Goal: Task Accomplishment & Management: Complete application form

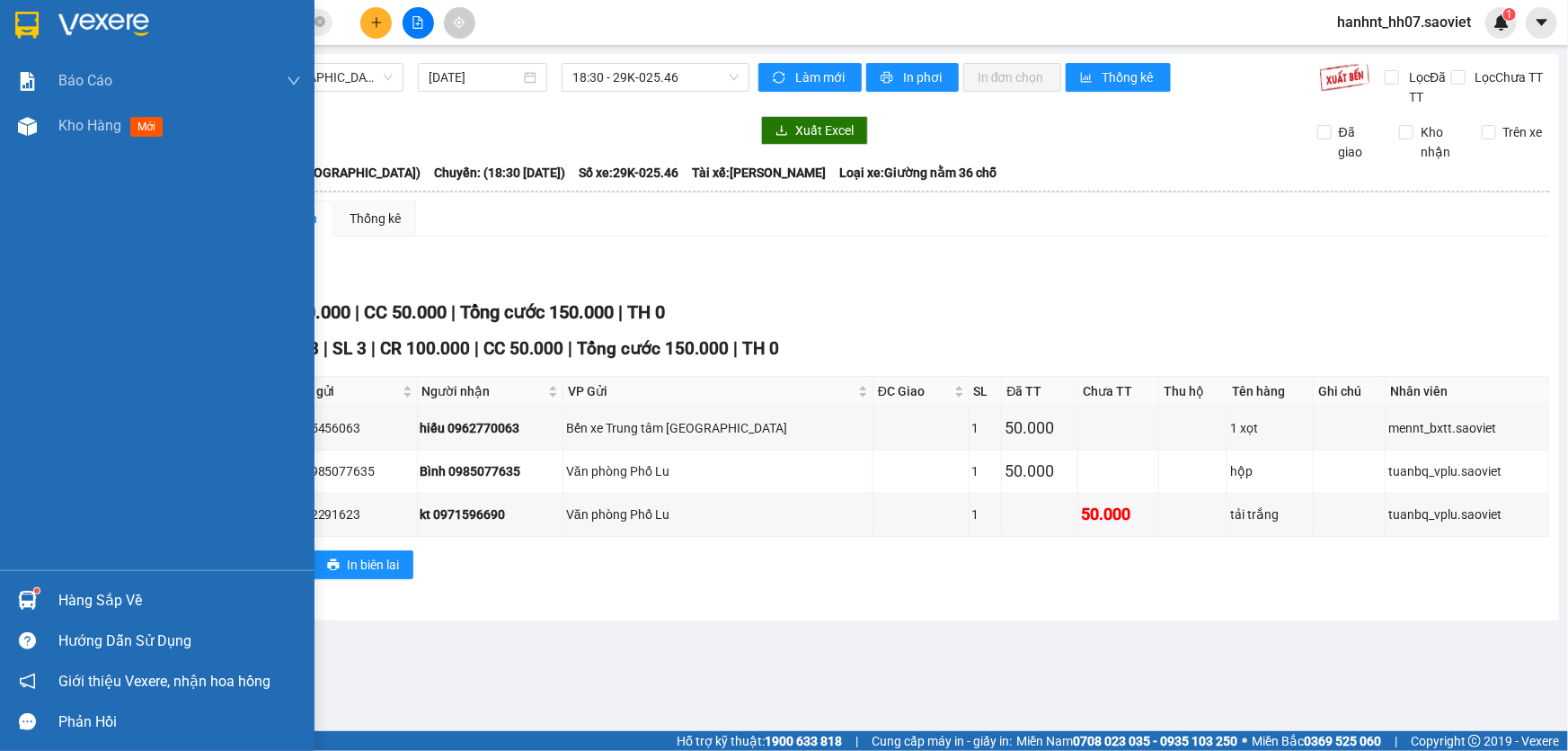
click at [103, 599] on div "Hàng sắp về" at bounding box center [179, 600] width 243 height 27
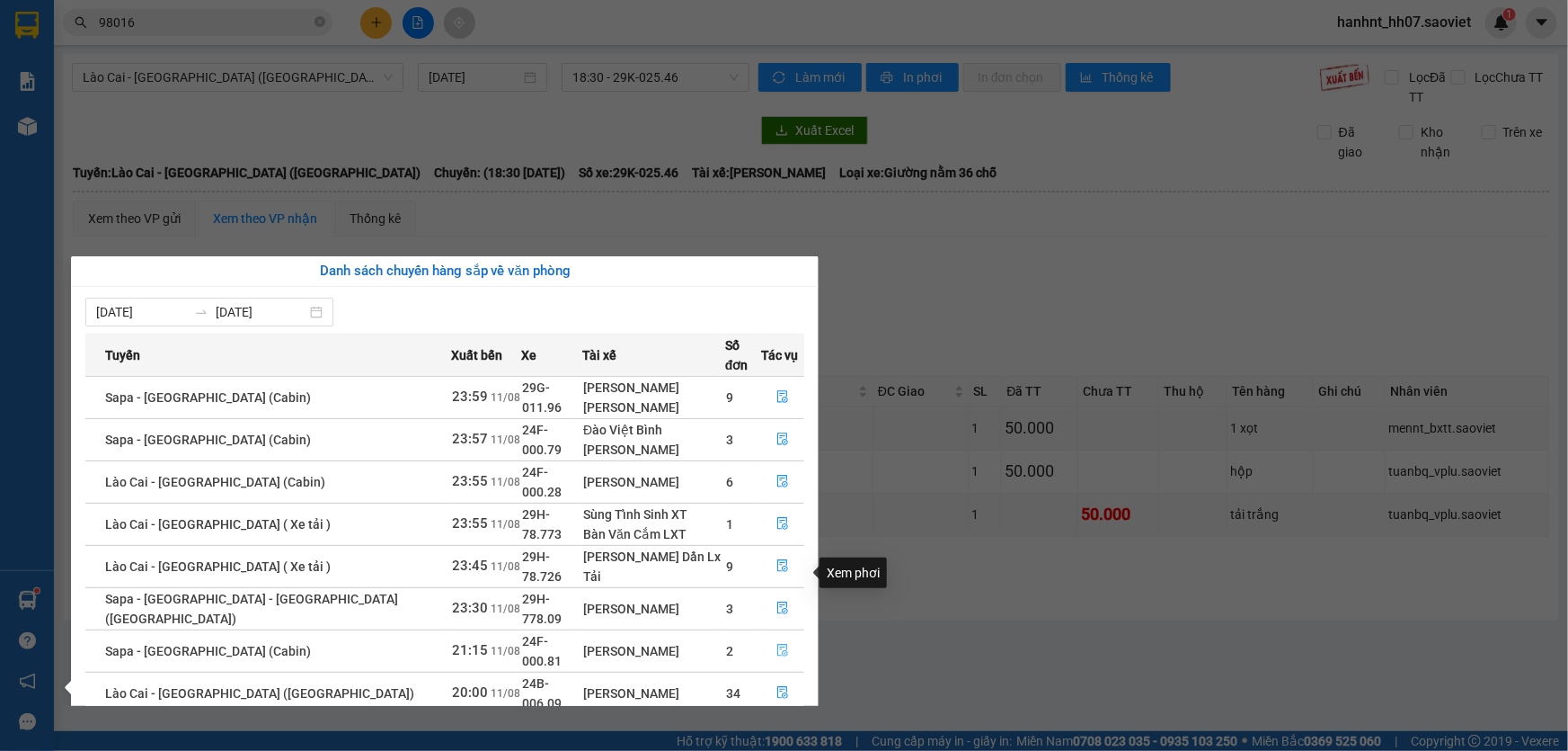
click at [777, 644] on icon "file-done" at bounding box center [783, 650] width 13 height 13
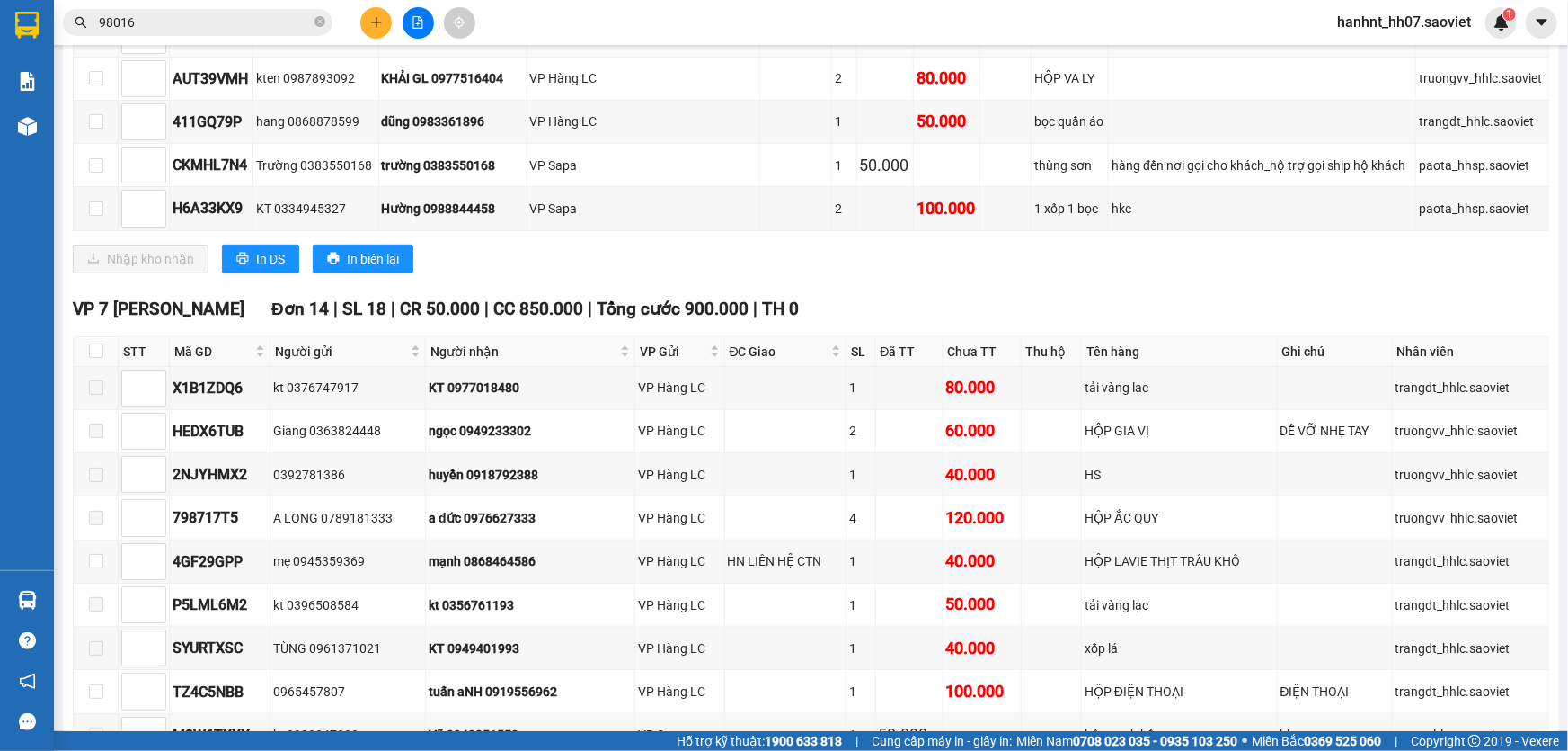
scroll to position [408, 0]
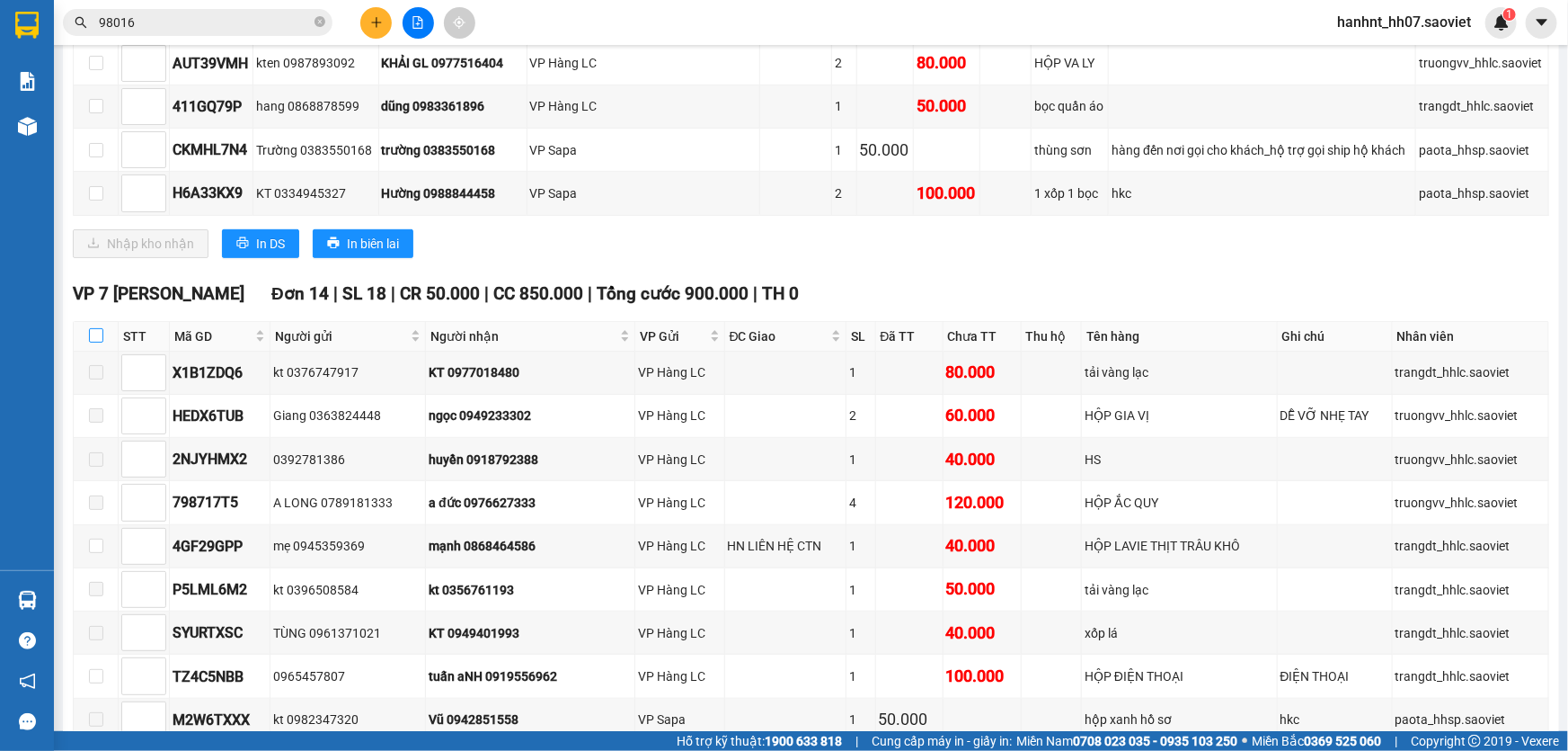
click at [97, 335] on input "checkbox" at bounding box center [96, 335] width 14 height 14
checkbox input "true"
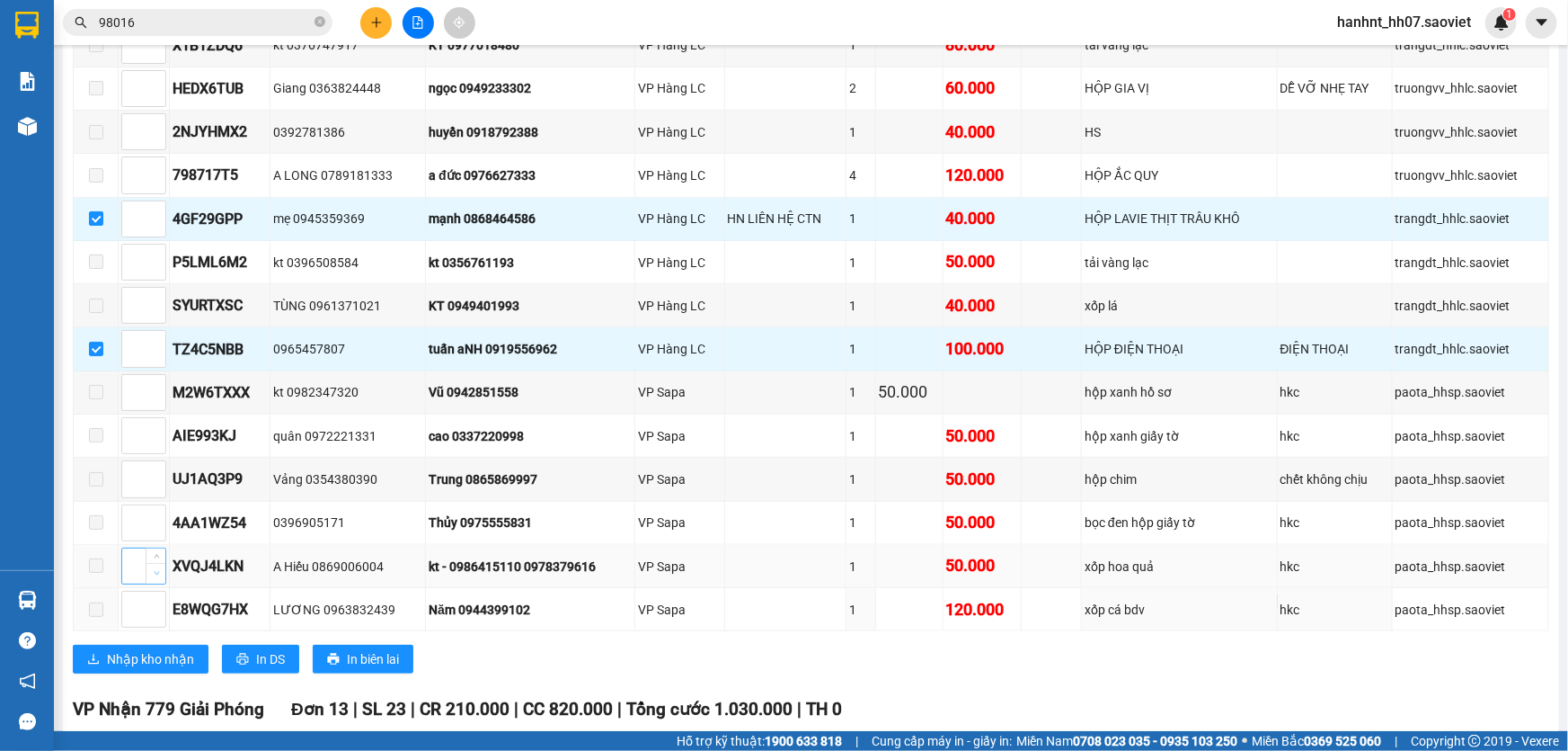
scroll to position [980, 0]
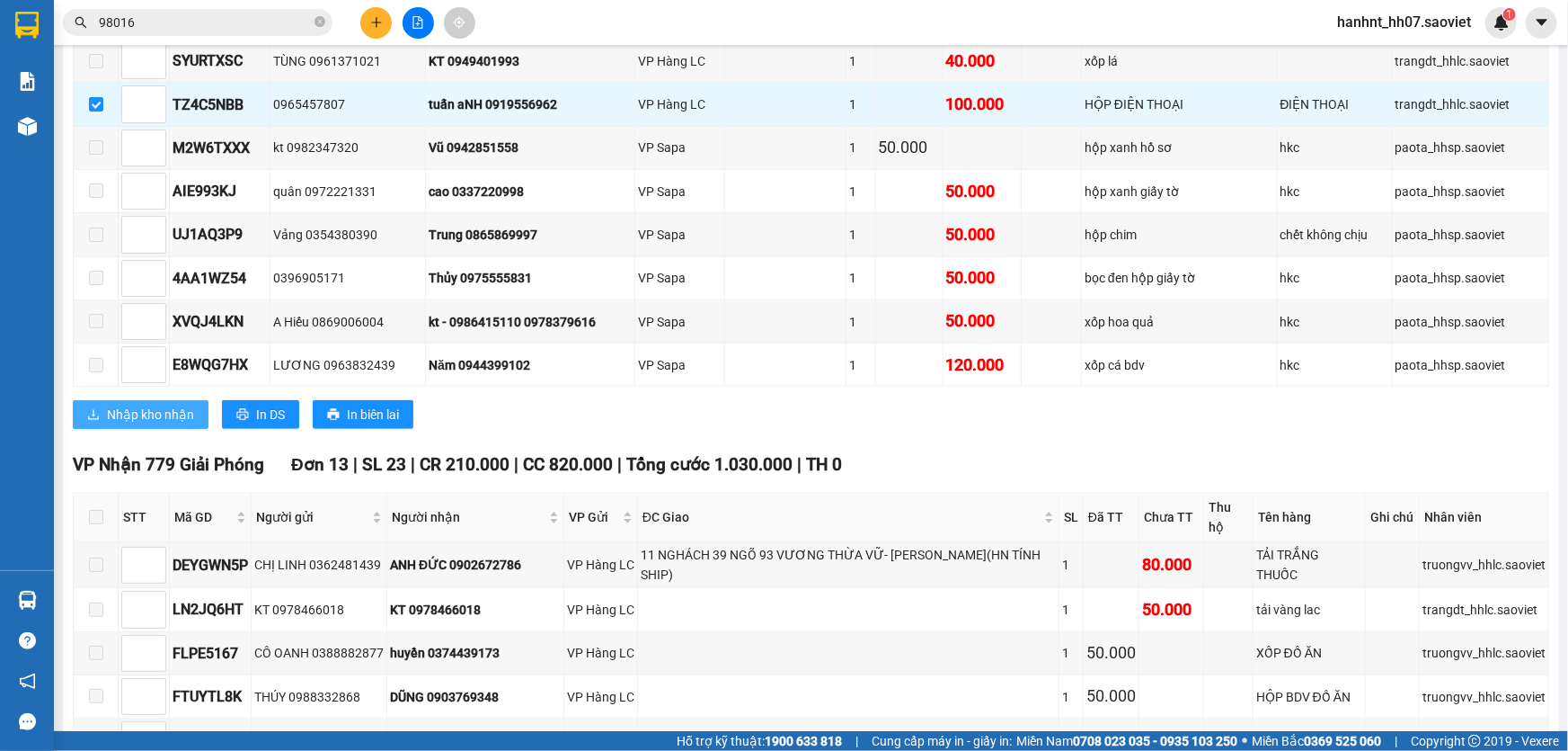
click at [154, 410] on span "Nhập kho nhận" at bounding box center [150, 415] width 87 height 20
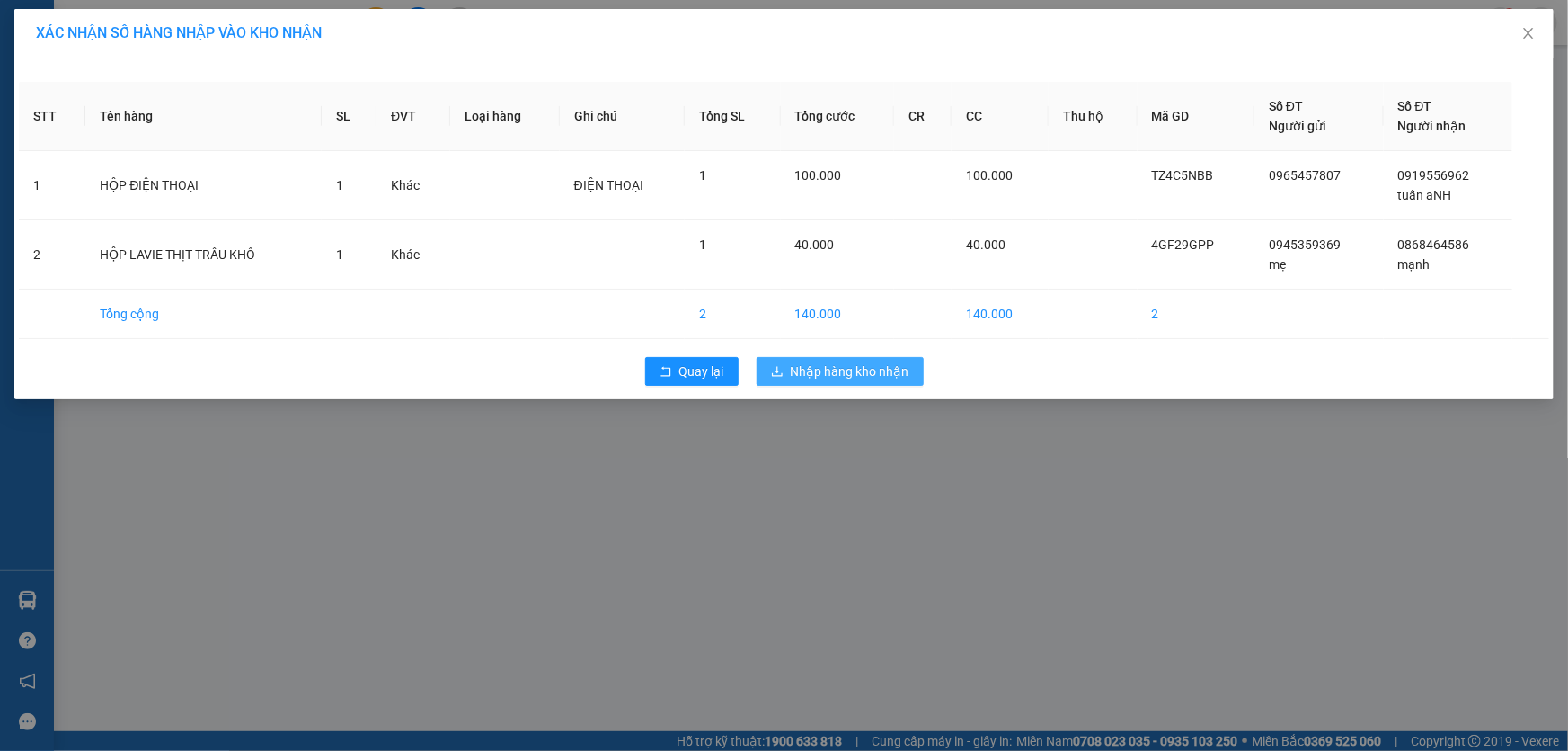
click at [826, 369] on span "Nhập hàng kho nhận" at bounding box center [849, 372] width 119 height 20
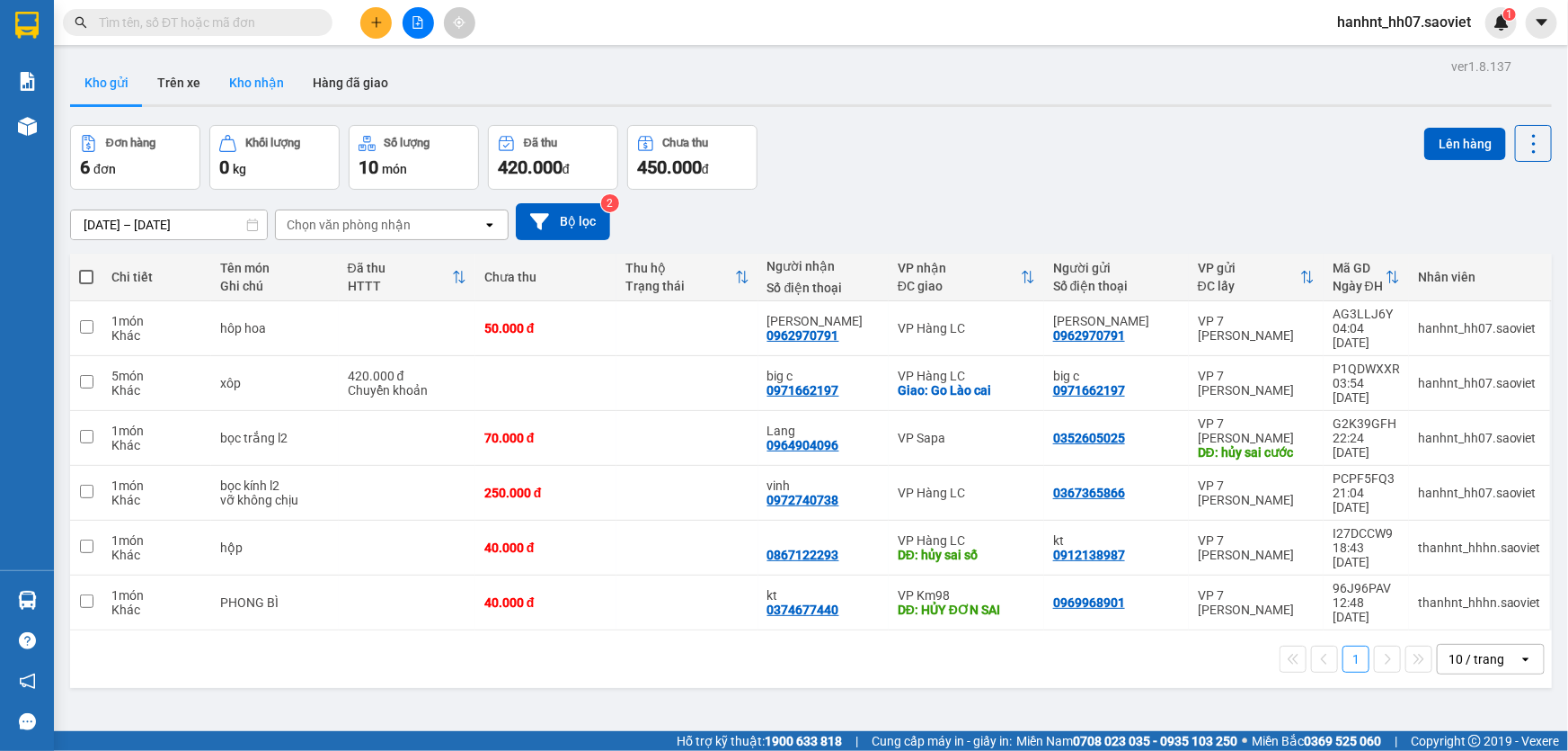
click at [251, 76] on button "Kho nhận" at bounding box center [257, 82] width 84 height 43
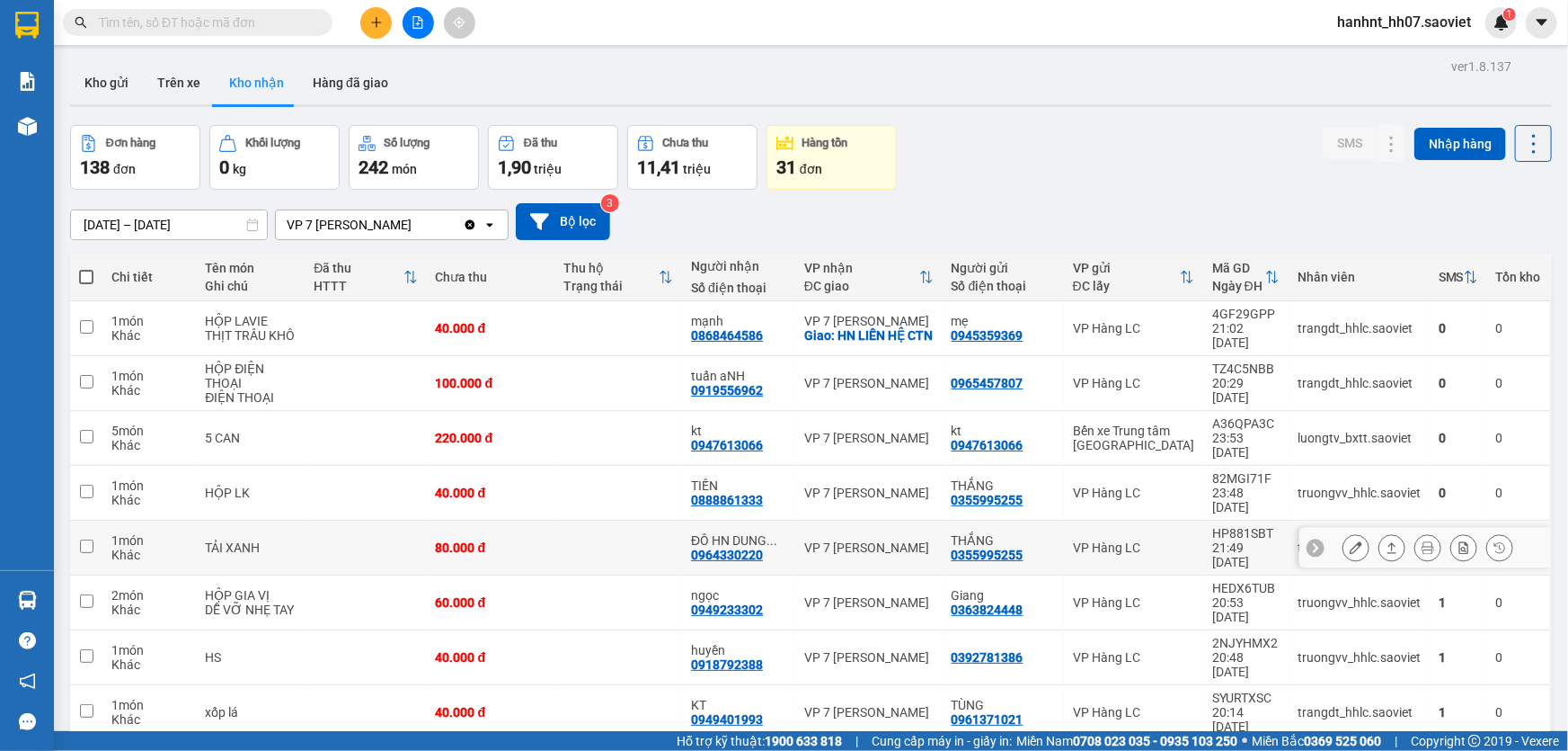
click at [139, 548] on div "Khác" at bounding box center [150, 555] width 76 height 14
checkbox input "false"
click at [113, 493] on div "Khác" at bounding box center [150, 500] width 76 height 14
checkbox input "true"
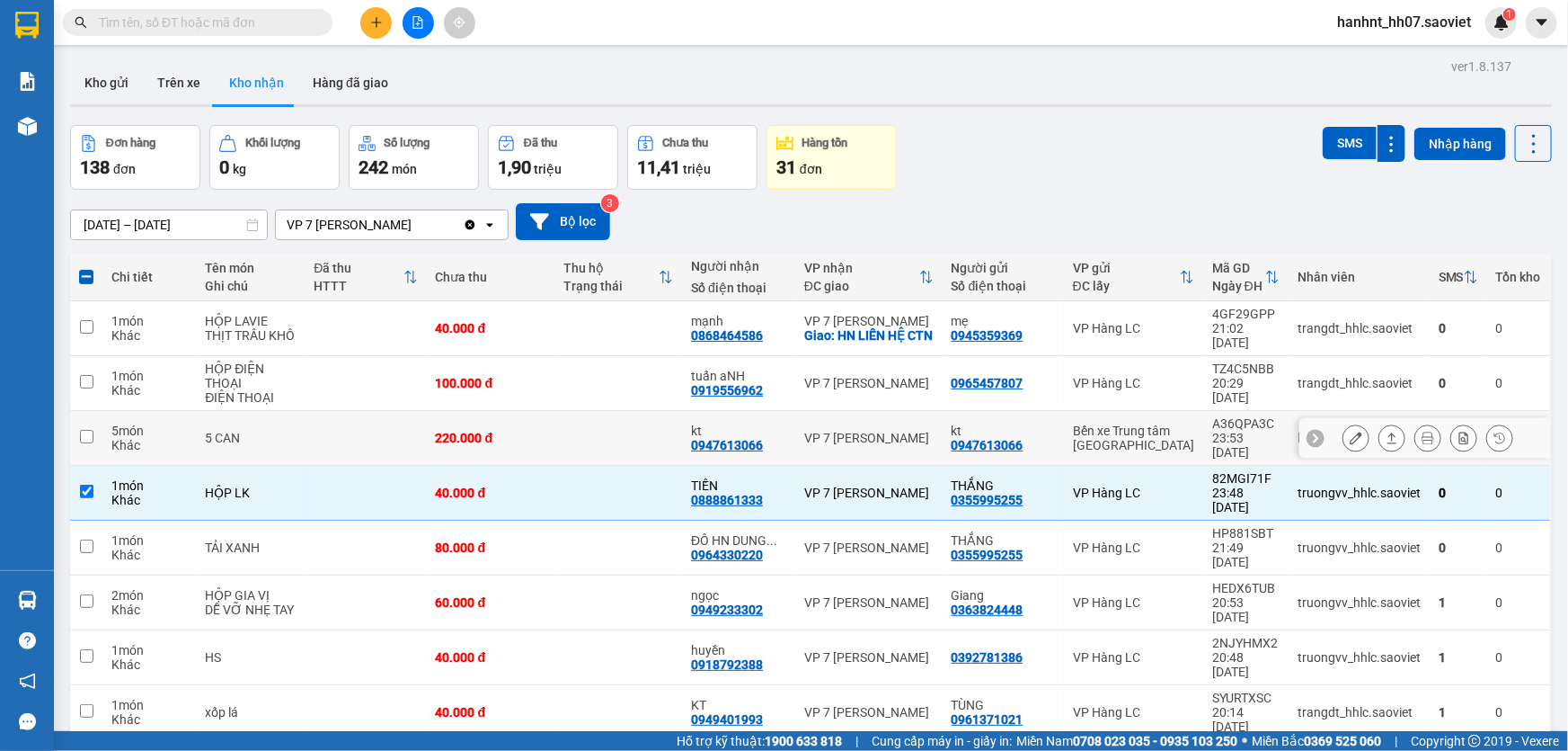
click at [130, 438] on div "Khác" at bounding box center [150, 445] width 76 height 14
checkbox input "true"
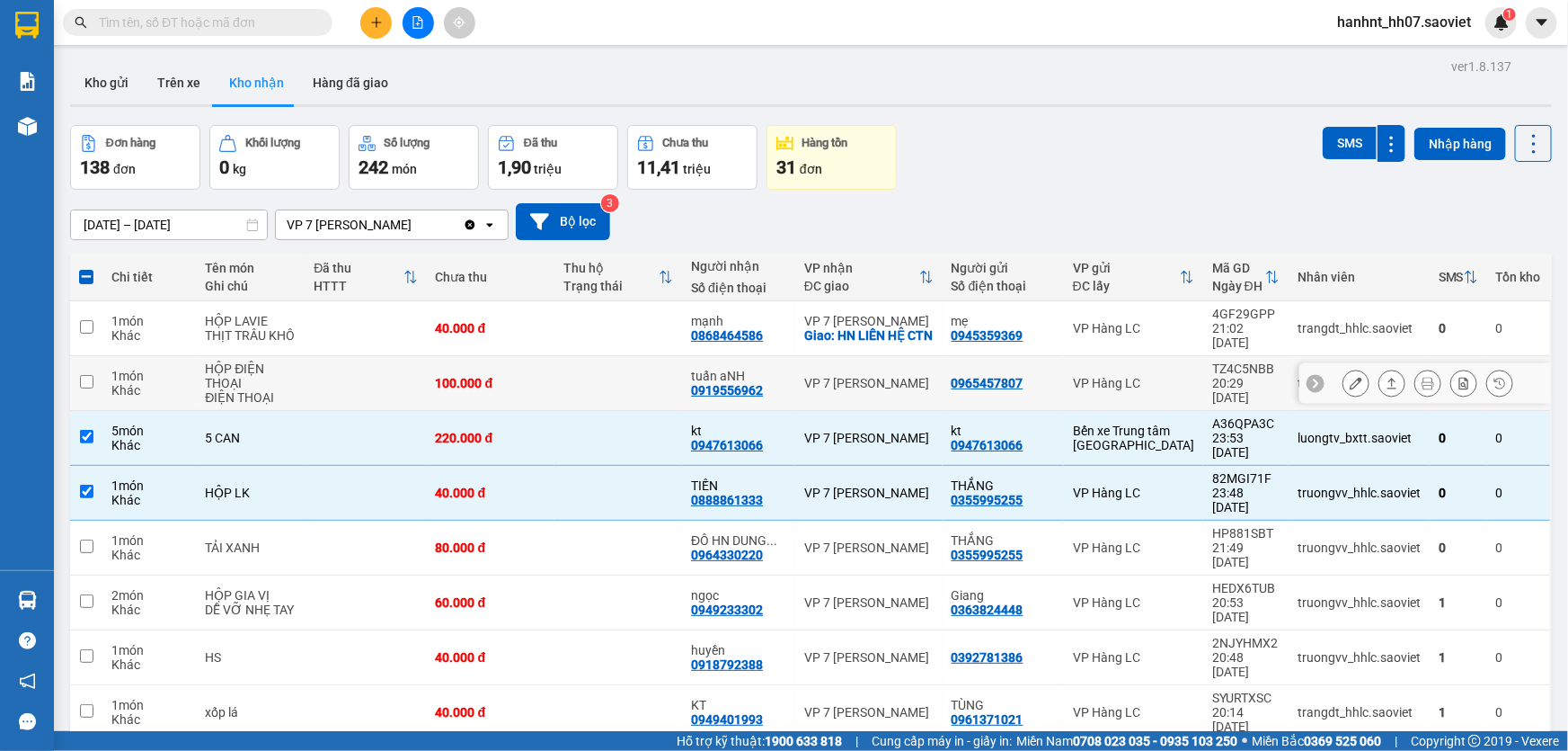
click at [129, 384] on div "Khác" at bounding box center [150, 390] width 76 height 14
checkbox input "true"
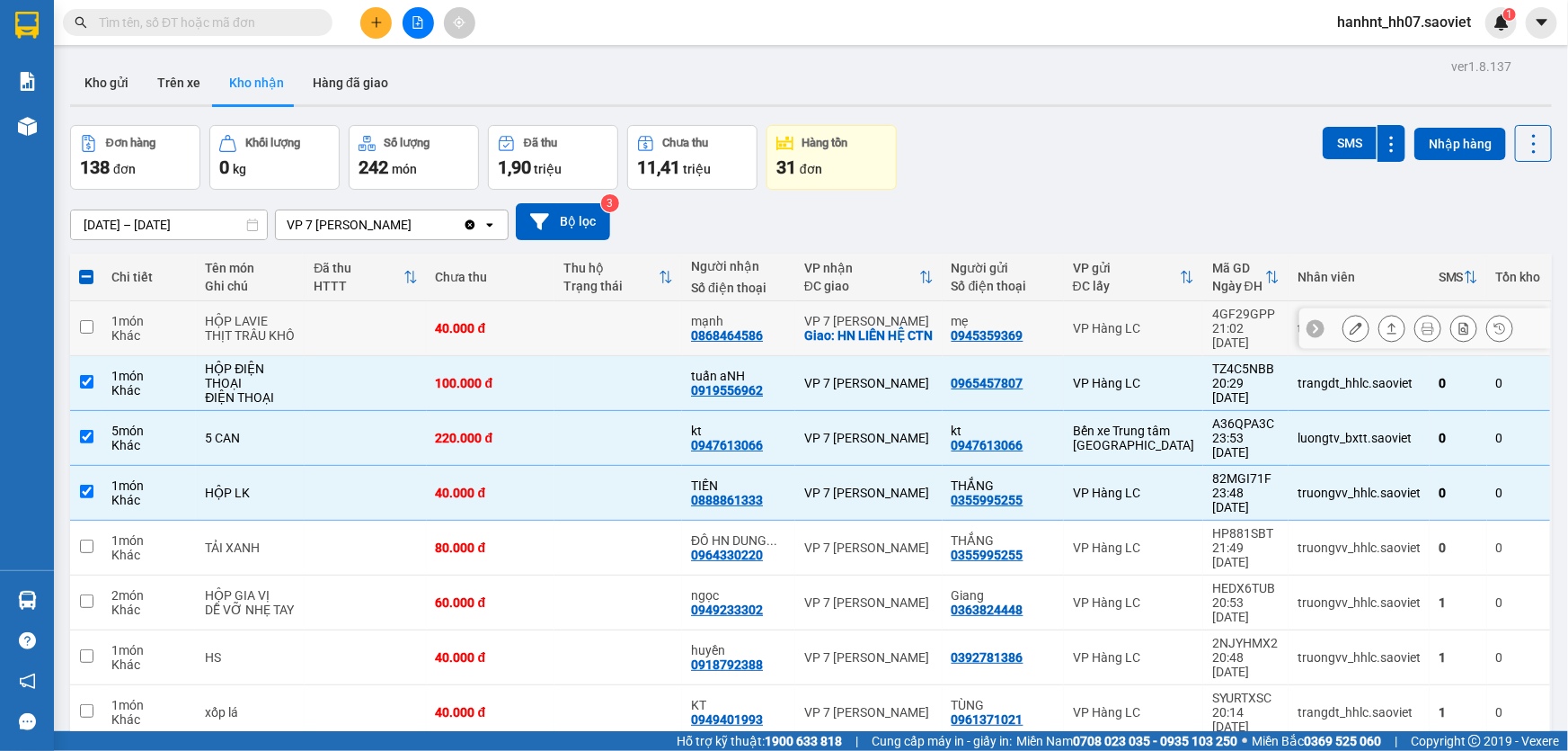
click at [145, 329] on div "Khác" at bounding box center [150, 335] width 76 height 14
checkbox input "true"
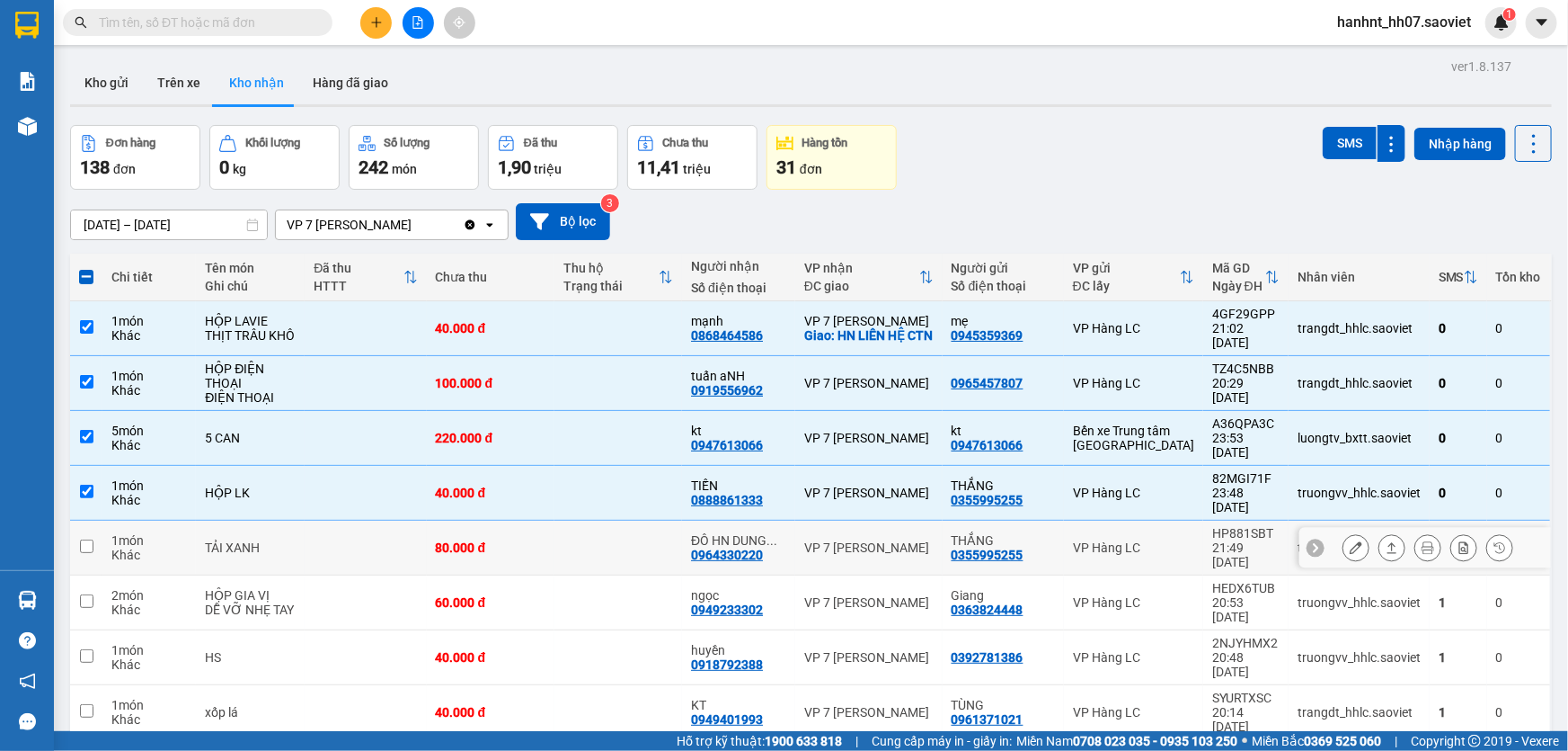
click at [142, 548] on div "Khác" at bounding box center [150, 555] width 76 height 14
checkbox input "true"
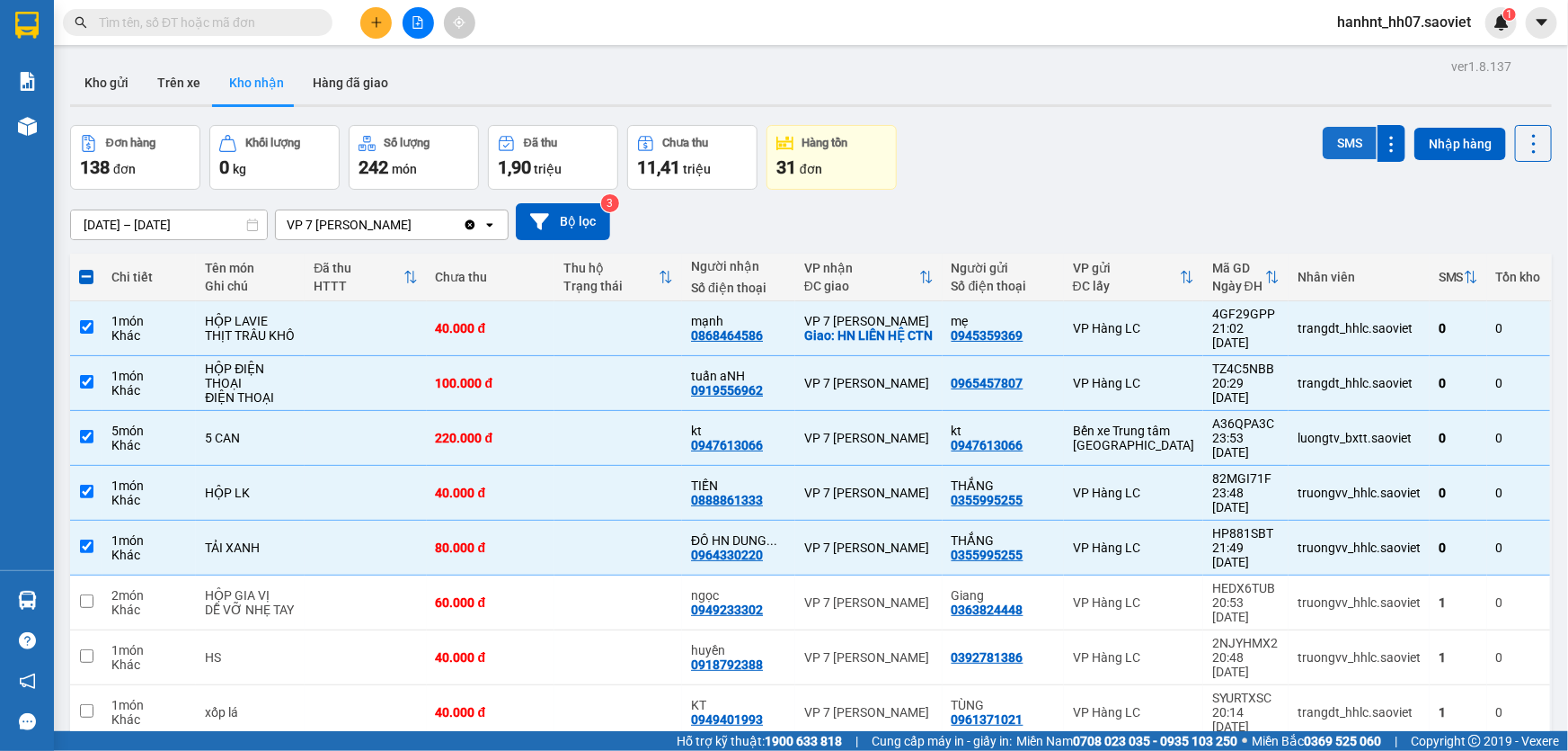
click at [1325, 143] on button "SMS" at bounding box center [1350, 143] width 54 height 32
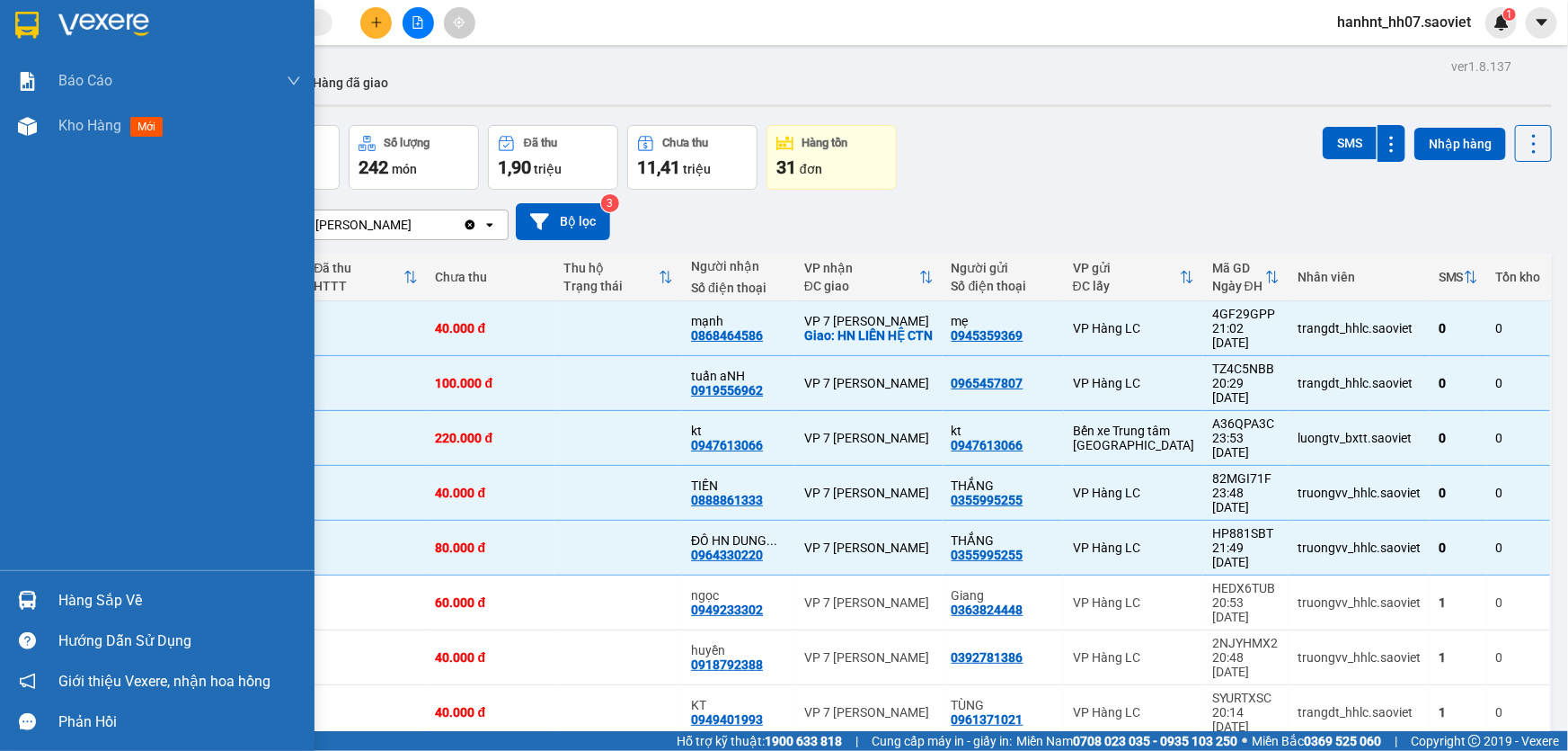
click at [101, 594] on div "Hàng sắp về" at bounding box center [179, 600] width 243 height 27
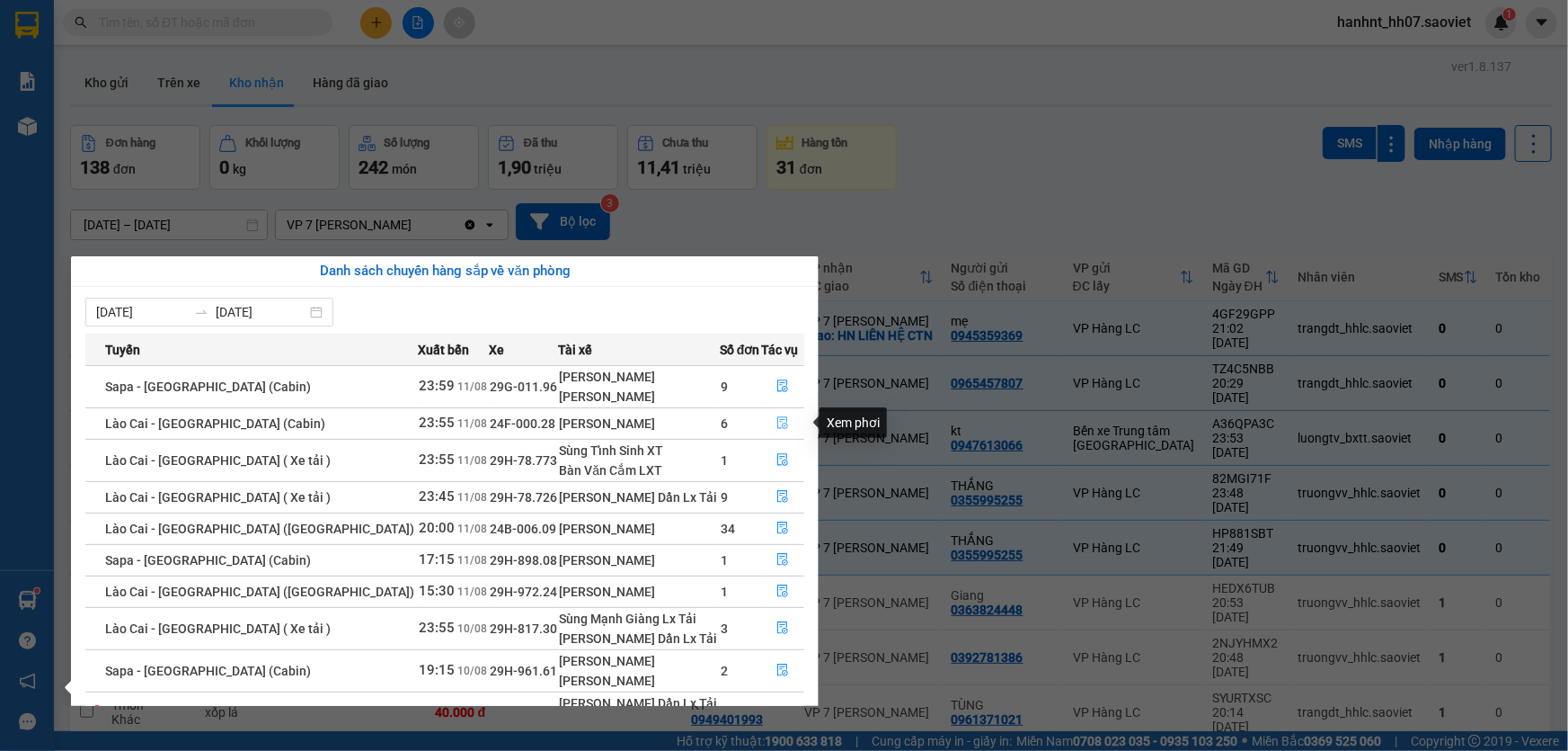
click at [777, 420] on icon "file-done" at bounding box center [783, 422] width 13 height 13
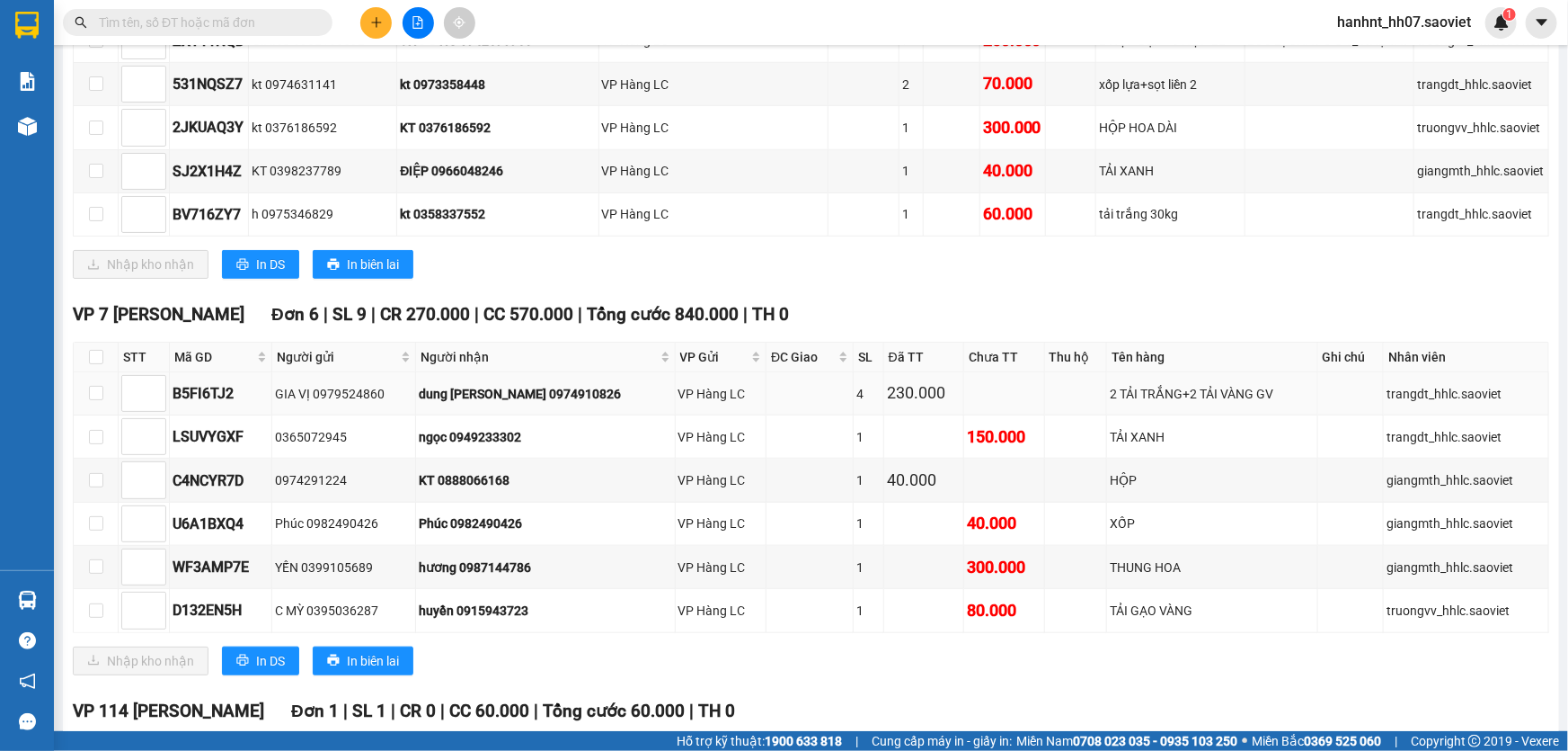
scroll to position [654, 0]
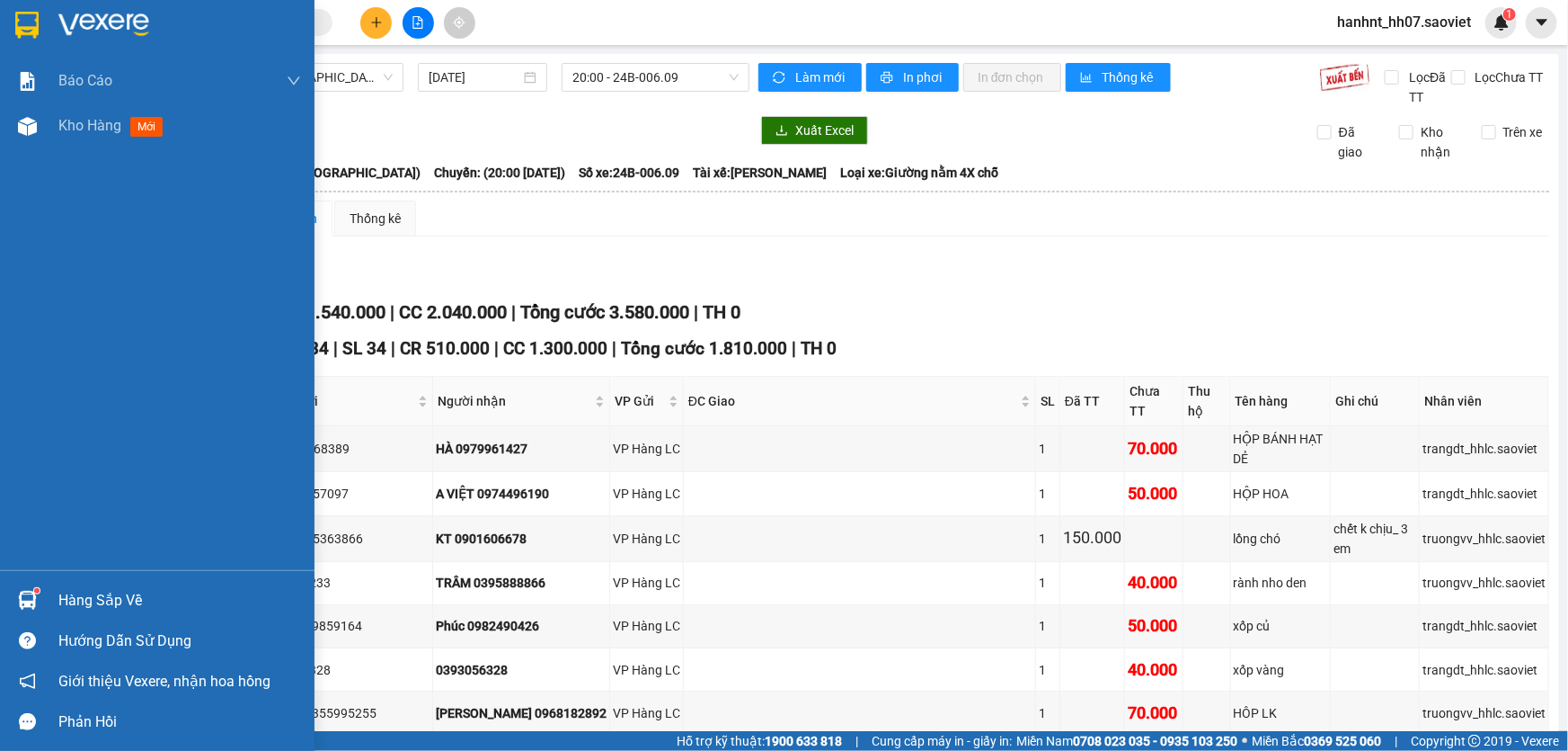
click at [86, 602] on div "Hàng sắp về" at bounding box center [179, 600] width 243 height 27
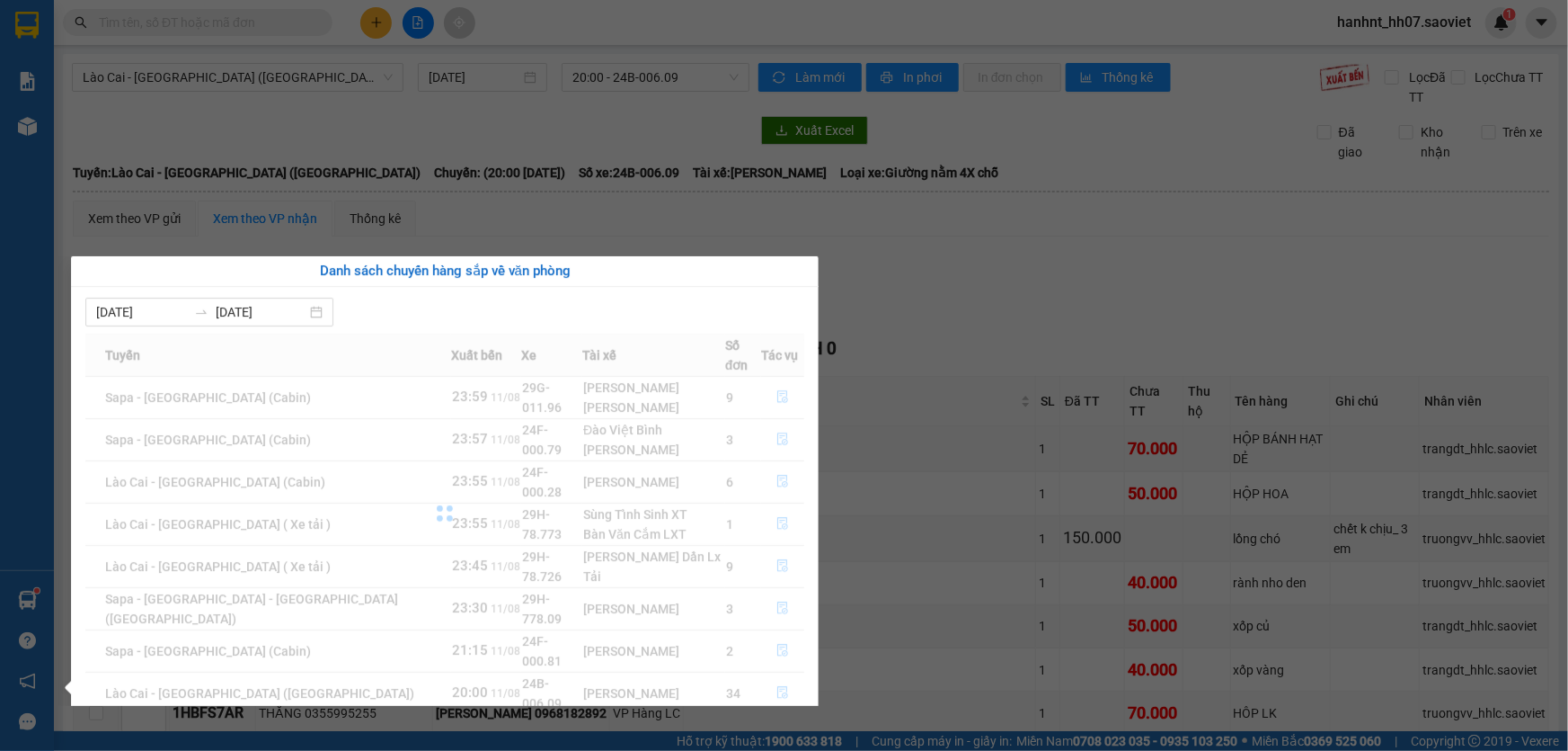
scroll to position [28, 0]
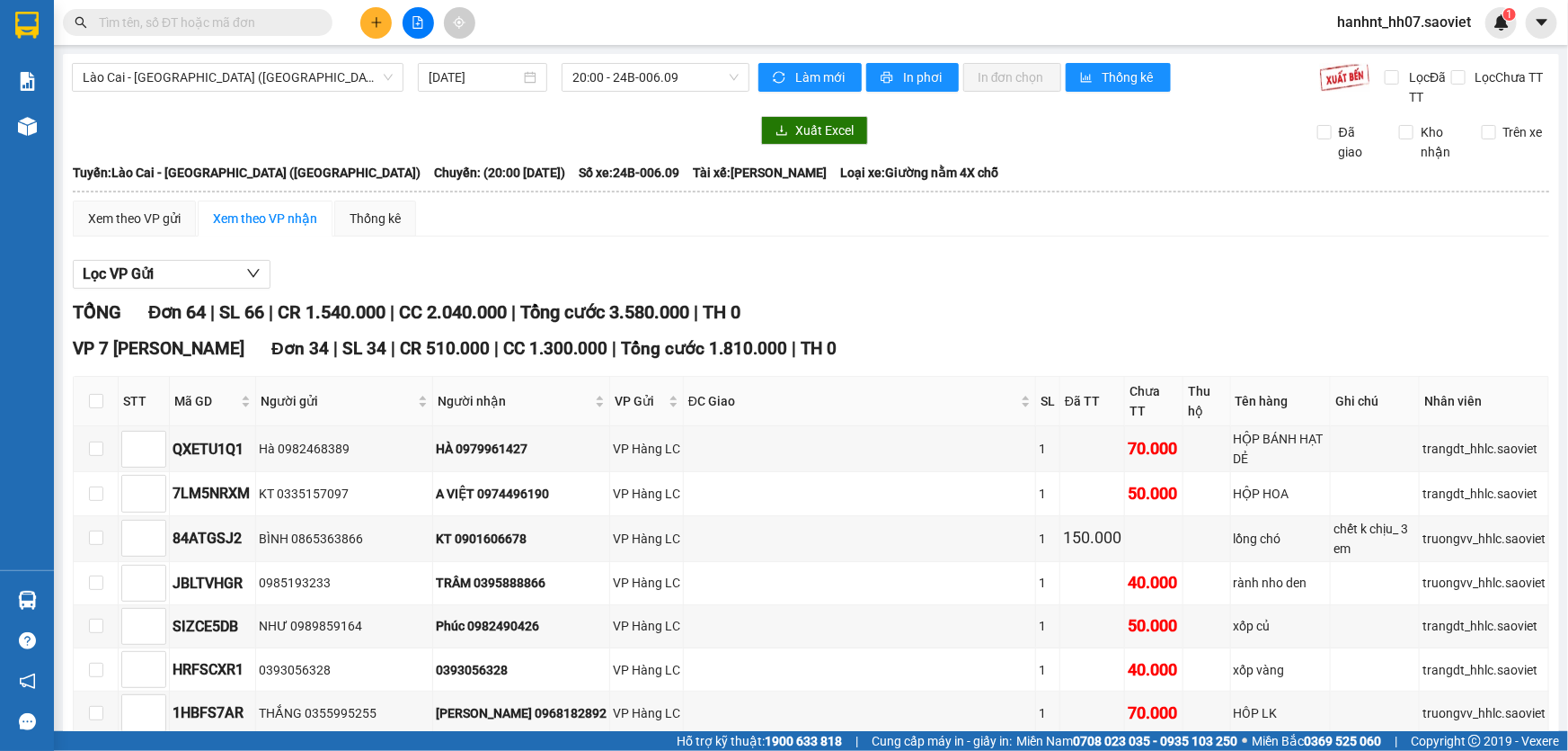
click at [541, 224] on section "Kết quả tìm kiếm ( 6 ) Bộ lọc Mã ĐH Trạng thái Món hàng Thu hộ Tổng cước Chưa c…" at bounding box center [784, 375] width 1568 height 751
click at [415, 22] on icon "file-add" at bounding box center [418, 22] width 13 height 13
click at [230, 82] on span "Lào Cai - [GEOGRAPHIC_DATA] ([GEOGRAPHIC_DATA])" at bounding box center [238, 77] width 310 height 27
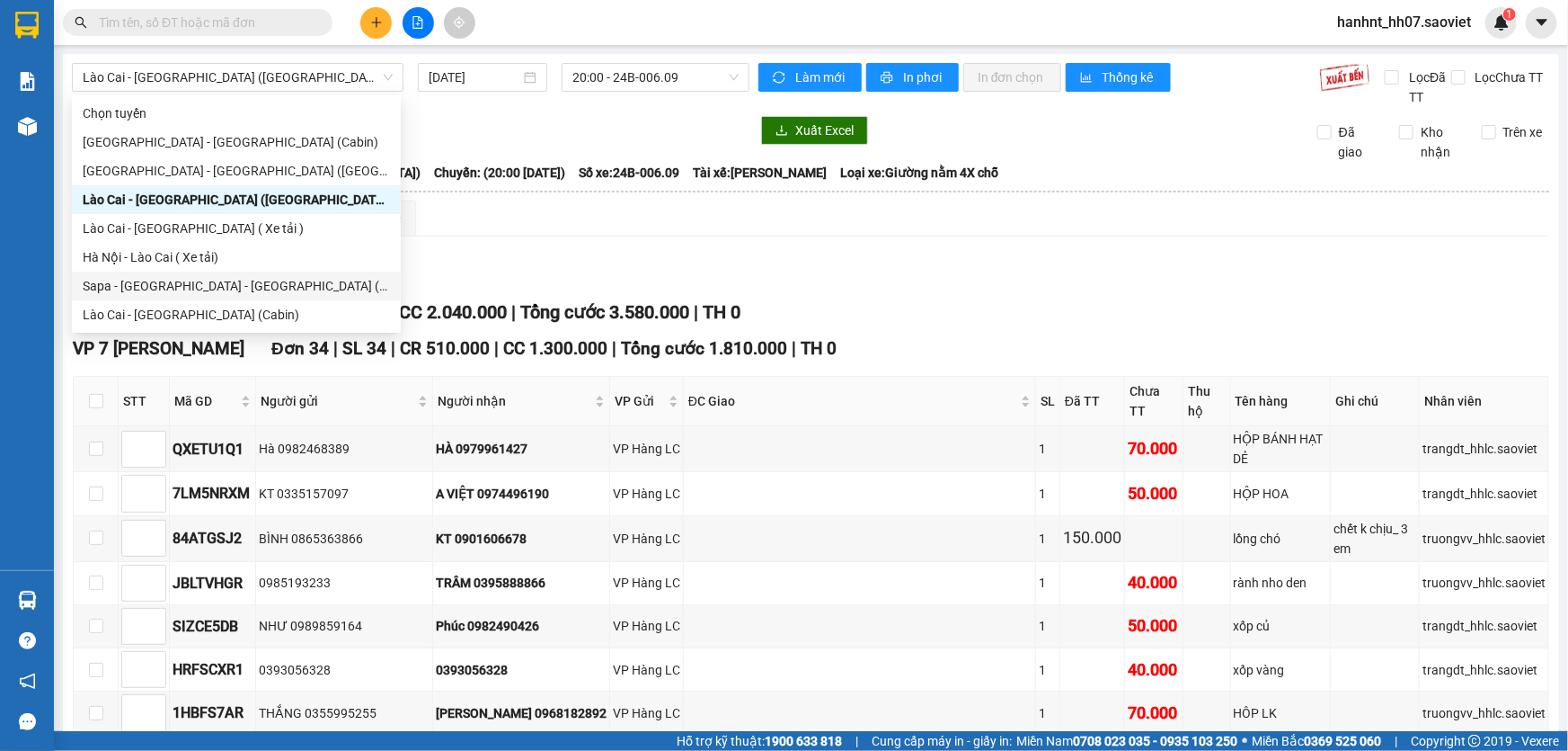
click at [499, 263] on div "Lọc VP Gửi" at bounding box center [811, 275] width 1477 height 30
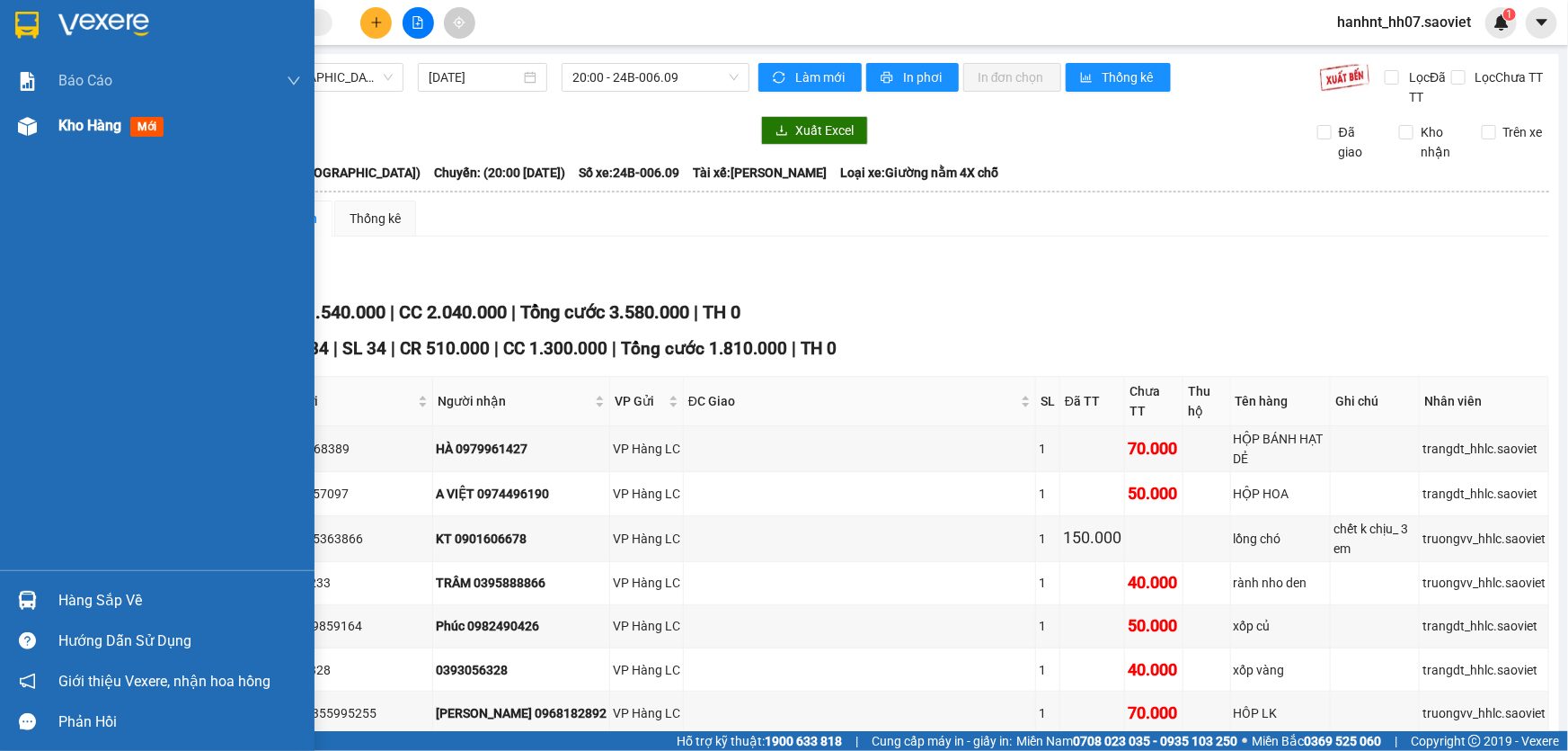
click at [139, 131] on span "mới" at bounding box center [146, 127] width 33 height 20
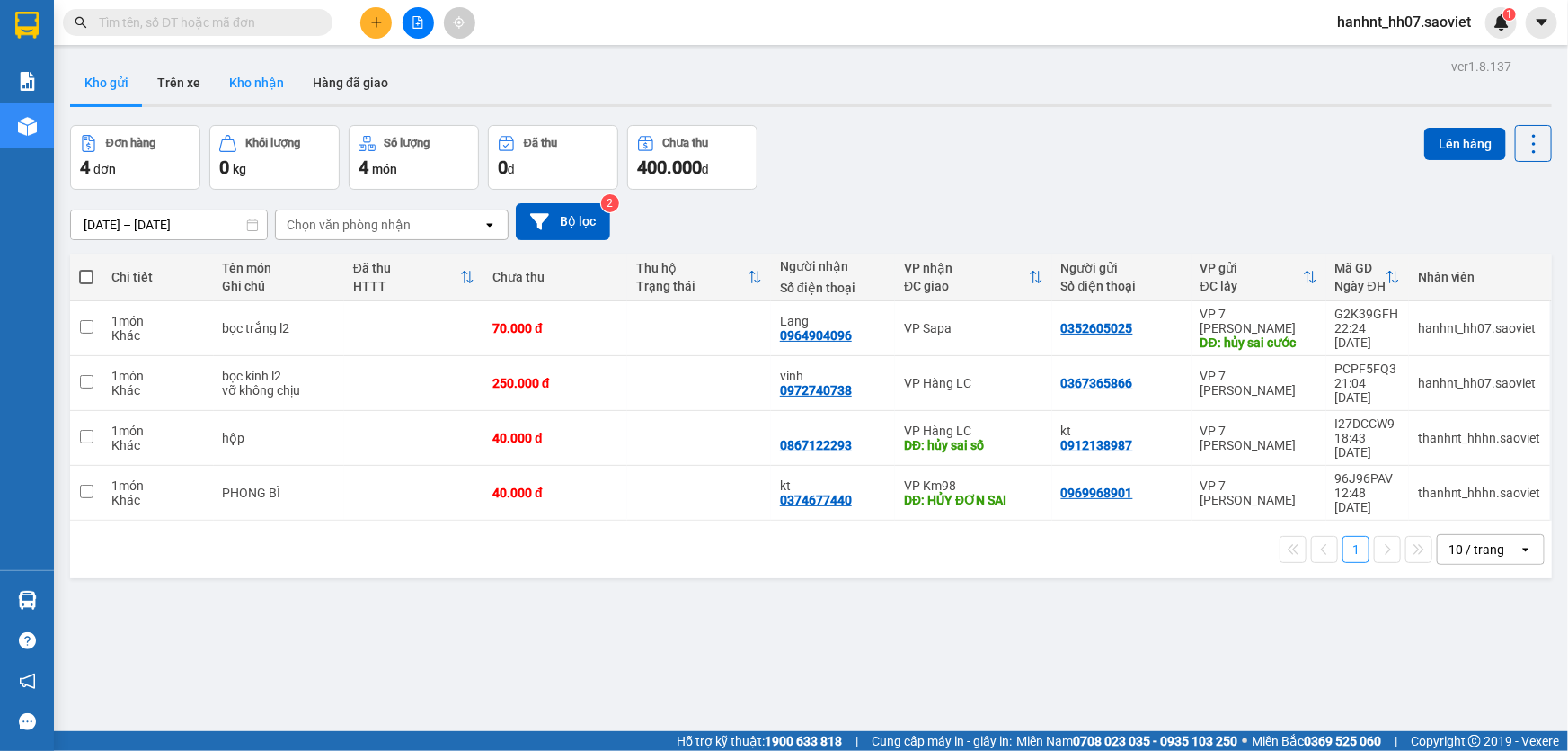
click at [246, 73] on button "Kho nhận" at bounding box center [257, 82] width 84 height 43
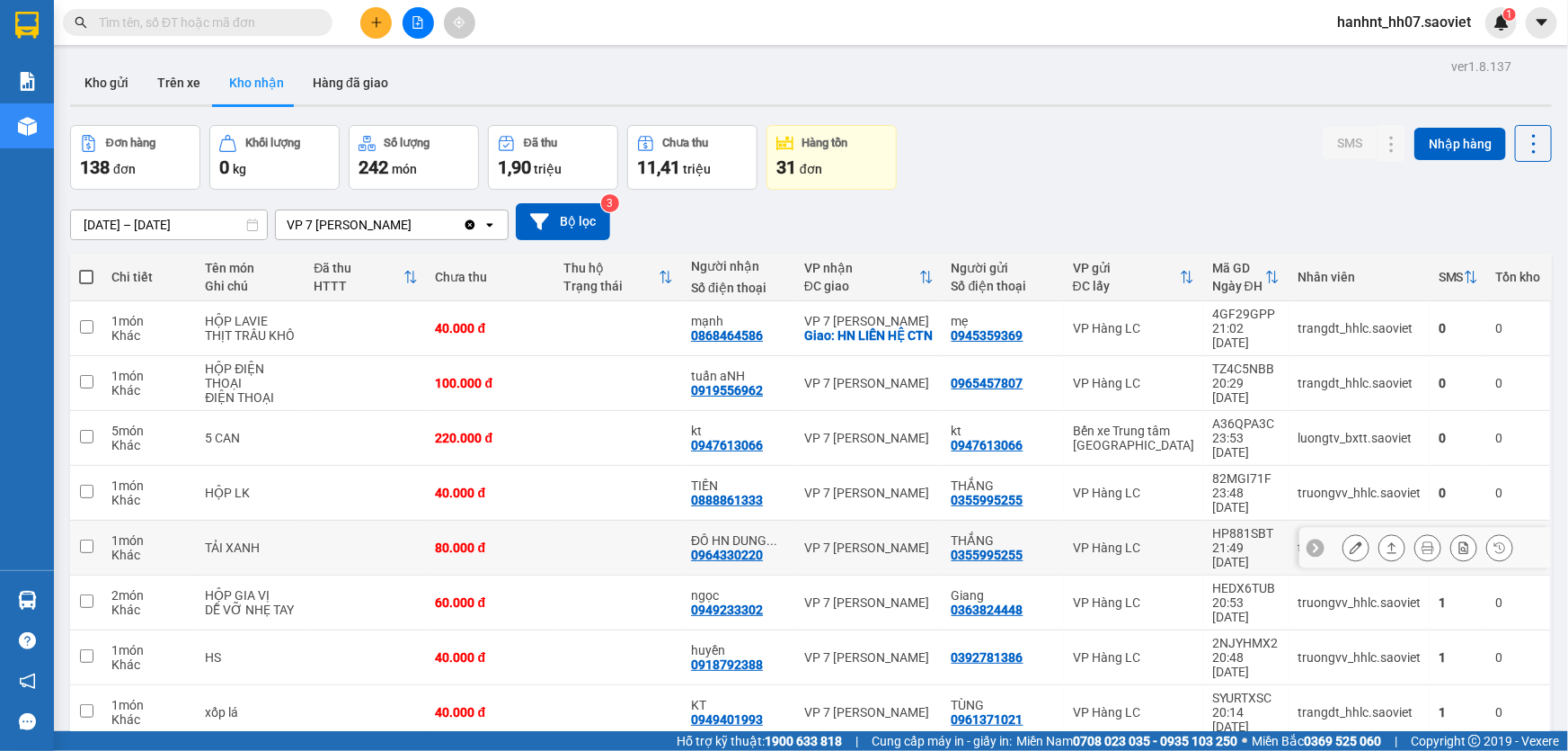
click at [149, 533] on div "1 món" at bounding box center [150, 540] width 76 height 14
checkbox input "true"
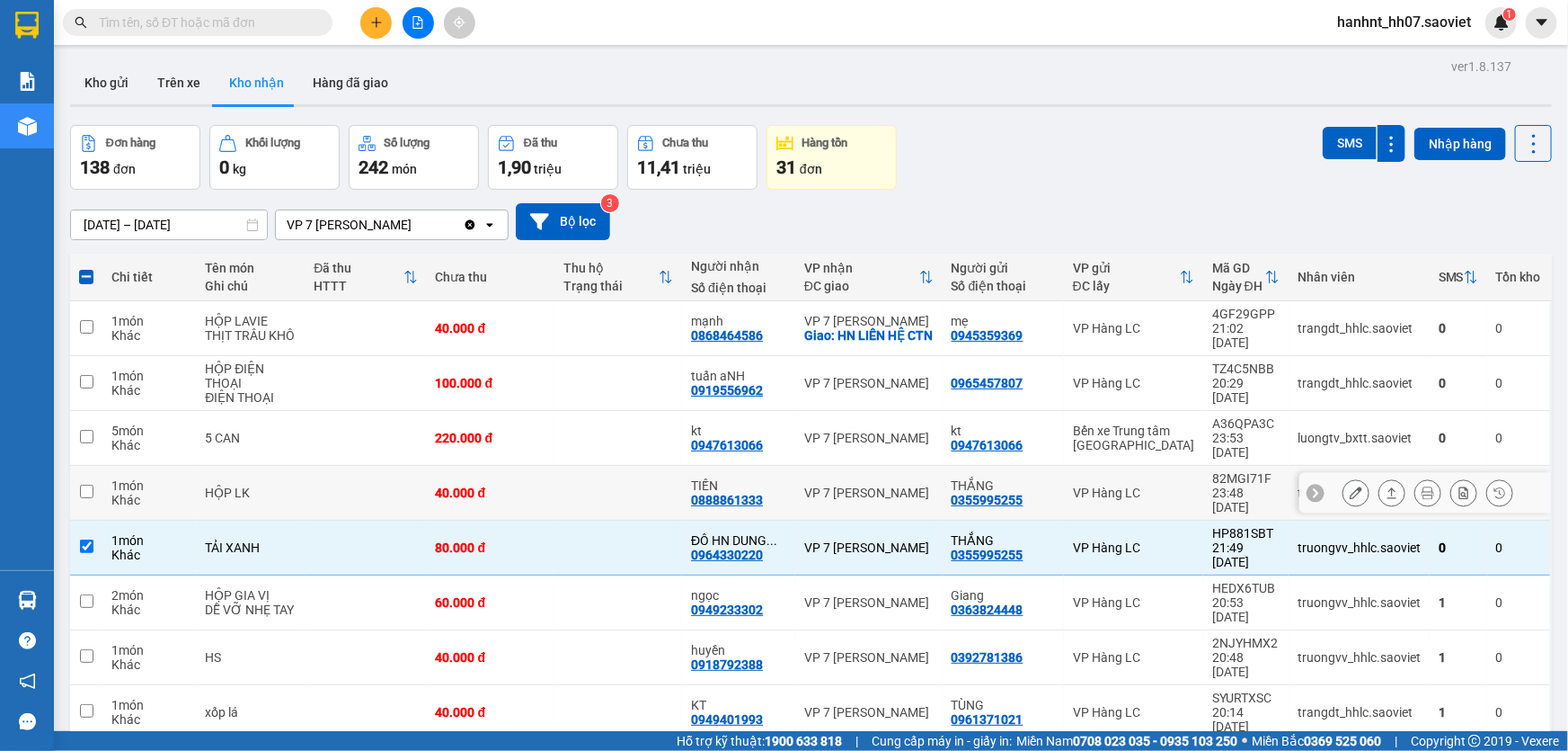
click at [99, 472] on td at bounding box center [86, 493] width 32 height 55
checkbox input "true"
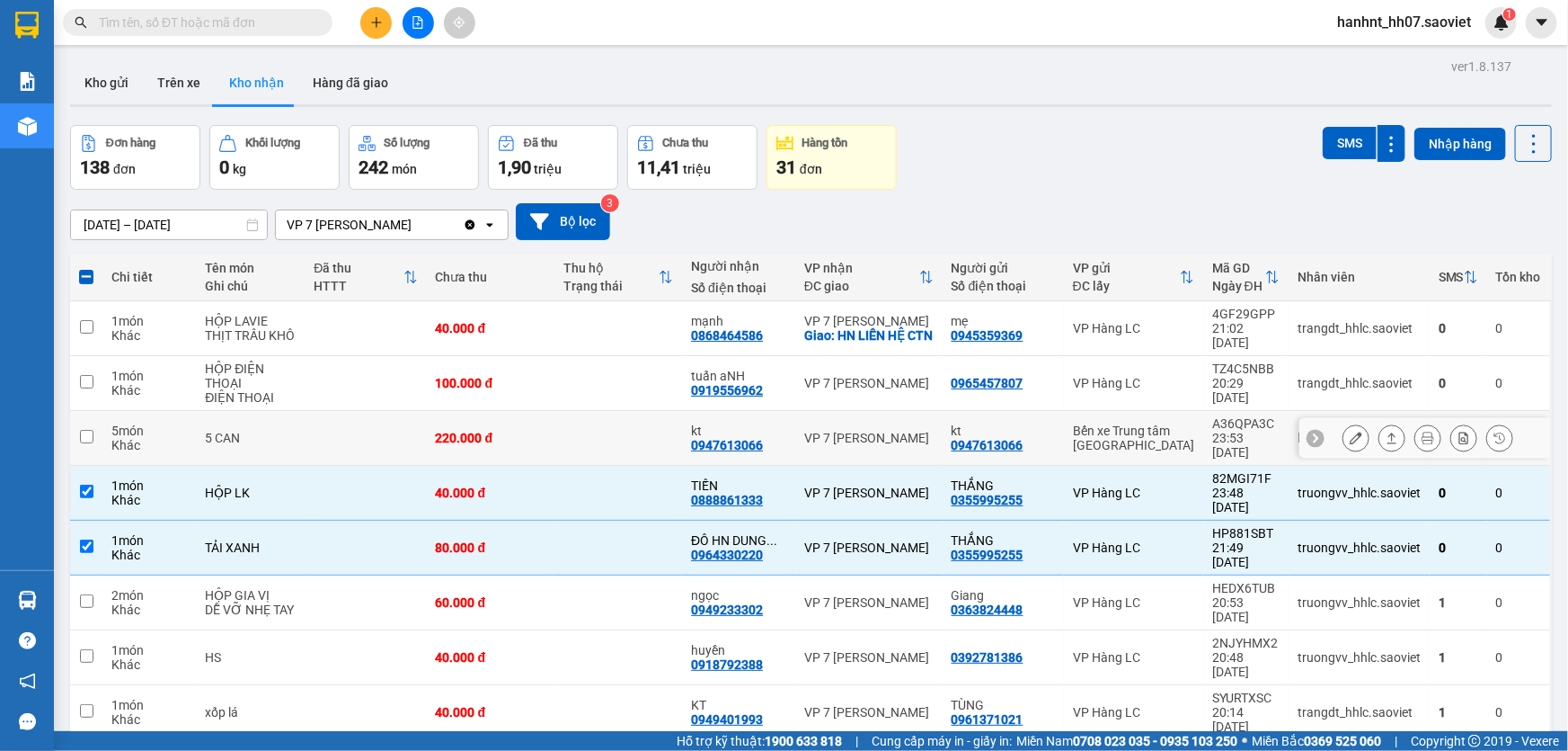
click at [117, 438] on div "Khác" at bounding box center [150, 445] width 76 height 14
checkbox input "true"
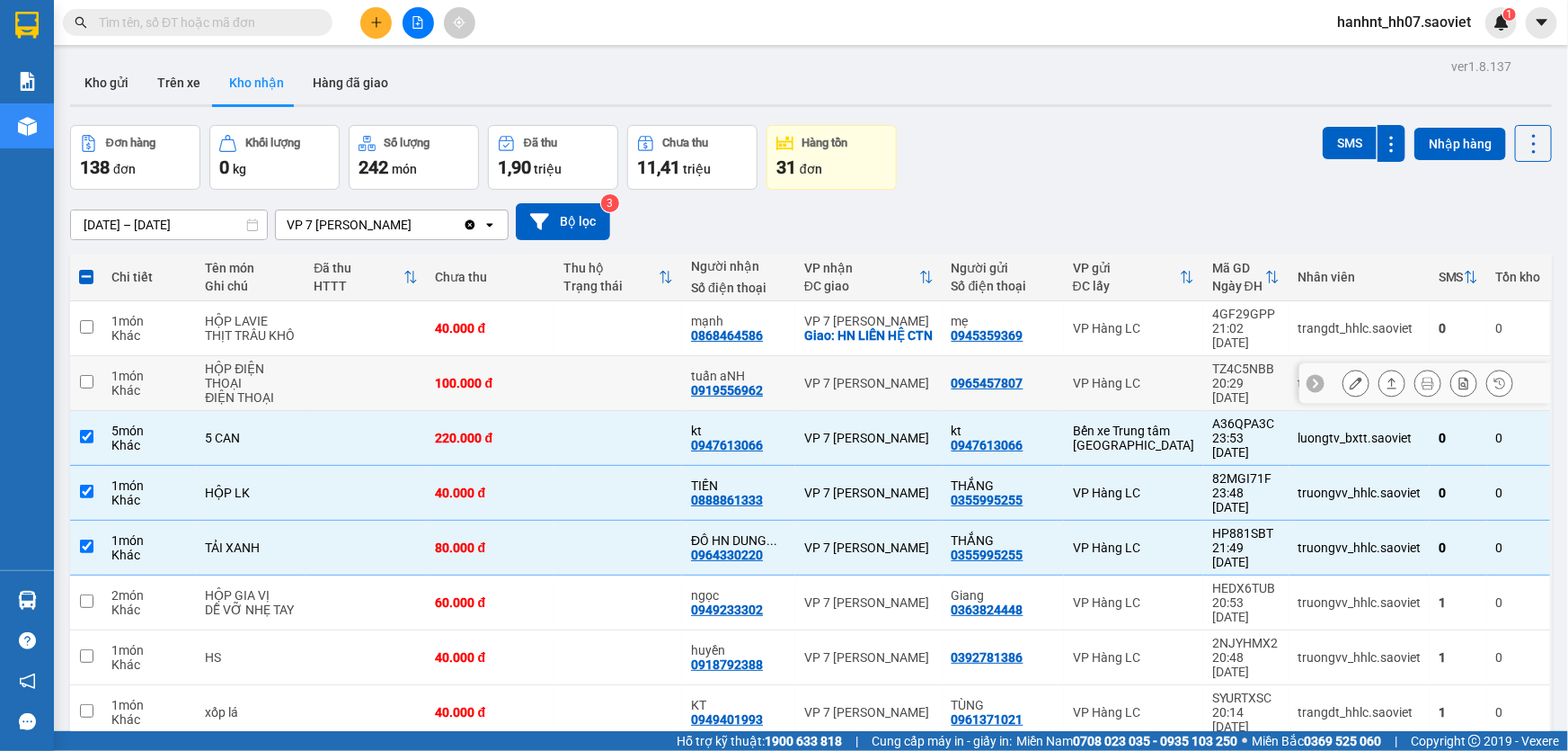
drag, startPoint x: 122, startPoint y: 385, endPoint x: 133, endPoint y: 350, distance: 36.7
click at [122, 384] on div "Khác" at bounding box center [150, 390] width 76 height 14
checkbox input "true"
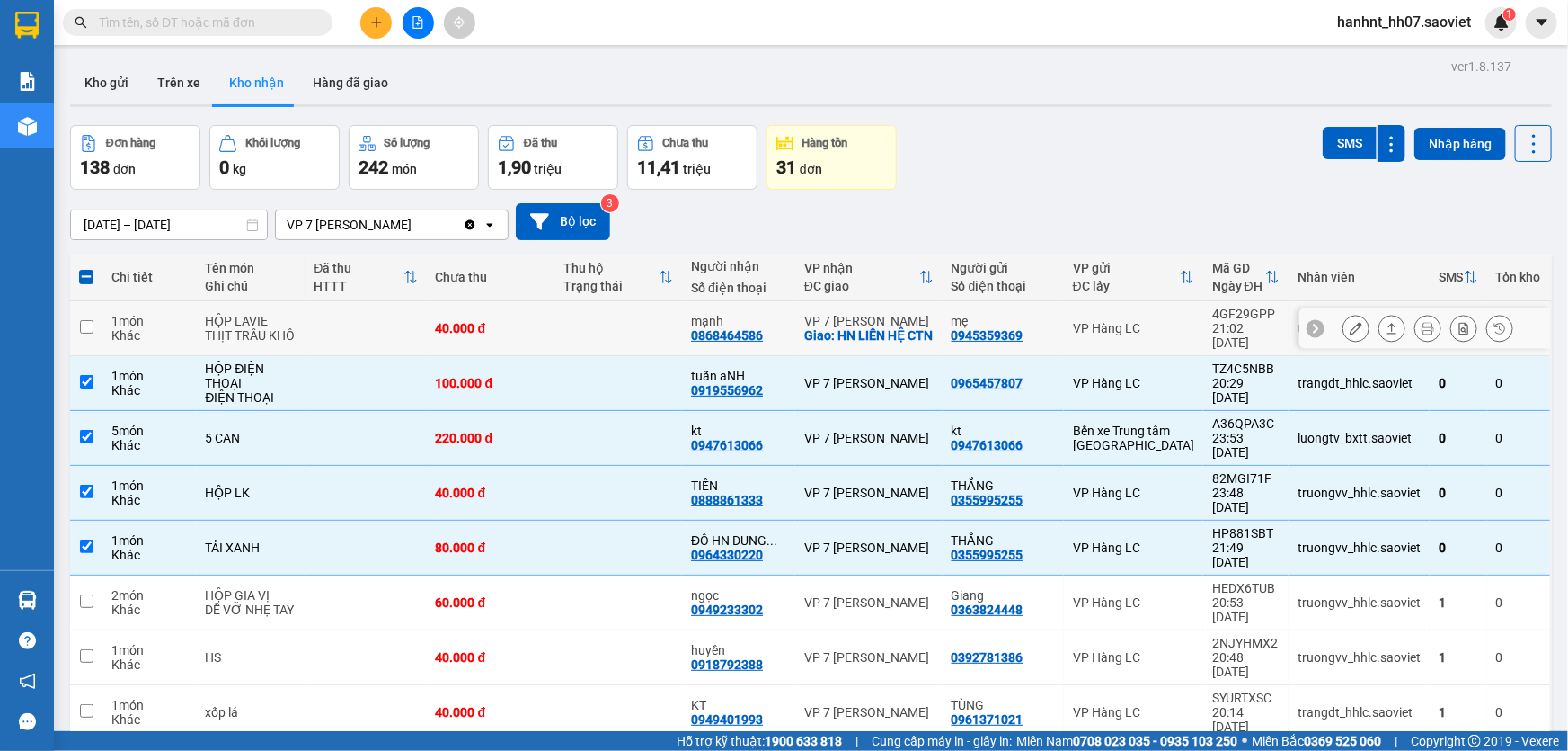
click at [137, 333] on div "Khác" at bounding box center [150, 335] width 76 height 14
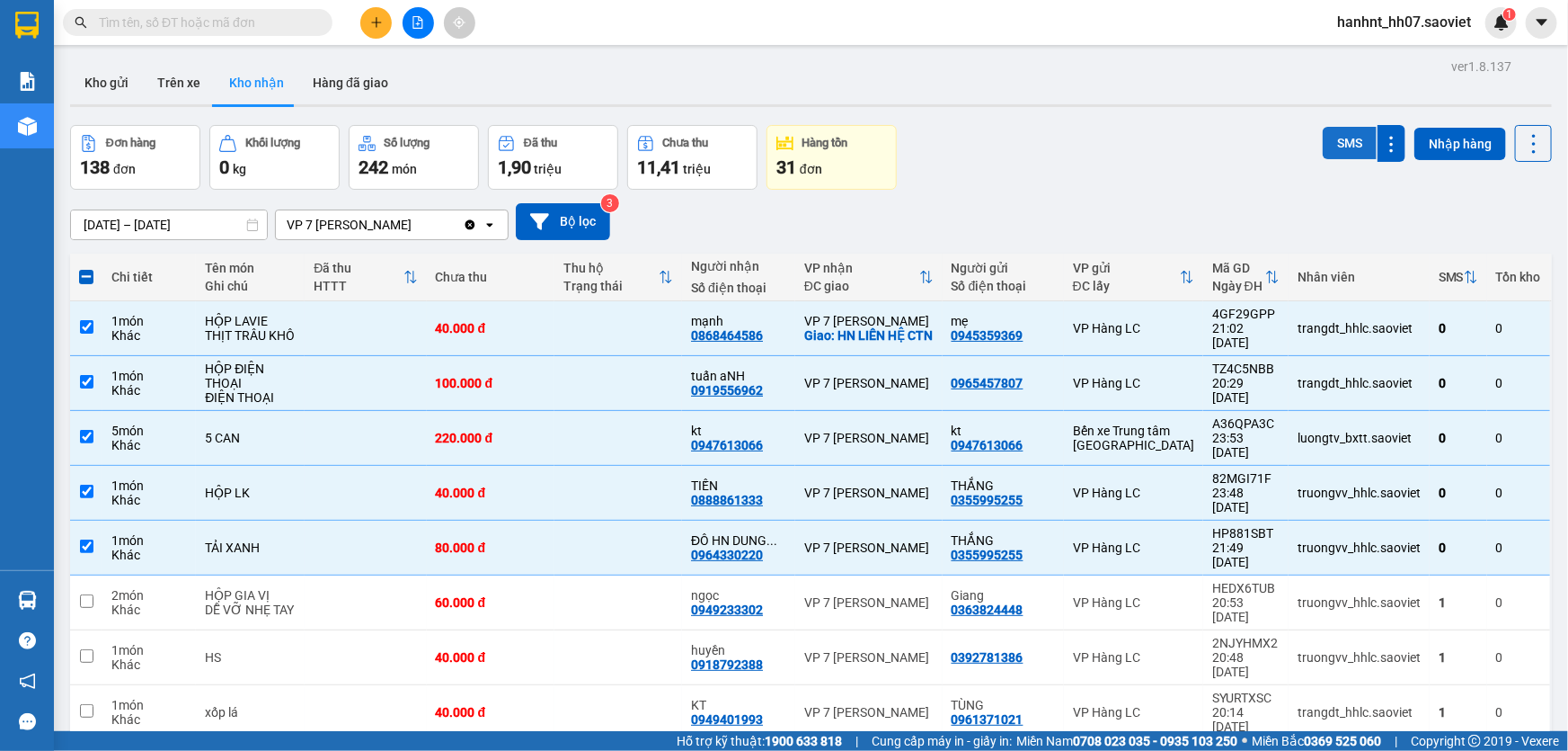
click at [1325, 138] on button "SMS" at bounding box center [1350, 143] width 54 height 32
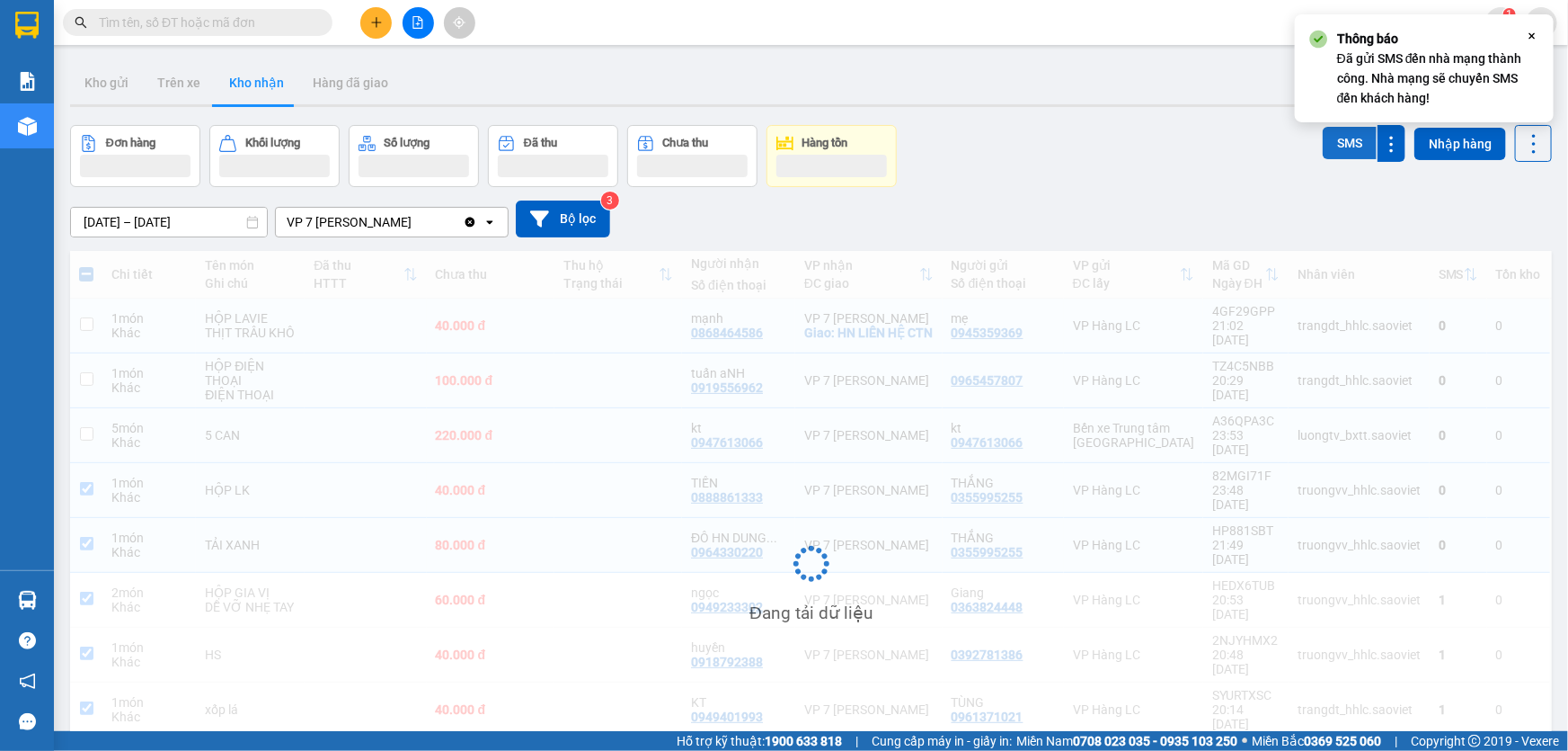
checkbox input "false"
checkbox input "true"
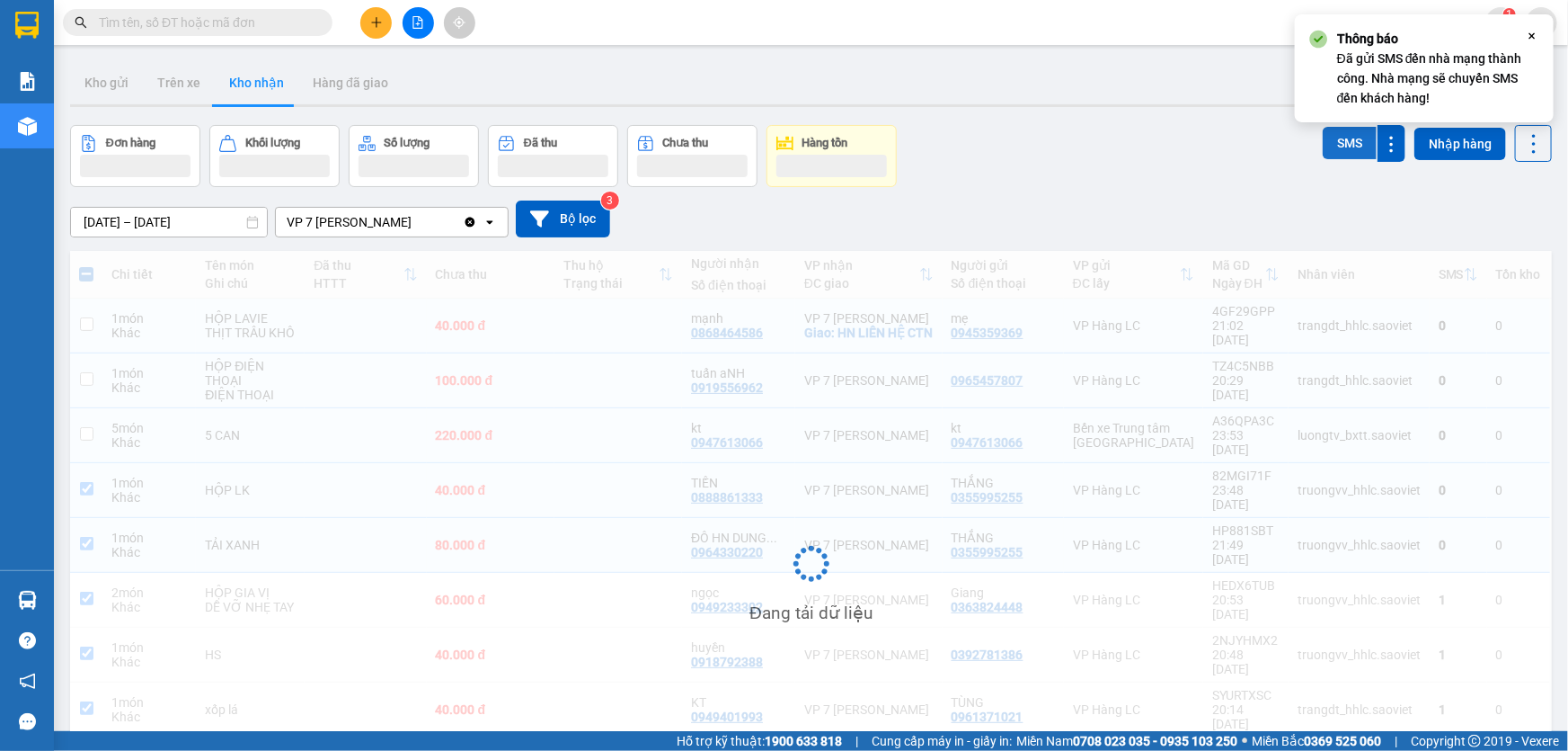
checkbox input "true"
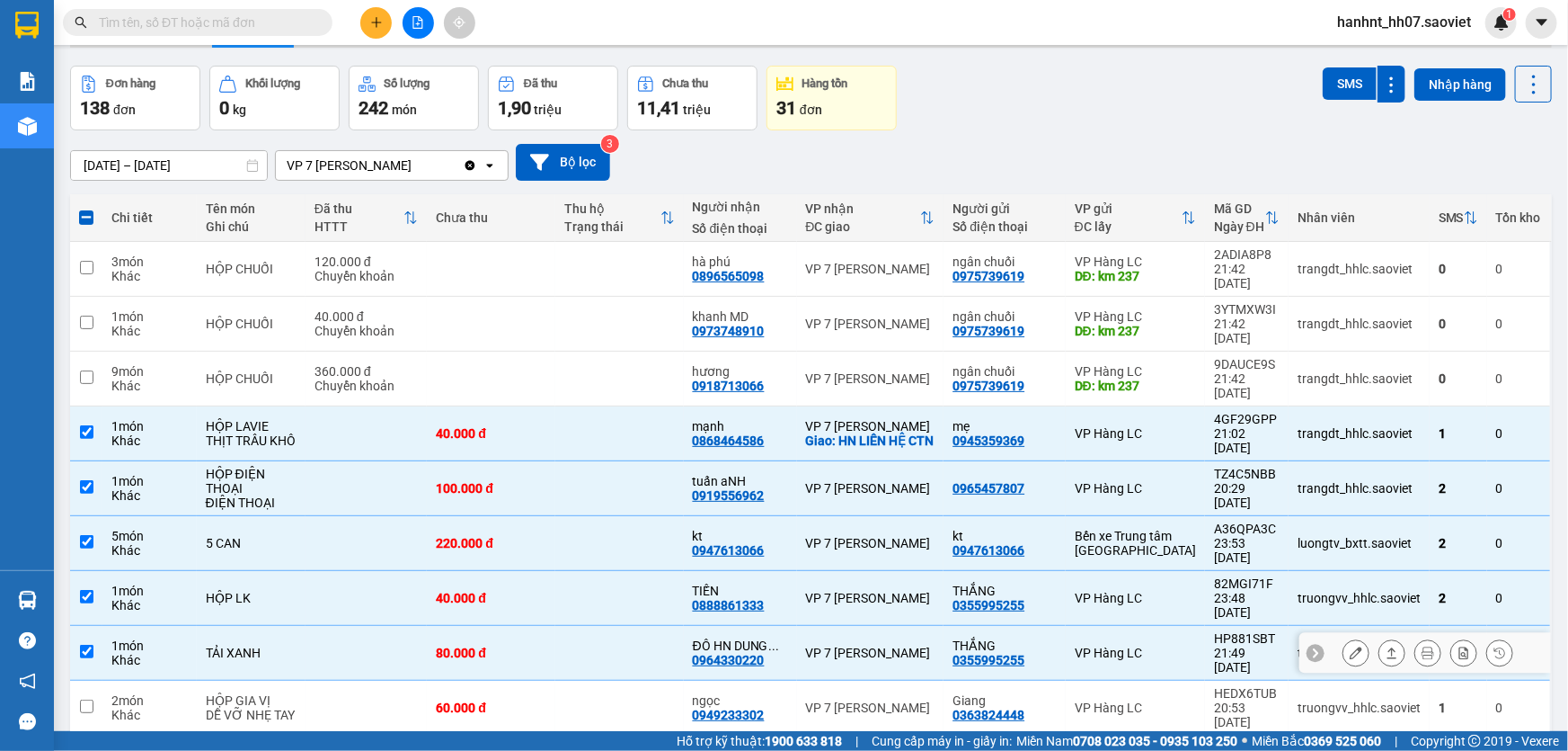
scroll to position [81, 0]
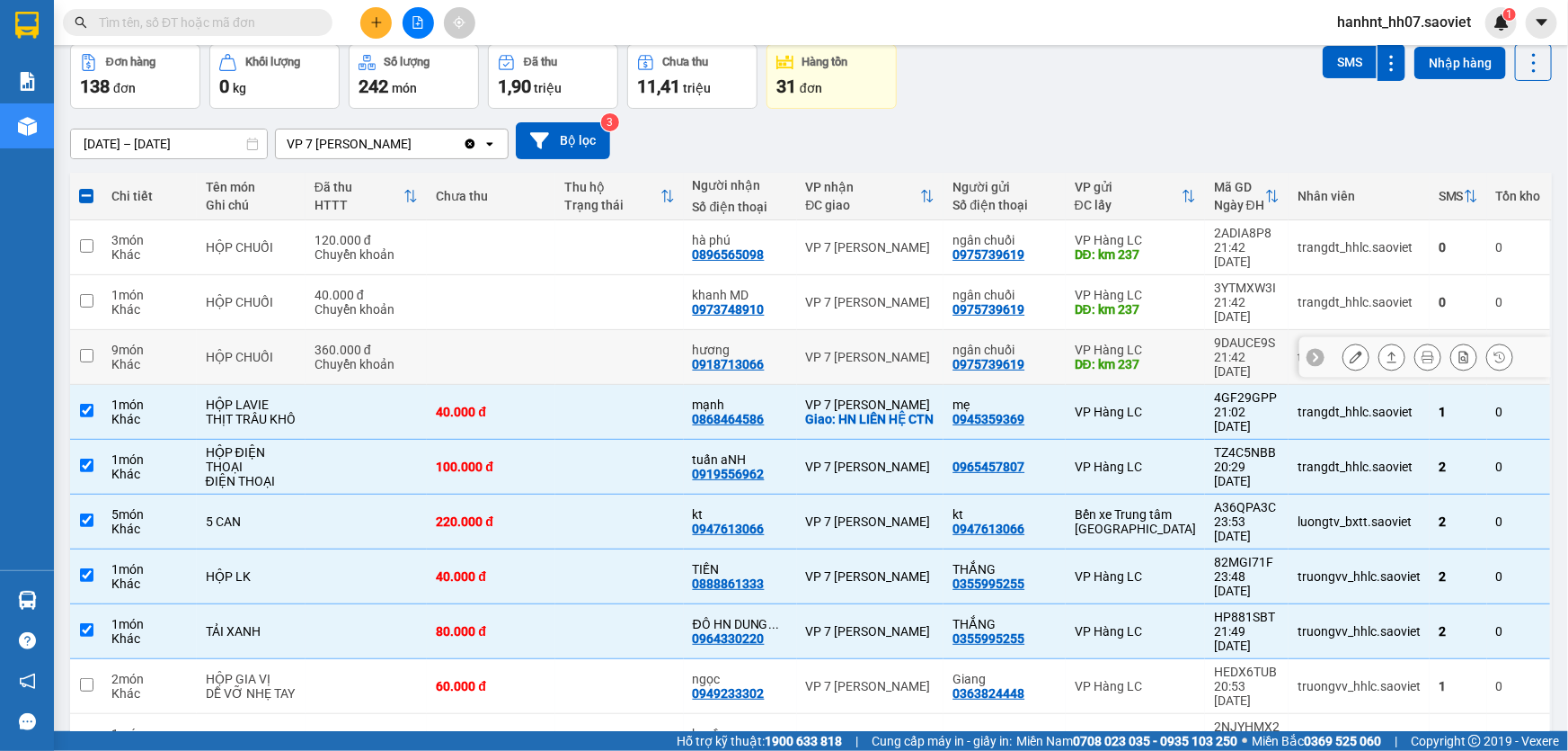
click at [131, 343] on div "9 món" at bounding box center [150, 350] width 76 height 14
checkbox input "true"
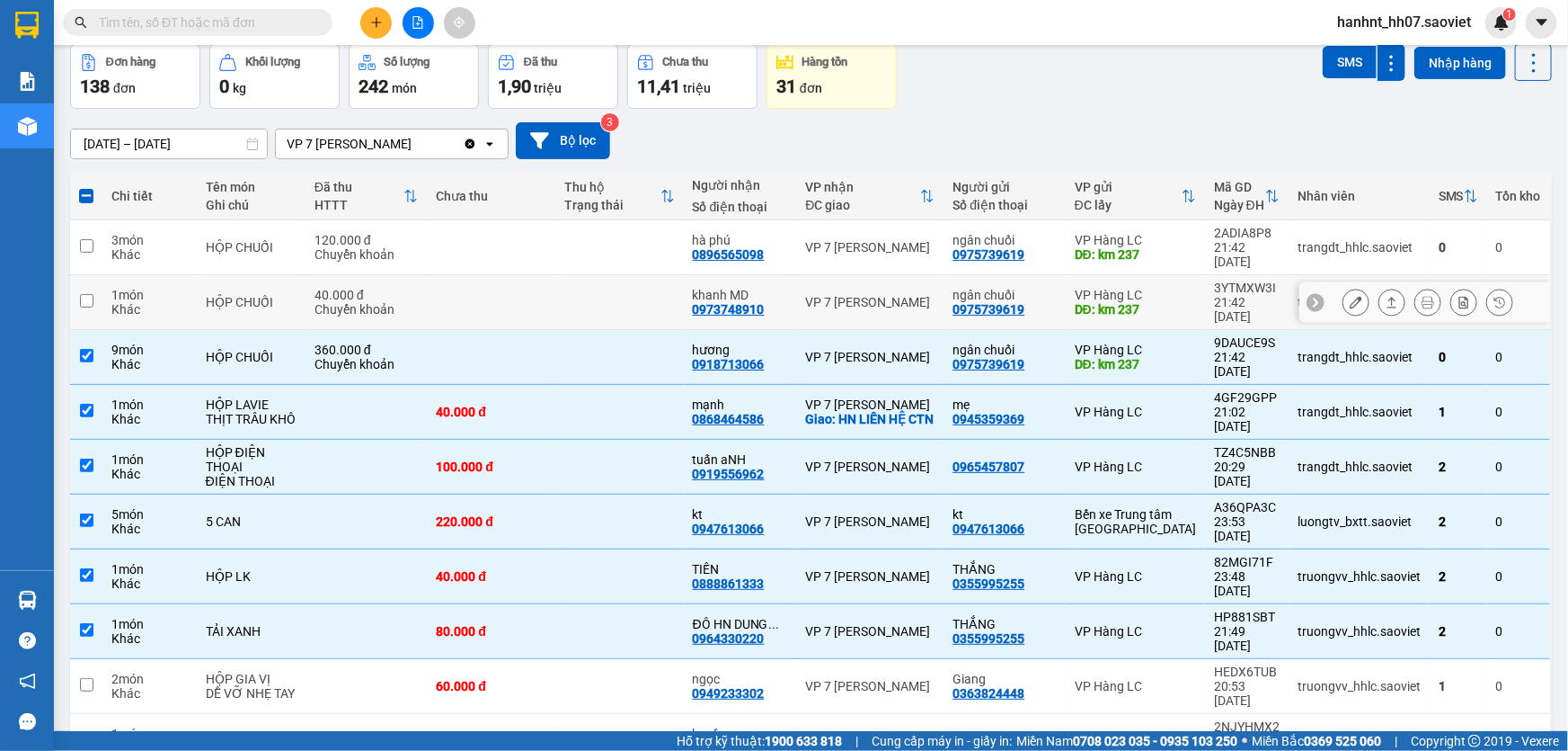
click at [109, 284] on td "1 món Khác" at bounding box center [150, 302] width 94 height 55
checkbox input "true"
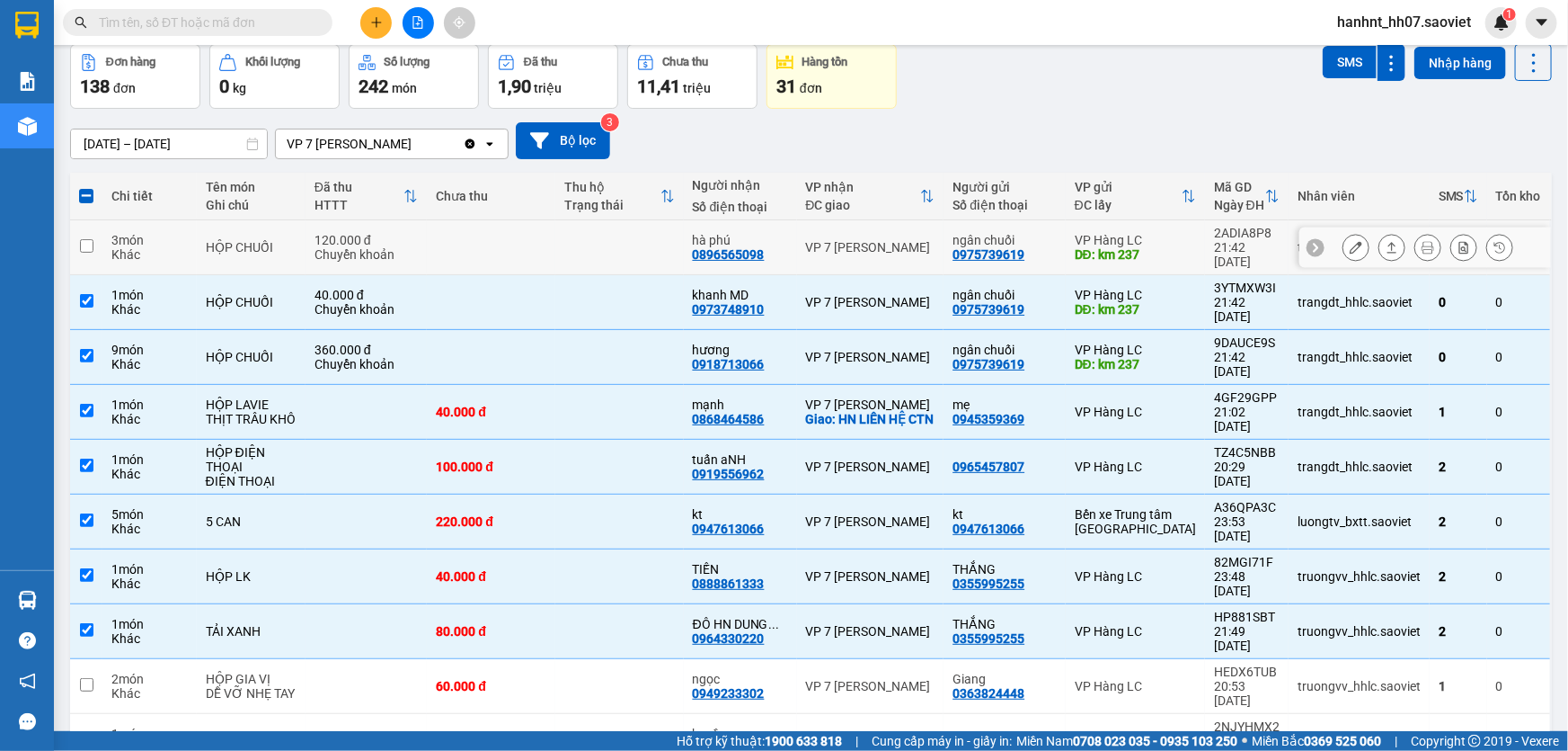
click at [121, 237] on div "3 món" at bounding box center [150, 240] width 76 height 14
checkbox input "true"
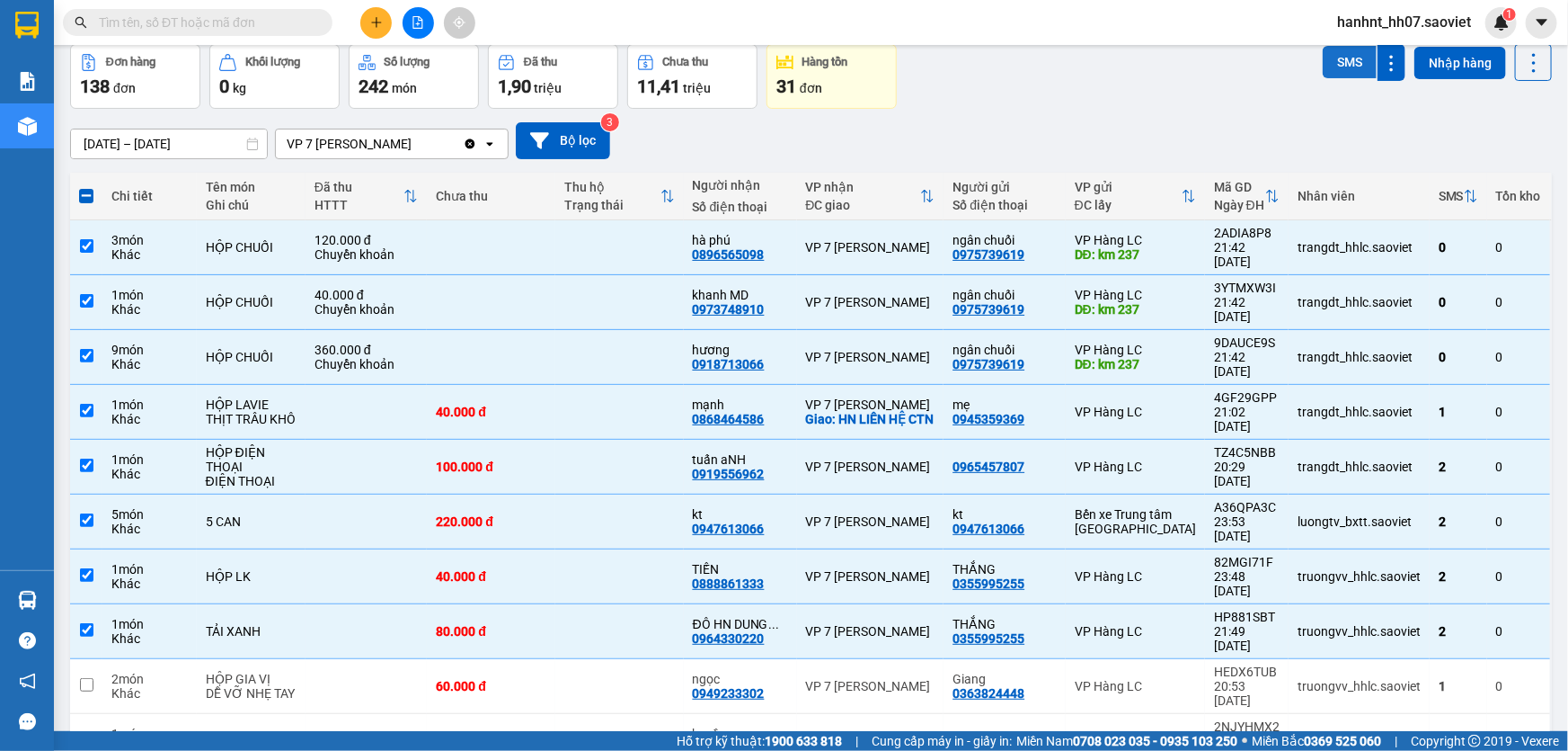
click at [1339, 50] on button "SMS" at bounding box center [1350, 62] width 54 height 32
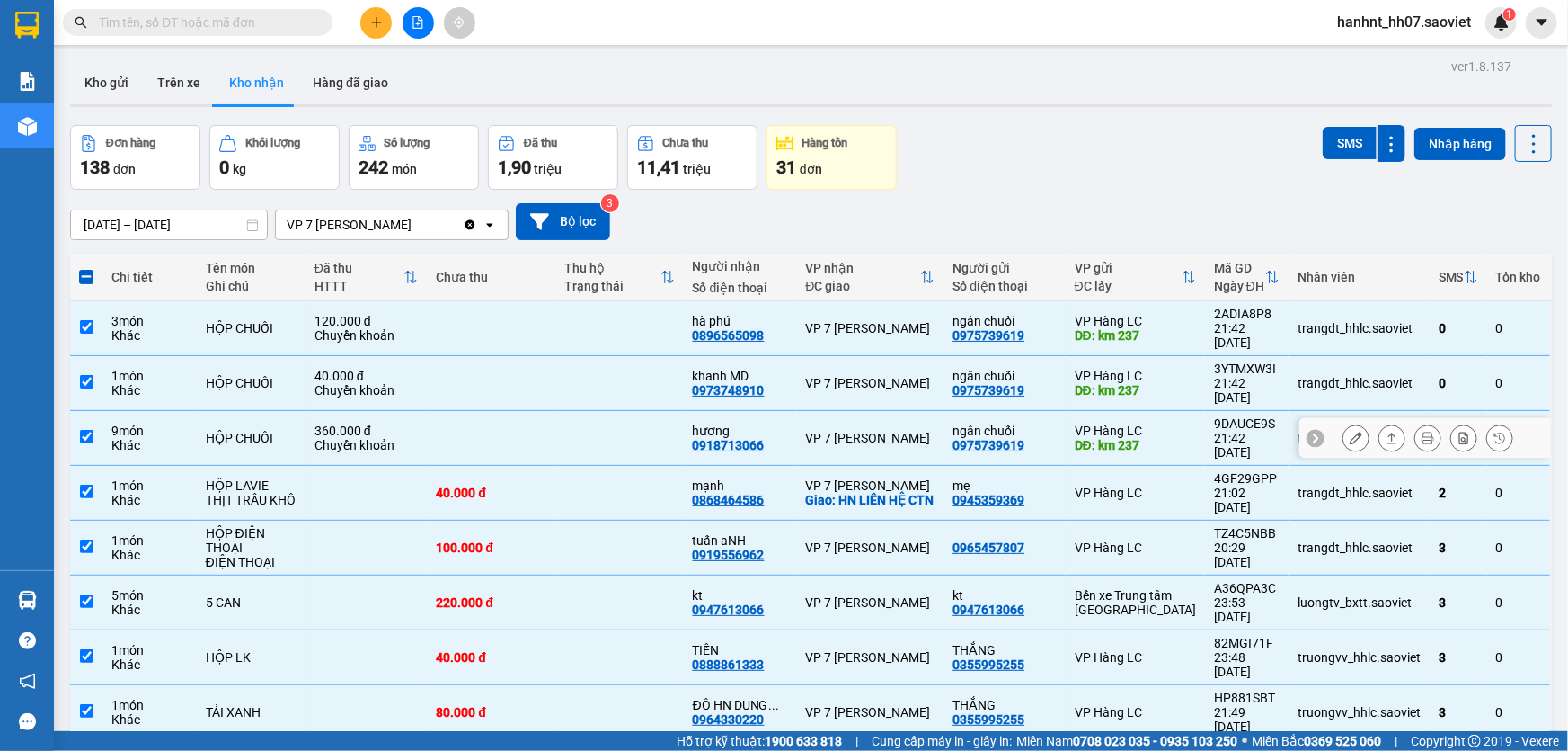
scroll to position [0, 0]
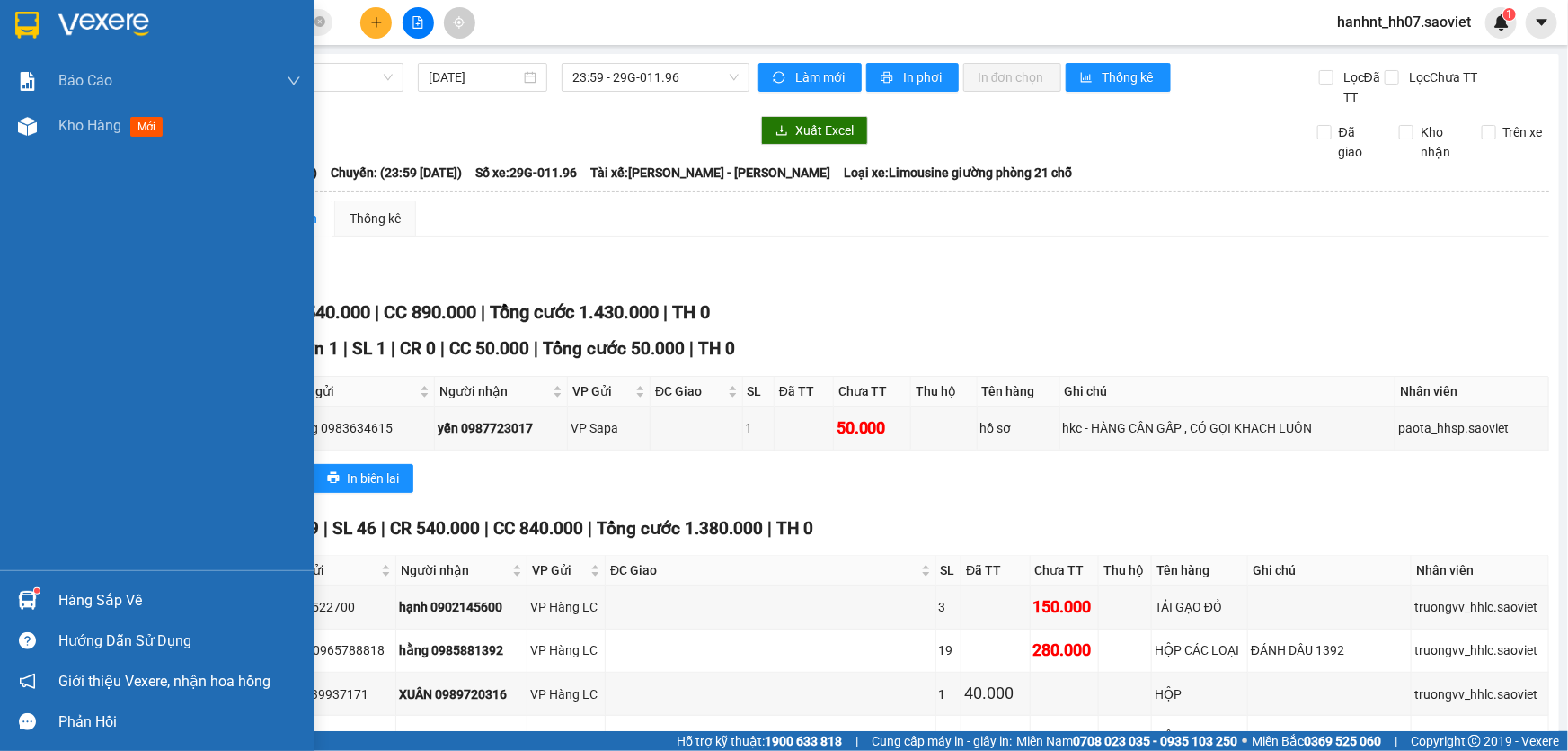
click at [126, 597] on div "Hàng sắp về" at bounding box center [179, 600] width 243 height 27
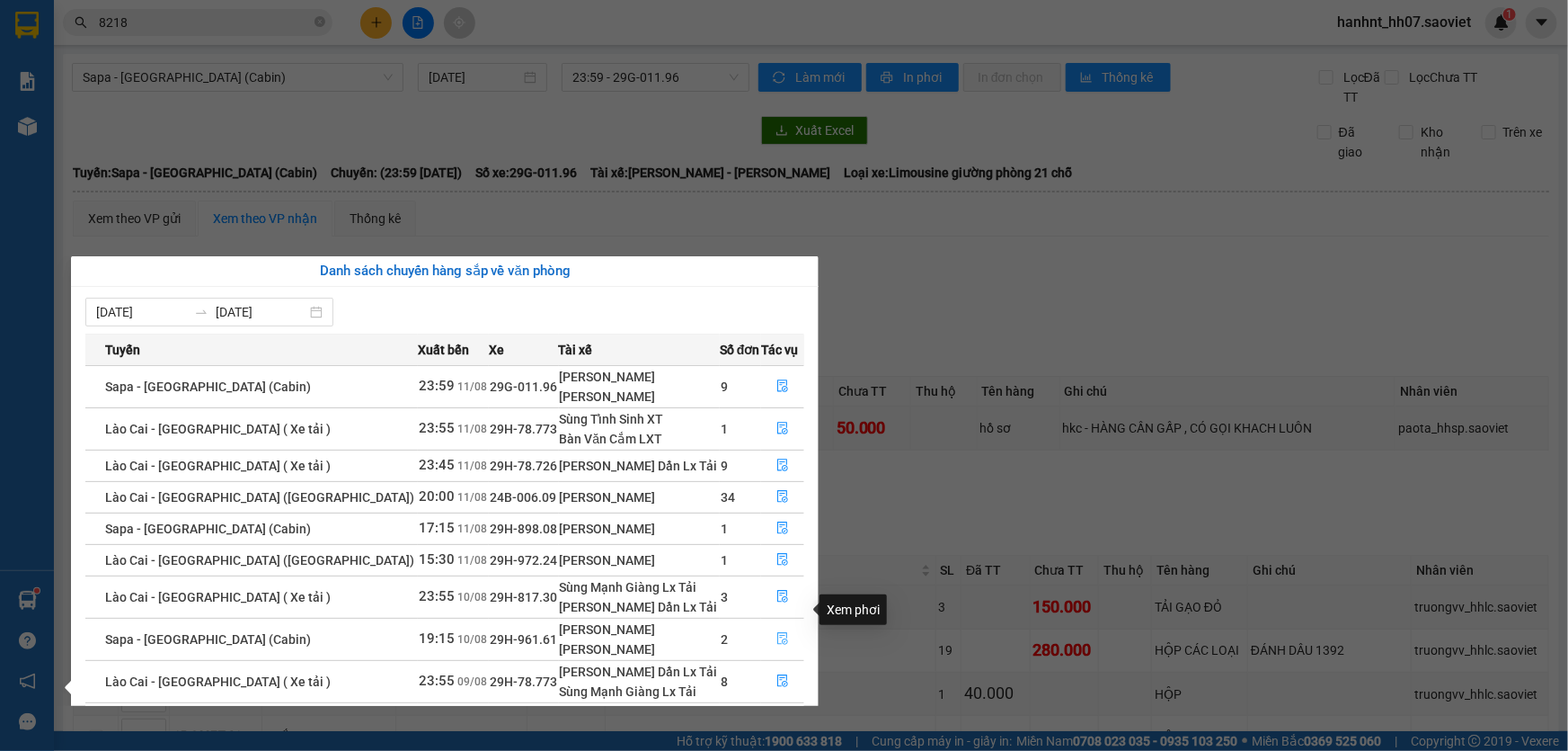
click at [777, 632] on icon "file-done" at bounding box center [783, 638] width 13 height 13
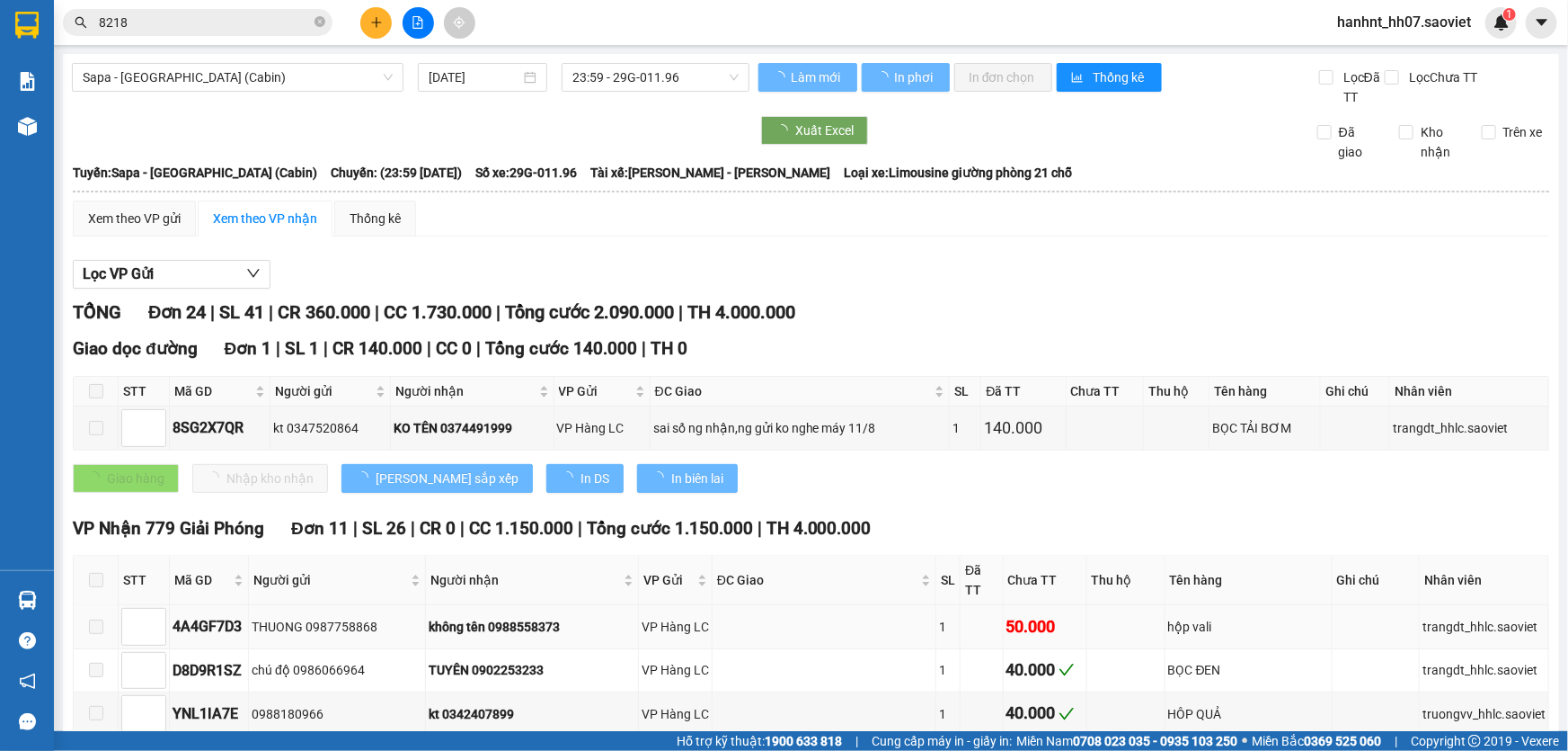
type input "[DATE]"
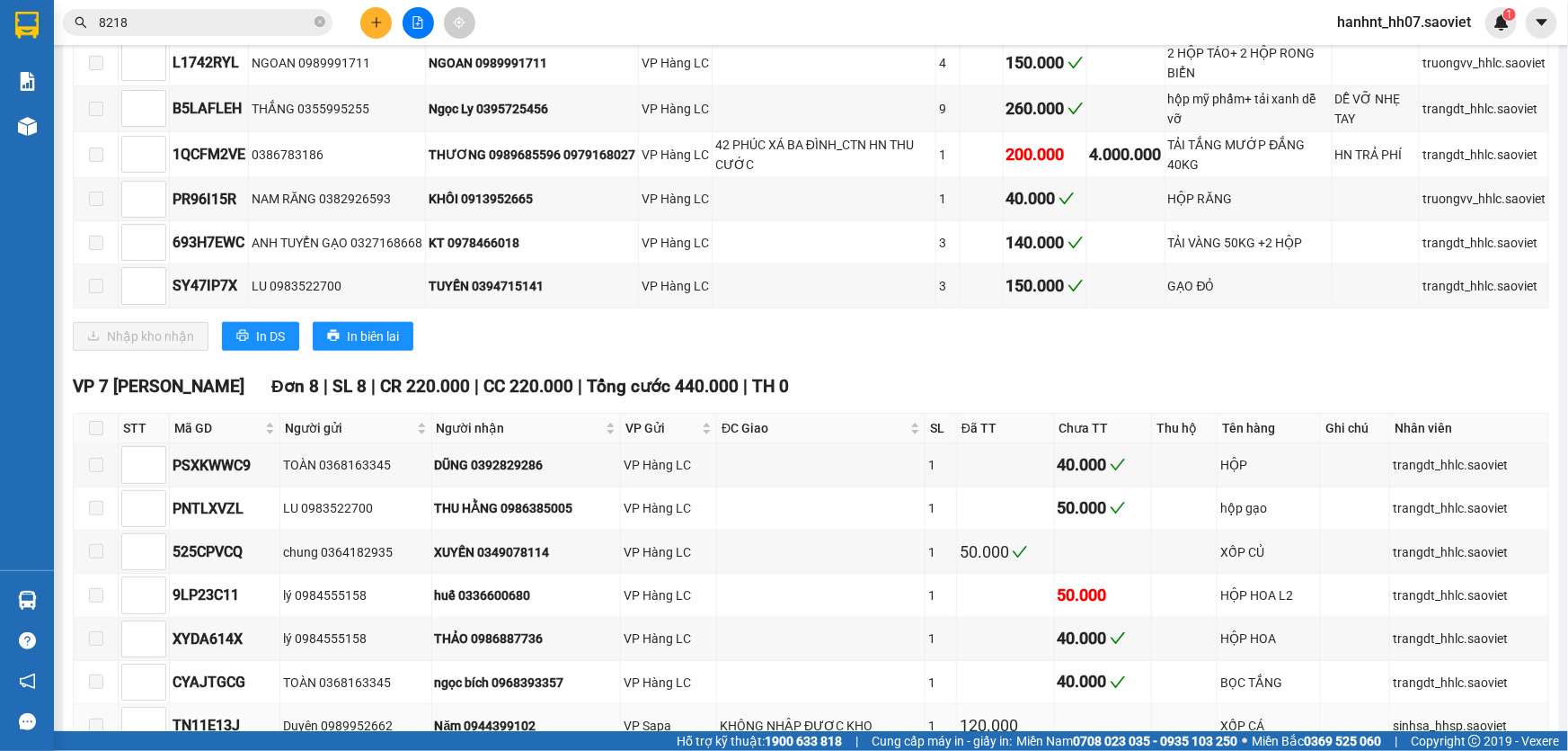
scroll to position [736, 0]
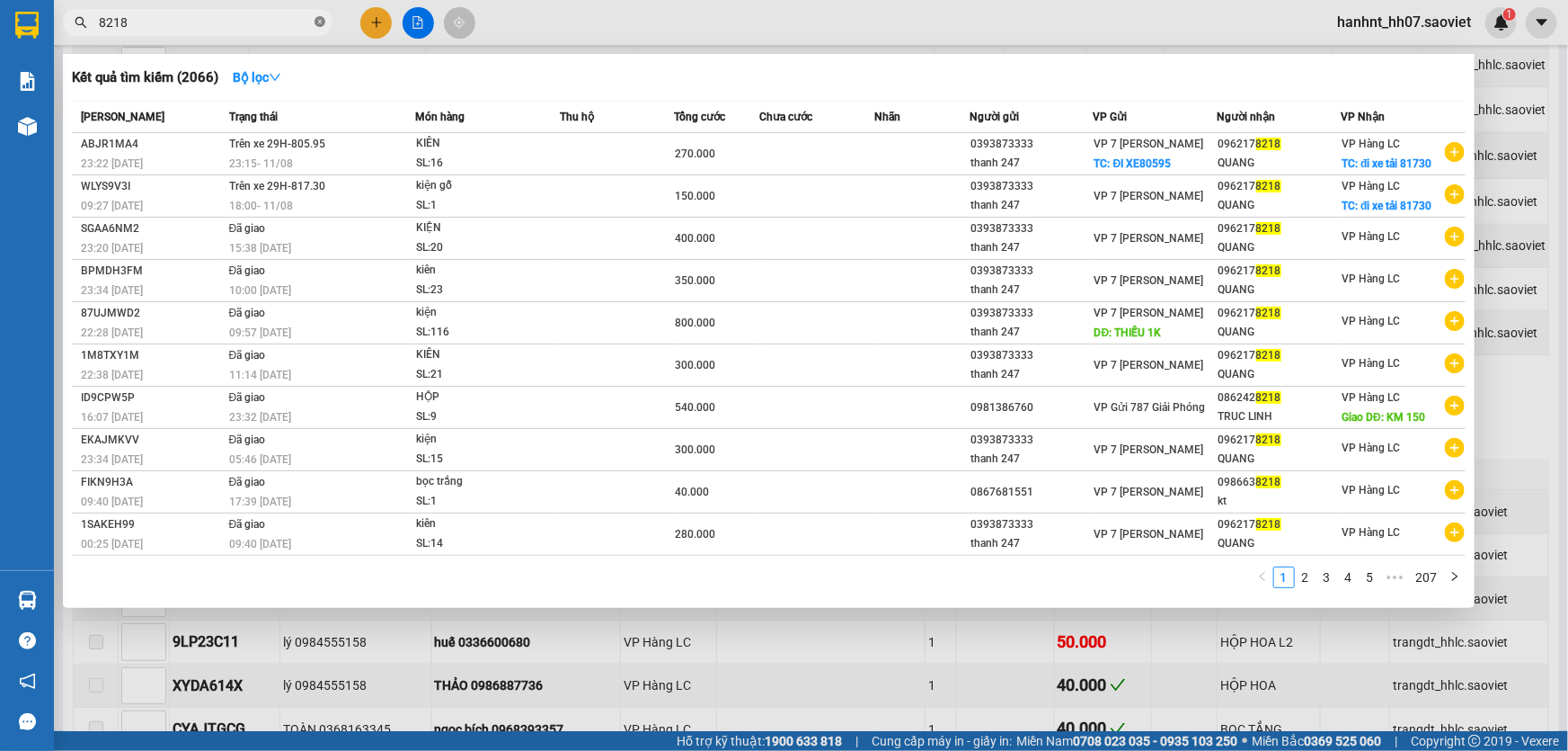
click at [321, 21] on icon "close-circle" at bounding box center [320, 21] width 11 height 11
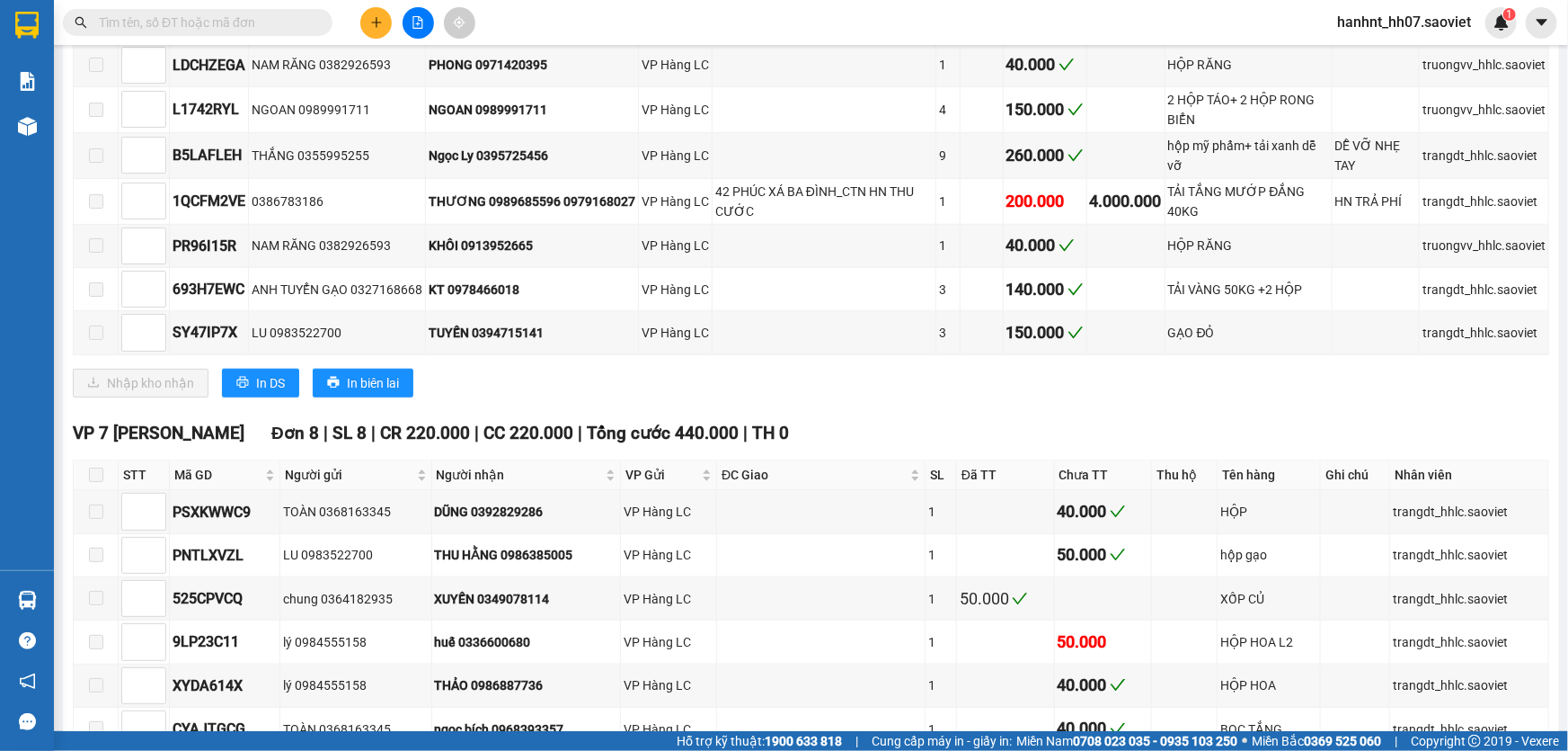
click at [293, 17] on input "text" at bounding box center [205, 23] width 212 height 20
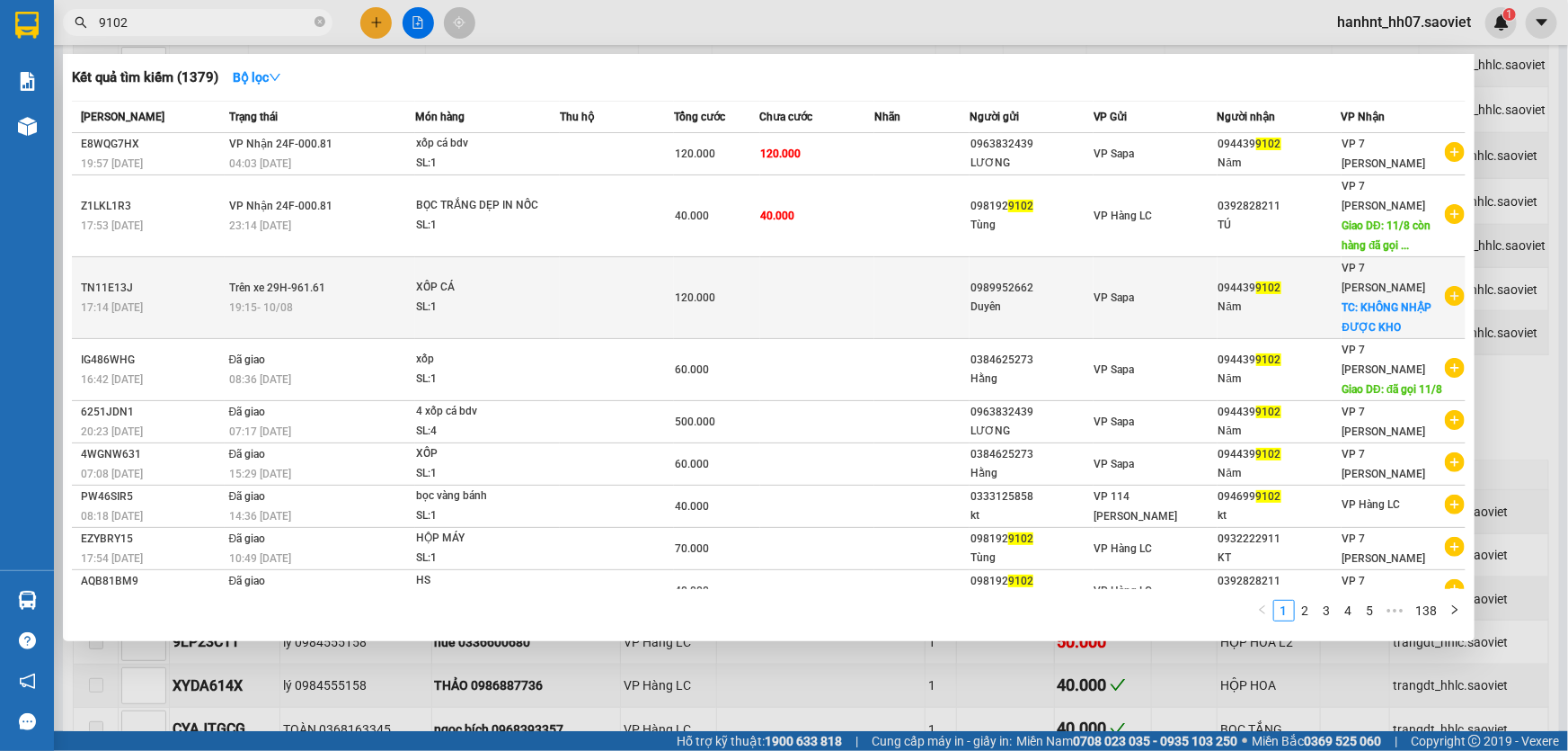
type input "9102"
click at [606, 306] on td at bounding box center [617, 298] width 114 height 82
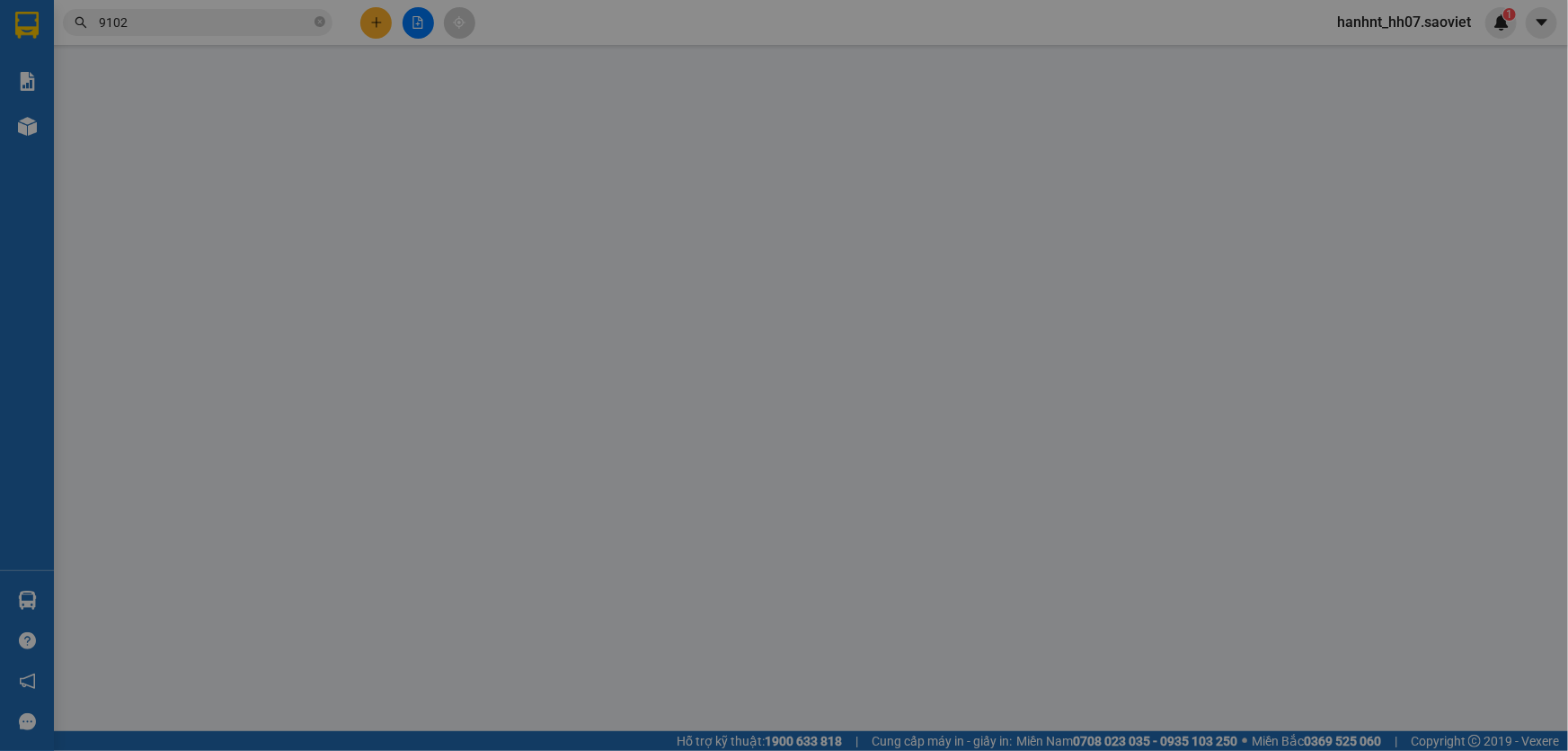
type input "0989952662"
type input "Duyên"
type input "0944399102"
type input "Năm"
checkbox input "true"
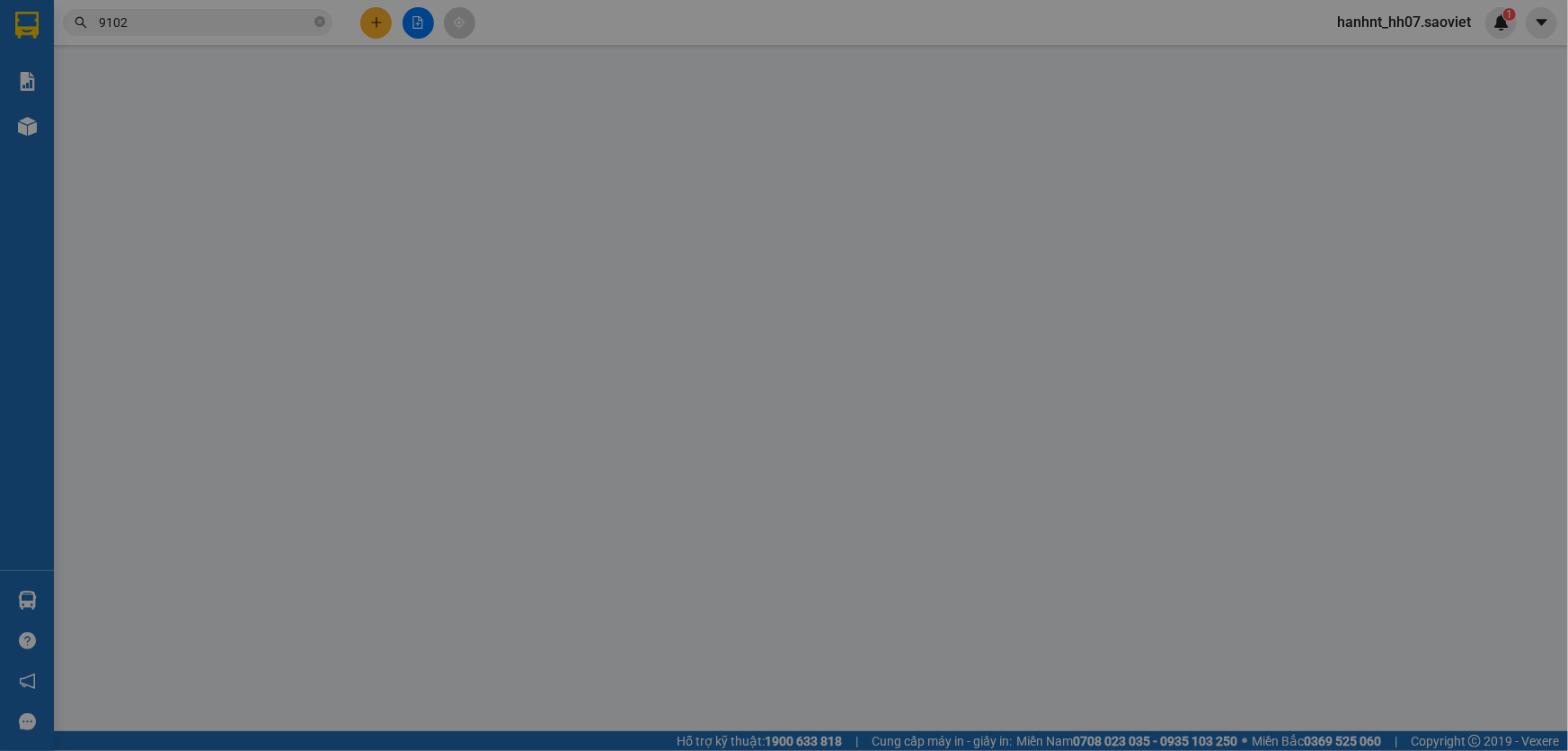
type input "KHÔNG NHẬP ĐƯỢC KHO"
type input "120.000"
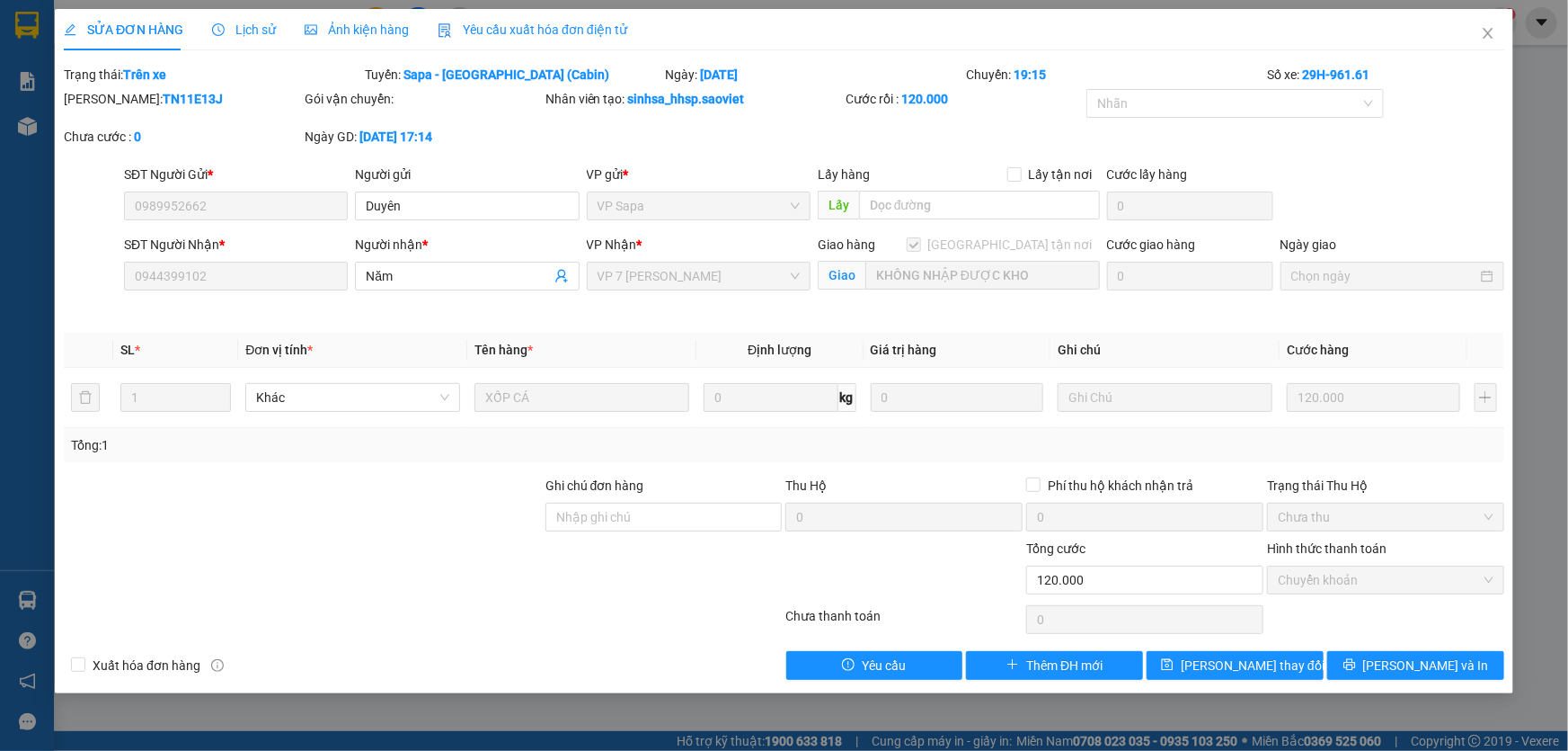
click at [1299, 543] on label "Hình thức thanh toán" at bounding box center [1327, 548] width 120 height 14
click at [1489, 33] on icon "close" at bounding box center [1488, 33] width 10 height 11
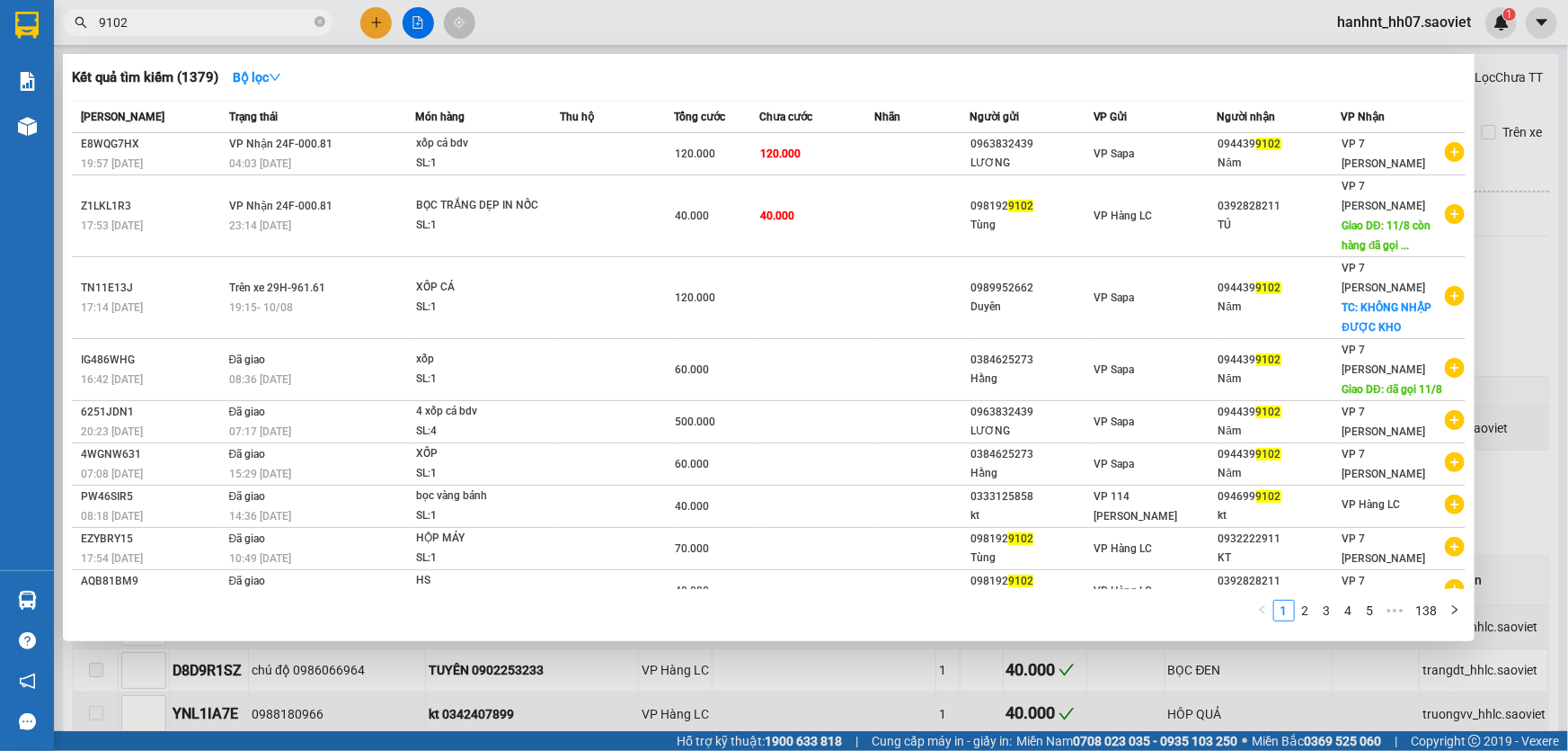
click at [156, 23] on input "9102" at bounding box center [205, 23] width 212 height 20
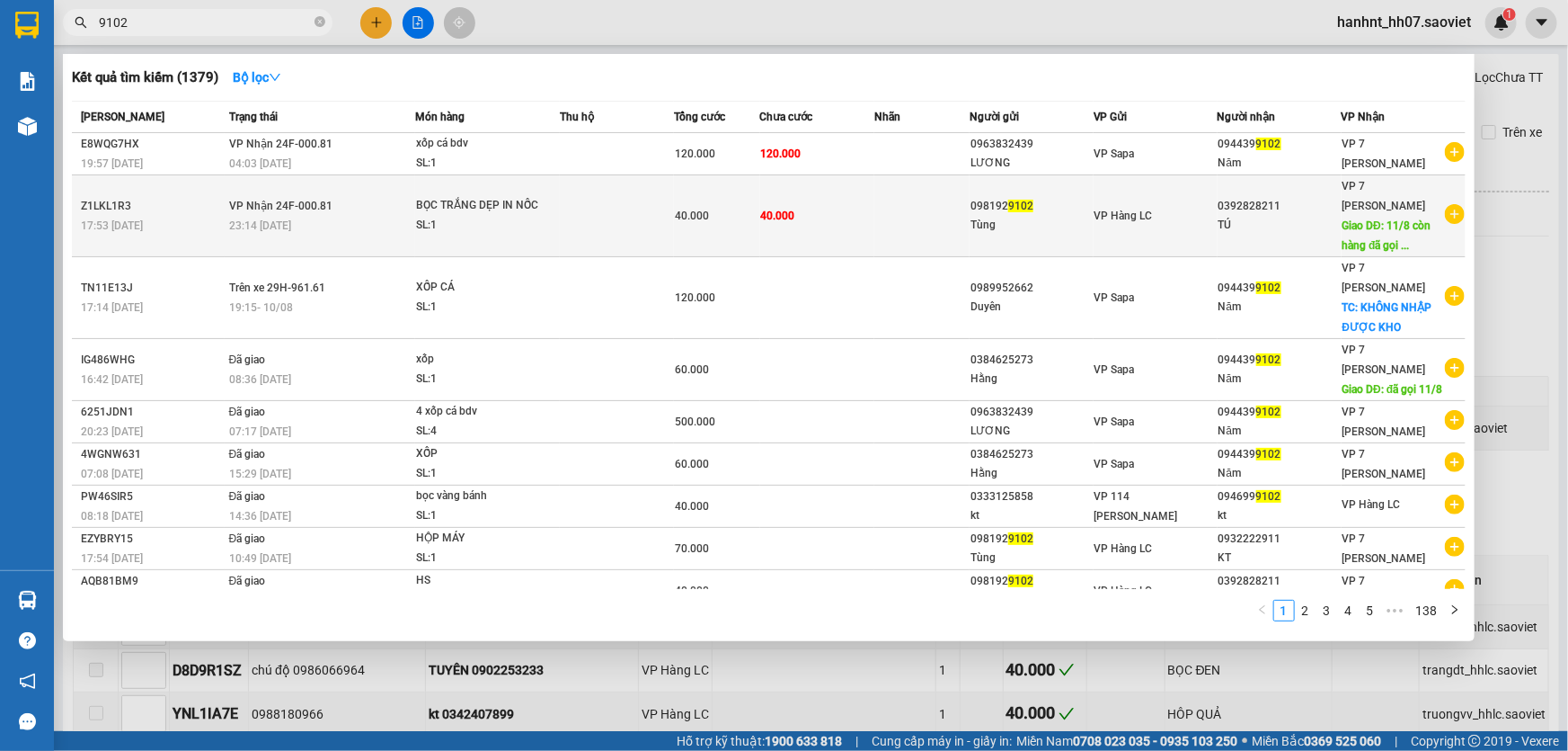
click at [581, 224] on td at bounding box center [617, 216] width 114 height 82
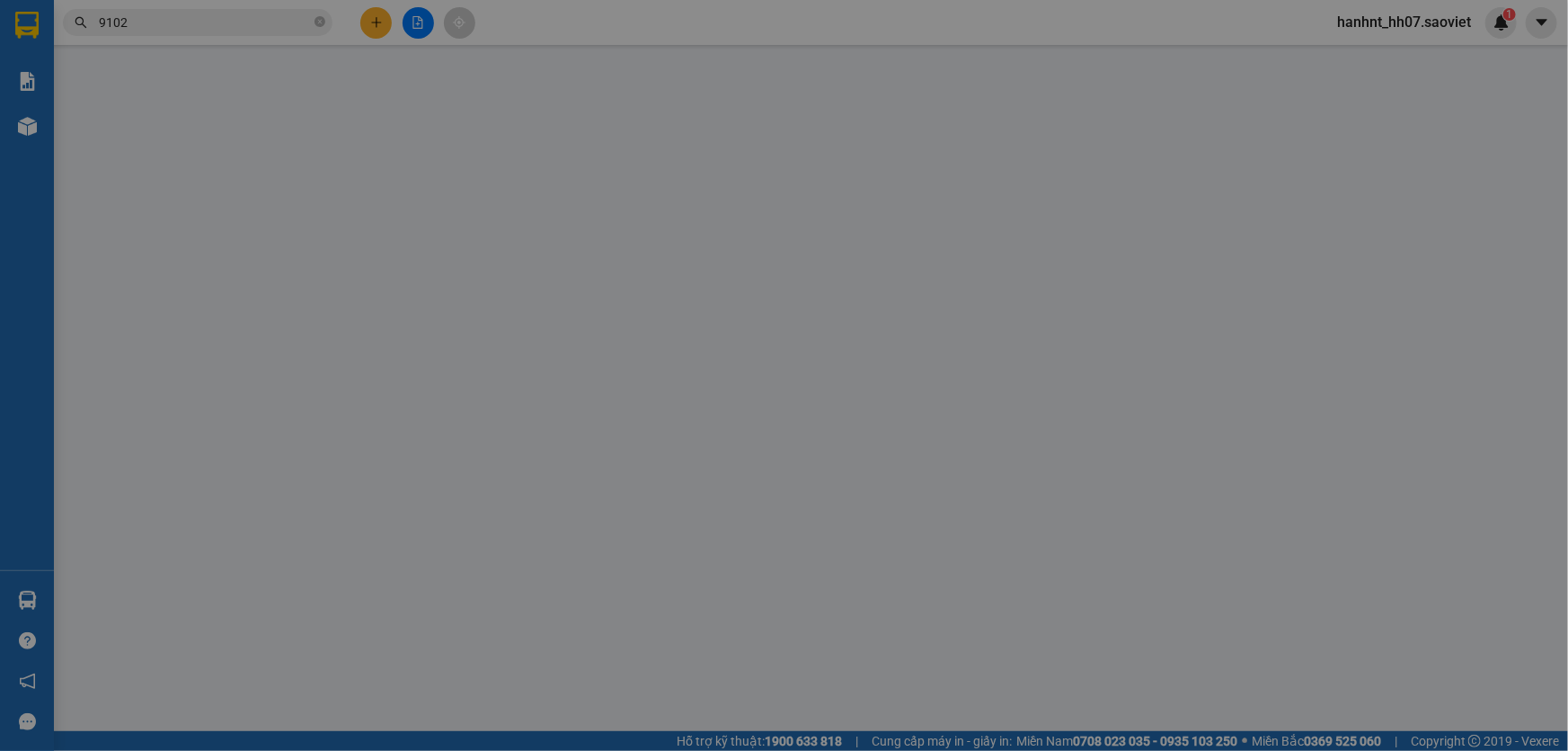
type input "0981929102"
type input "Tùng"
type input "0392828211"
type input "TÚ"
type input "11/8 còn hàng đã gọi ok"
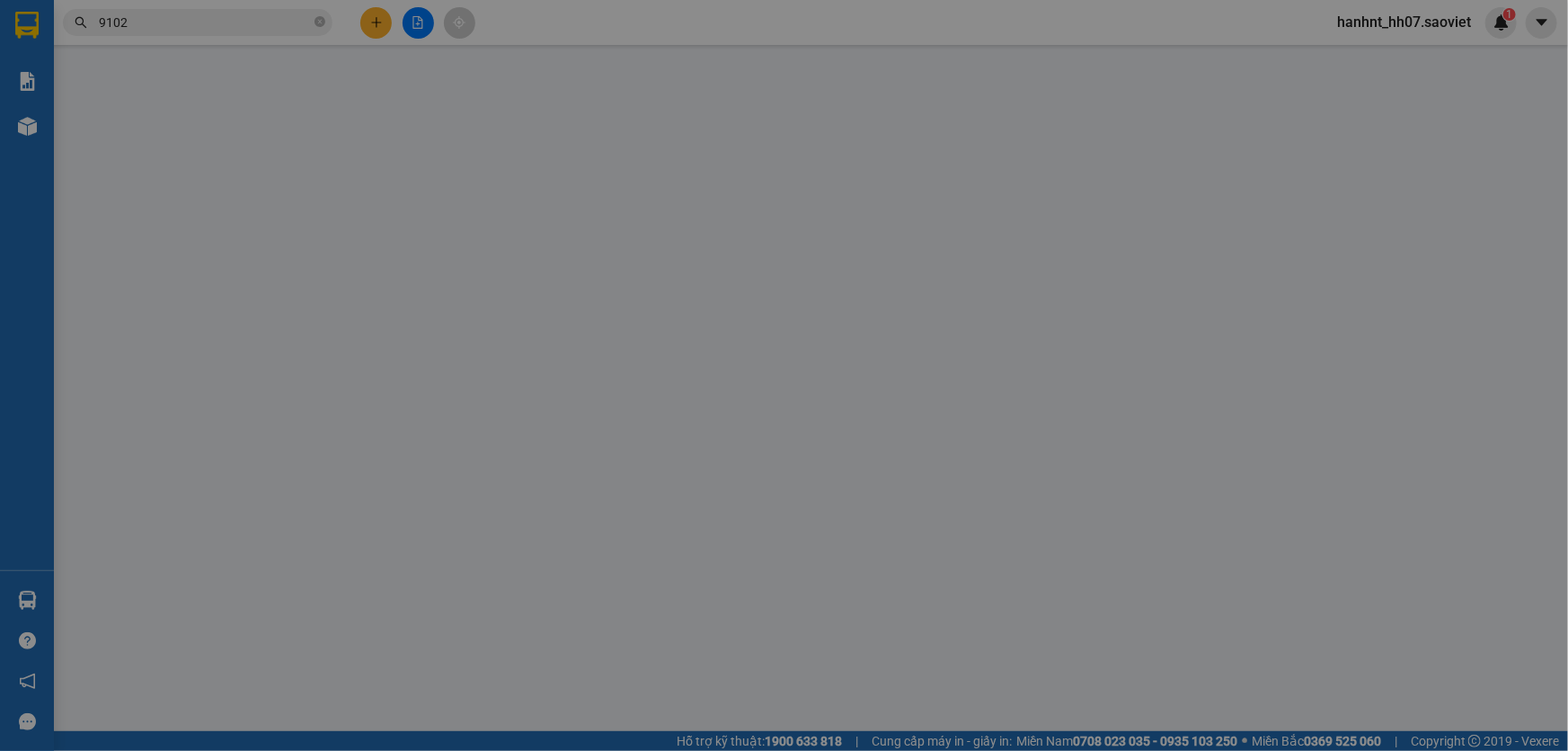
type input "40.000"
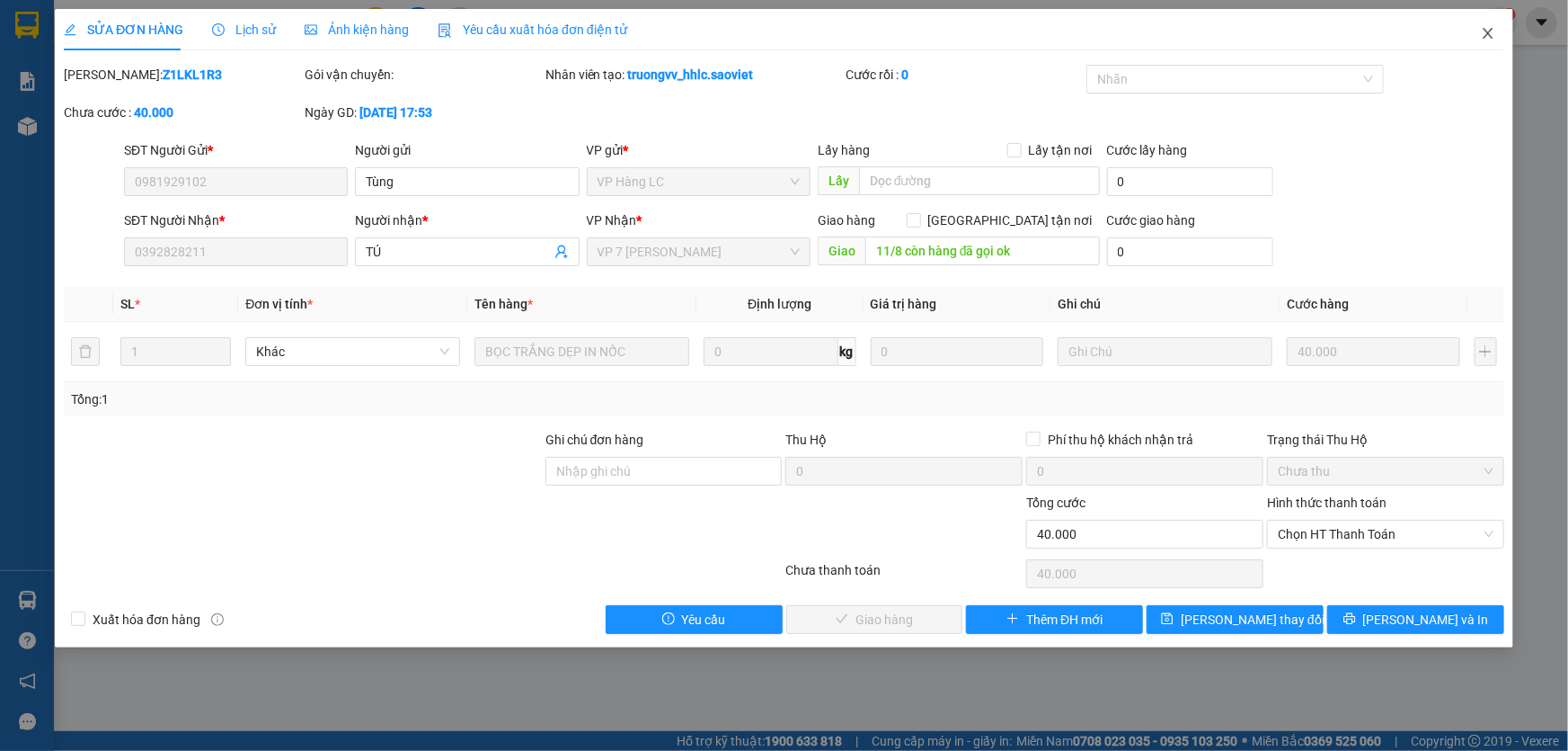
click at [1488, 40] on icon "close" at bounding box center [1488, 33] width 14 height 14
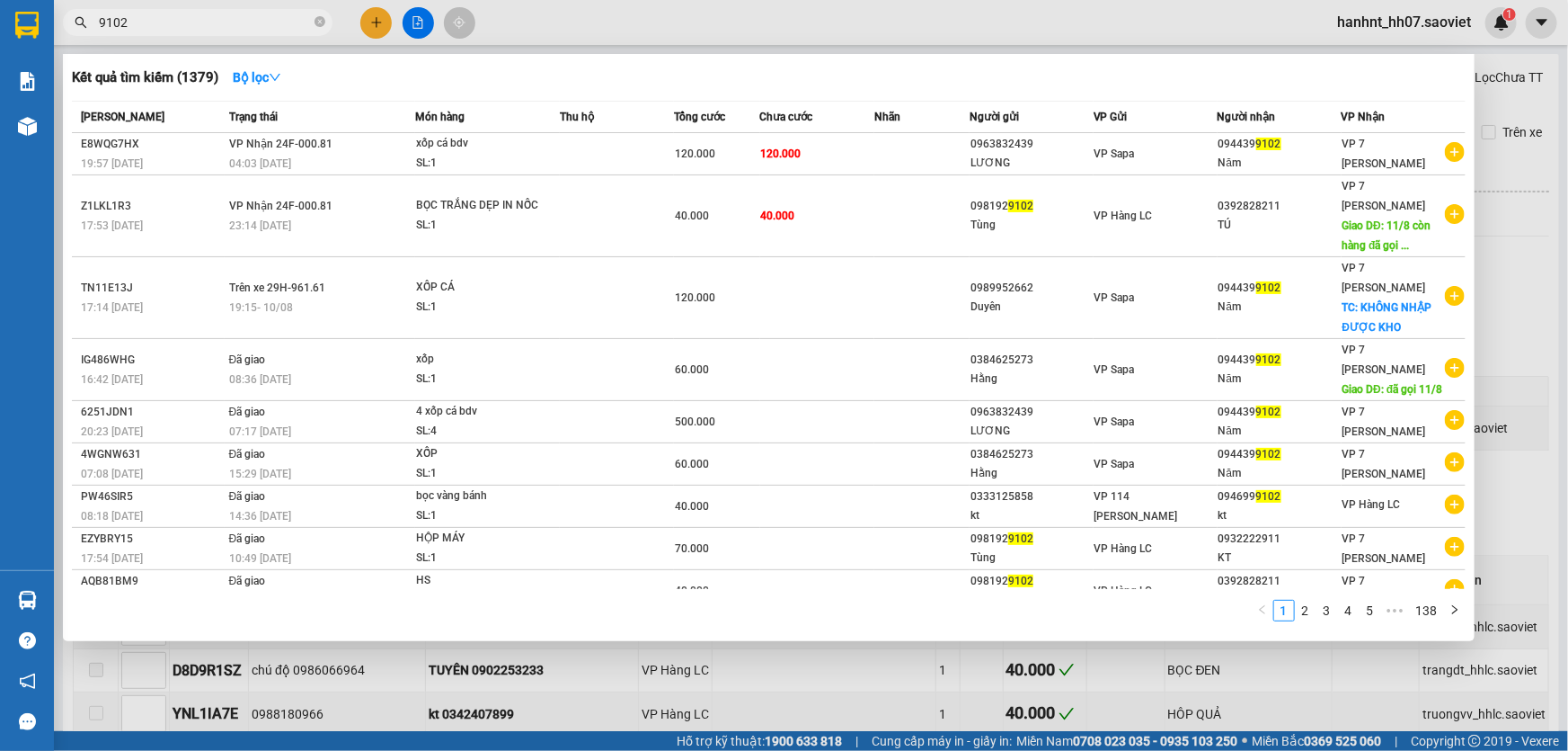
click at [183, 18] on input "9102" at bounding box center [205, 23] width 212 height 20
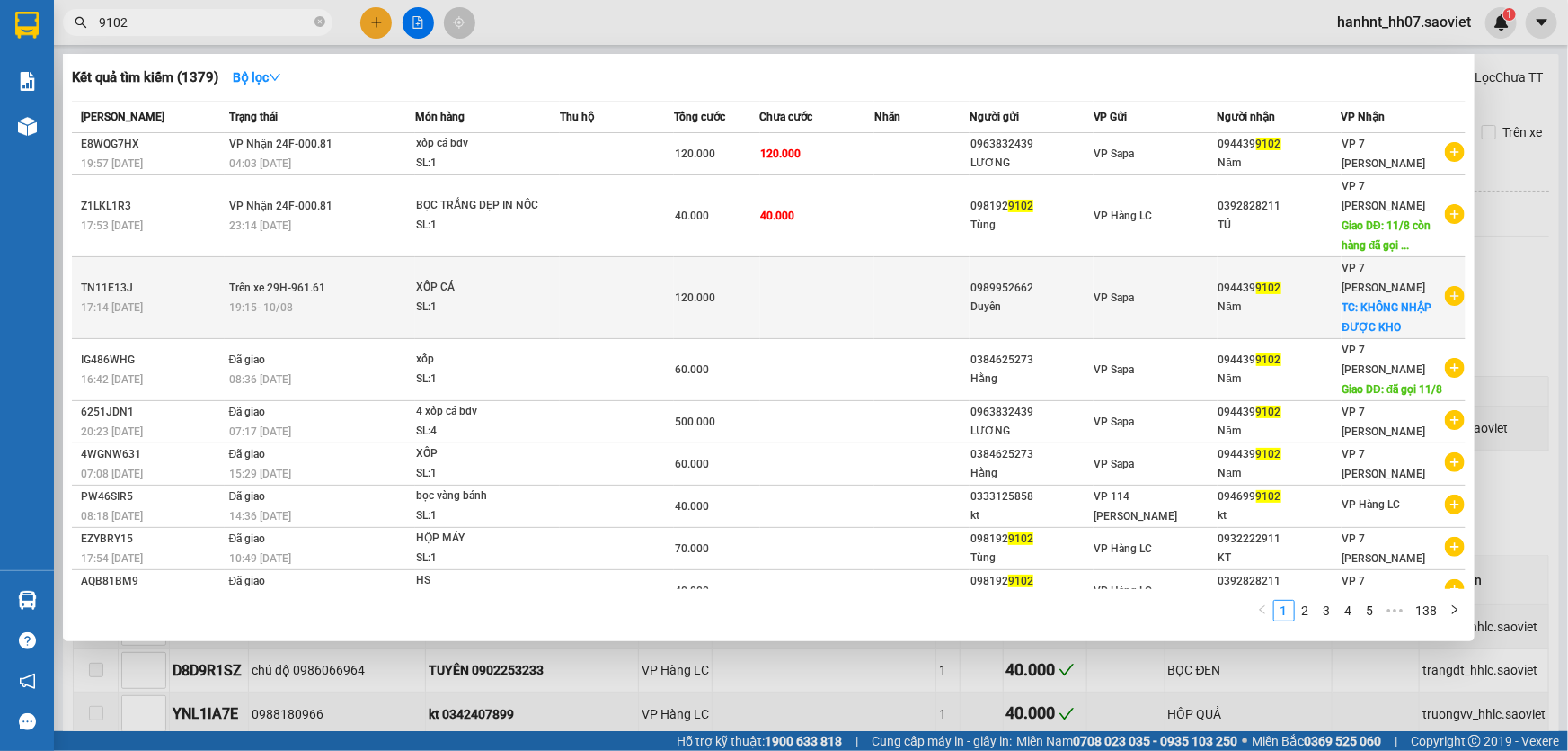
click at [652, 299] on td at bounding box center [617, 298] width 114 height 82
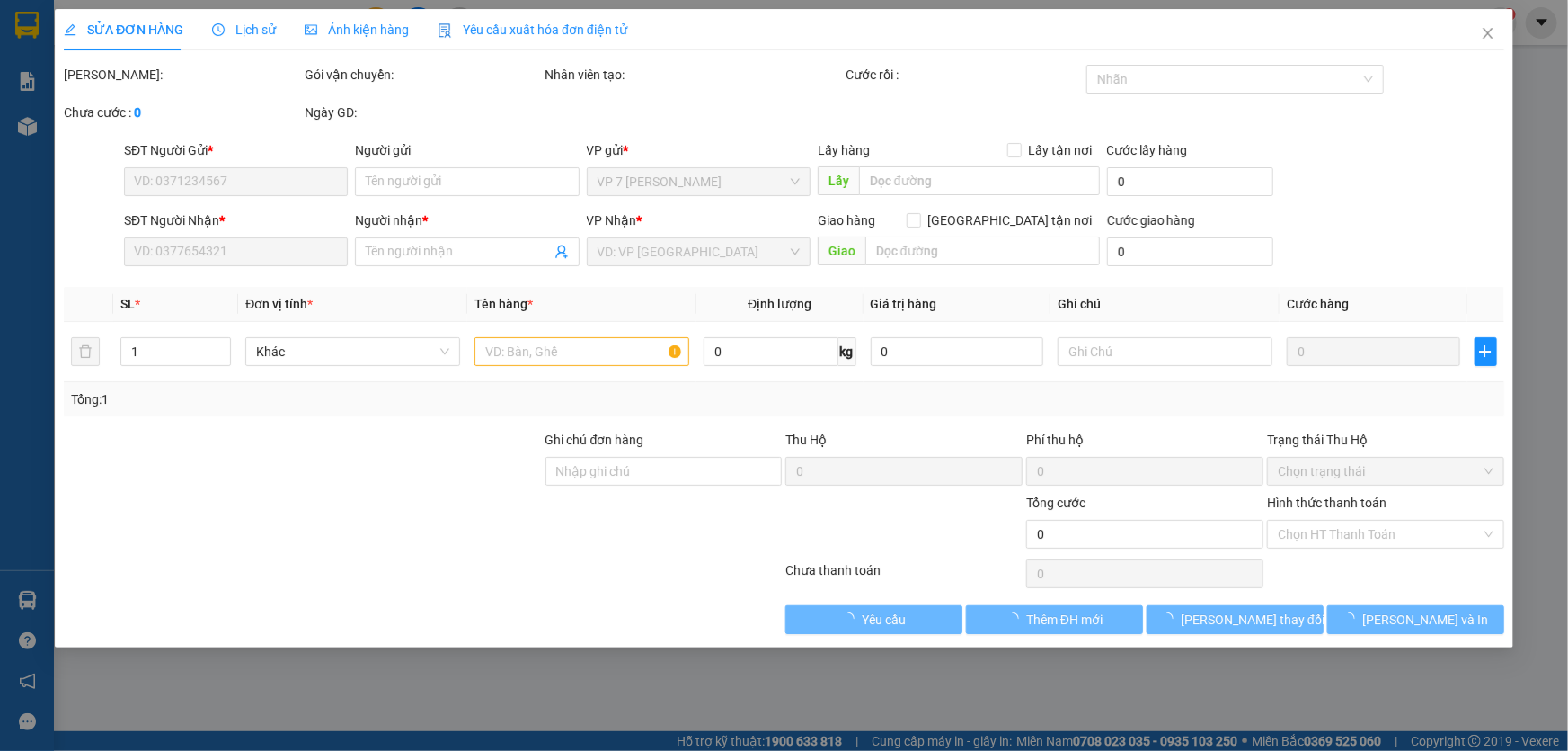
type input "0989952662"
type input "Duyên"
type input "0944399102"
type input "Năm"
checkbox input "true"
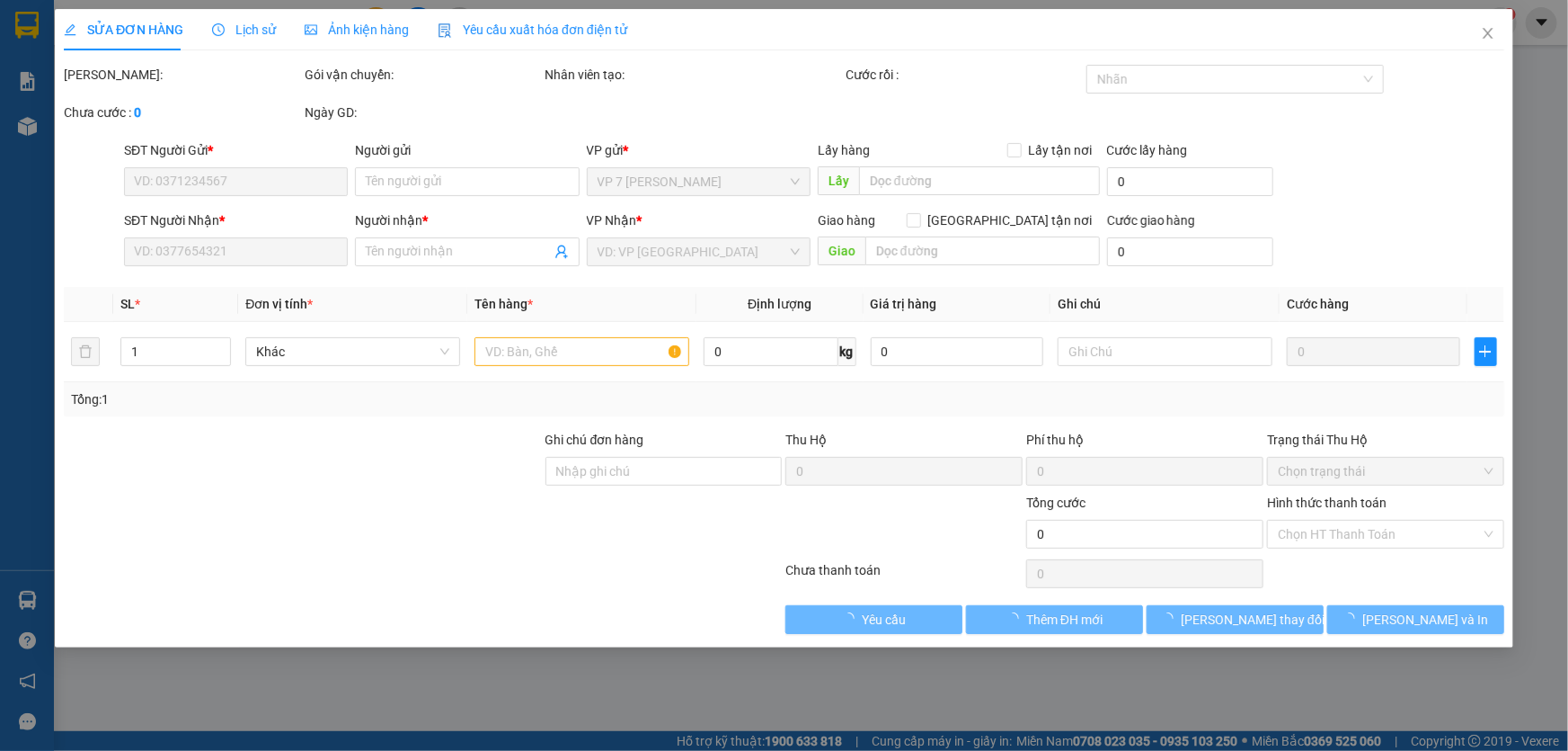
type input "KHÔNG NHẬP ĐƯỢC KHO"
type input "120.000"
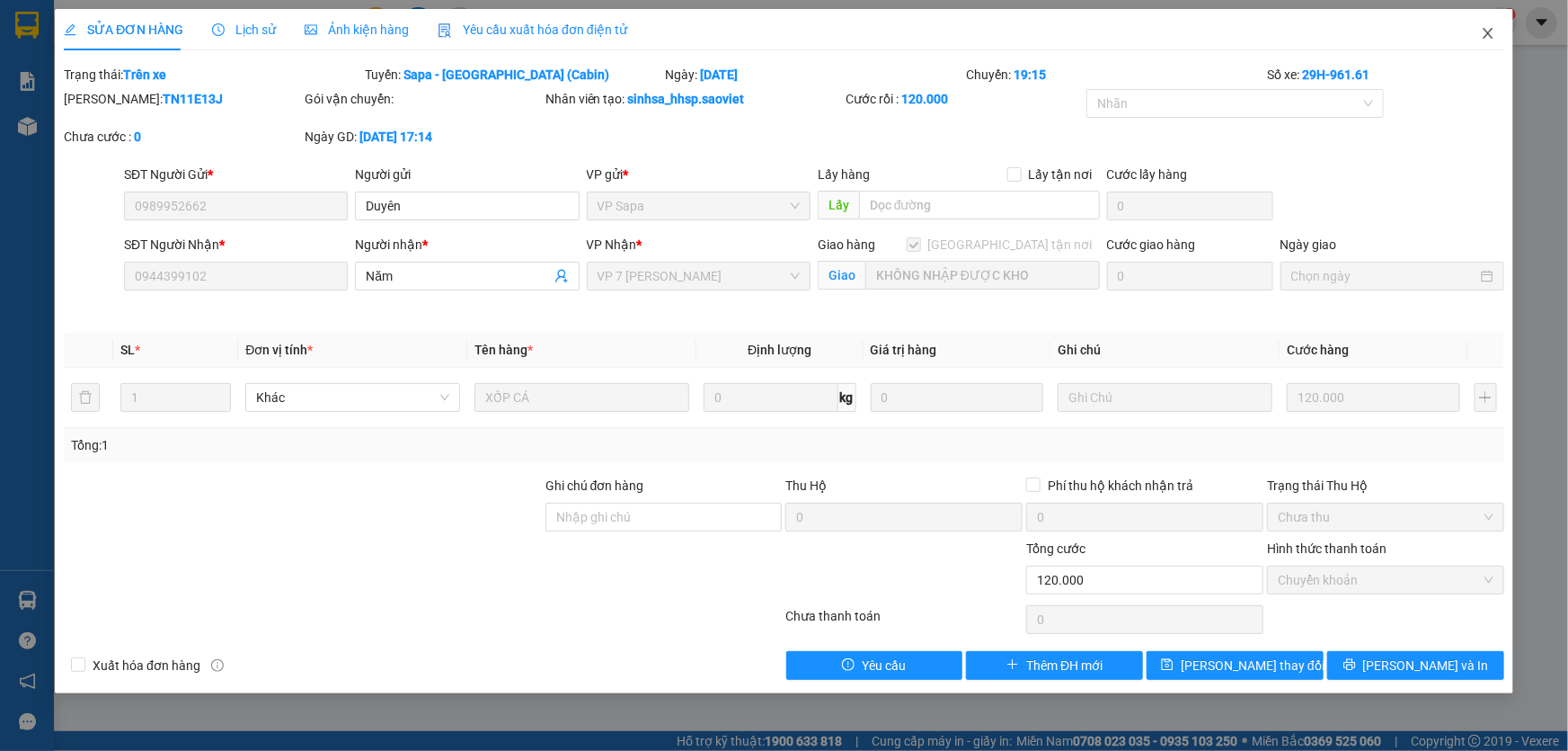
click at [1485, 32] on icon "close" at bounding box center [1488, 33] width 14 height 14
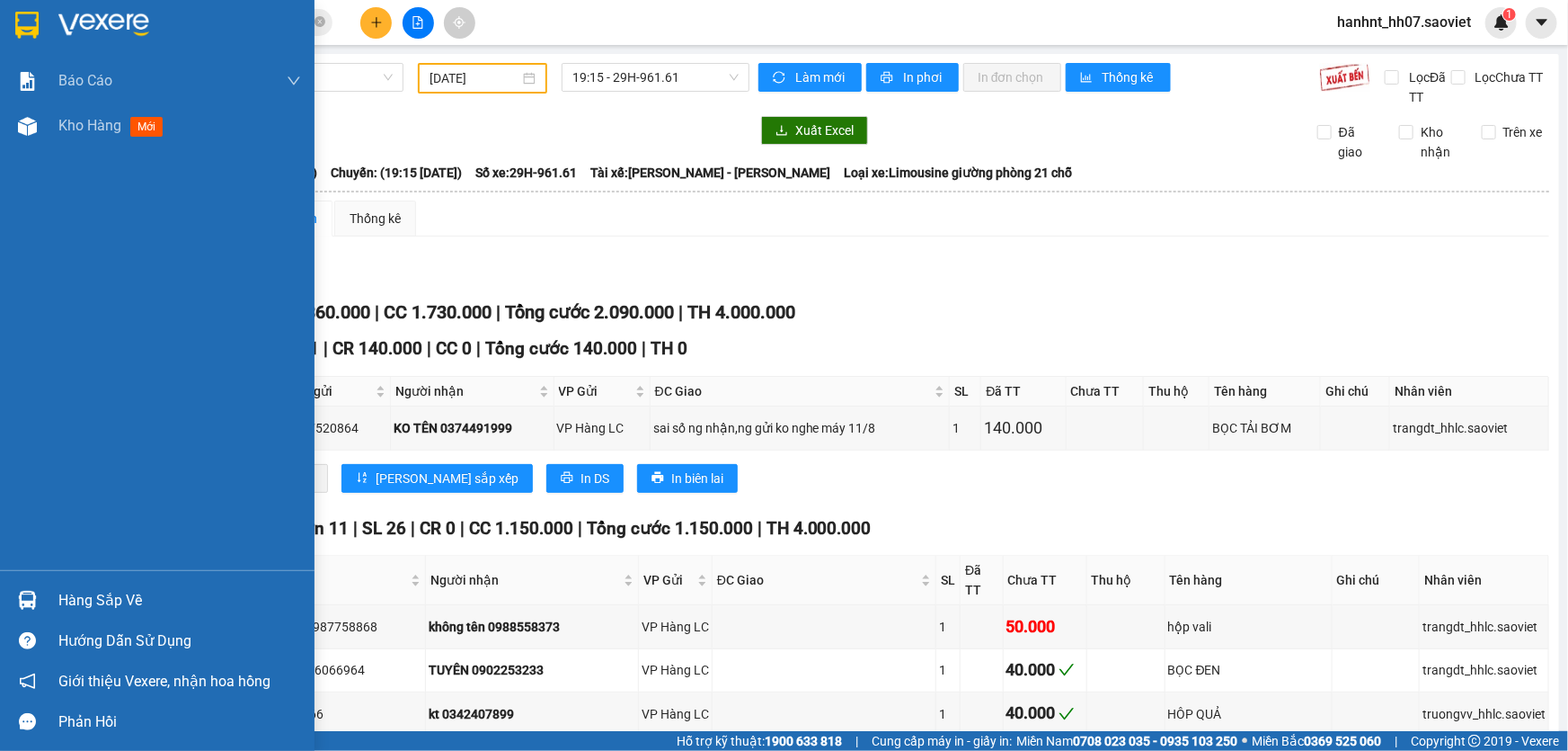
click at [92, 595] on div "Hàng sắp về" at bounding box center [179, 600] width 243 height 27
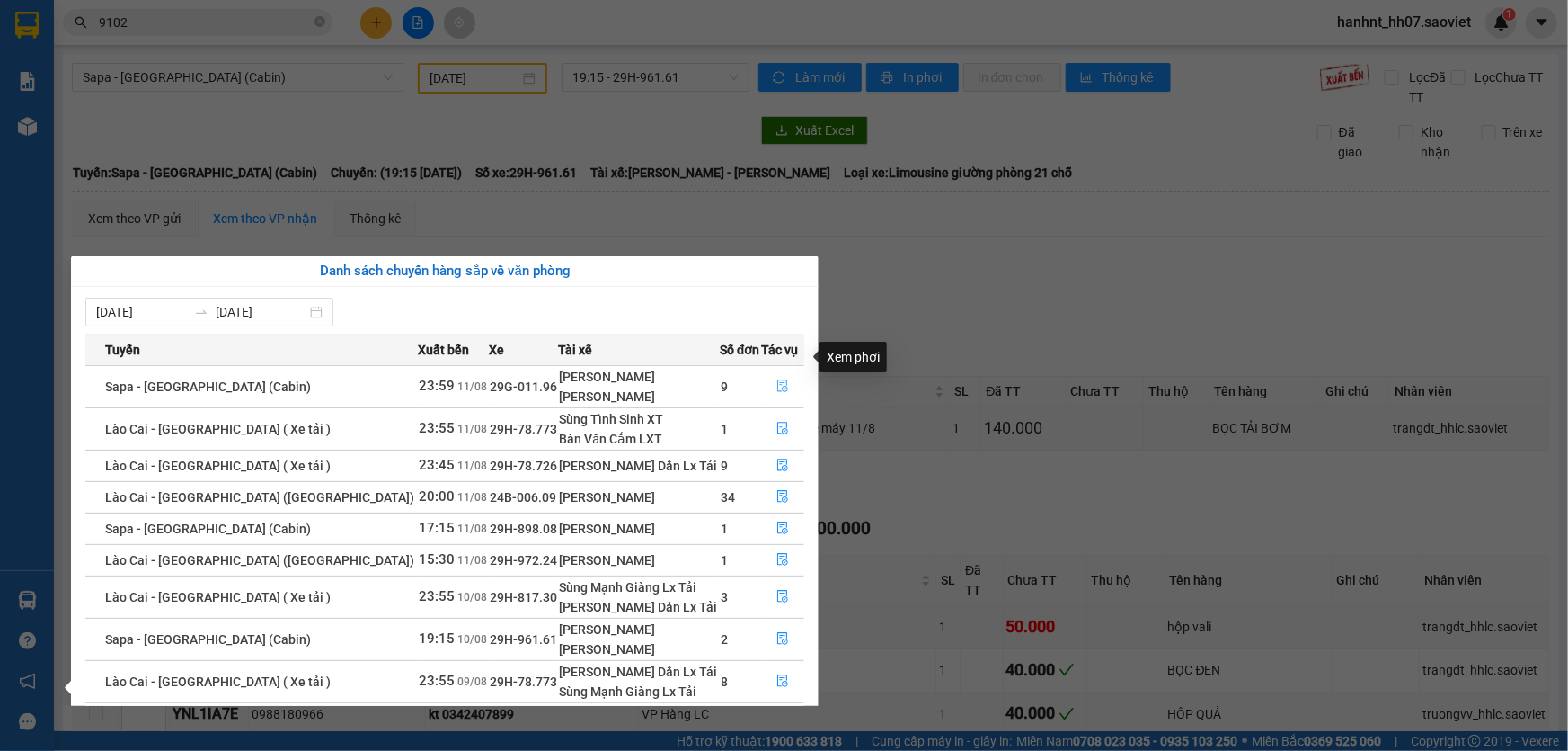
click at [768, 372] on button "button" at bounding box center [783, 386] width 41 height 29
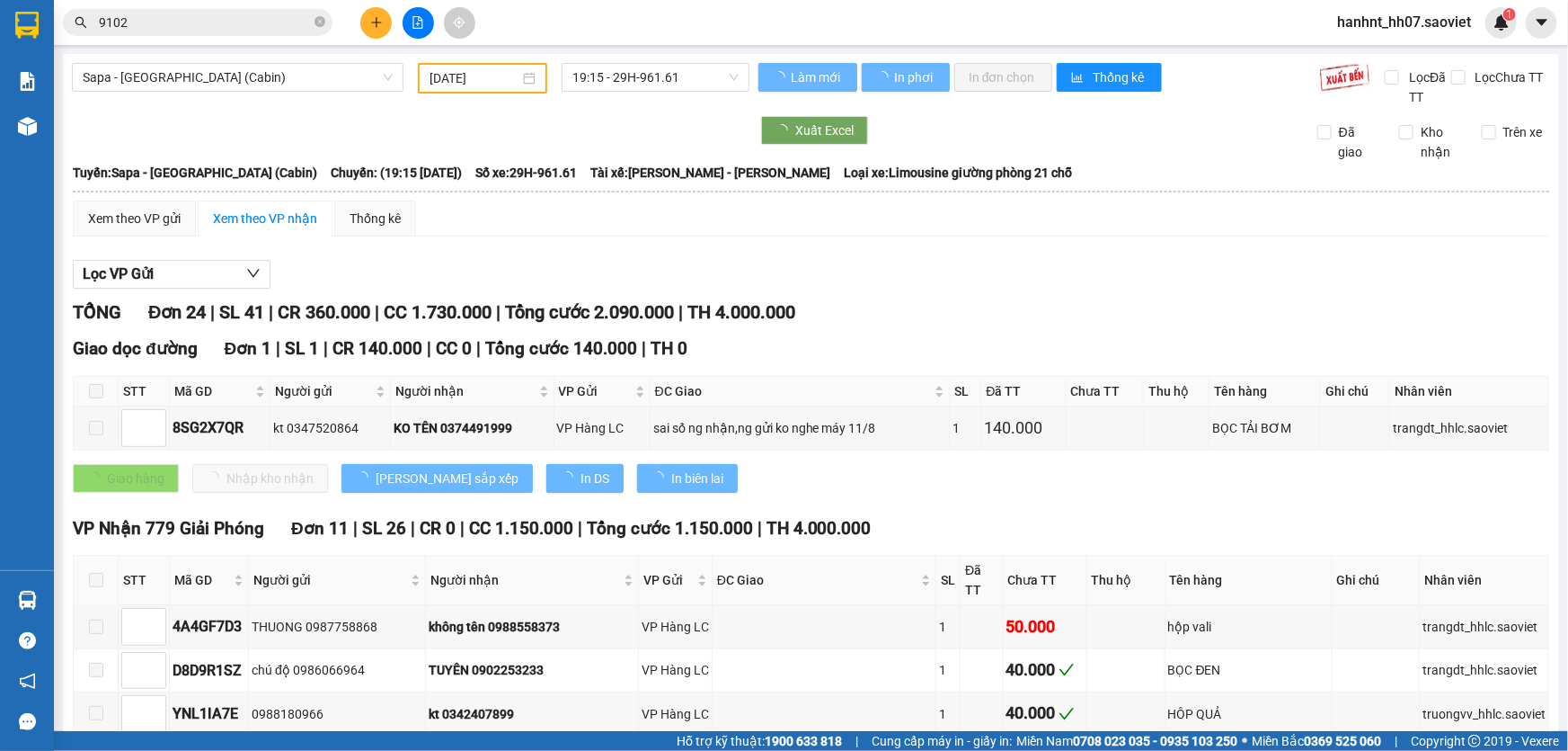
type input "[DATE]"
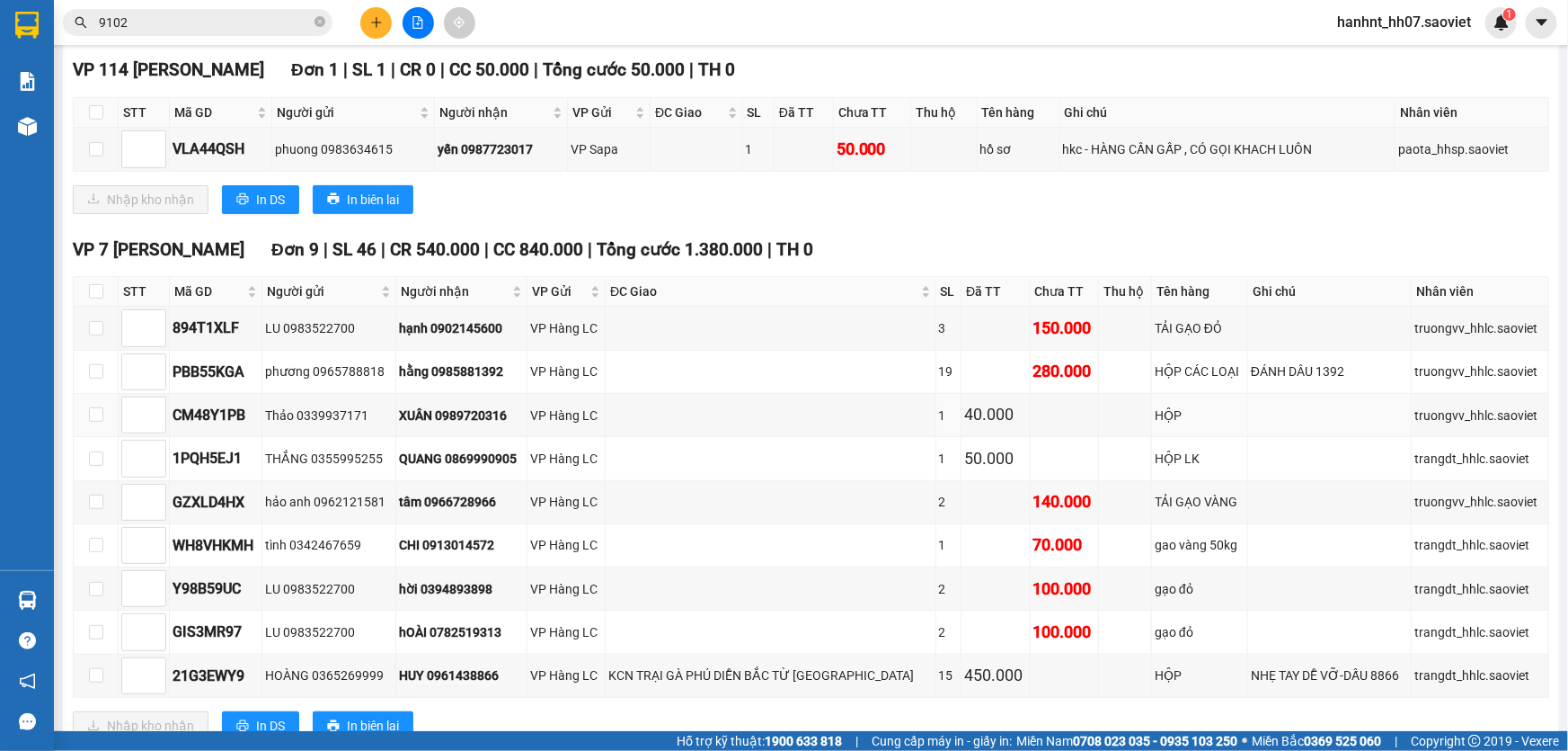
scroll to position [326, 0]
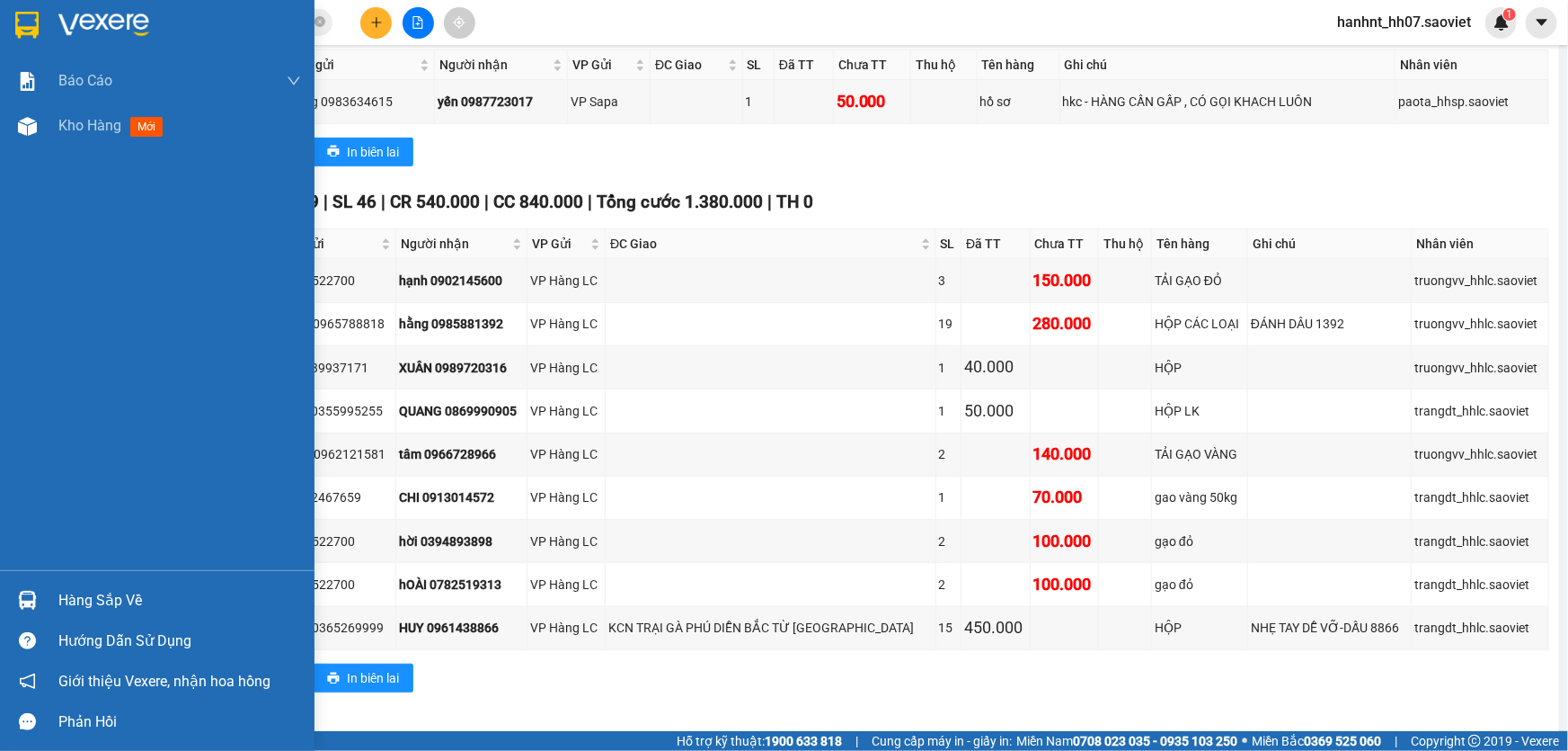
click at [124, 602] on div "Hàng sắp về" at bounding box center [179, 600] width 243 height 27
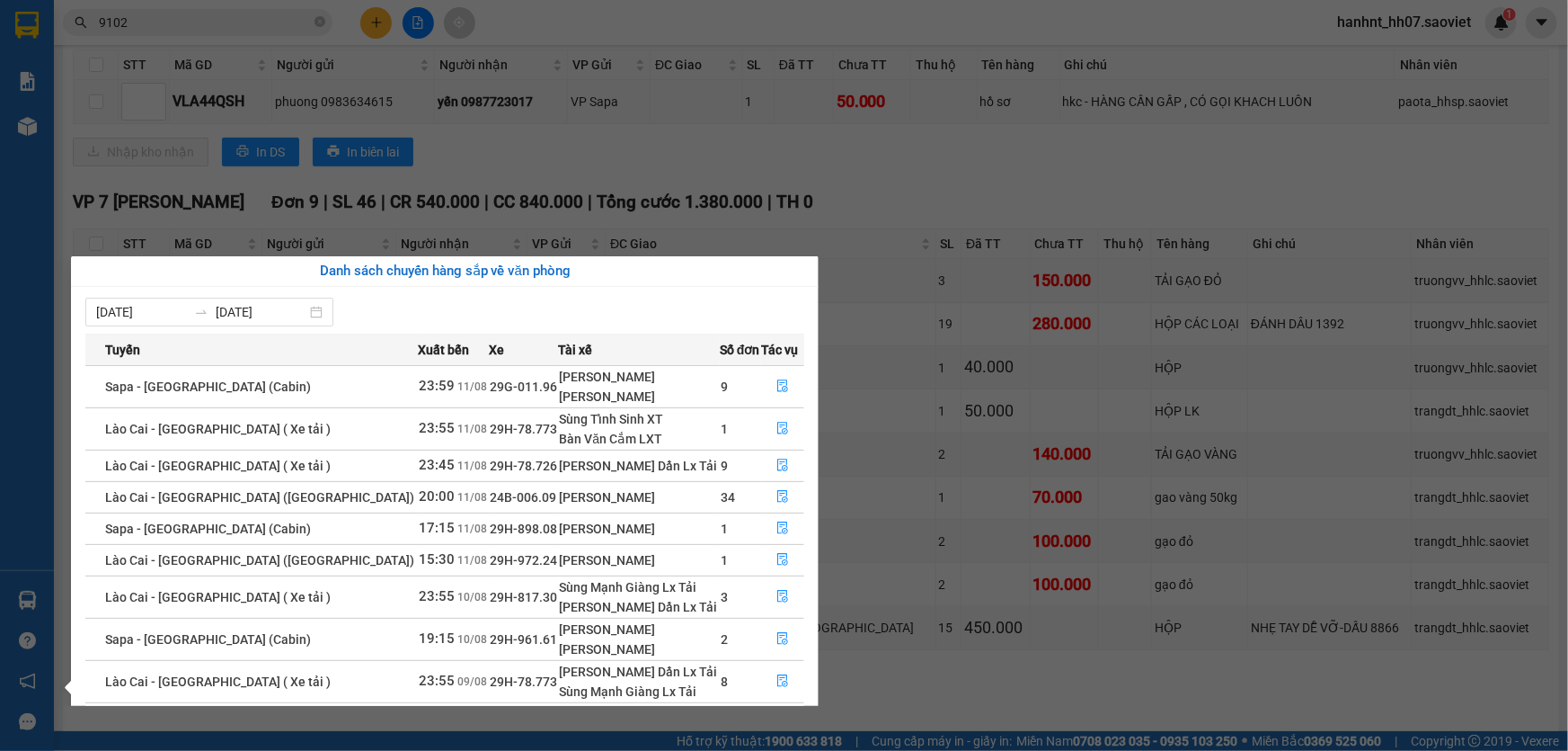
scroll to position [93, 0]
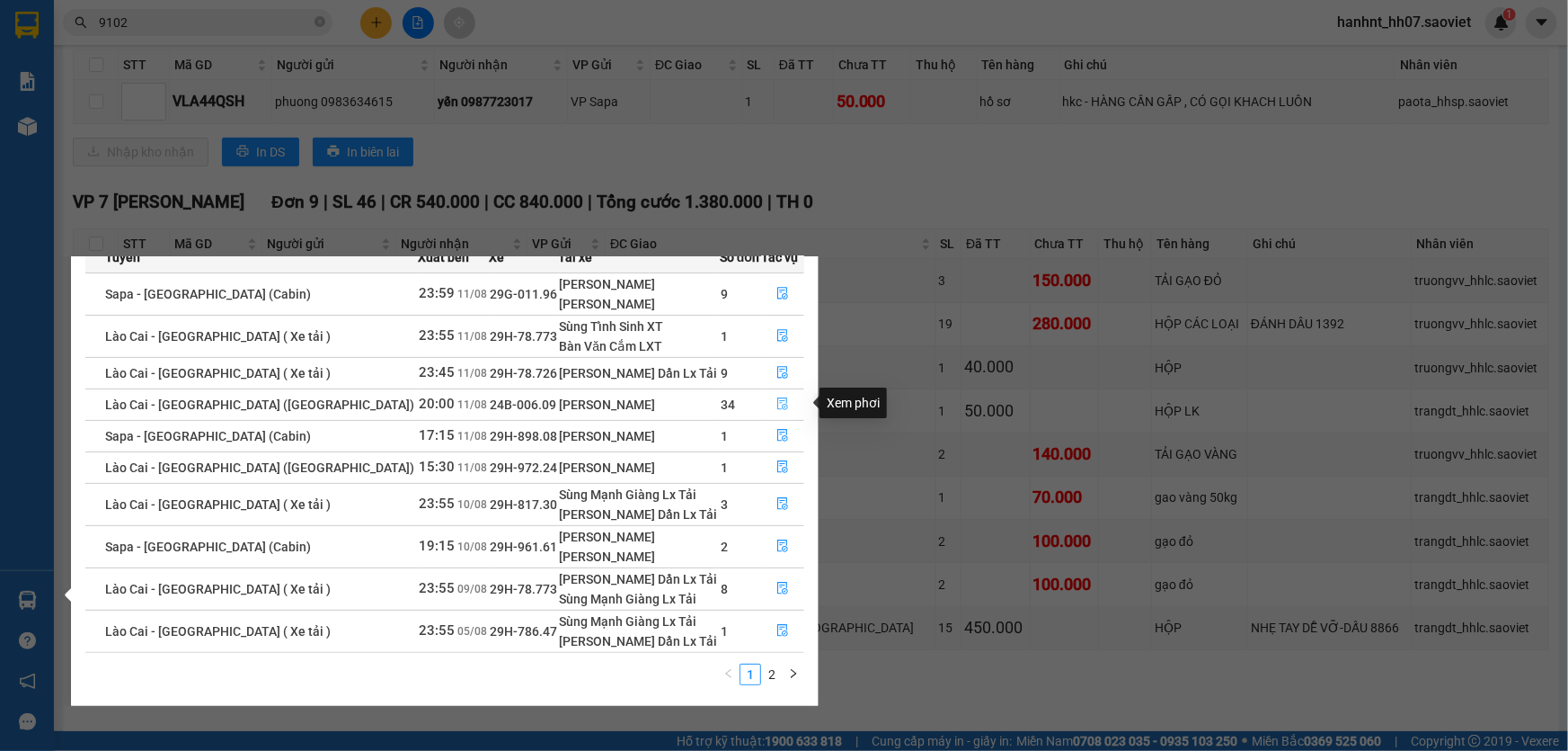
click at [777, 400] on icon "file-done" at bounding box center [783, 404] width 13 height 13
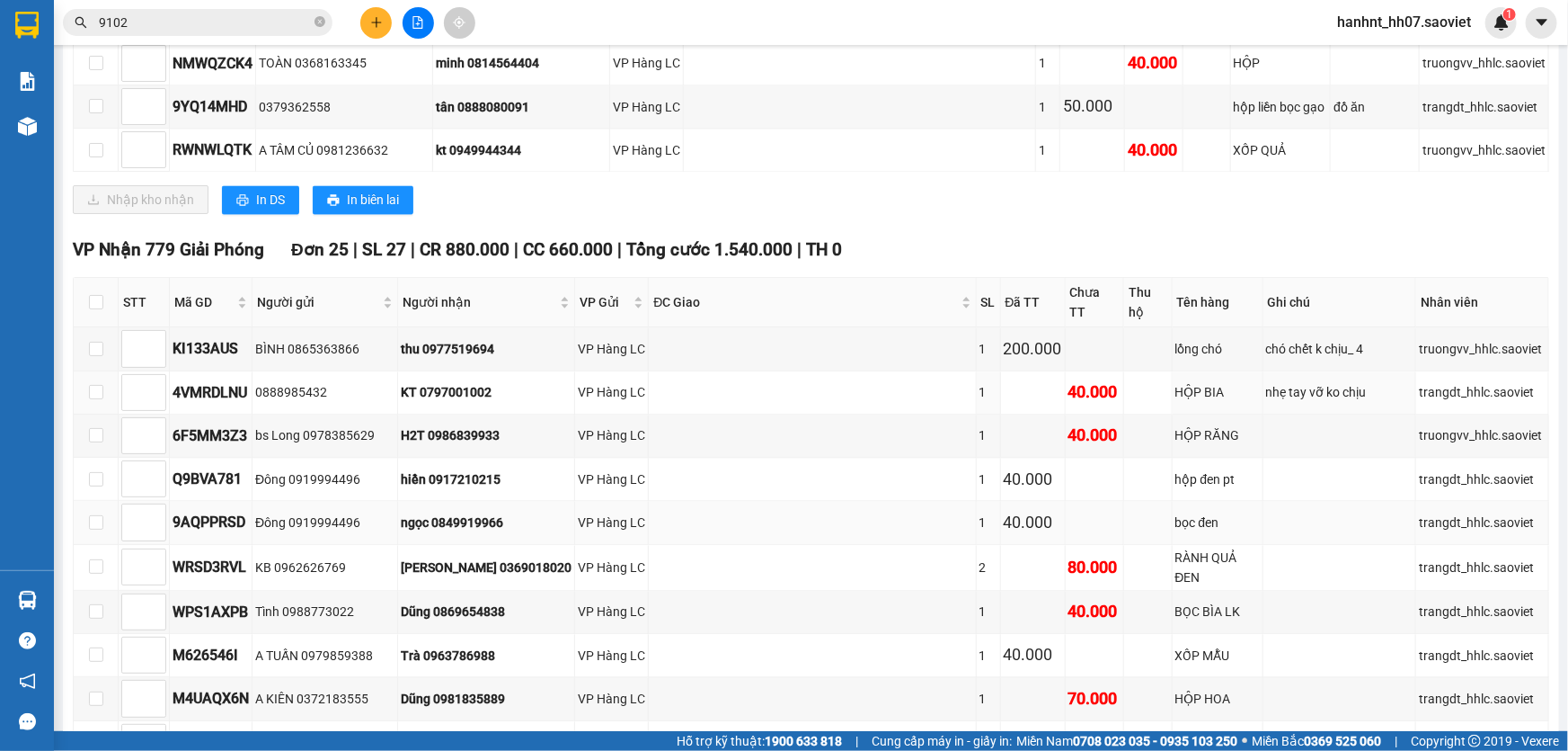
scroll to position [1661, 0]
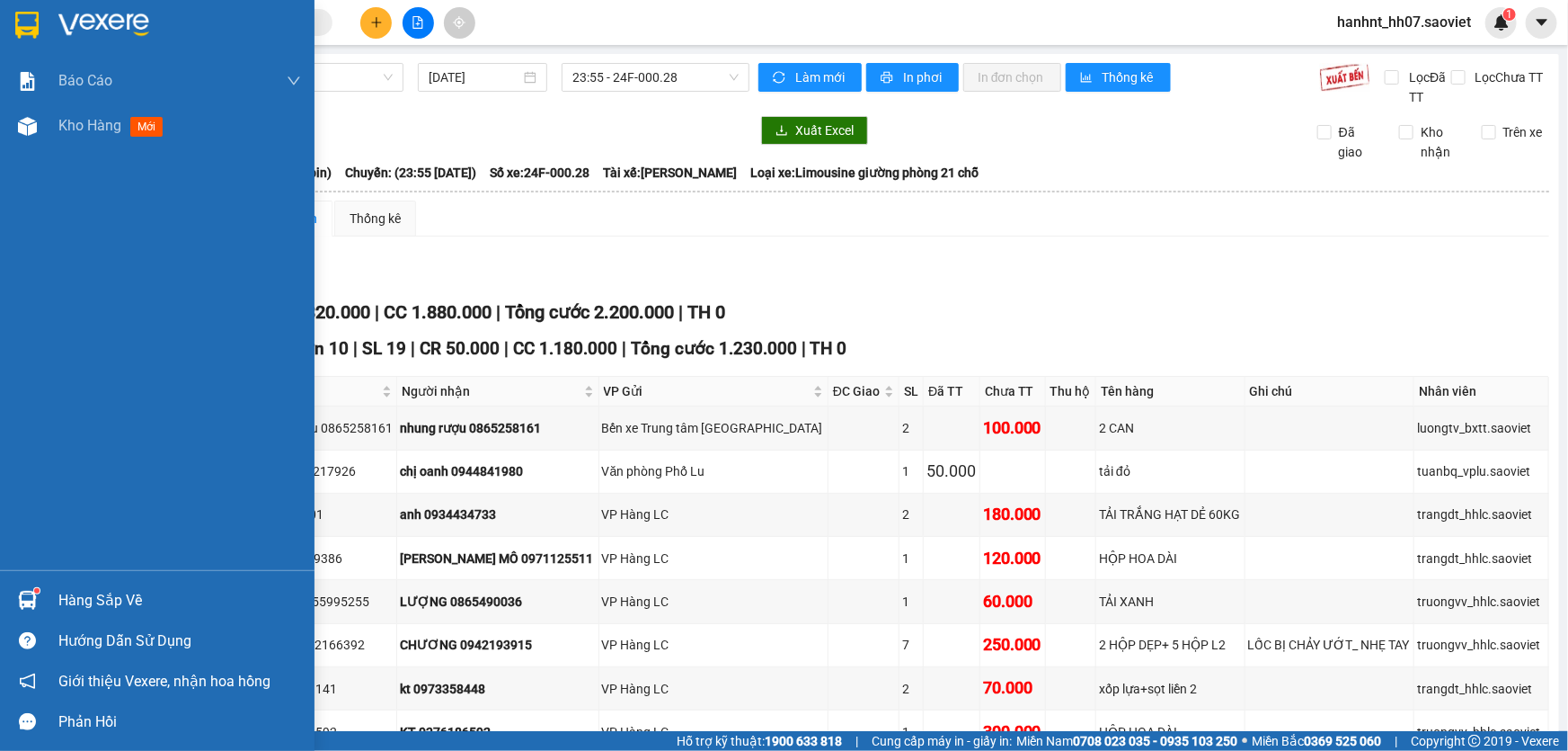
click at [76, 604] on div "Hàng sắp về" at bounding box center [179, 600] width 243 height 27
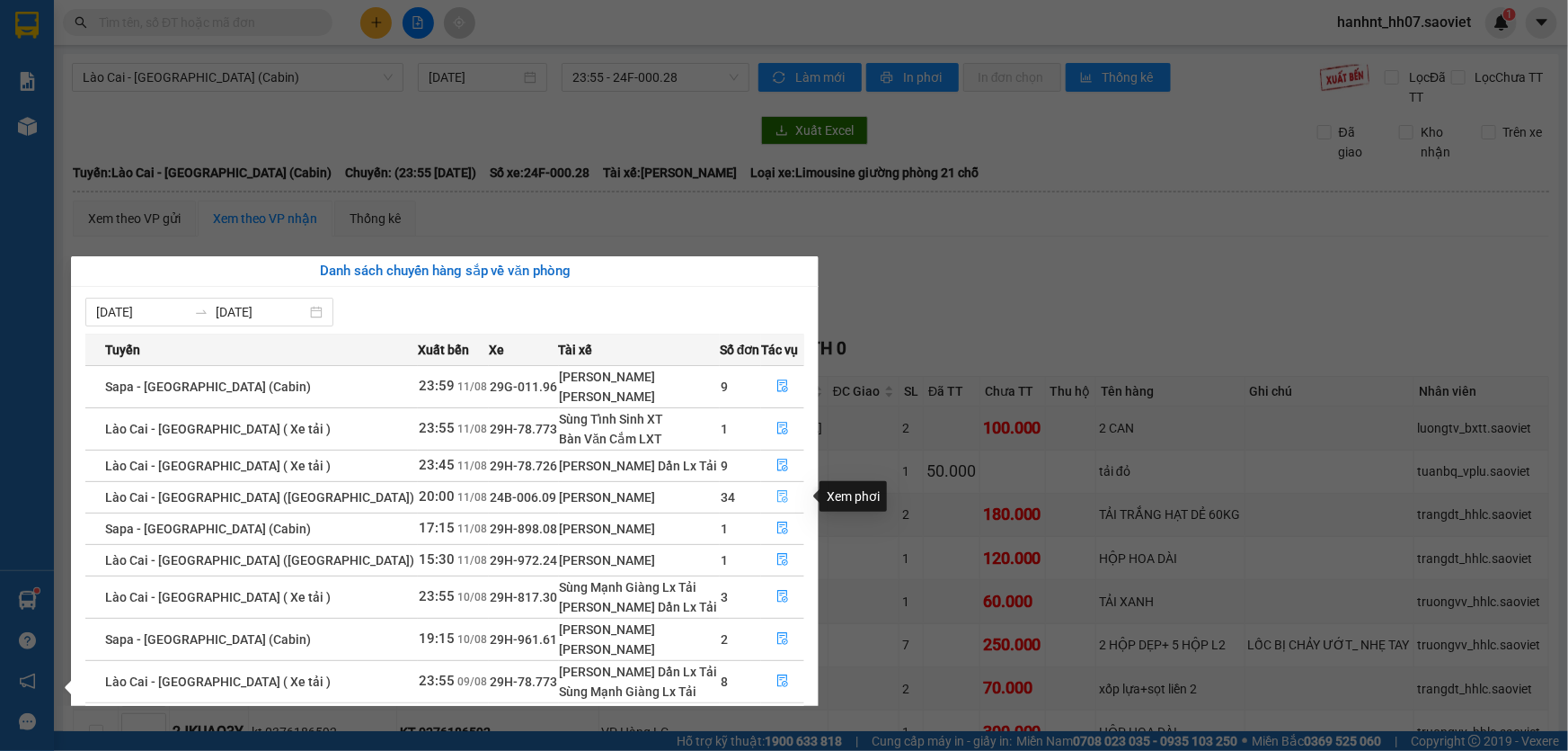
click at [778, 495] on icon "file-done" at bounding box center [783, 496] width 11 height 13
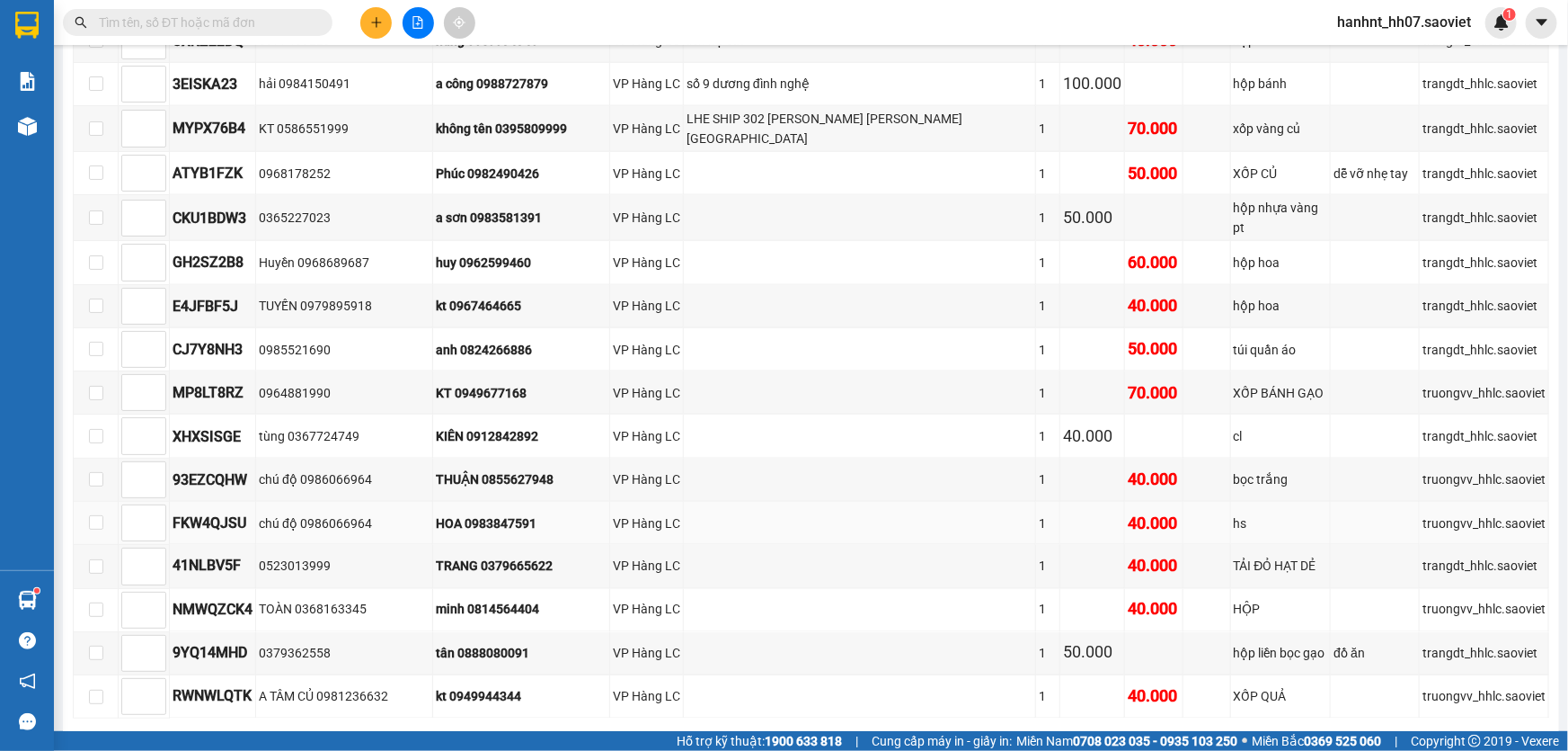
scroll to position [1226, 0]
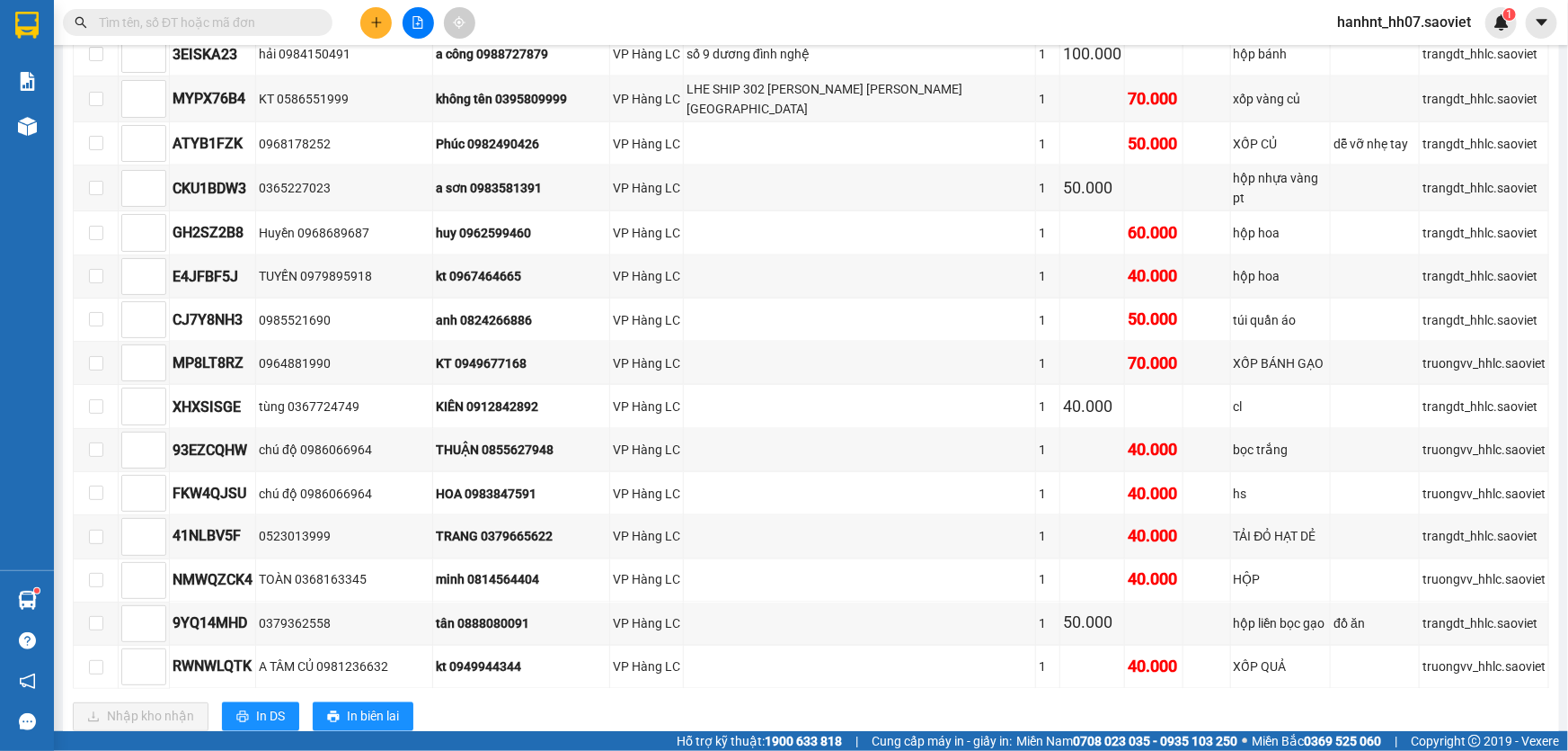
click at [217, 31] on input "text" at bounding box center [205, 23] width 212 height 20
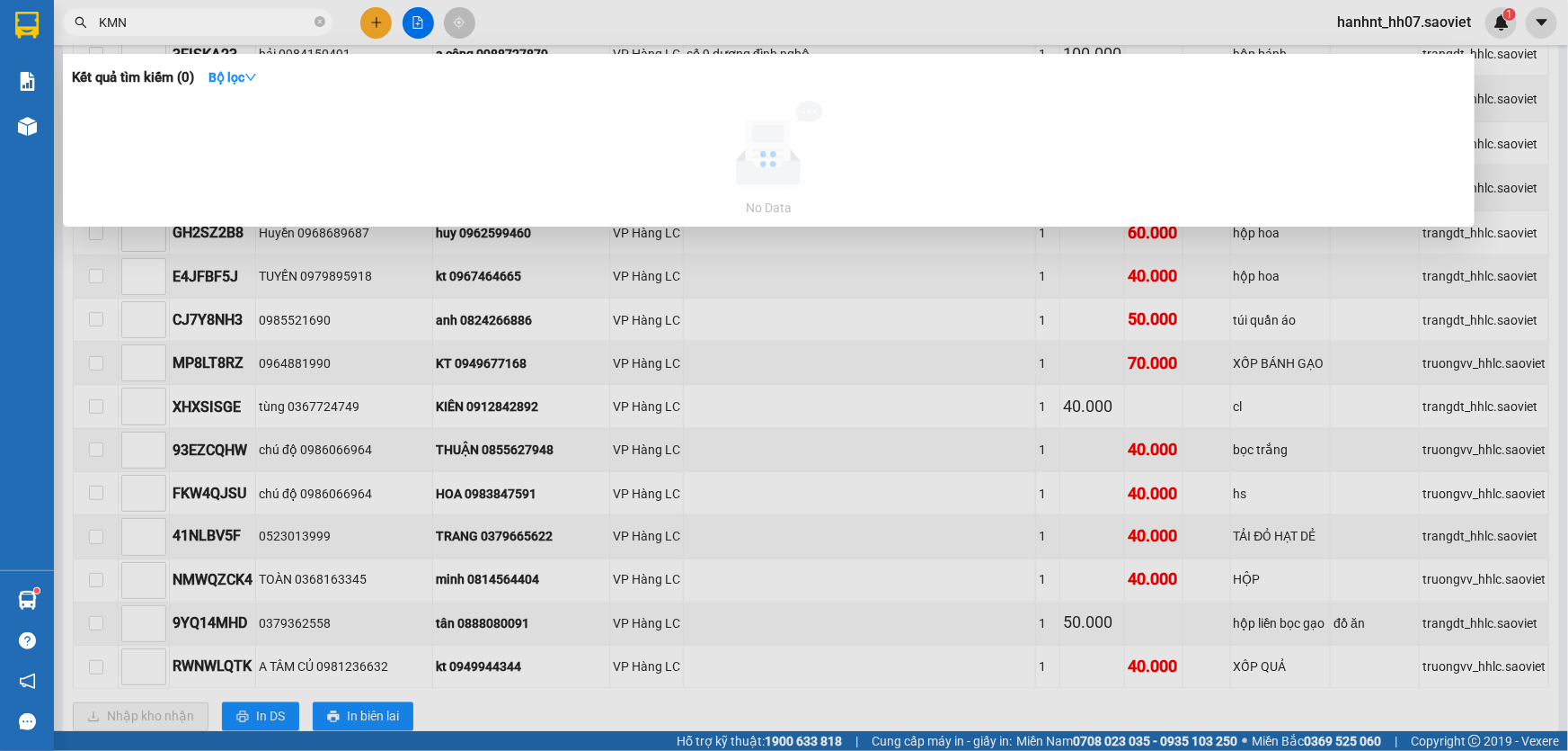
type input "KMNE"
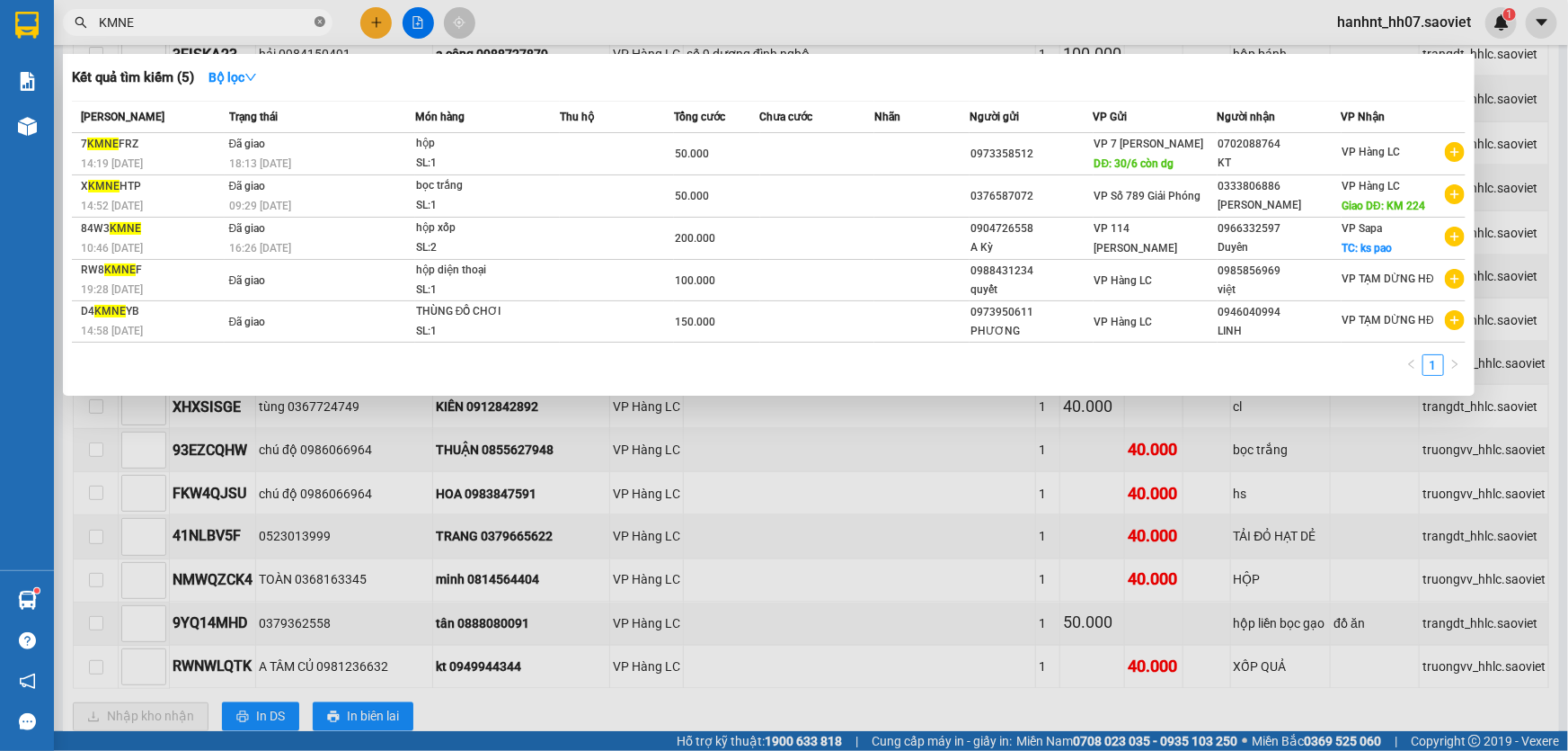
click at [322, 22] on icon "close-circle" at bounding box center [320, 21] width 11 height 11
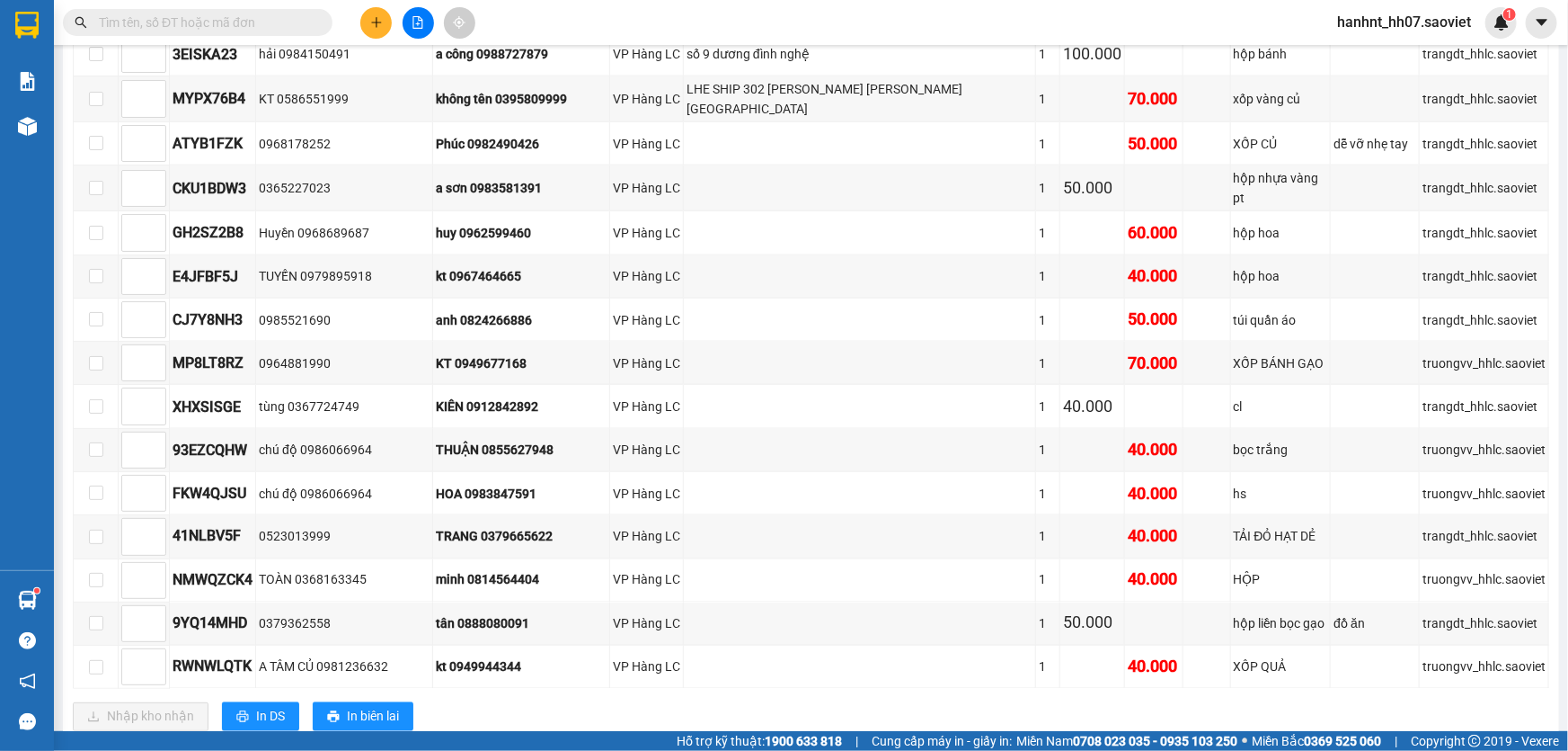
click at [281, 20] on input "text" at bounding box center [205, 23] width 212 height 20
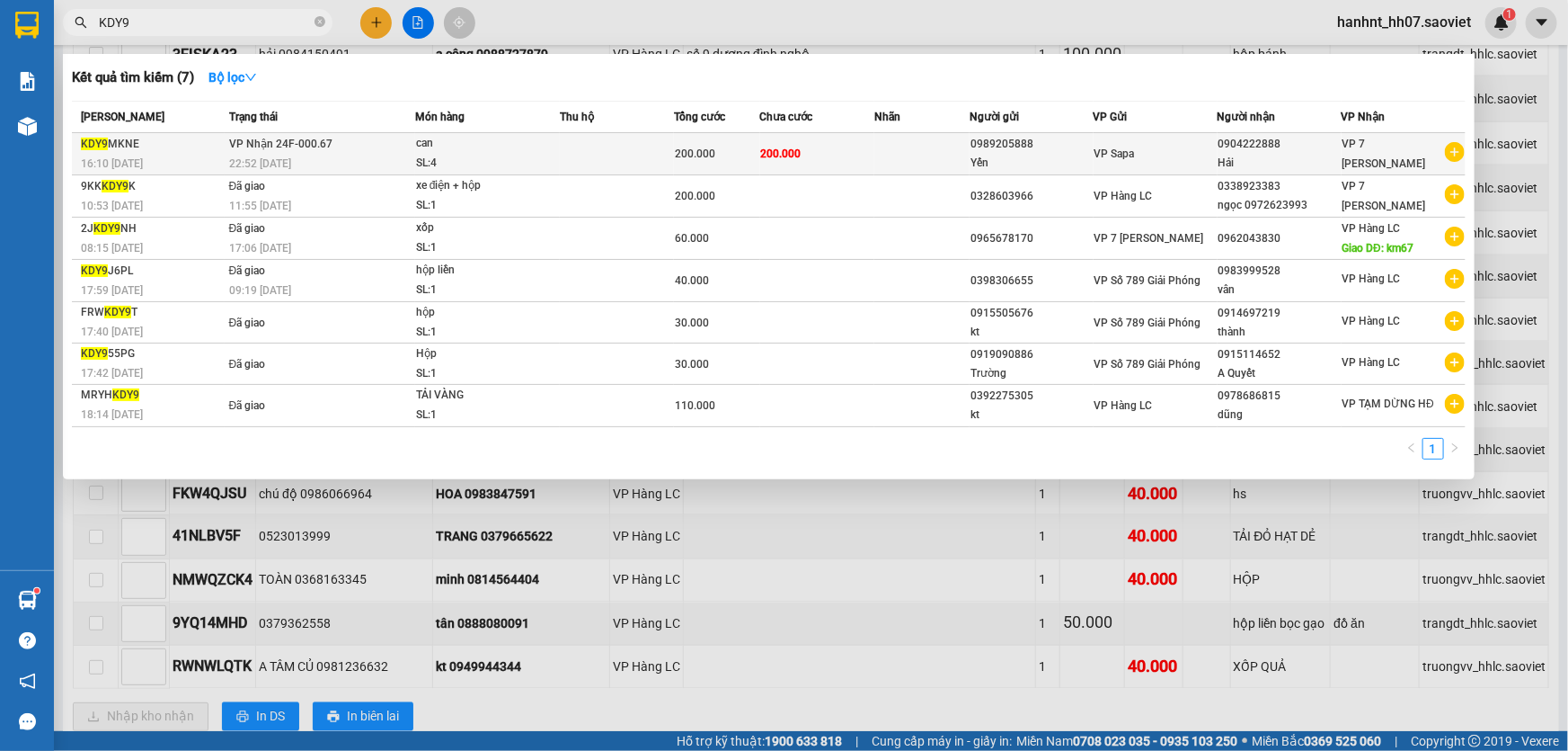
type input "KDY9"
click at [721, 161] on div "200.000" at bounding box center [717, 154] width 84 height 20
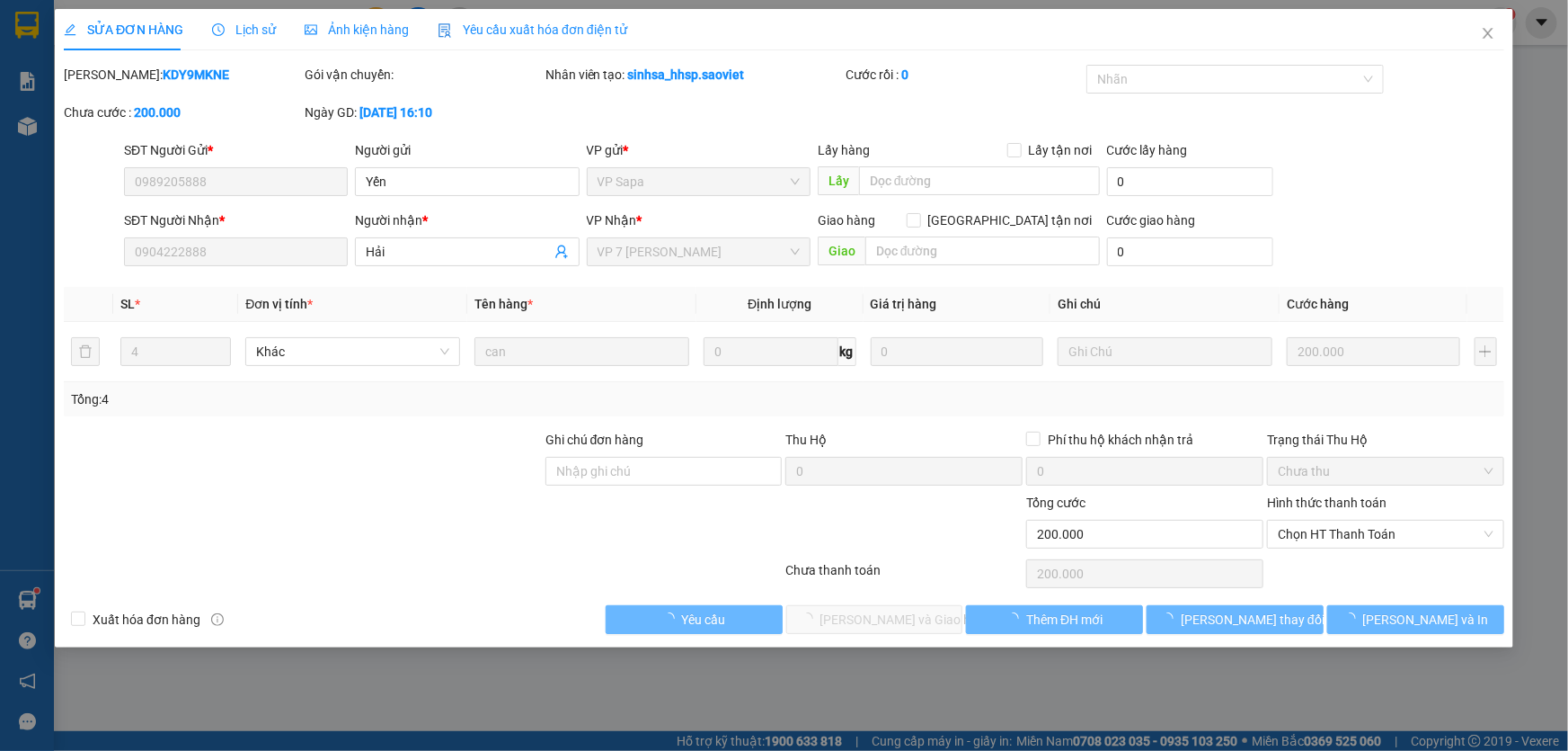
type input "0989205888"
type input "Yến"
type input "0904222888"
type input "Hải"
type input "200.000"
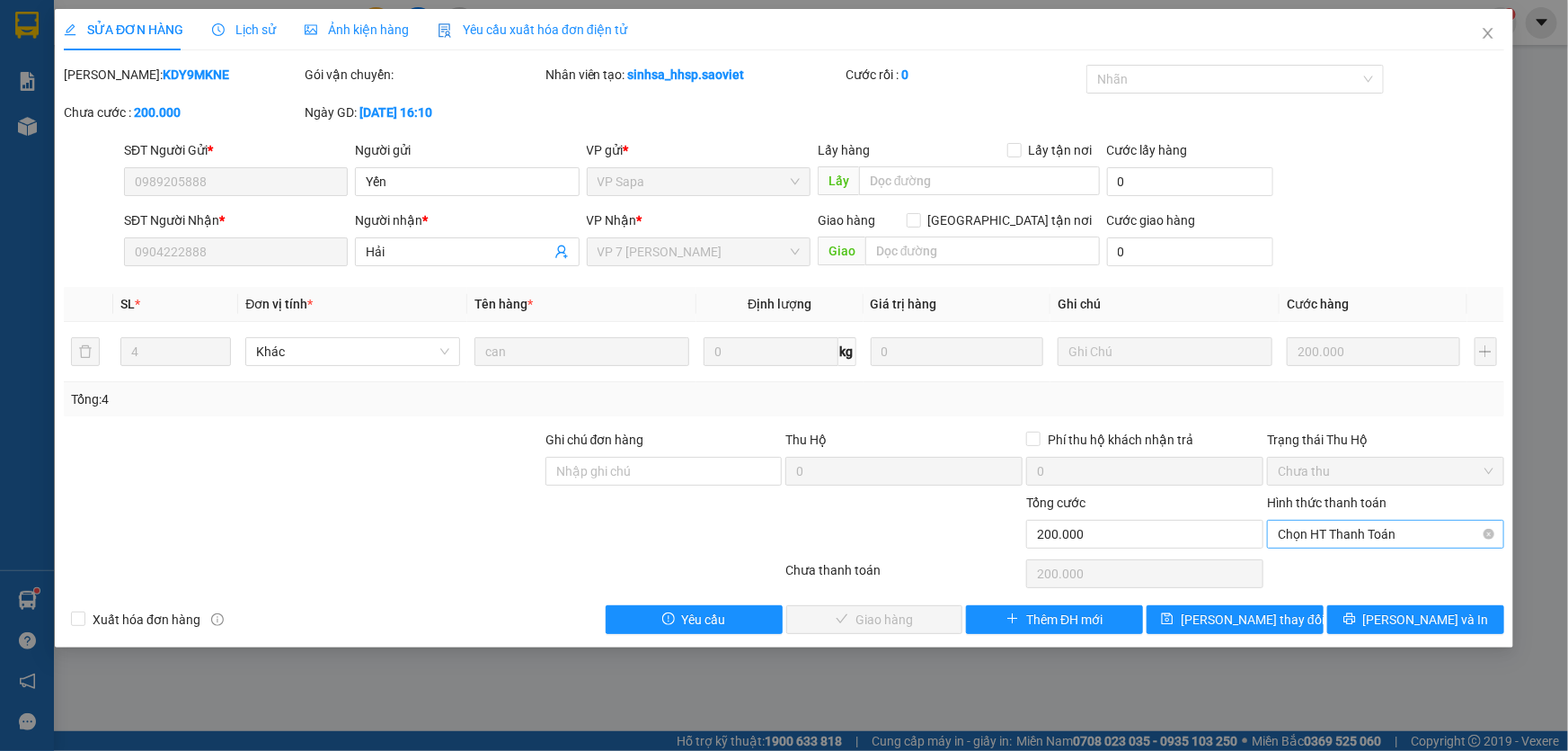
click at [1325, 532] on span "Chọn HT Thanh Toán" at bounding box center [1386, 534] width 216 height 27
click at [1332, 593] on div "Chuyển khoản" at bounding box center [1386, 598] width 216 height 20
type input "0"
click at [922, 612] on span "Lưu và Giao hàng" at bounding box center [906, 620] width 173 height 20
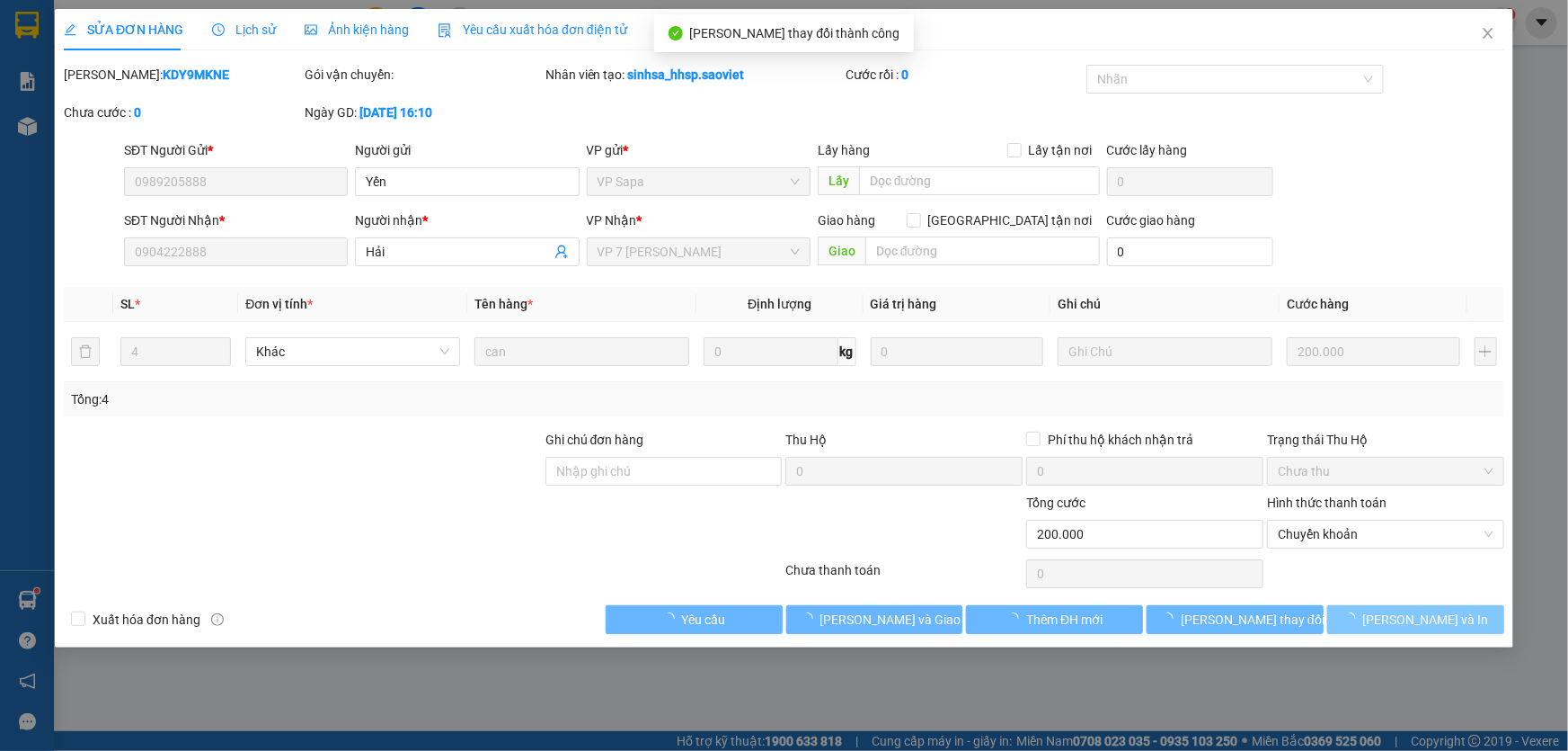
click at [1374, 616] on button "Lưu và In" at bounding box center [1415, 619] width 177 height 29
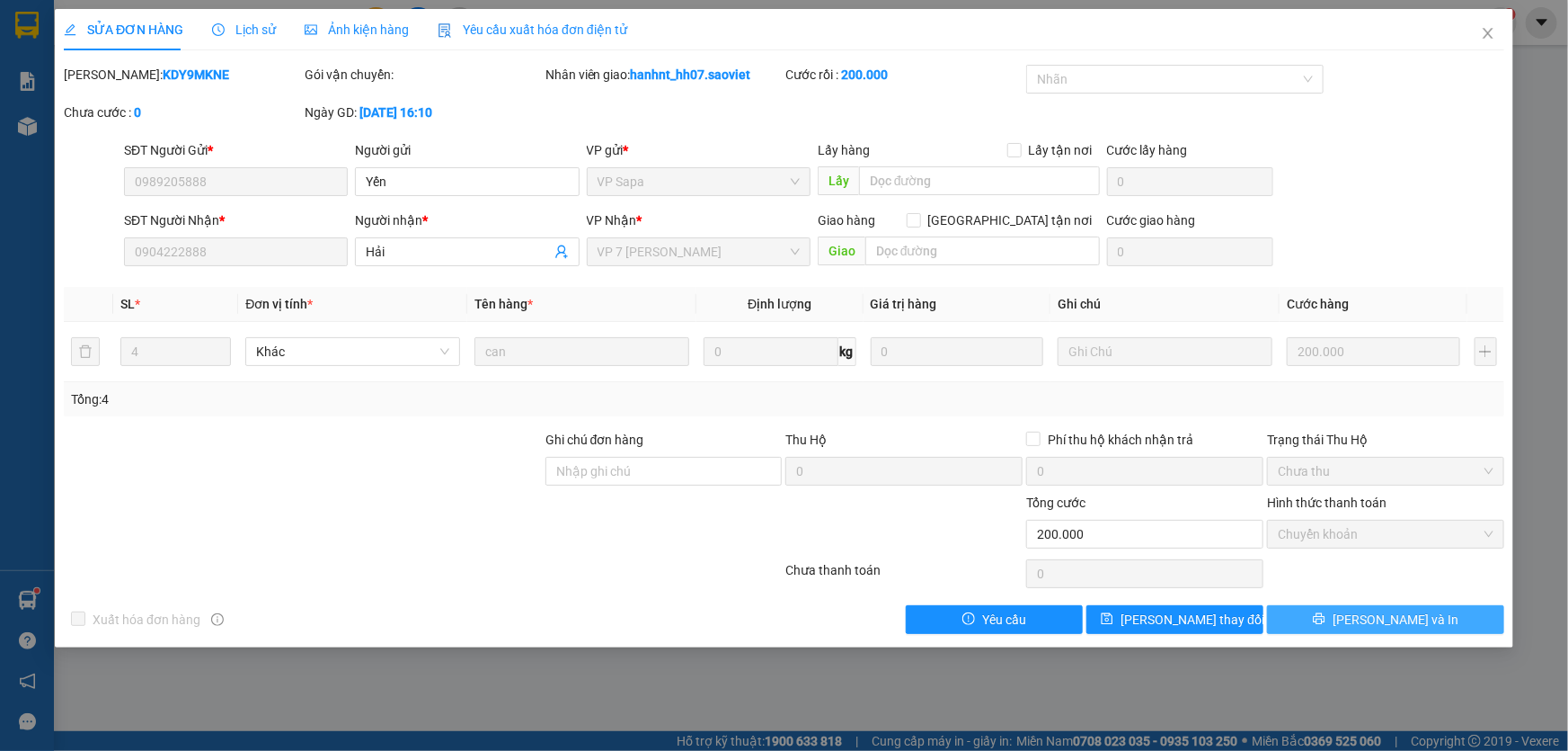
click at [1336, 609] on button "Lưu và In" at bounding box center [1385, 619] width 237 height 29
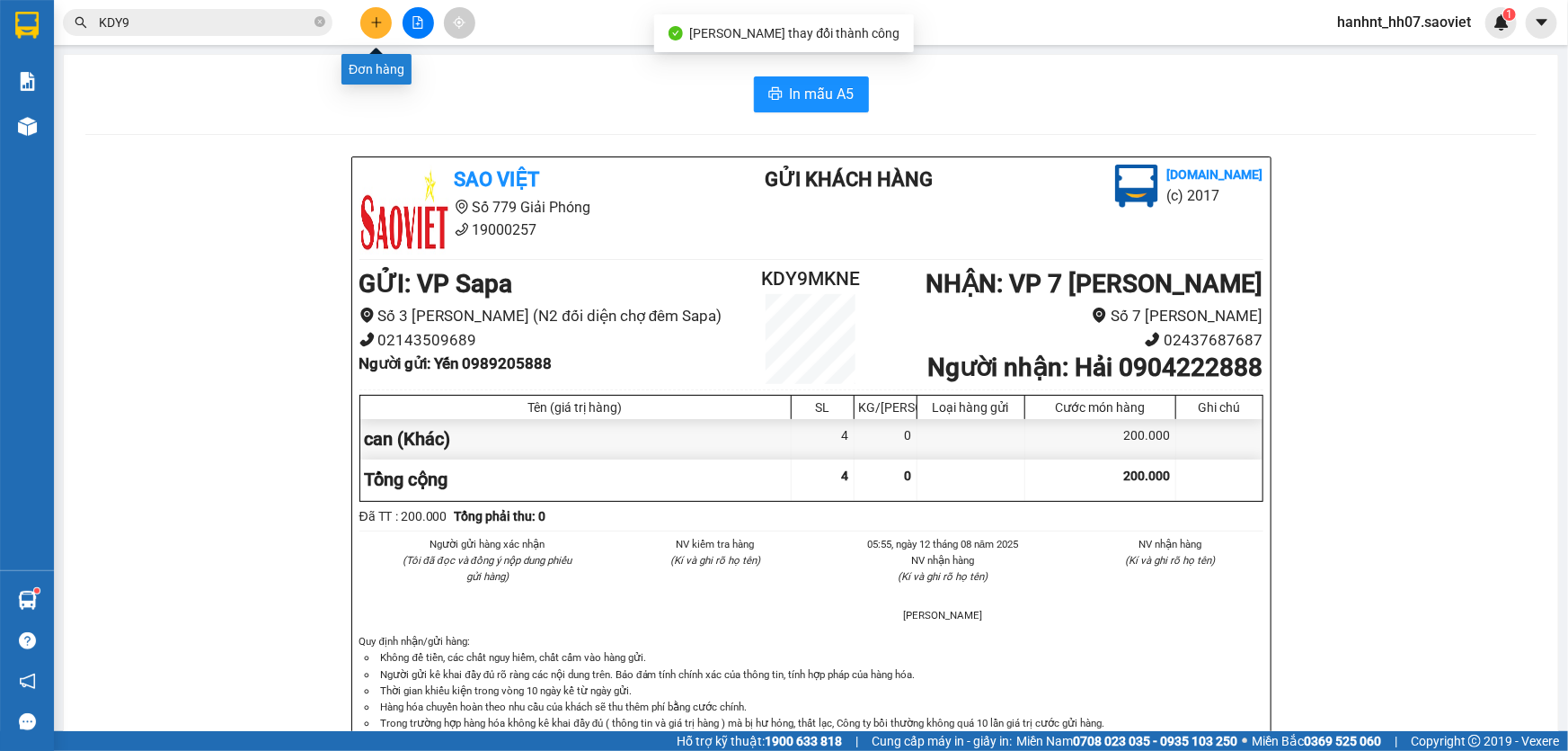
click at [378, 33] on button at bounding box center [376, 22] width 31 height 31
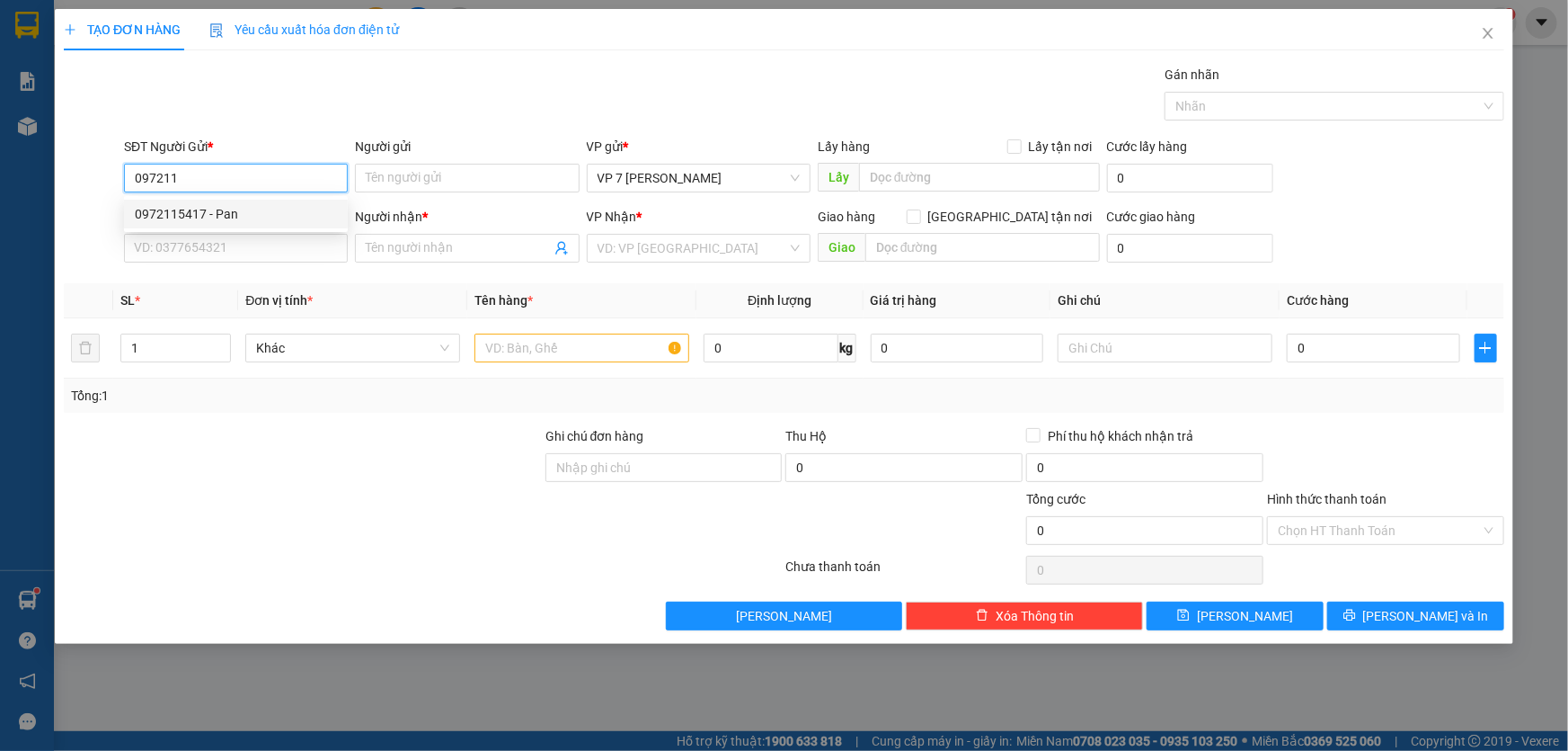
click at [224, 208] on div "0972115417 - Pan" at bounding box center [236, 214] width 202 height 20
type input "0972115417"
type input "Pan"
type input "0972115417"
type input "Pan"
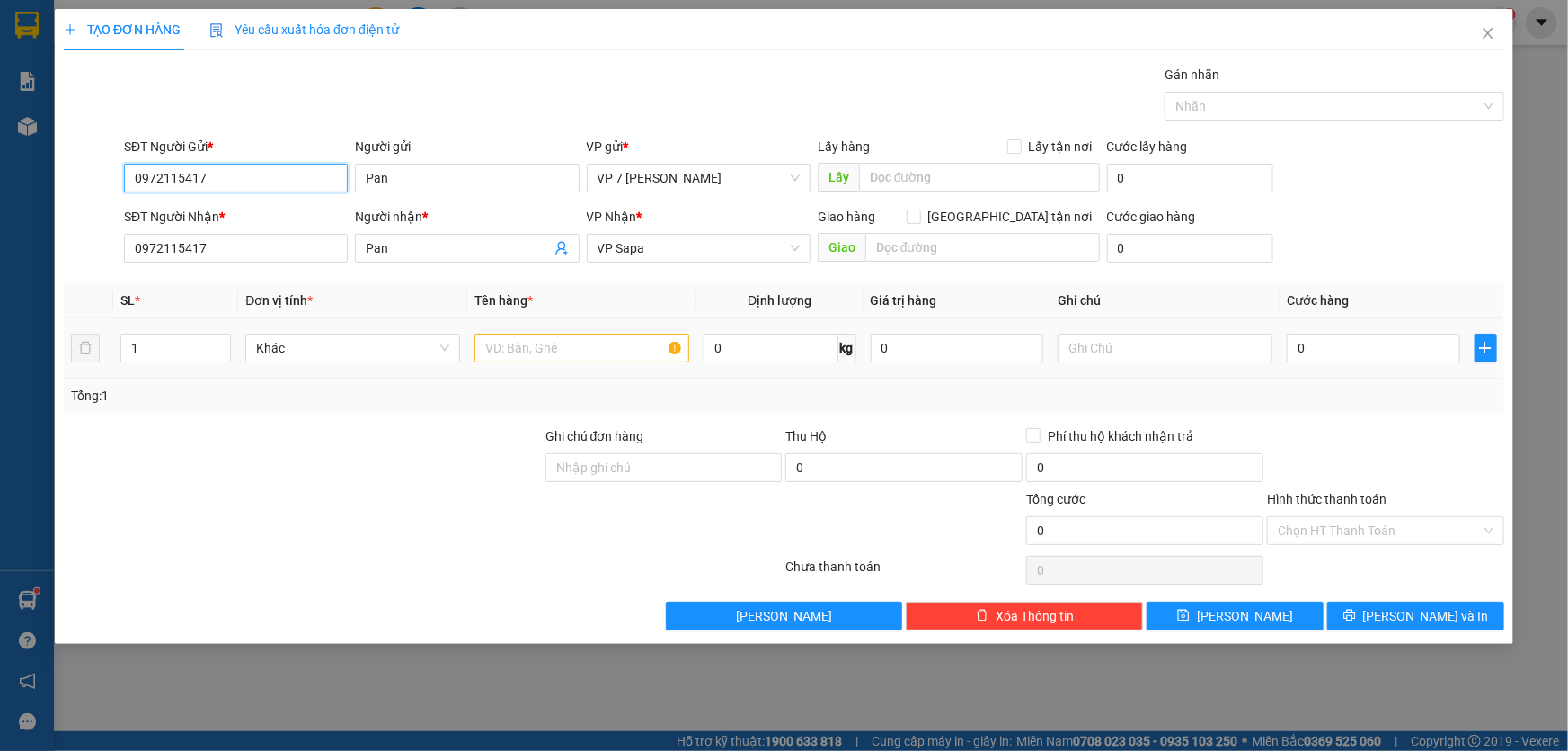
type input "0972115417"
click at [559, 346] on input "text" at bounding box center [582, 348] width 215 height 29
type input "XÔP"
click at [1312, 344] on input "0" at bounding box center [1374, 348] width 174 height 29
type input "7"
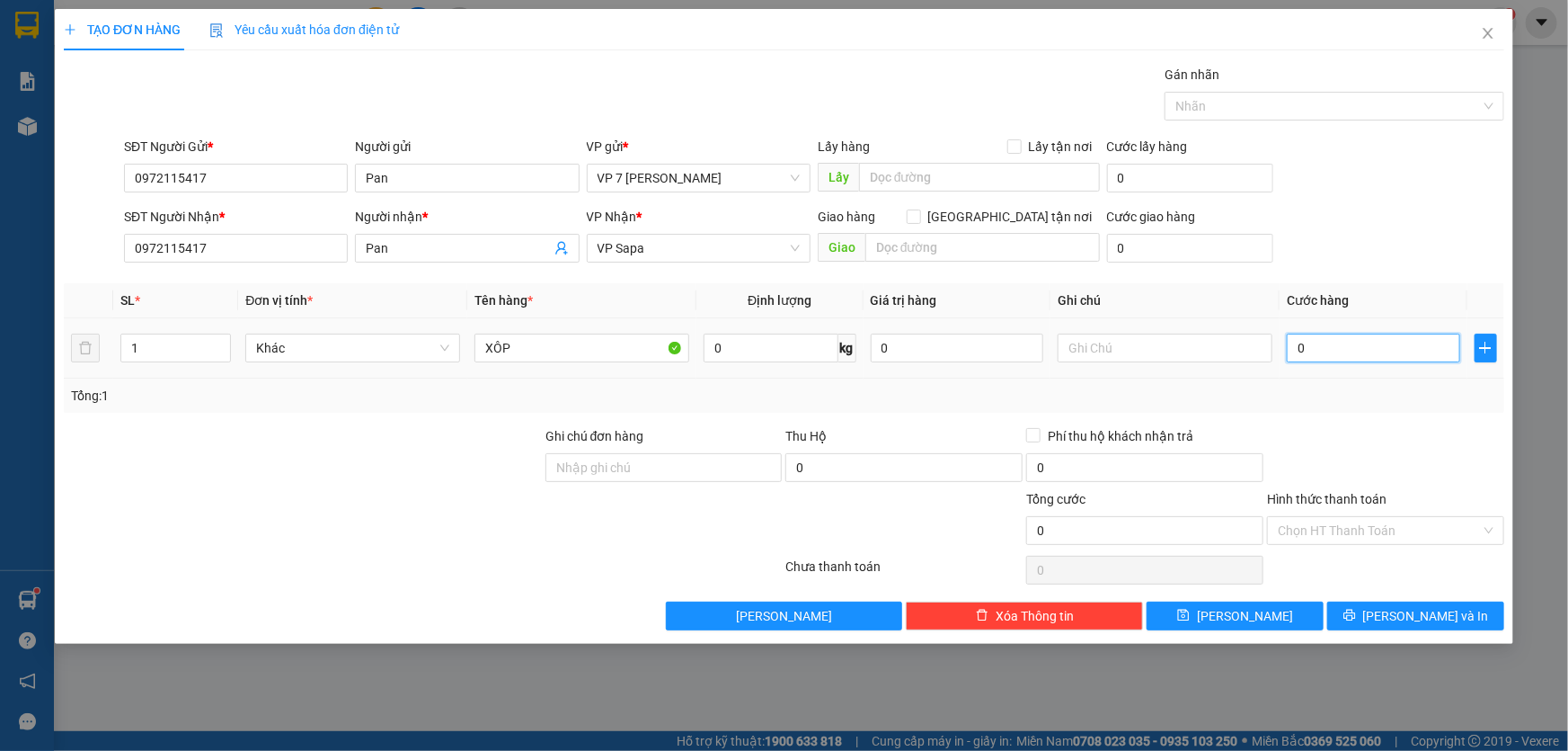
type input "7"
type input "70"
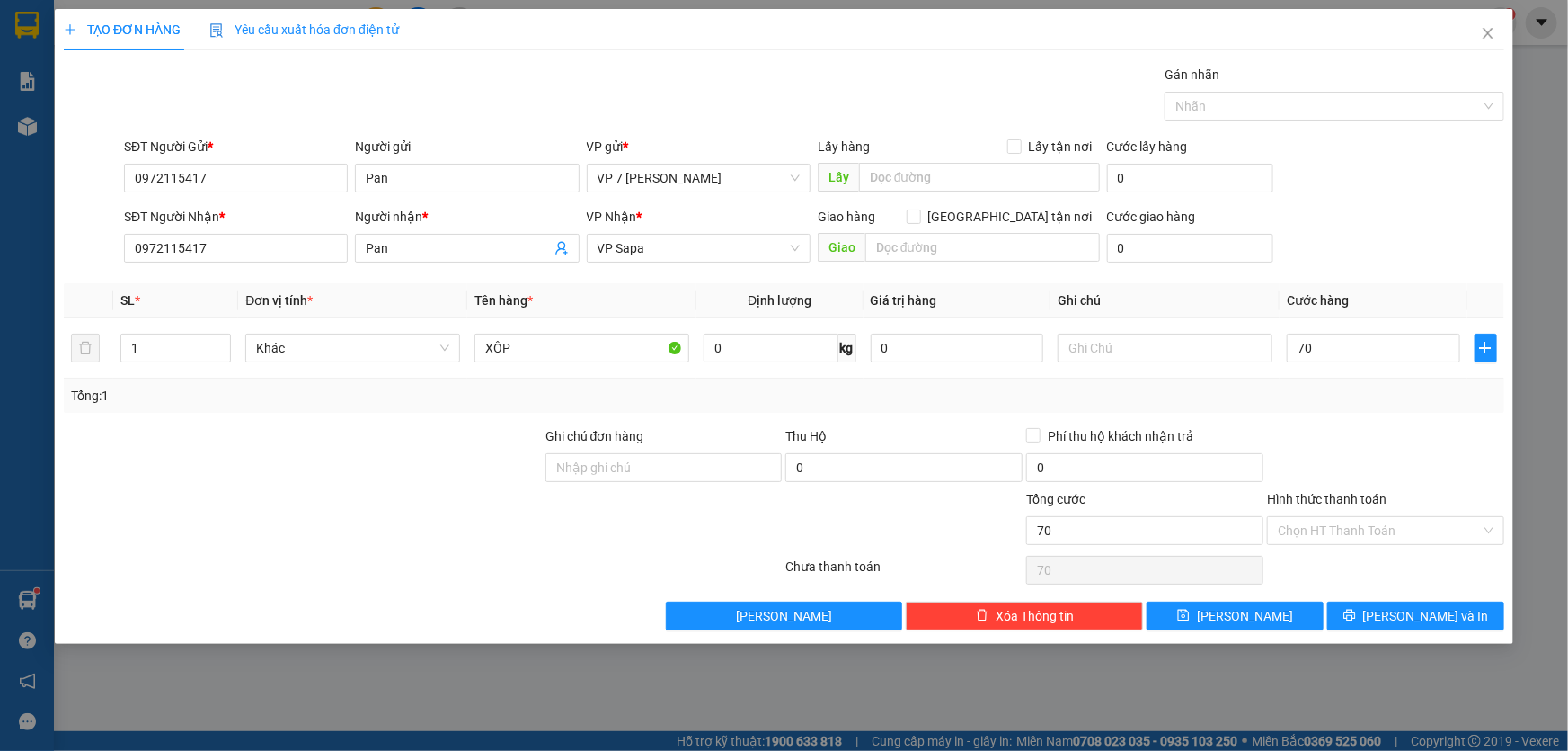
type input "70.000"
click at [1342, 408] on div "Tổng: 1" at bounding box center [784, 396] width 1441 height 34
click at [1353, 606] on button "Lưu và In" at bounding box center [1415, 616] width 177 height 29
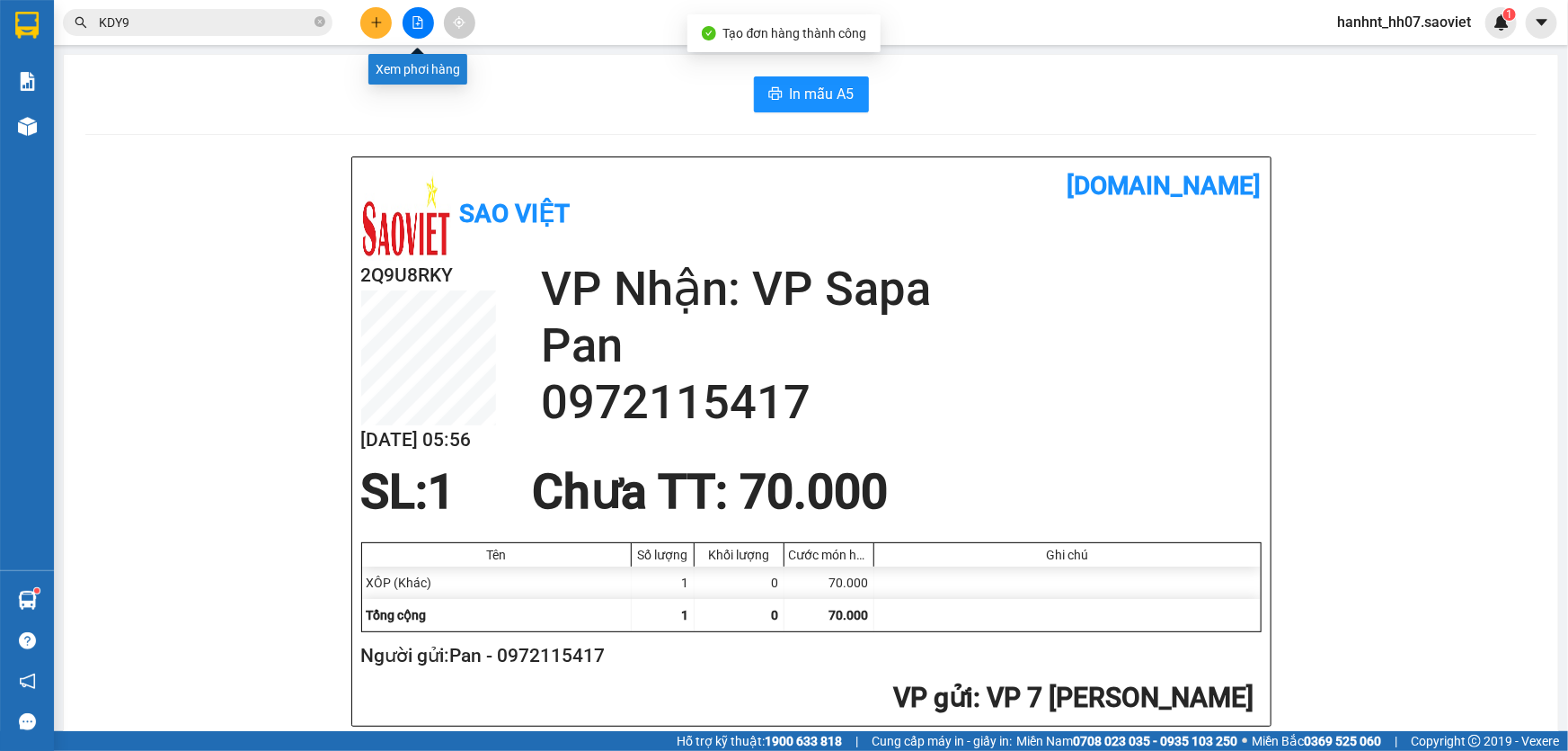
click at [414, 30] on button at bounding box center [418, 22] width 31 height 31
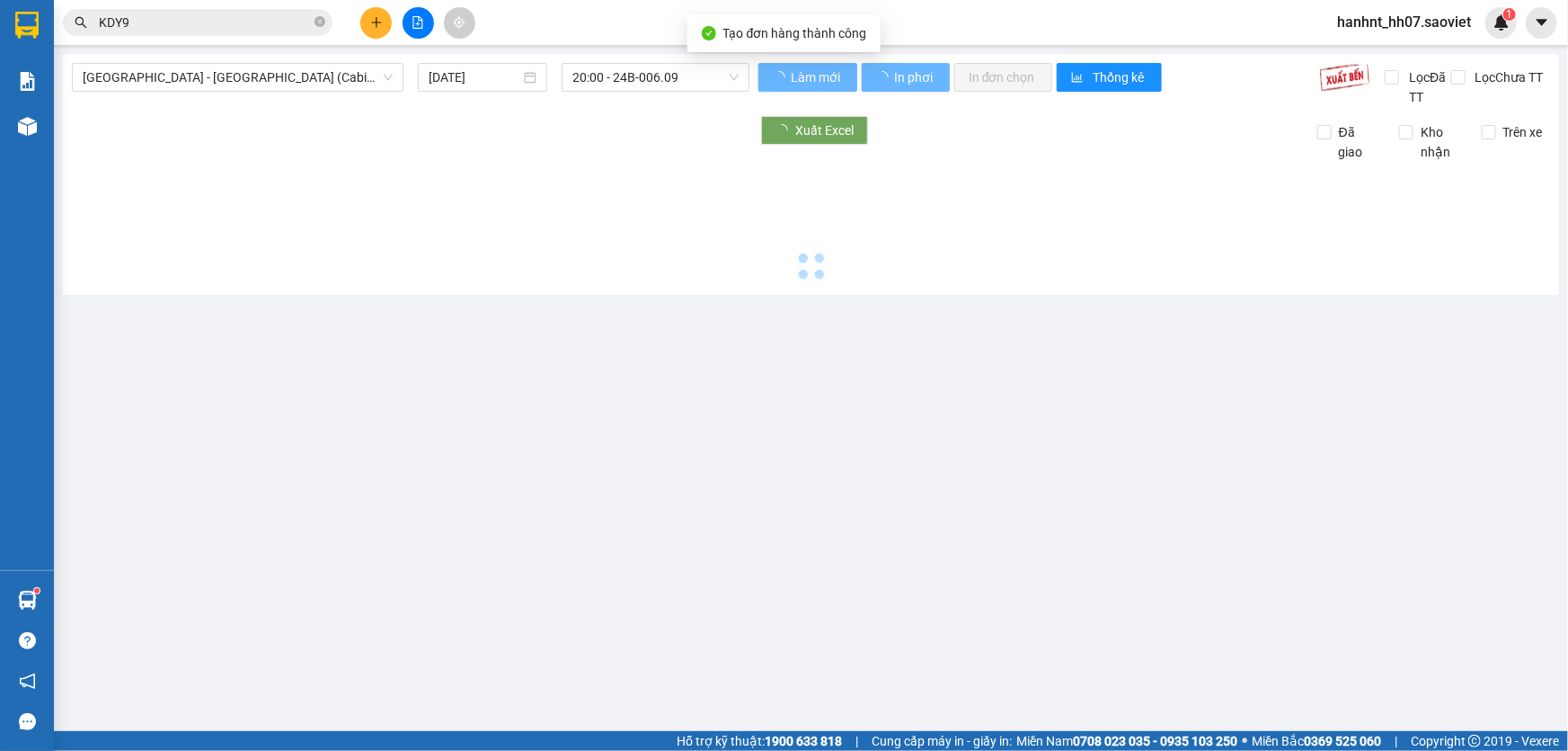
type input "12/08/2025"
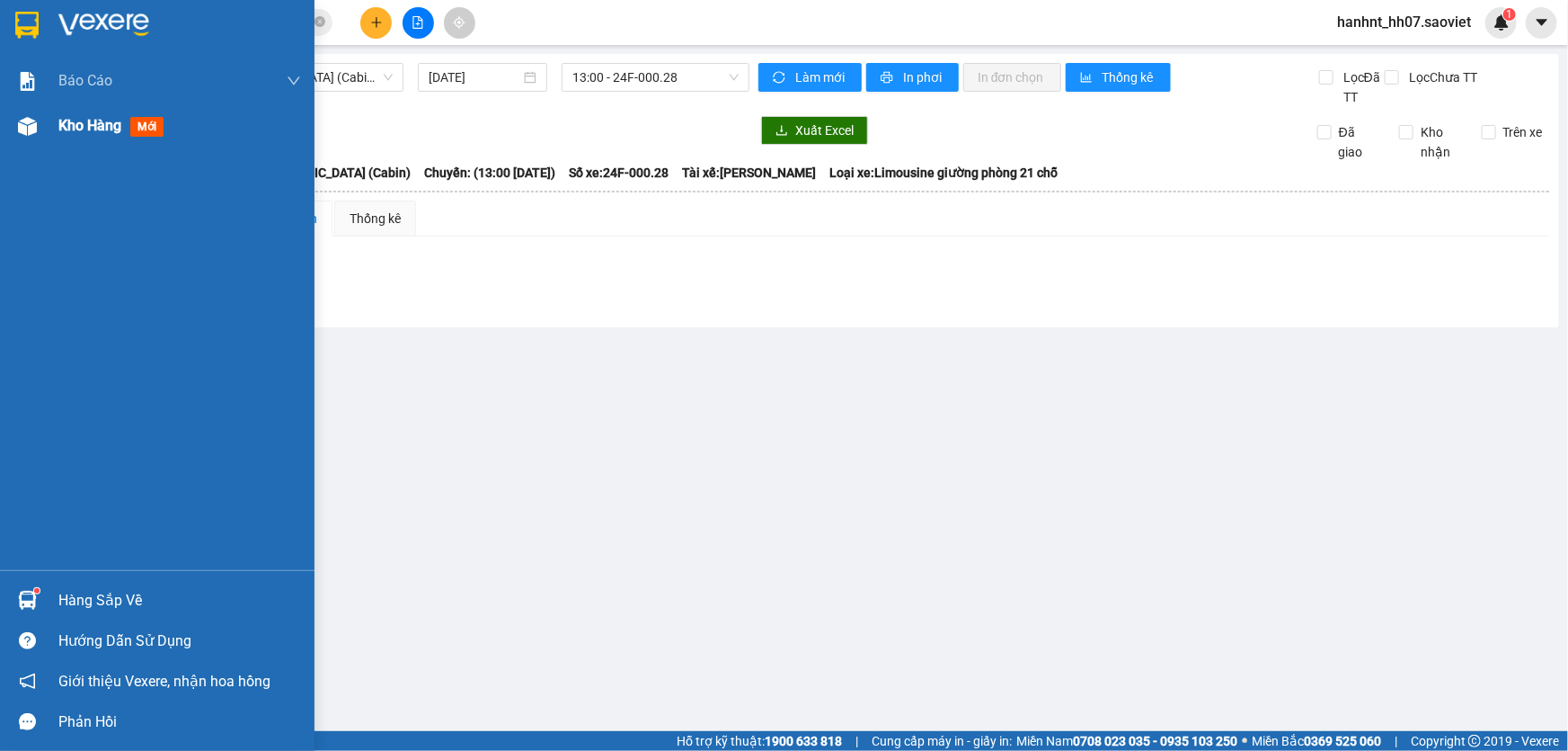
click at [145, 127] on span "mới" at bounding box center [146, 127] width 33 height 20
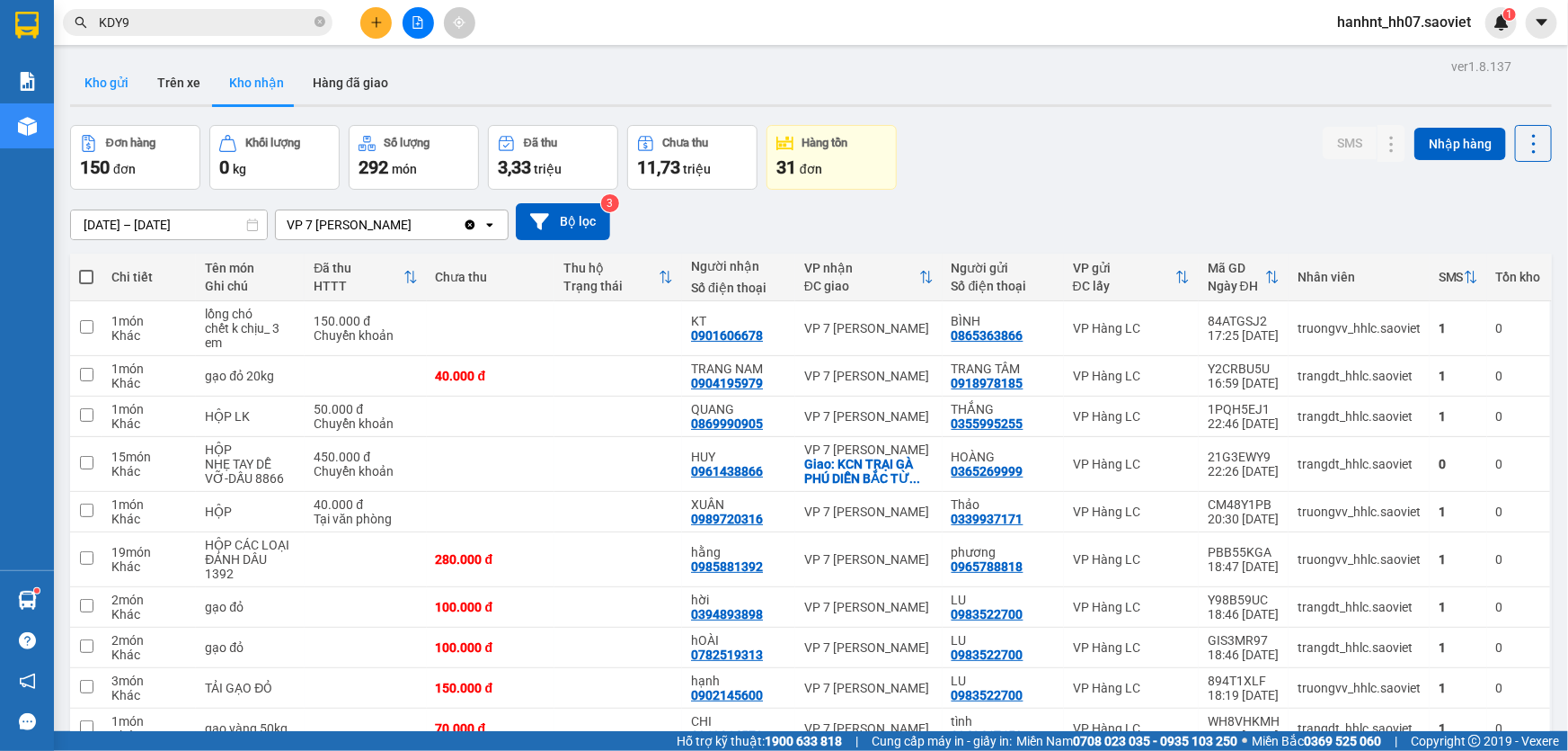
click at [115, 70] on button "Kho gửi" at bounding box center [106, 82] width 73 height 43
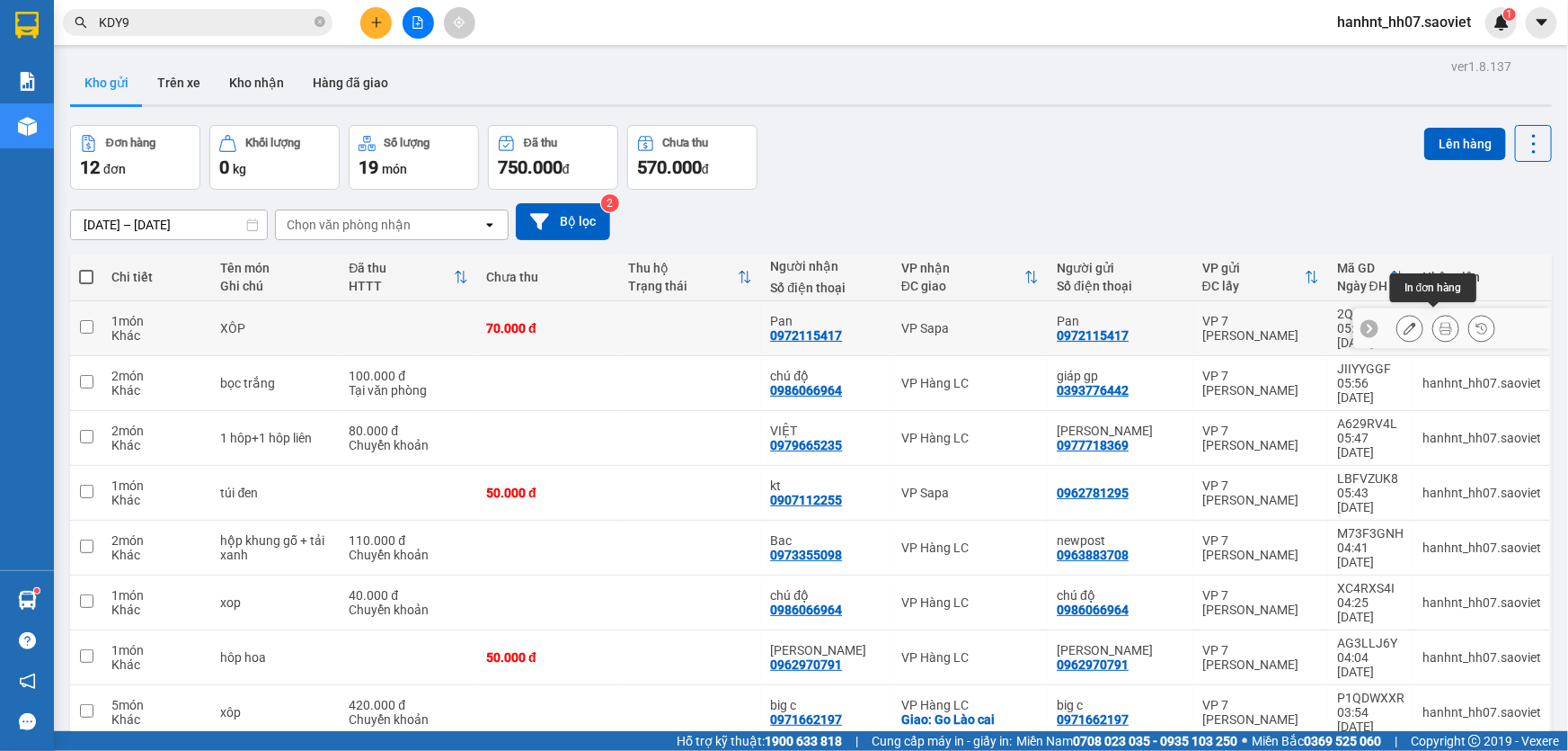
click at [1440, 322] on icon at bounding box center [1446, 328] width 13 height 13
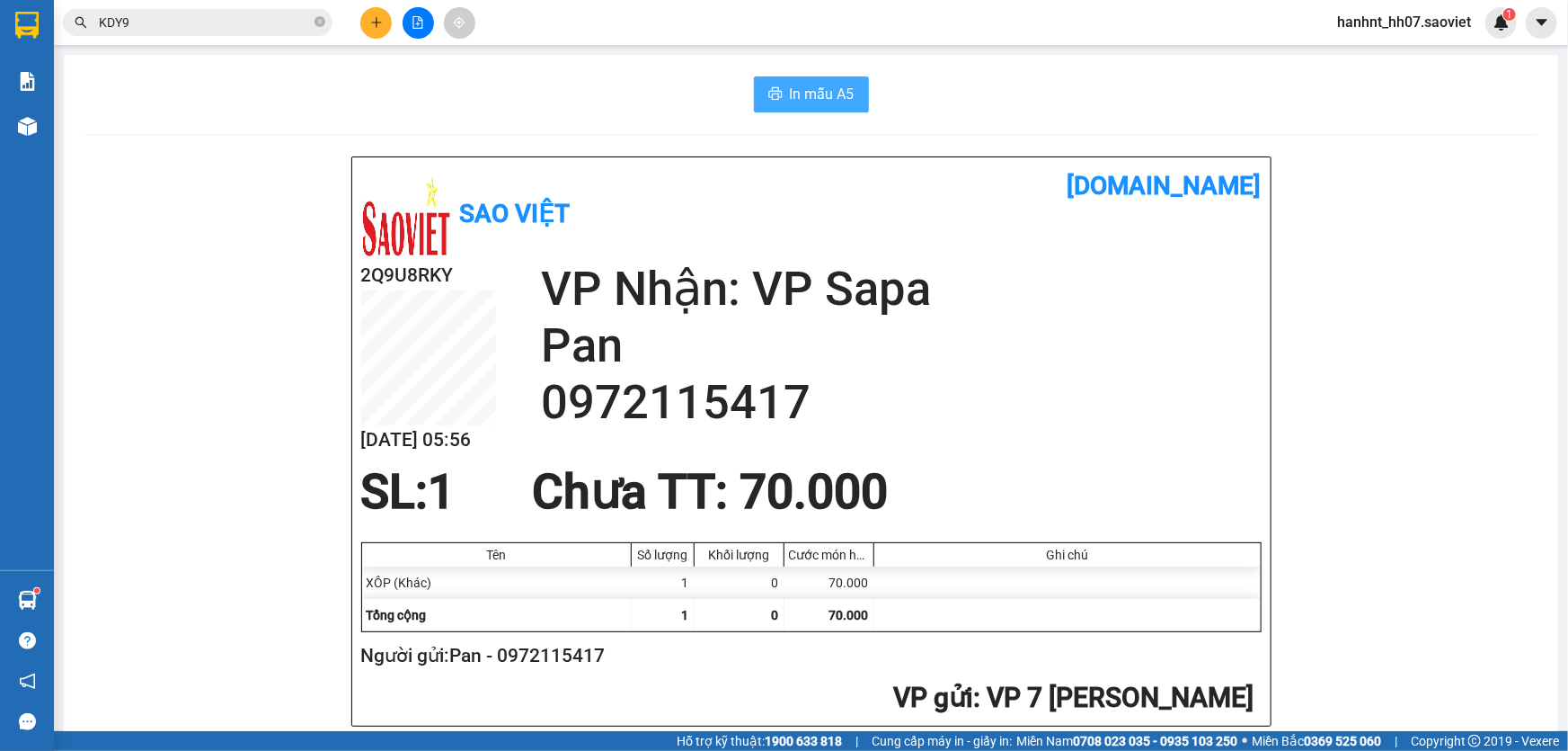
click at [790, 103] on span "In mẫu A5" at bounding box center [822, 94] width 65 height 22
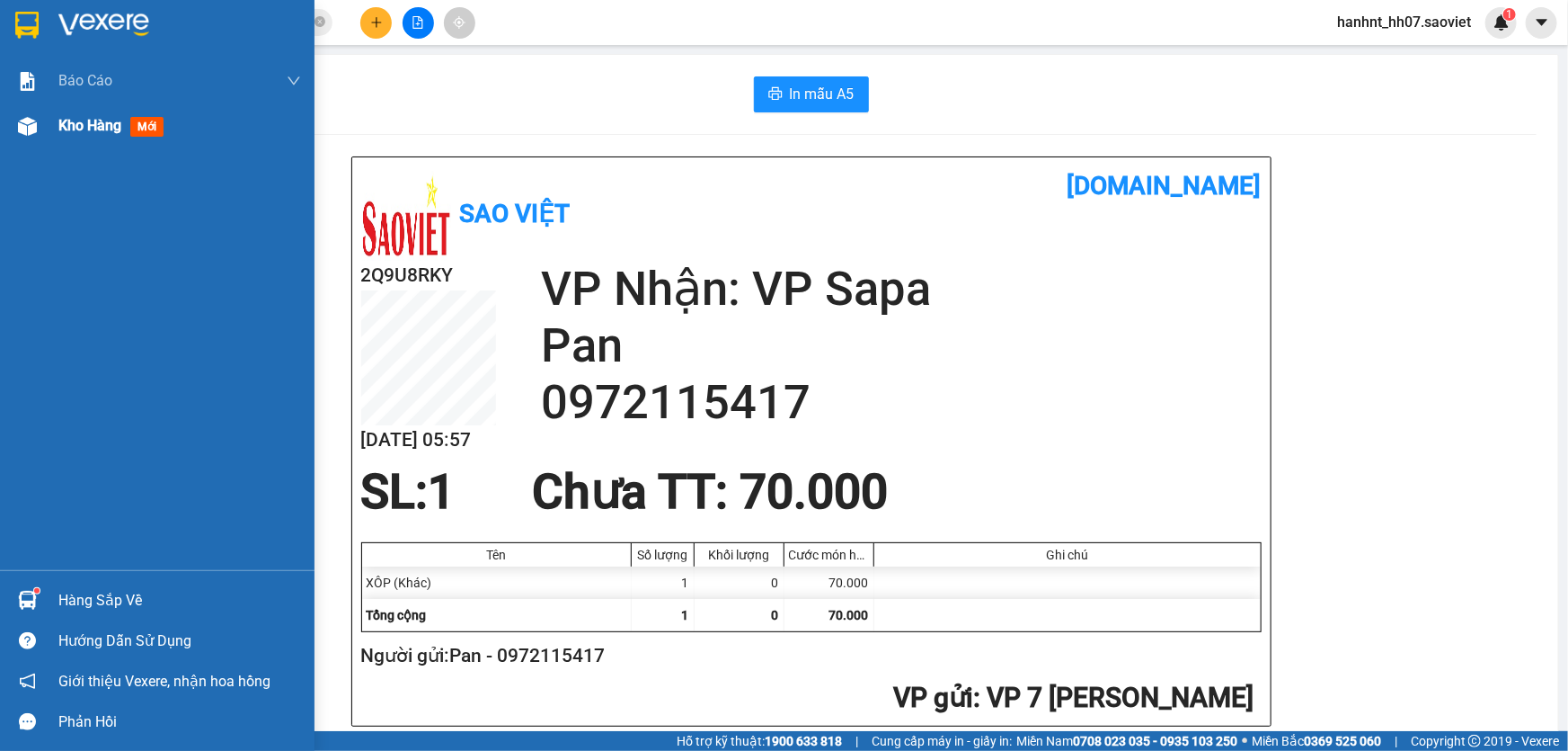
click at [143, 120] on span "mới" at bounding box center [146, 127] width 33 height 20
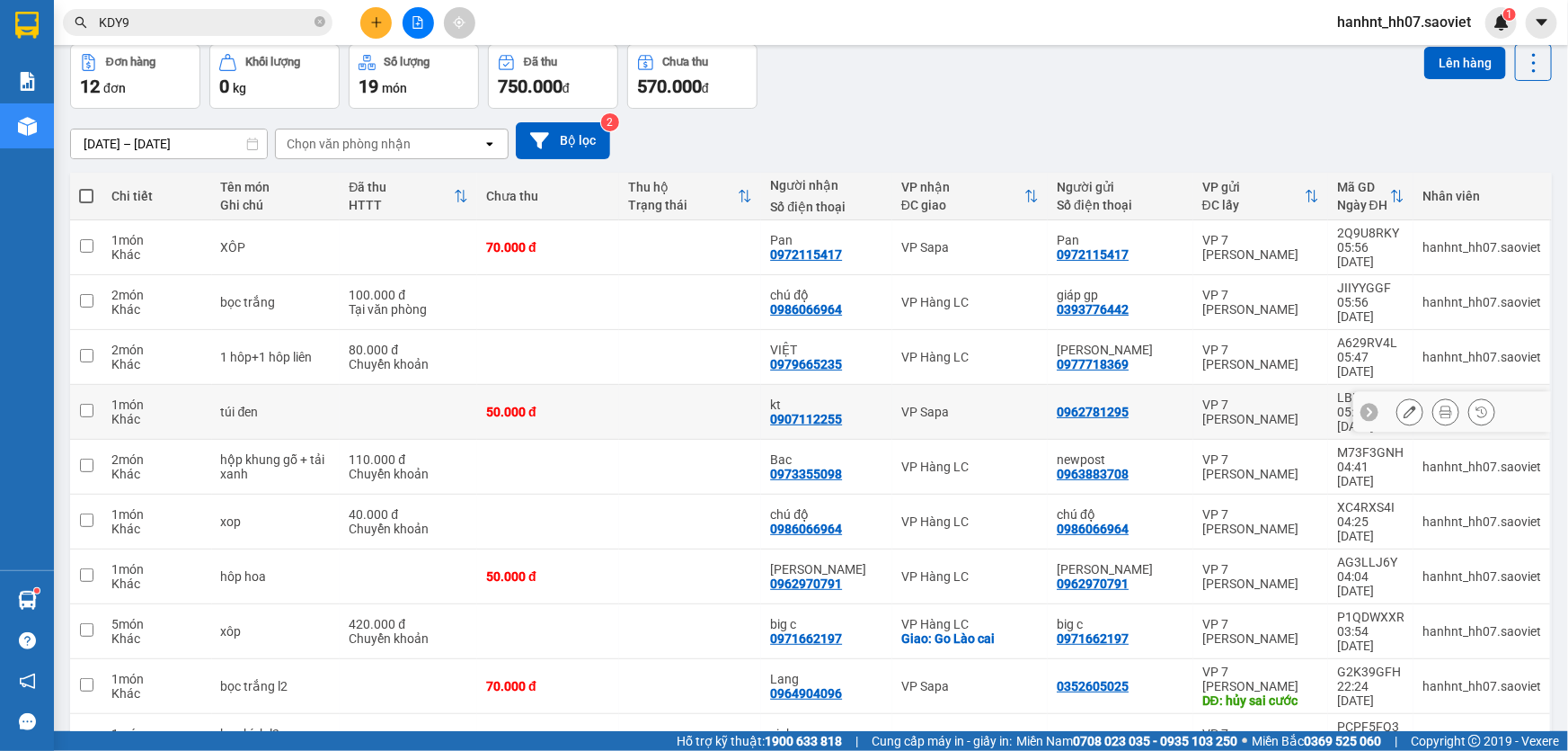
scroll to position [82, 0]
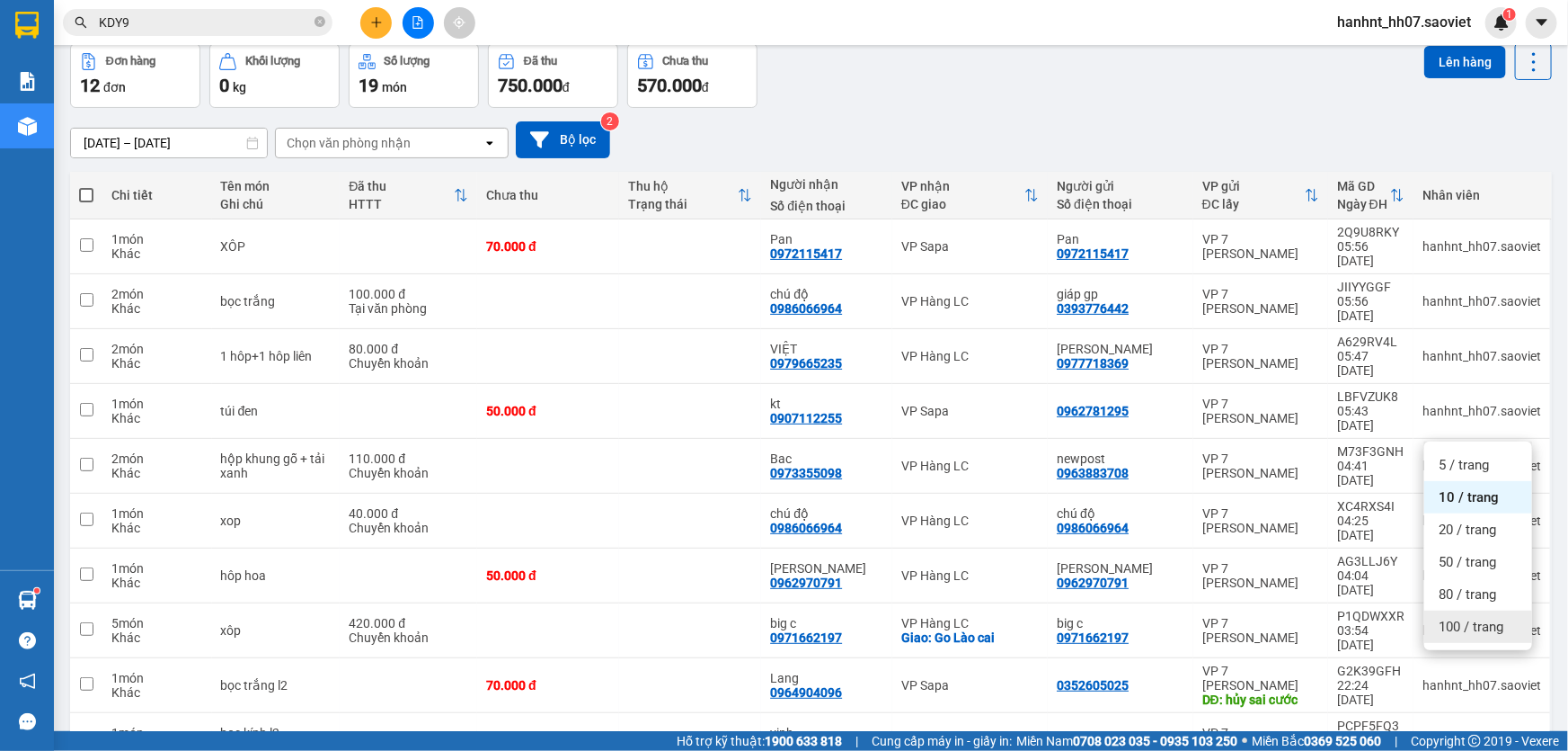
click at [1467, 619] on span "100 / trang" at bounding box center [1471, 627] width 65 height 18
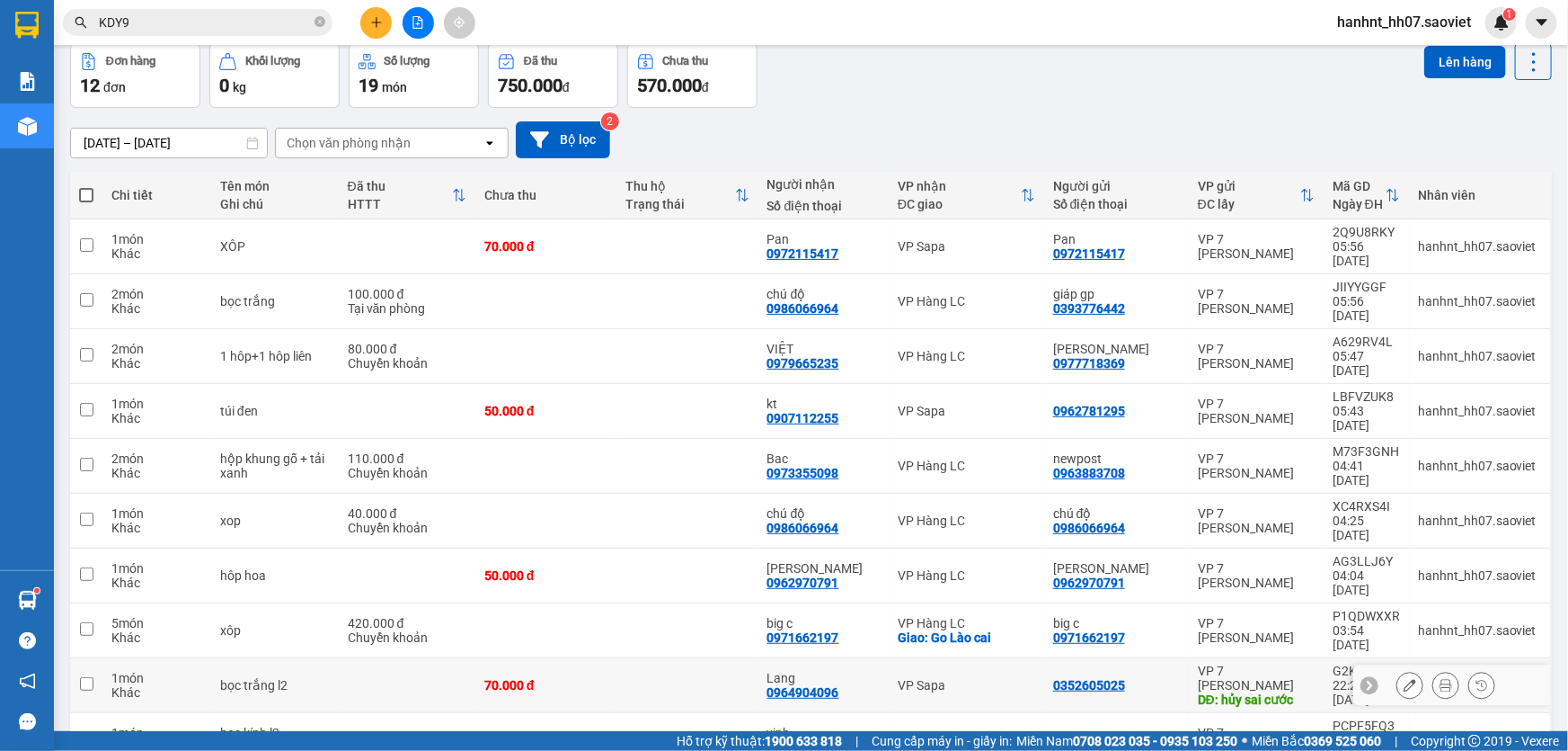
scroll to position [141, 0]
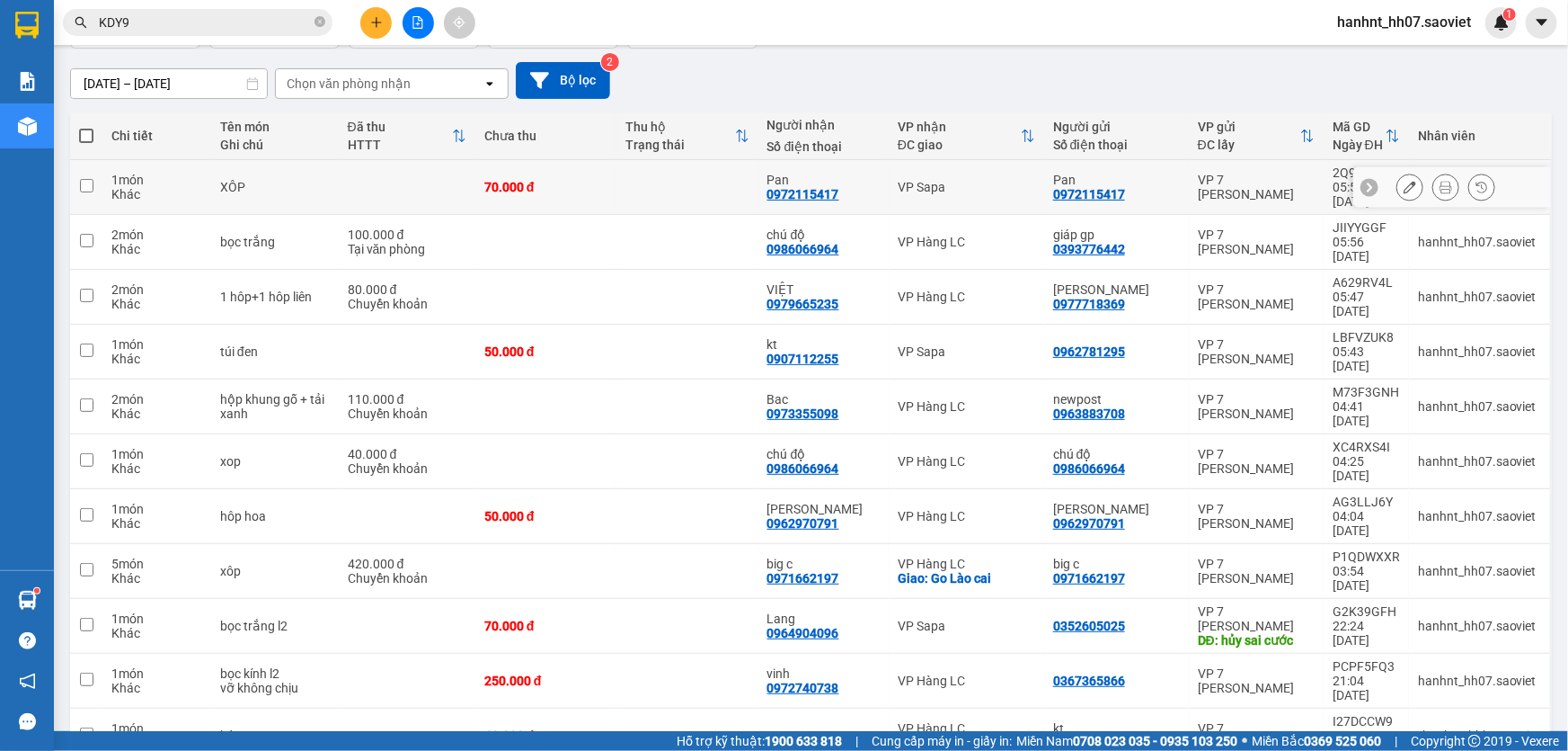
click at [130, 173] on div "1 món" at bounding box center [157, 180] width 91 height 14
checkbox input "true"
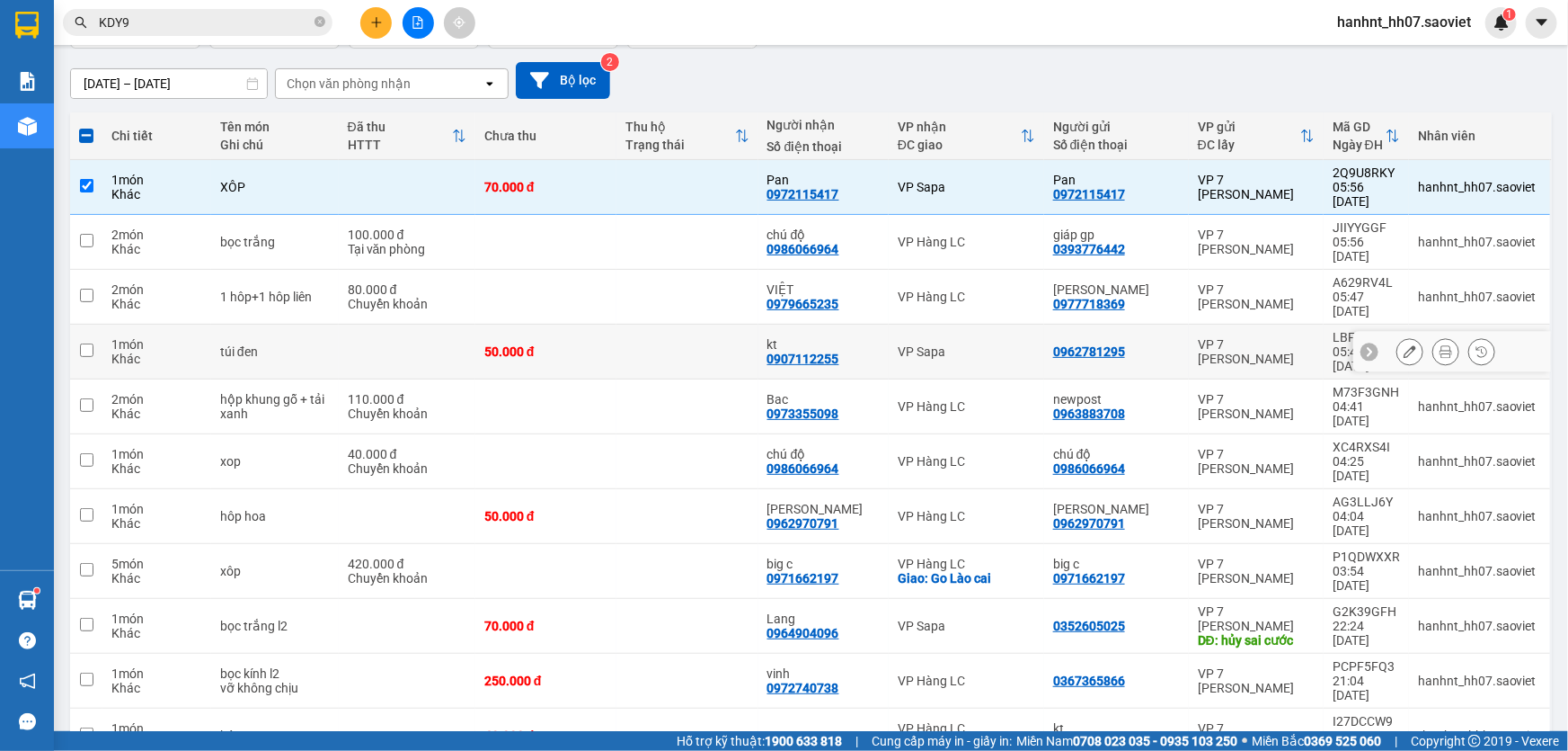
click at [160, 337] on div "1 món" at bounding box center [157, 344] width 91 height 14
checkbox input "true"
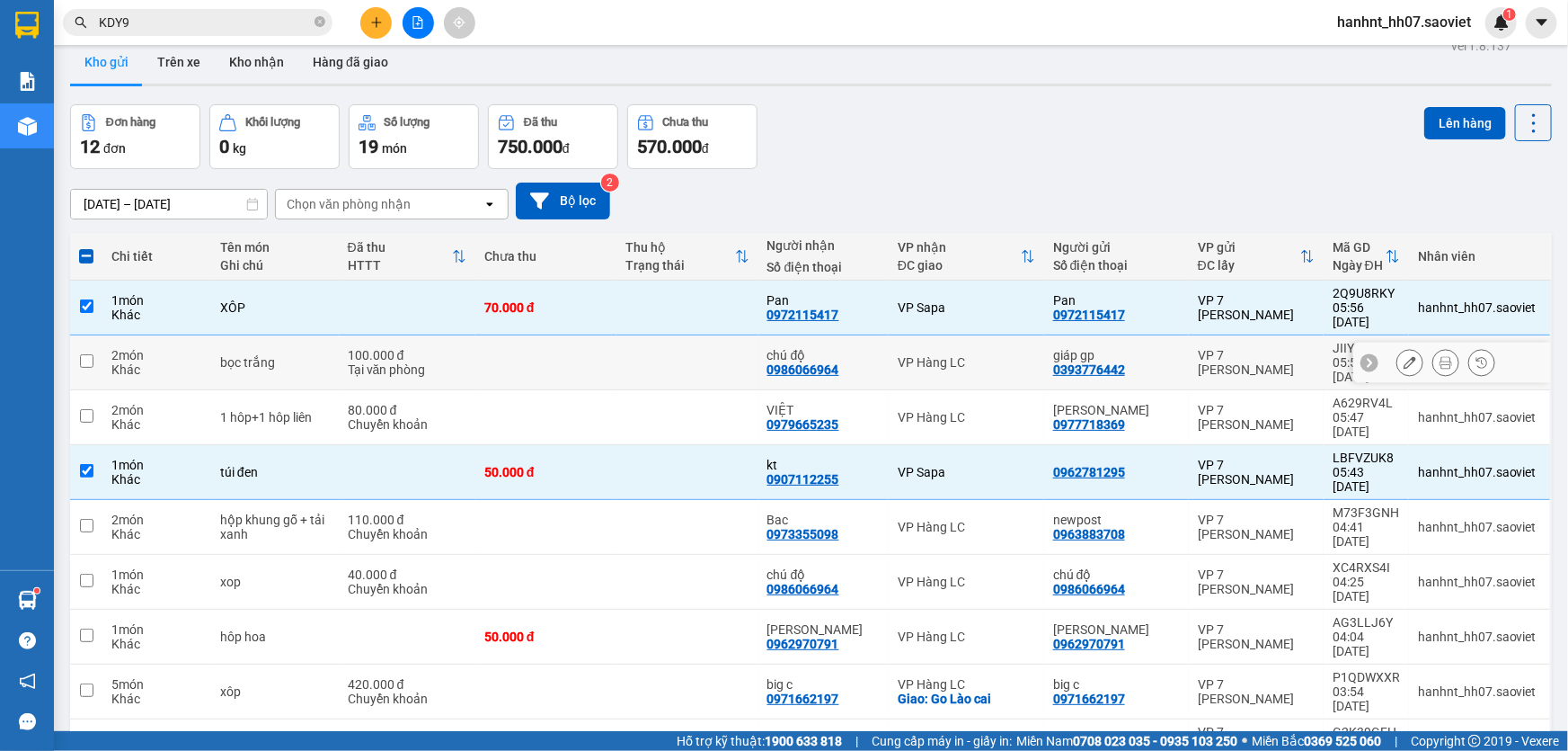
scroll to position [0, 0]
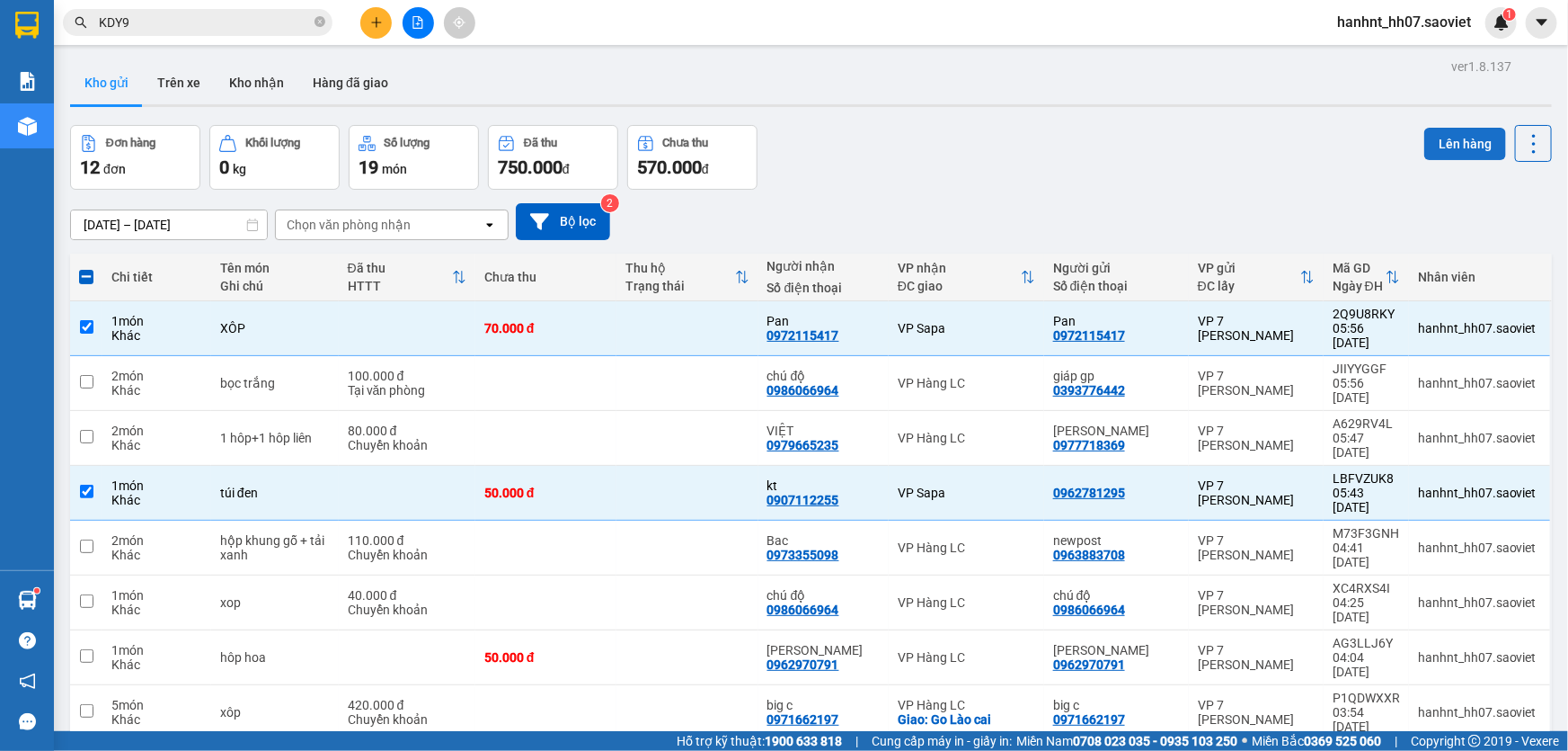
click at [1452, 141] on button "Lên hàng" at bounding box center [1465, 144] width 82 height 32
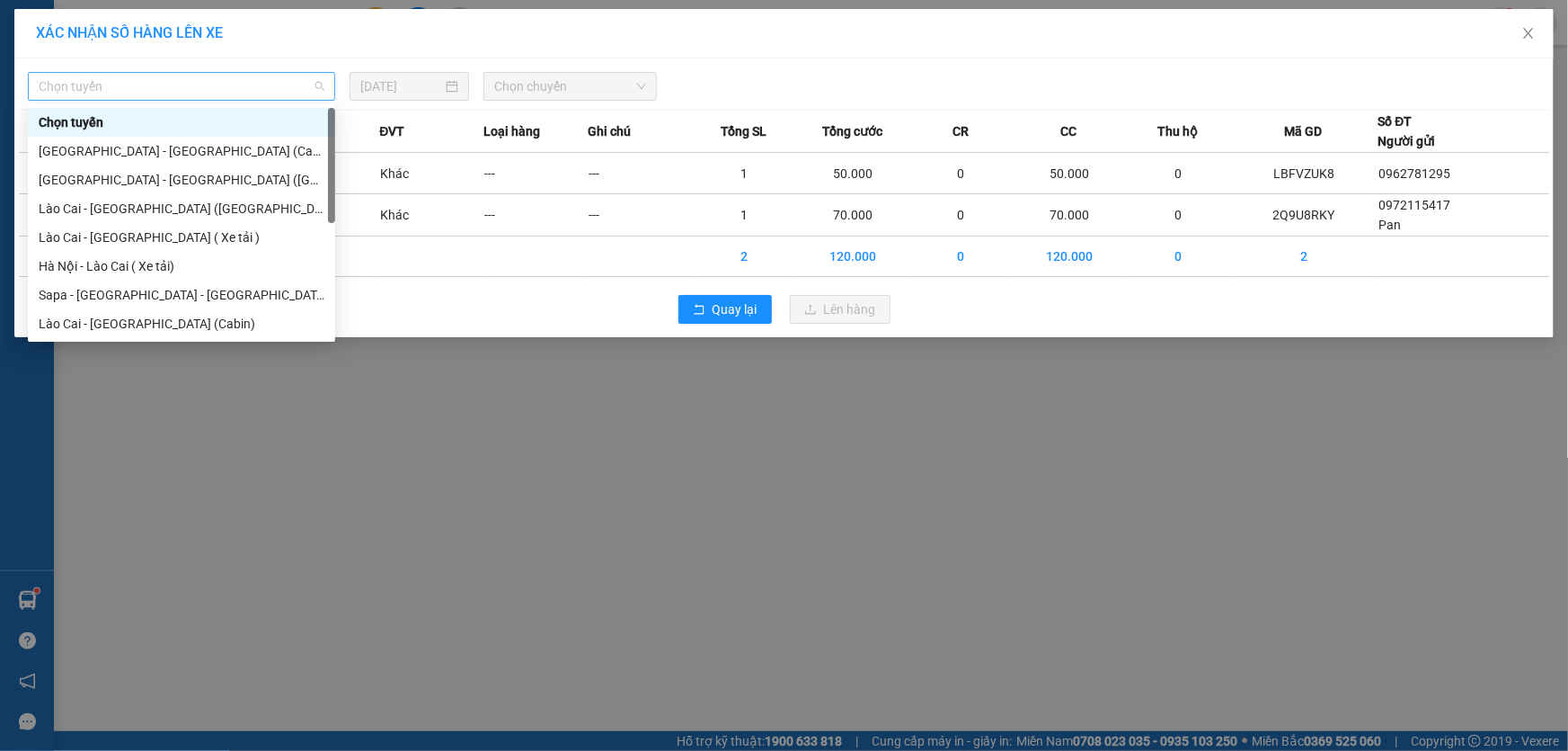
click at [162, 86] on span "Chọn tuyến" at bounding box center [182, 86] width 286 height 27
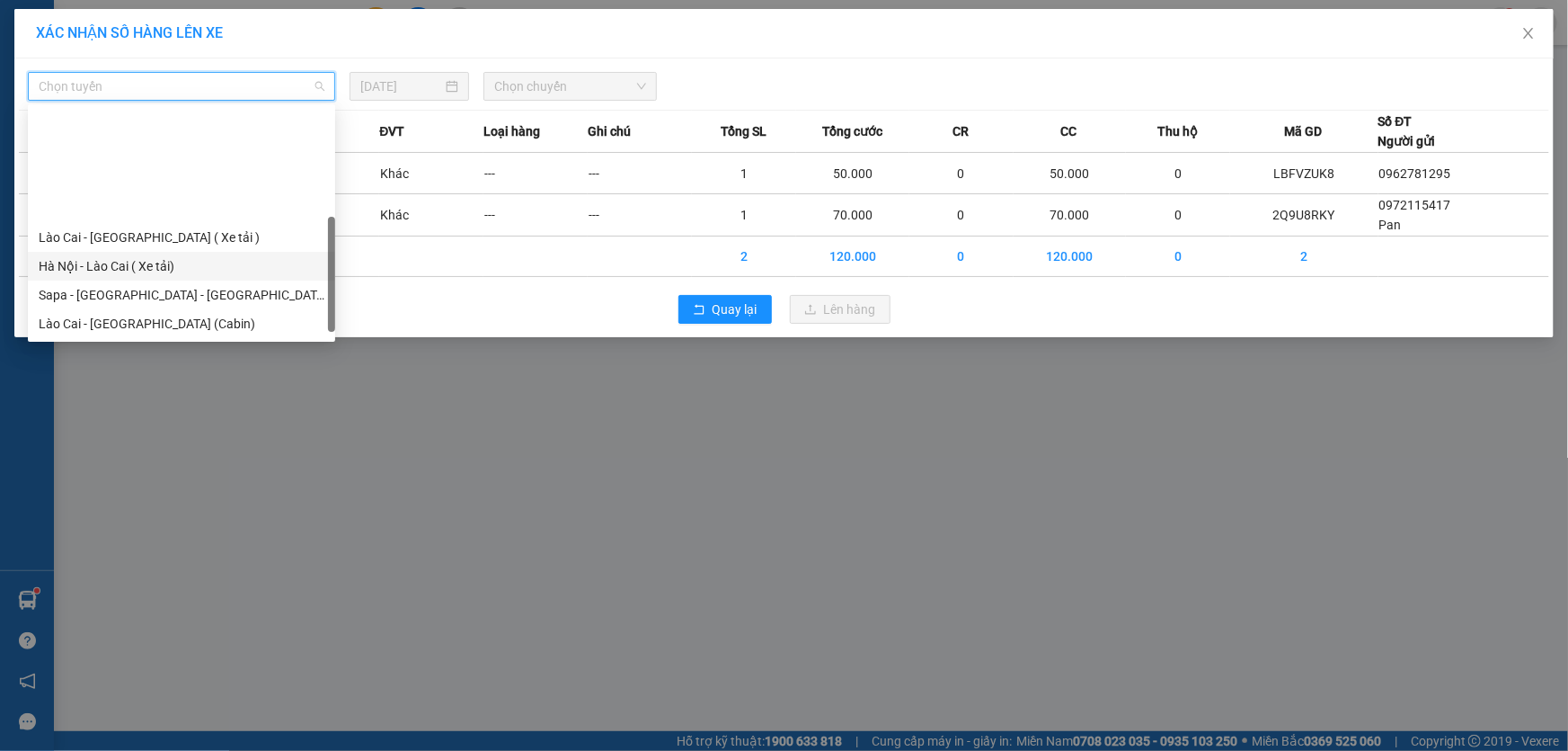
scroll to position [136, 0]
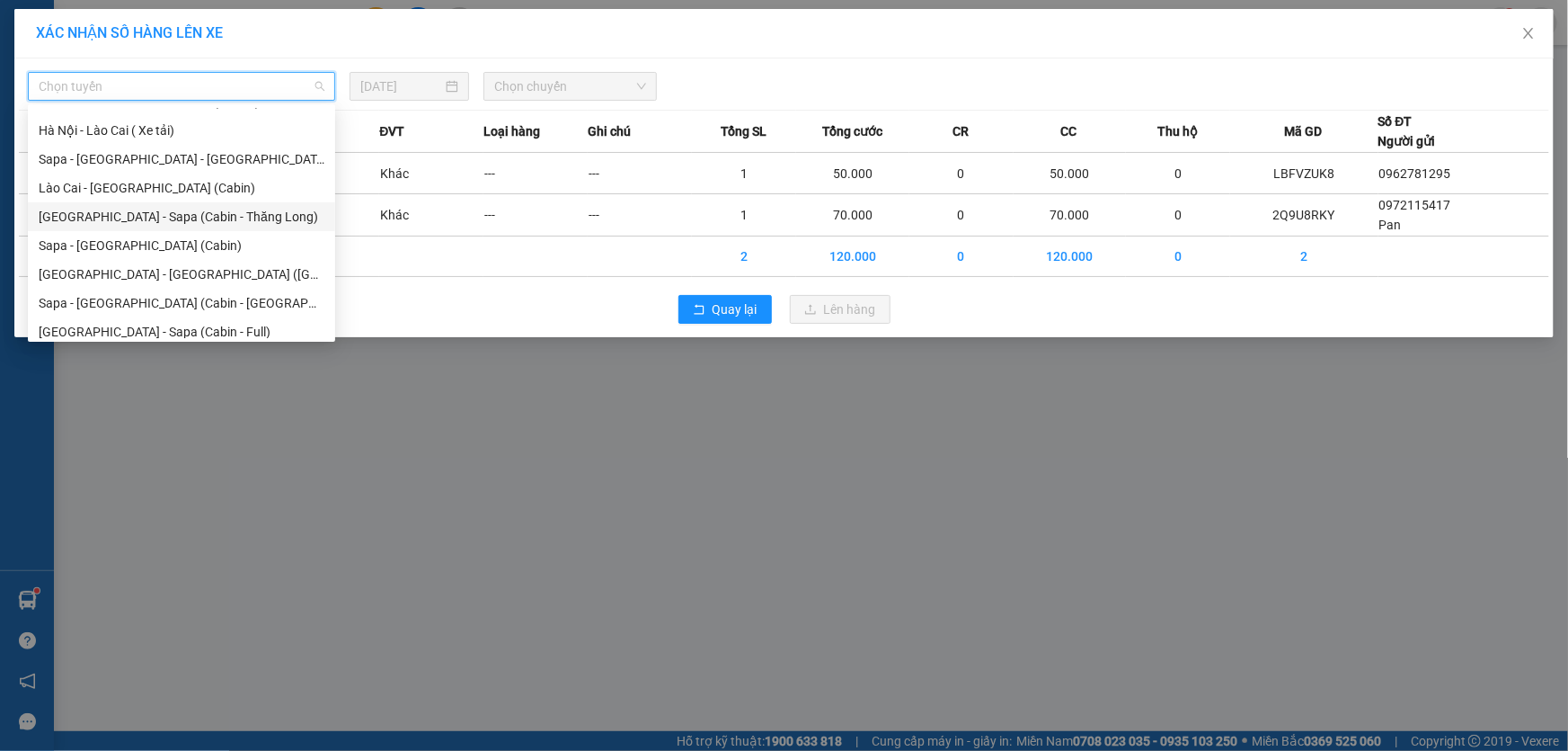
click at [156, 219] on div "Hà Nội - Sapa (Cabin - Thăng Long)" at bounding box center [182, 217] width 286 height 20
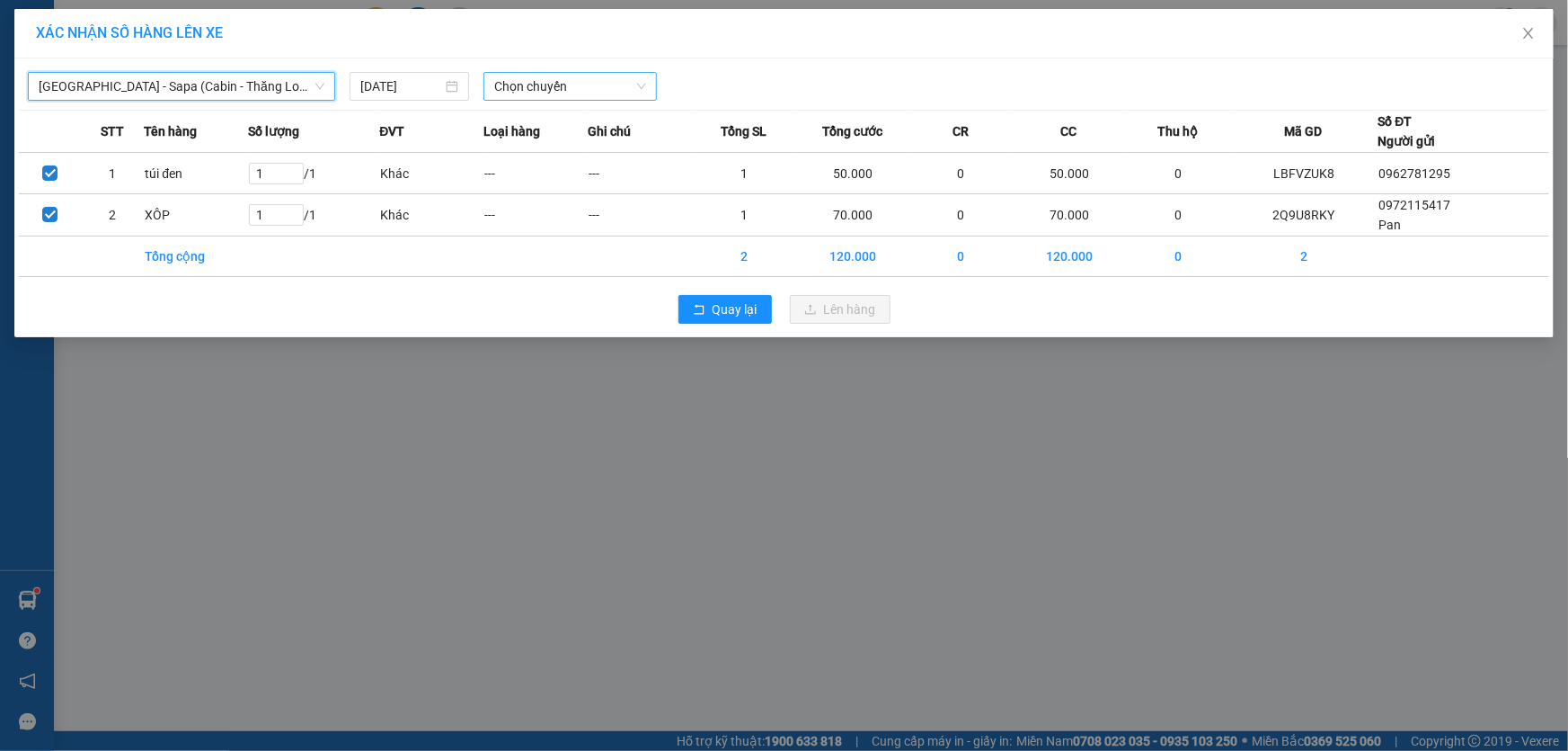
click at [539, 90] on span "Chọn chuyến" at bounding box center [571, 86] width 152 height 27
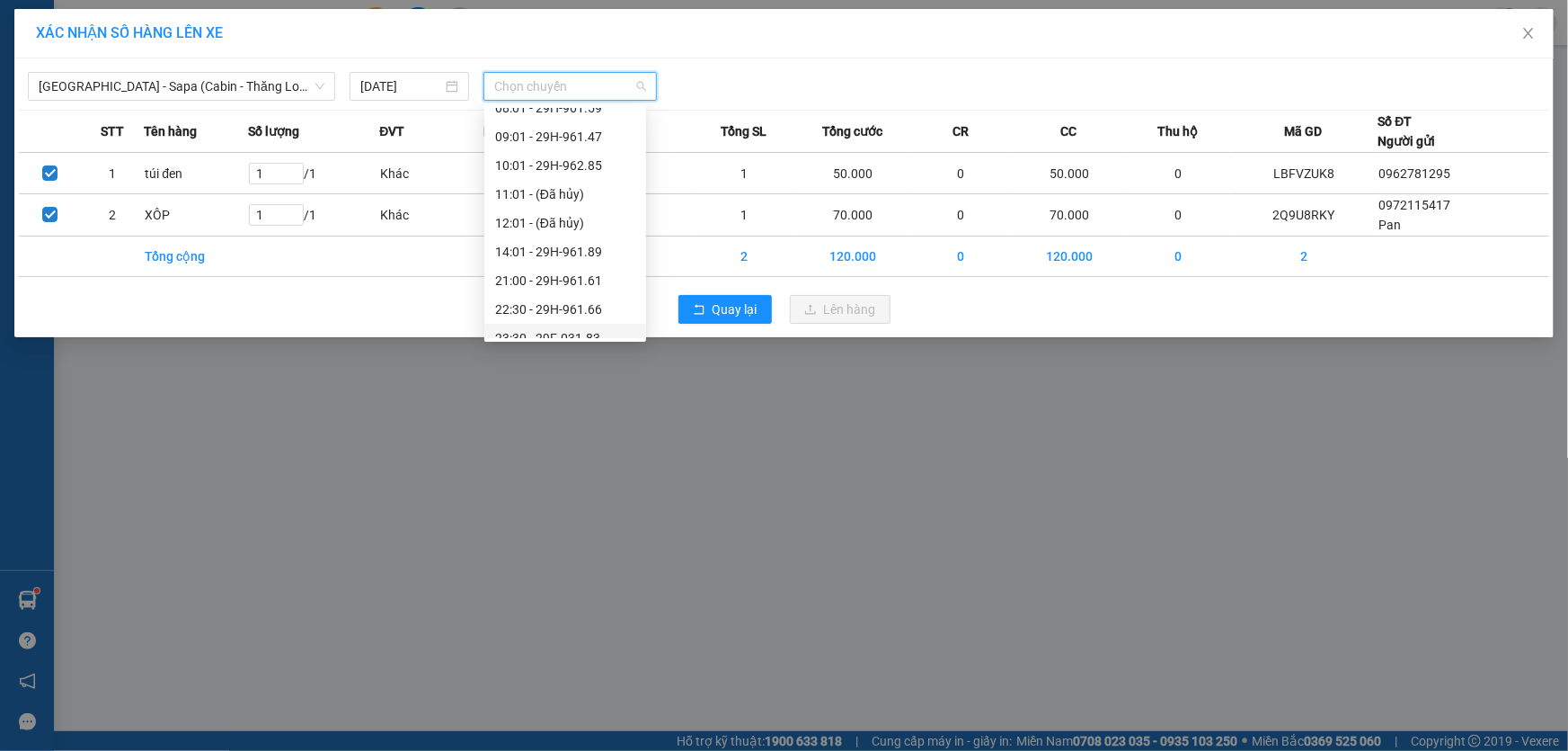
scroll to position [0, 0]
click at [591, 152] on div "06:00 - 29K-027.70" at bounding box center [566, 151] width 140 height 20
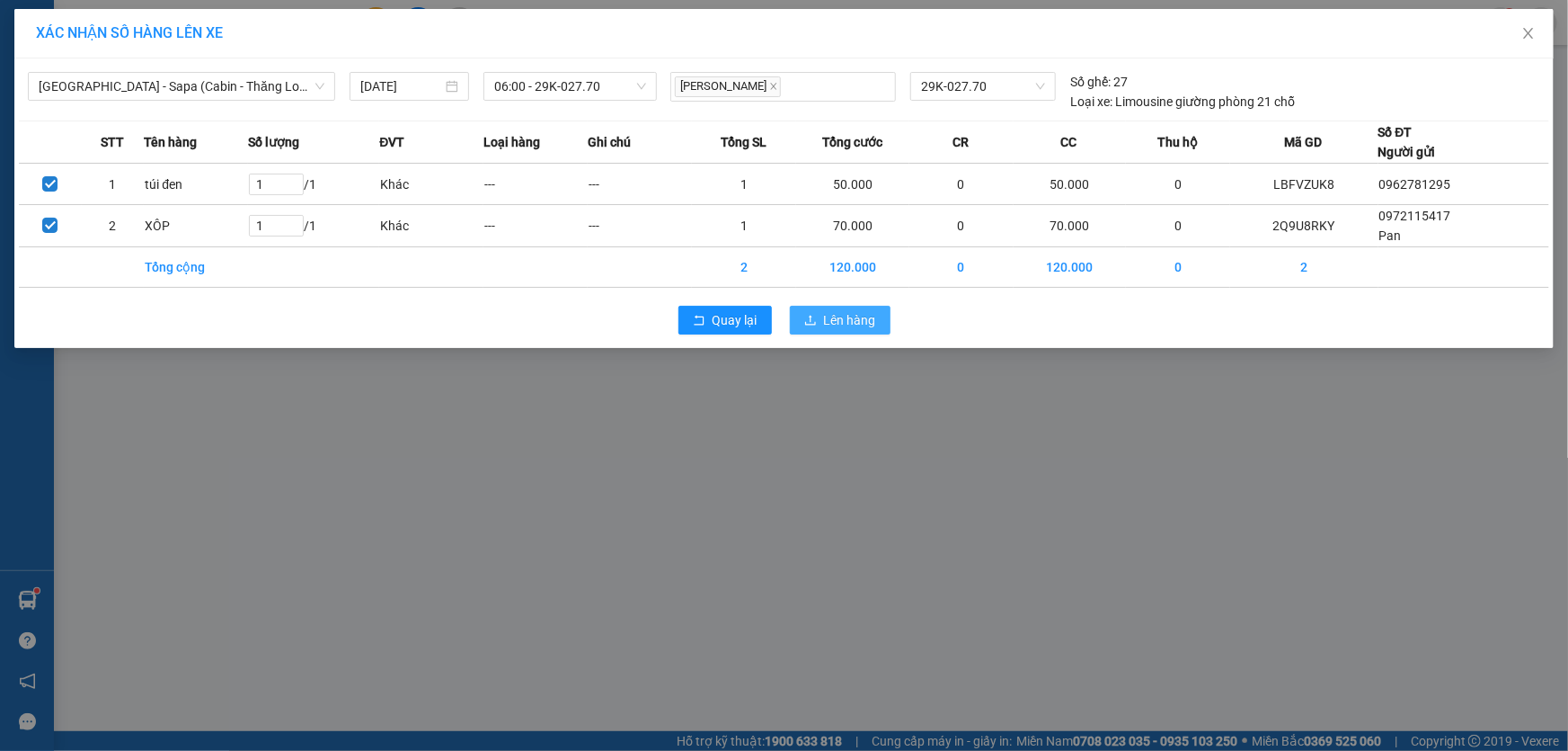
click at [827, 310] on span "Lên hàng" at bounding box center [850, 320] width 52 height 20
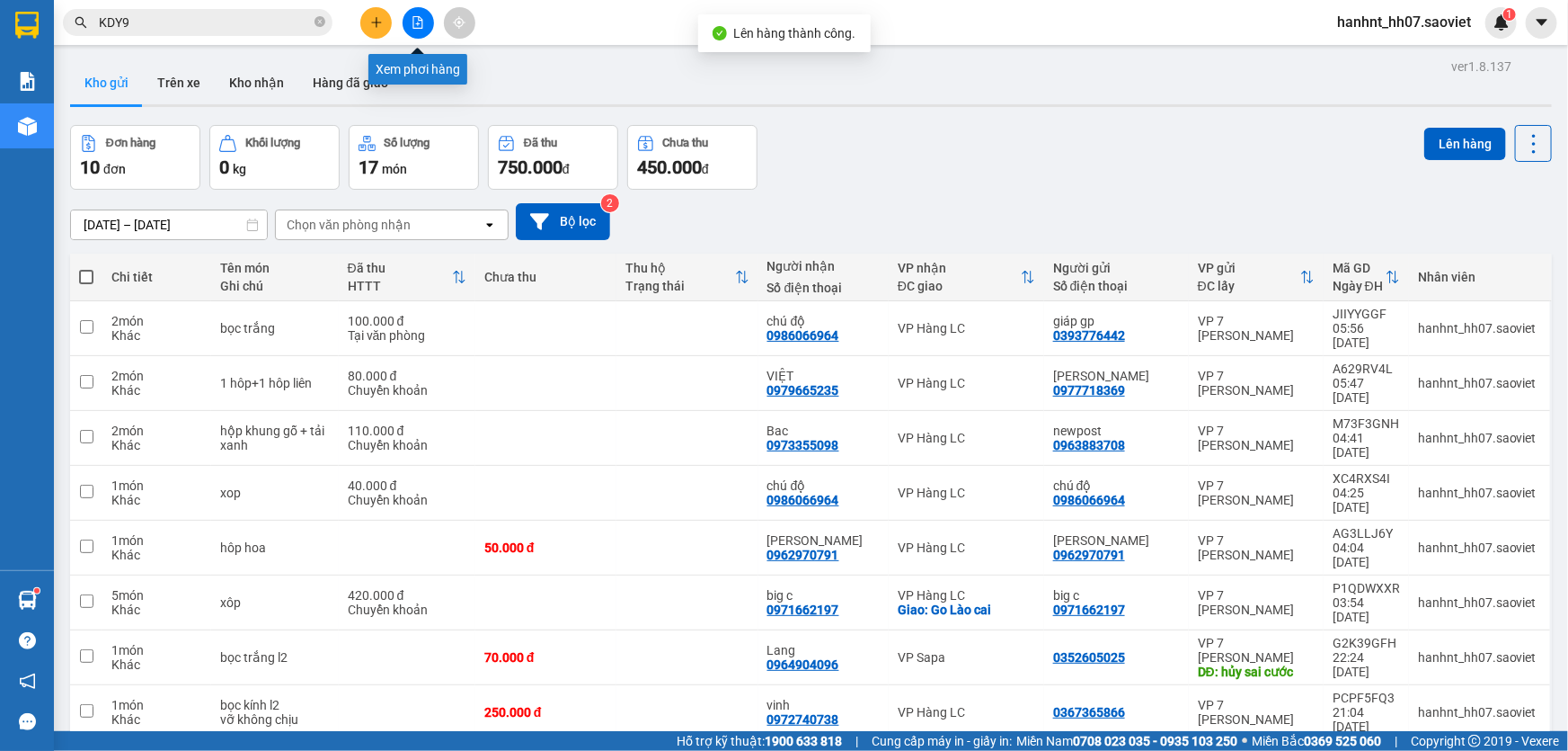
click at [412, 18] on icon "file-add" at bounding box center [418, 22] width 13 height 13
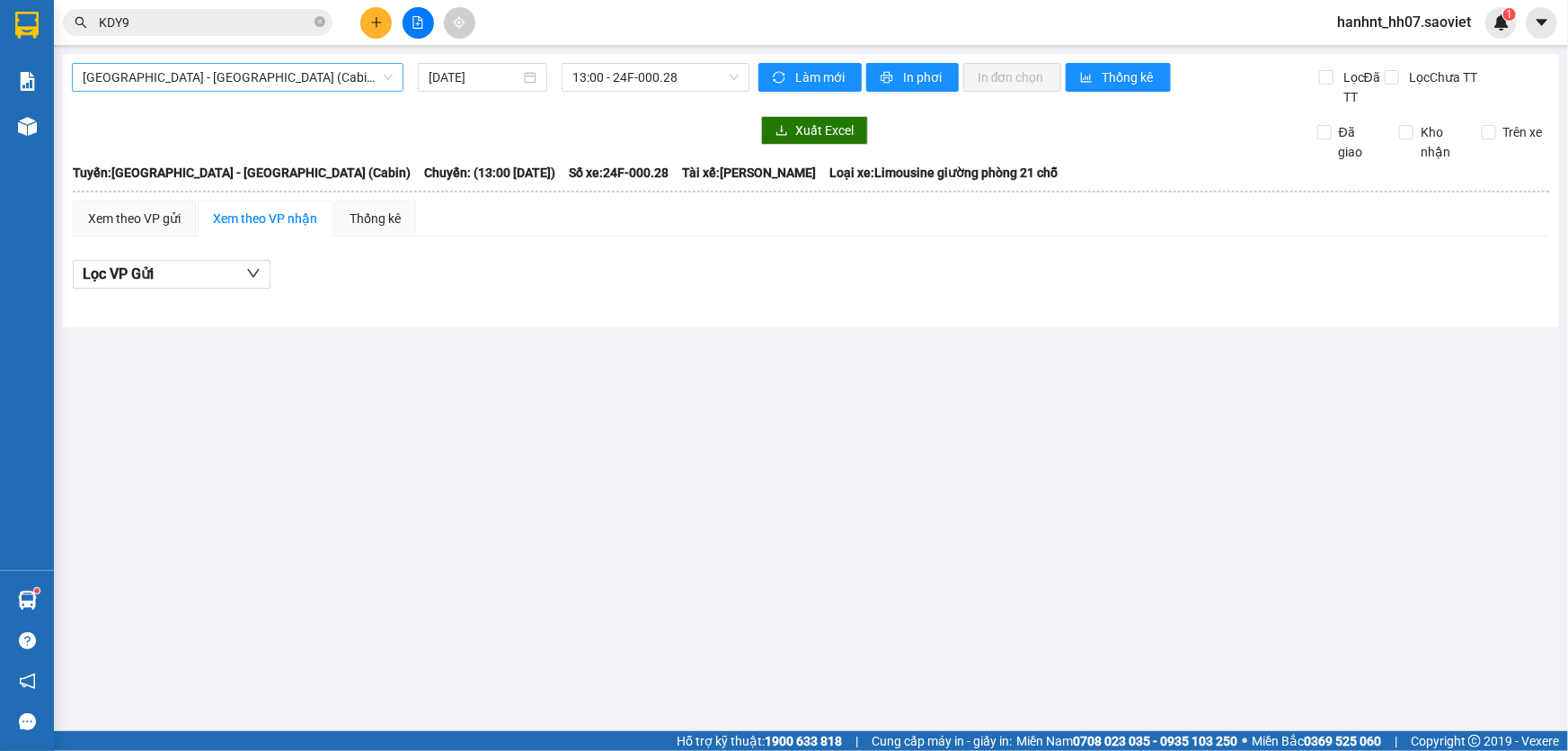
click at [207, 79] on span "Hà Nội - Lào Cai (Cabin)" at bounding box center [238, 77] width 310 height 27
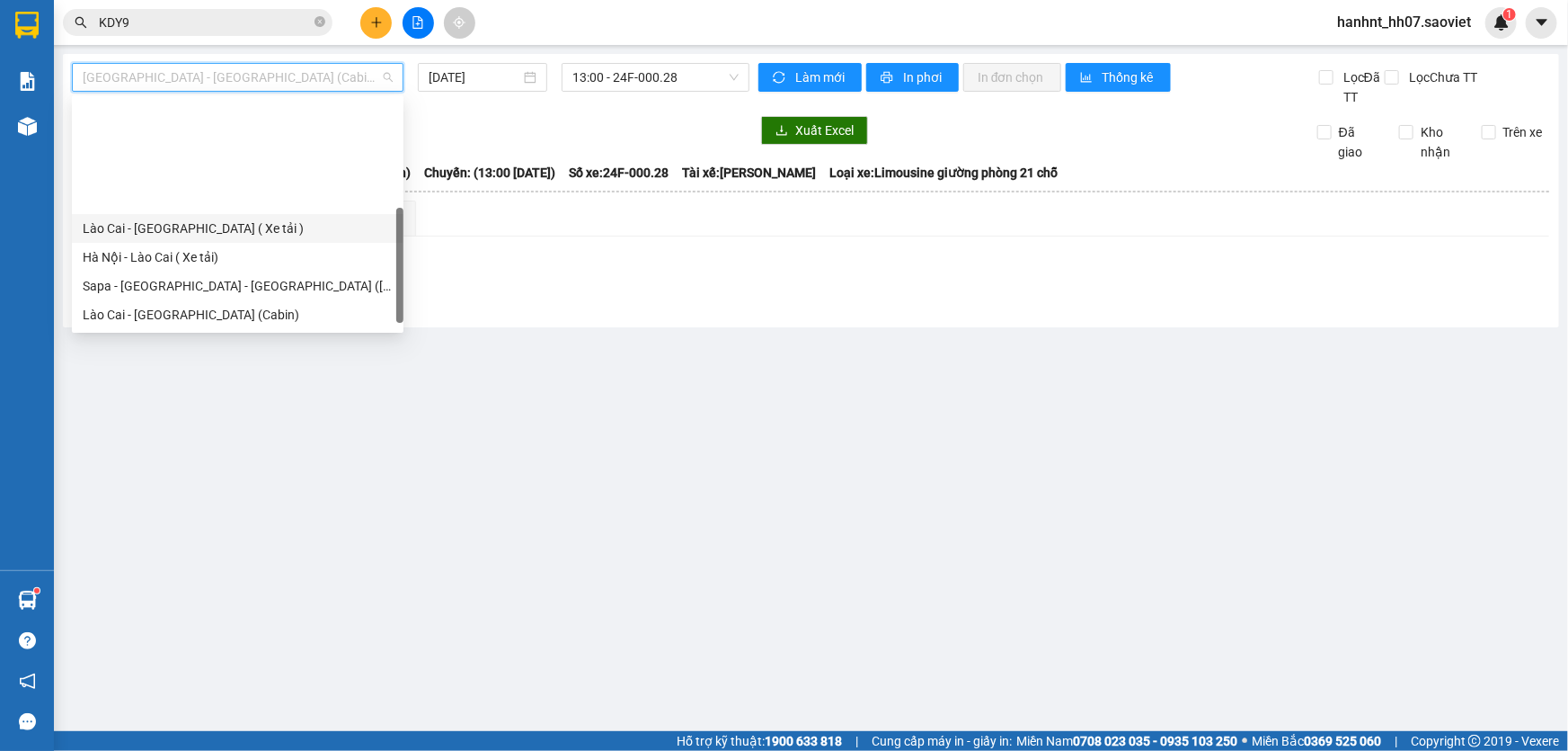
scroll to position [136, 0]
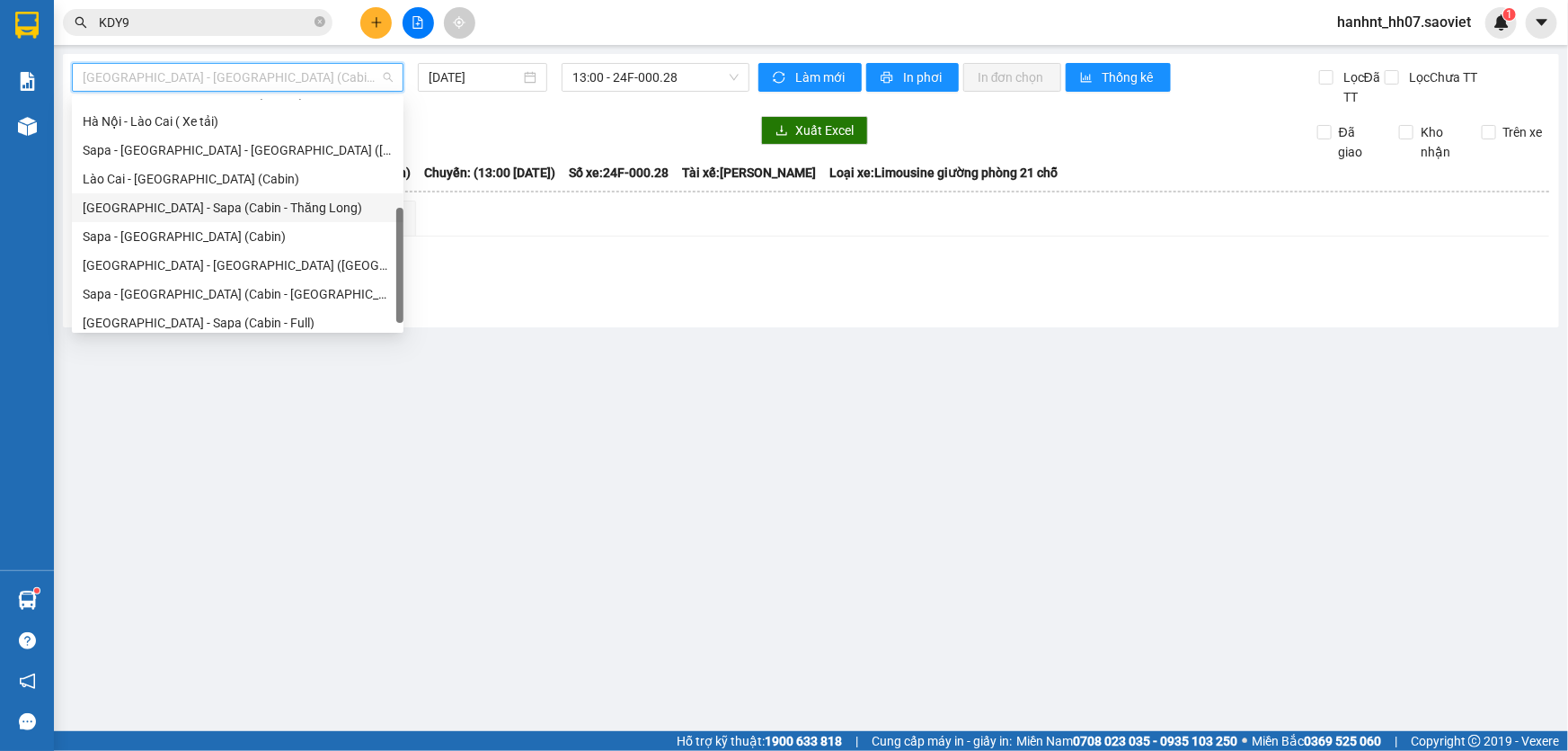
click at [205, 206] on div "Hà Nội - Sapa (Cabin - Thăng Long)" at bounding box center [238, 208] width 310 height 20
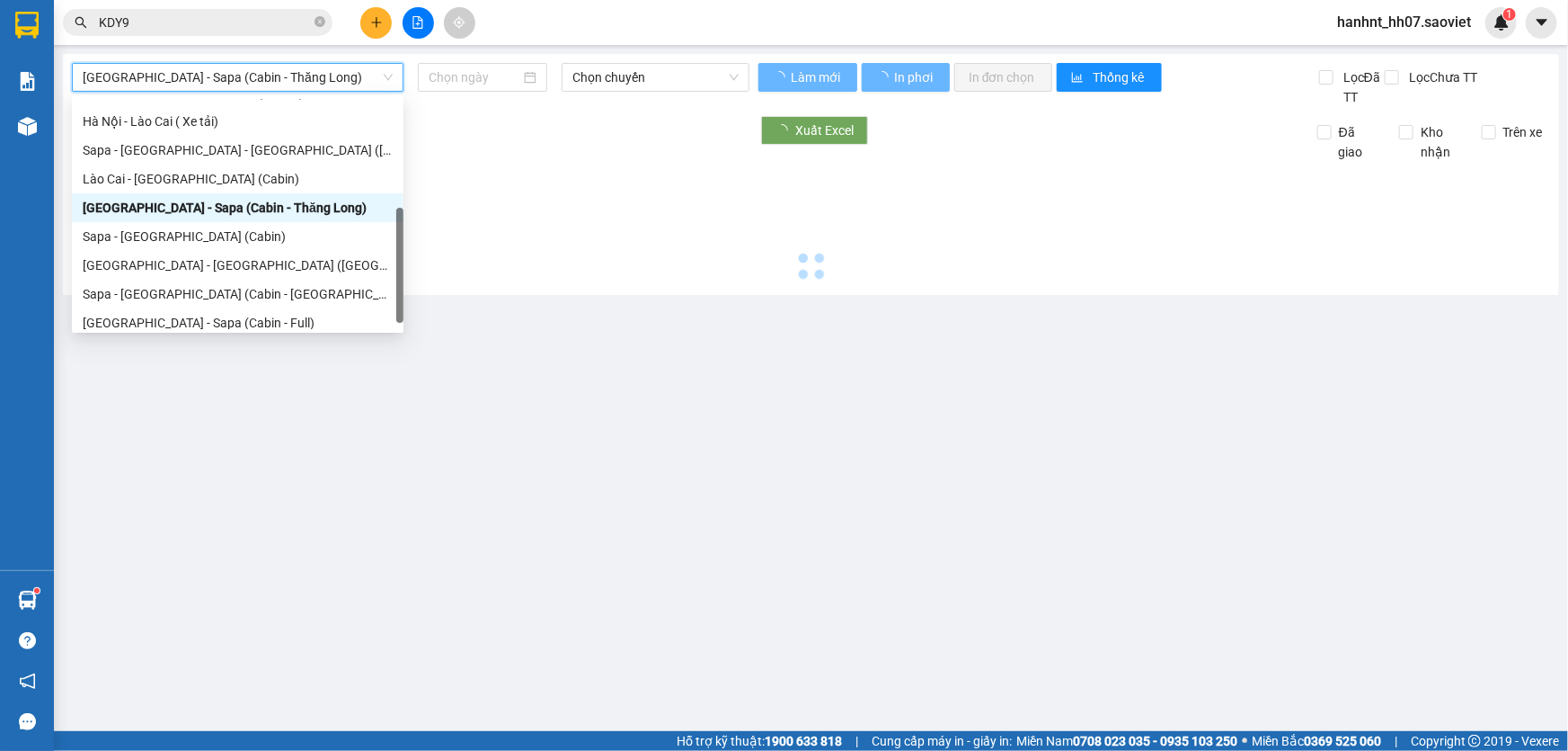
type input "12/08/2025"
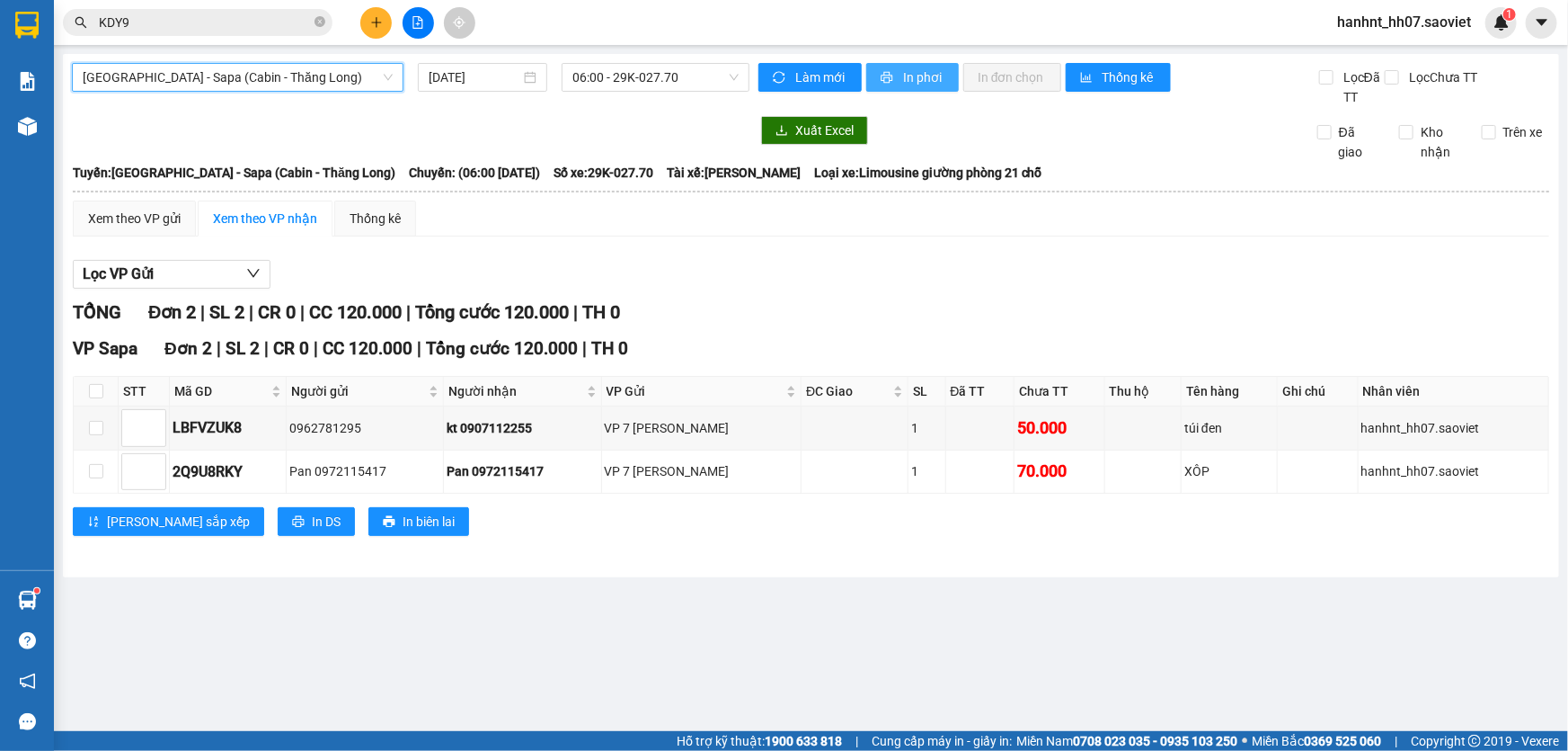
click at [912, 85] on span "In phơi" at bounding box center [923, 77] width 41 height 20
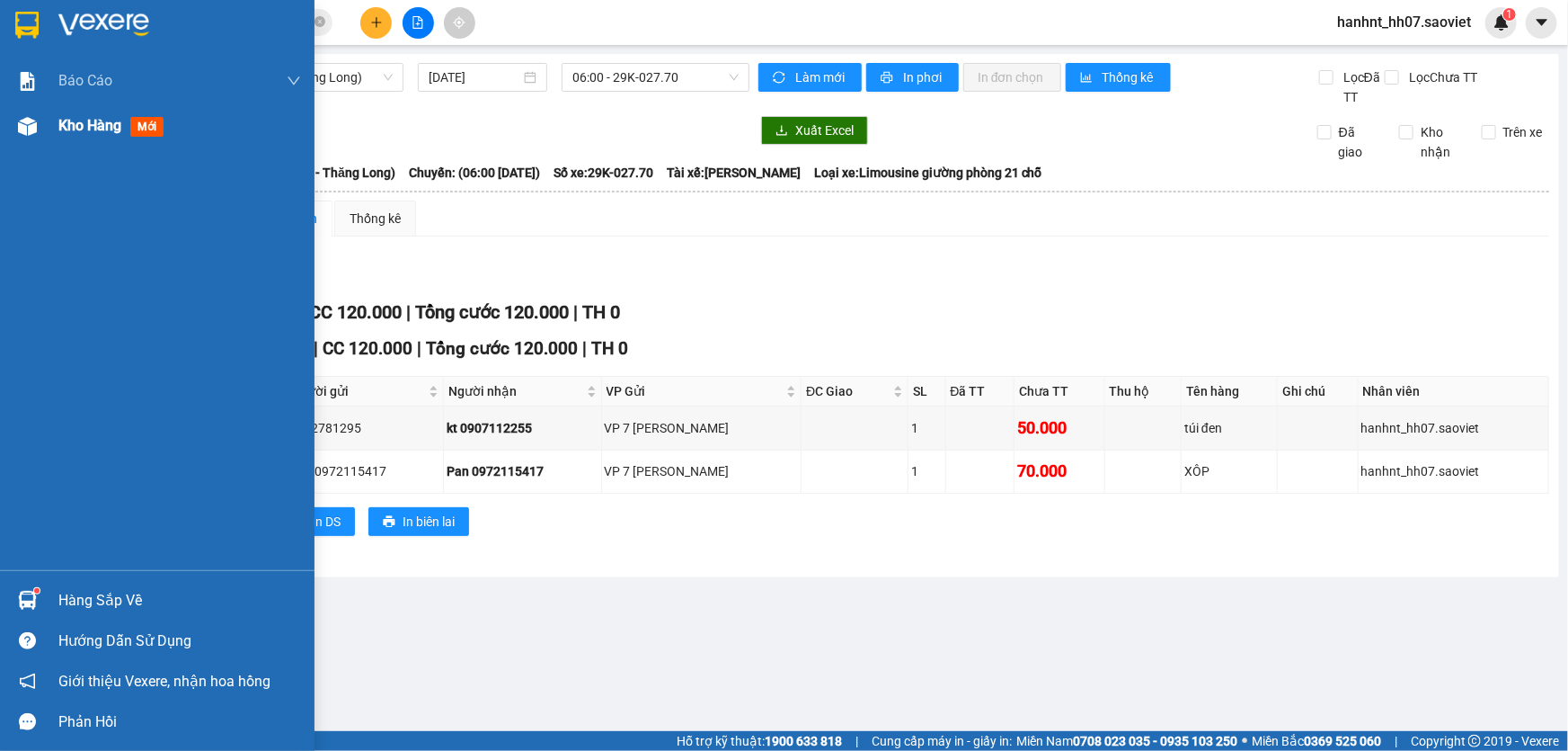
click at [155, 125] on span "mới" at bounding box center [146, 127] width 33 height 20
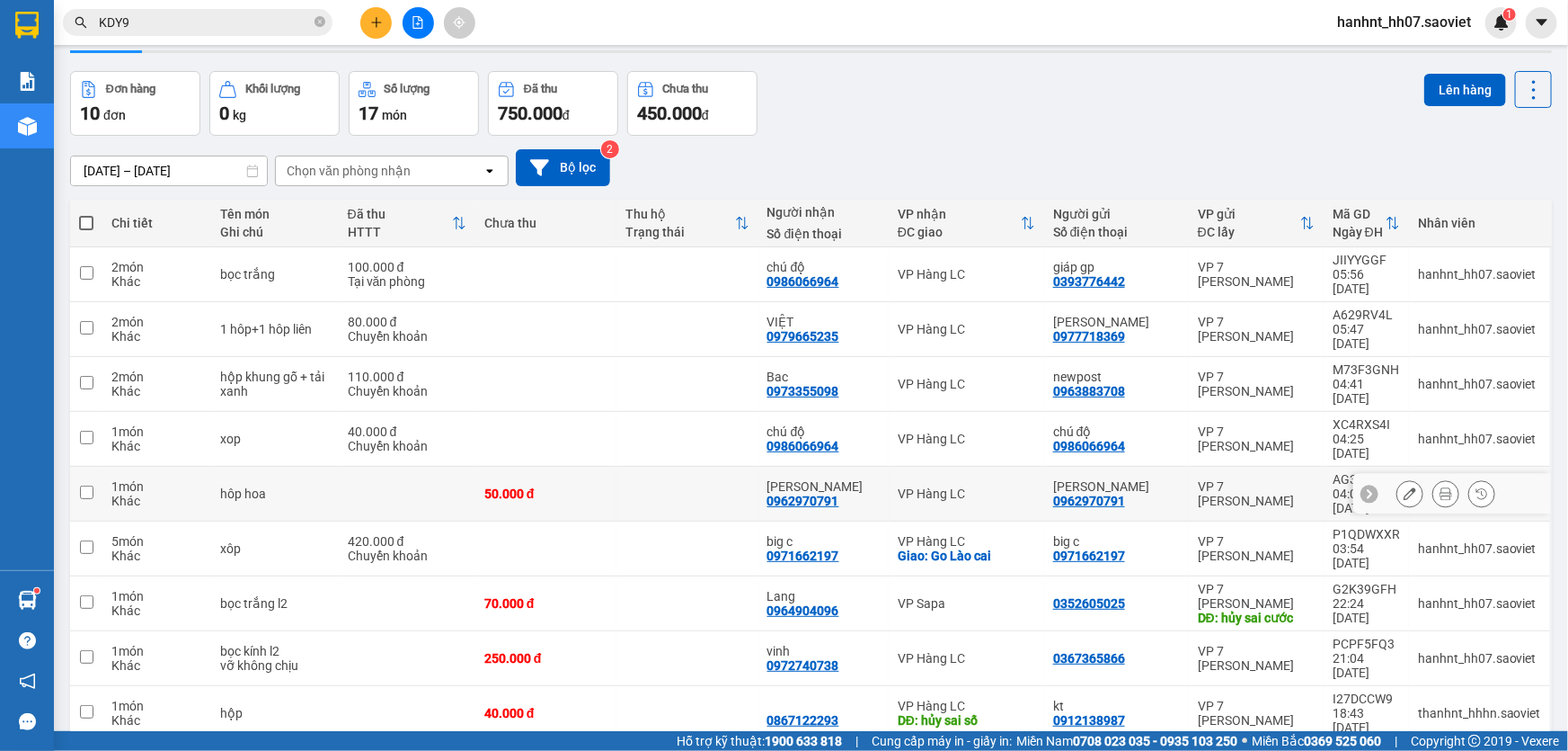
scroll to position [82, 0]
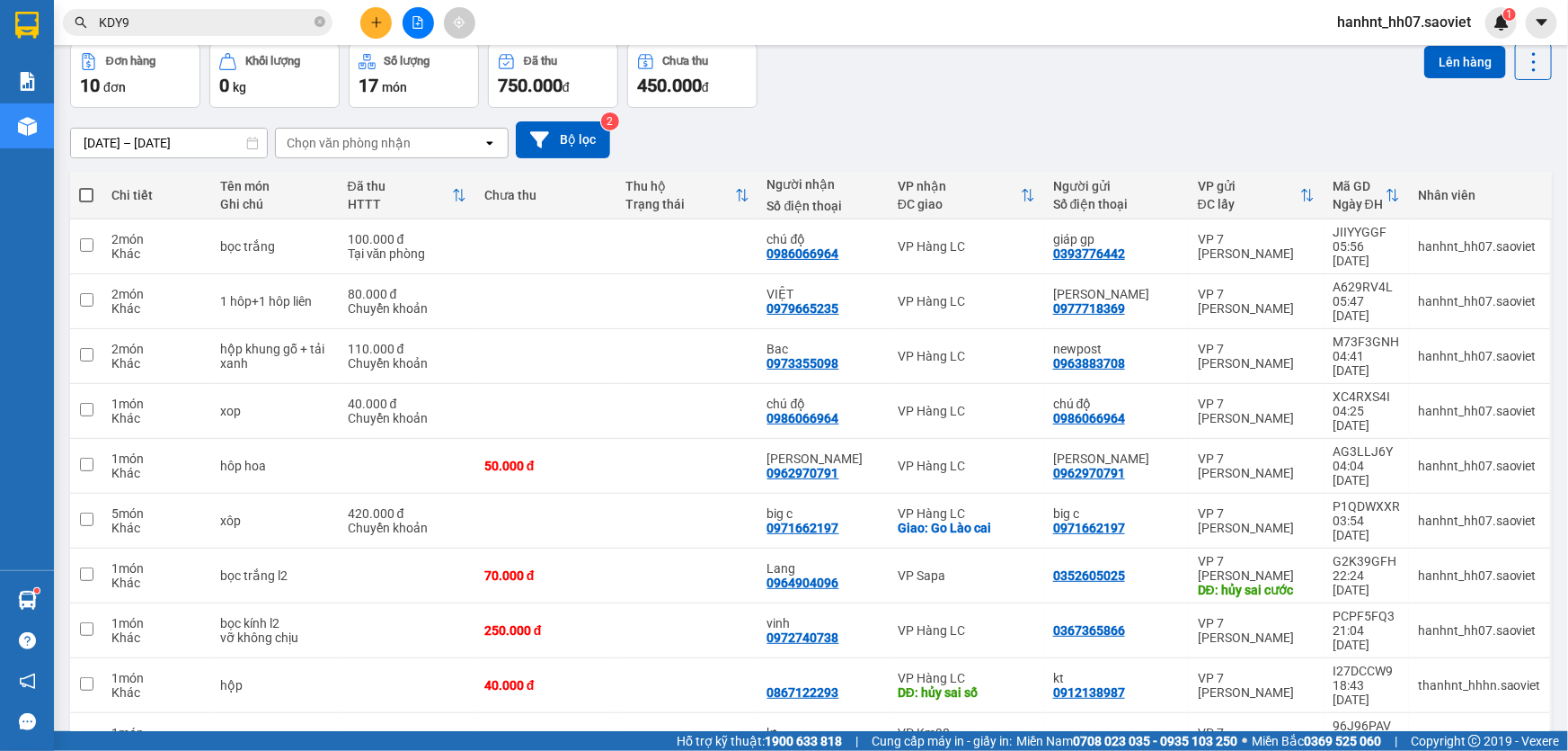
click at [86, 194] on span at bounding box center [86, 195] width 14 height 14
click at [86, 186] on input "checkbox" at bounding box center [86, 186] width 0 height 0
checkbox input "true"
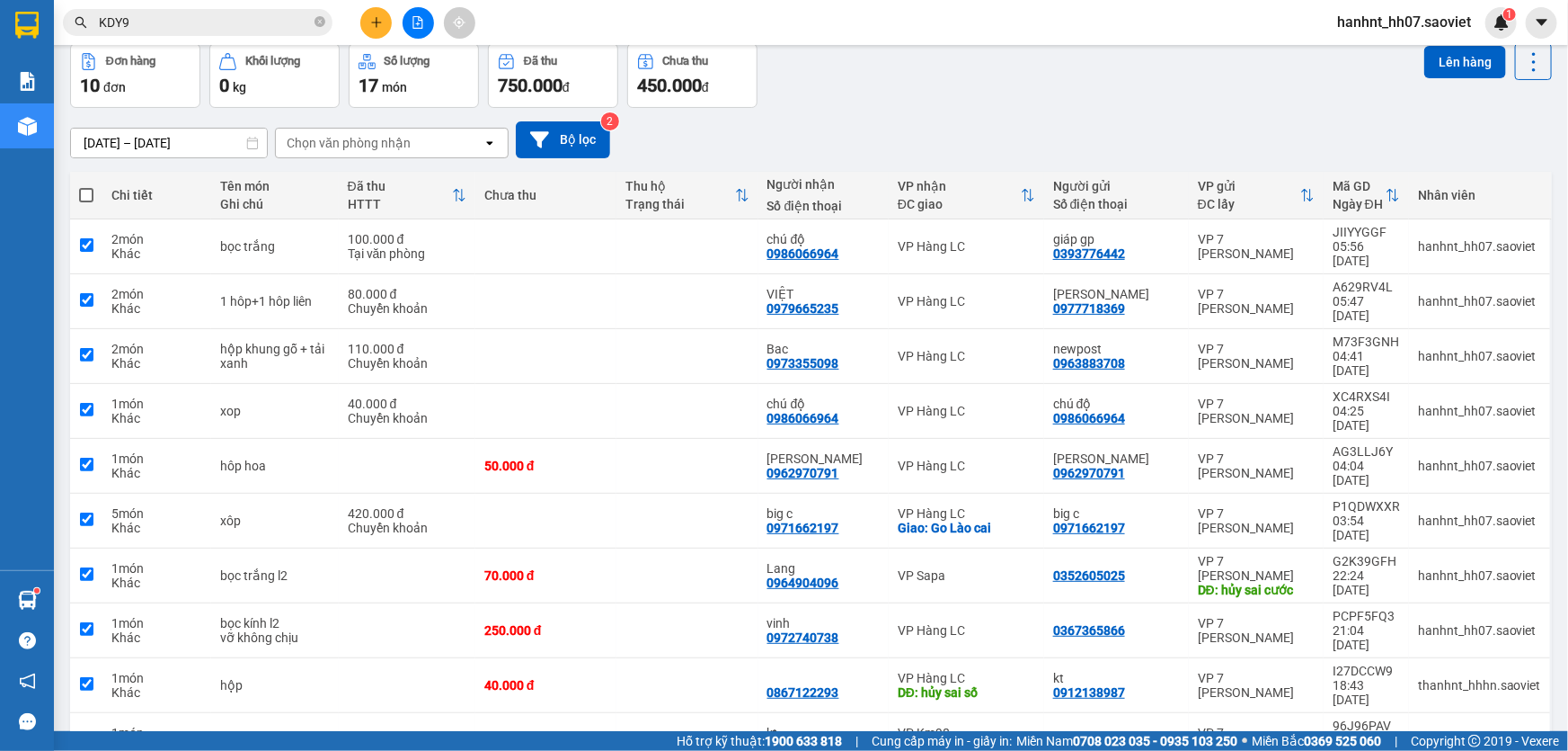
checkbox input "true"
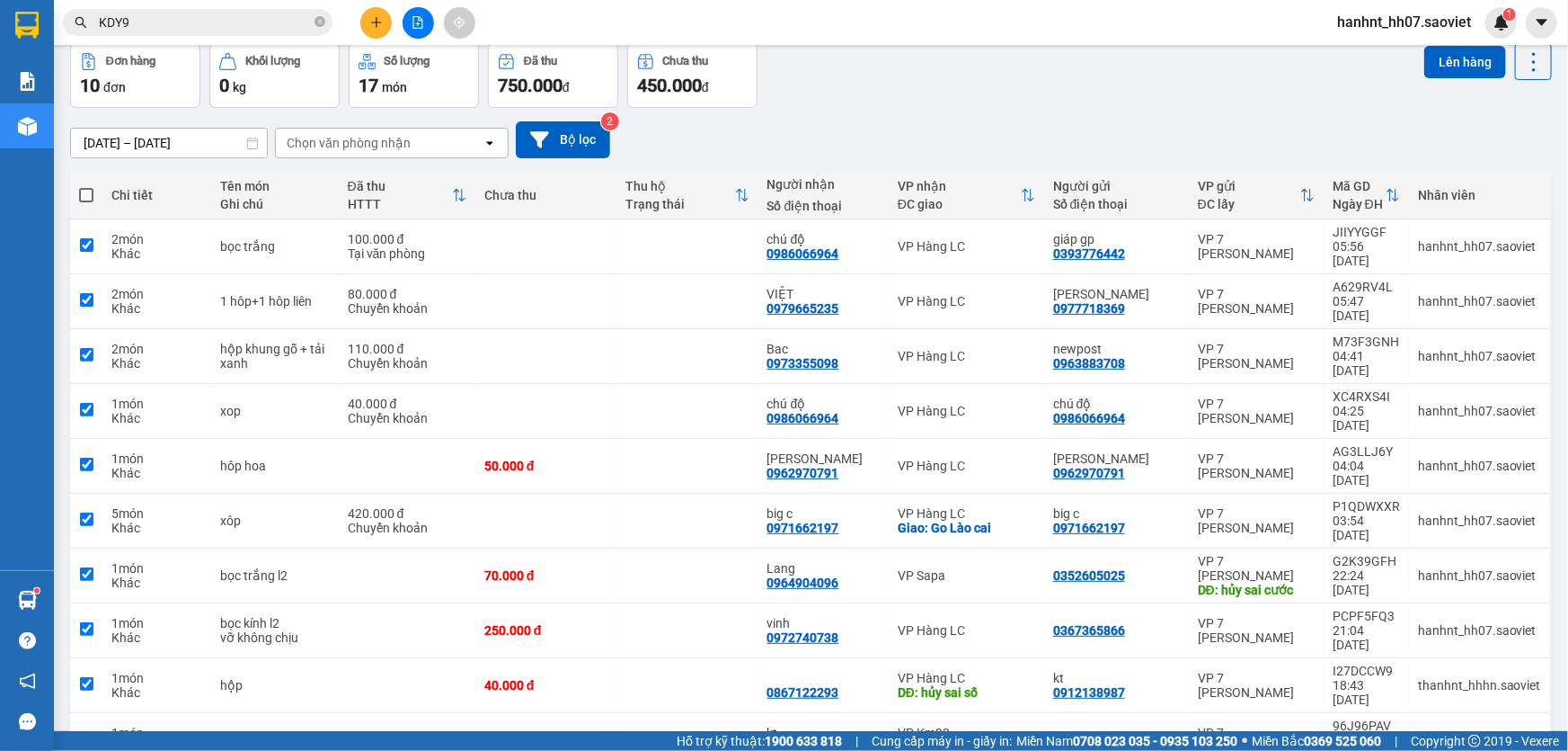
checkbox input "true"
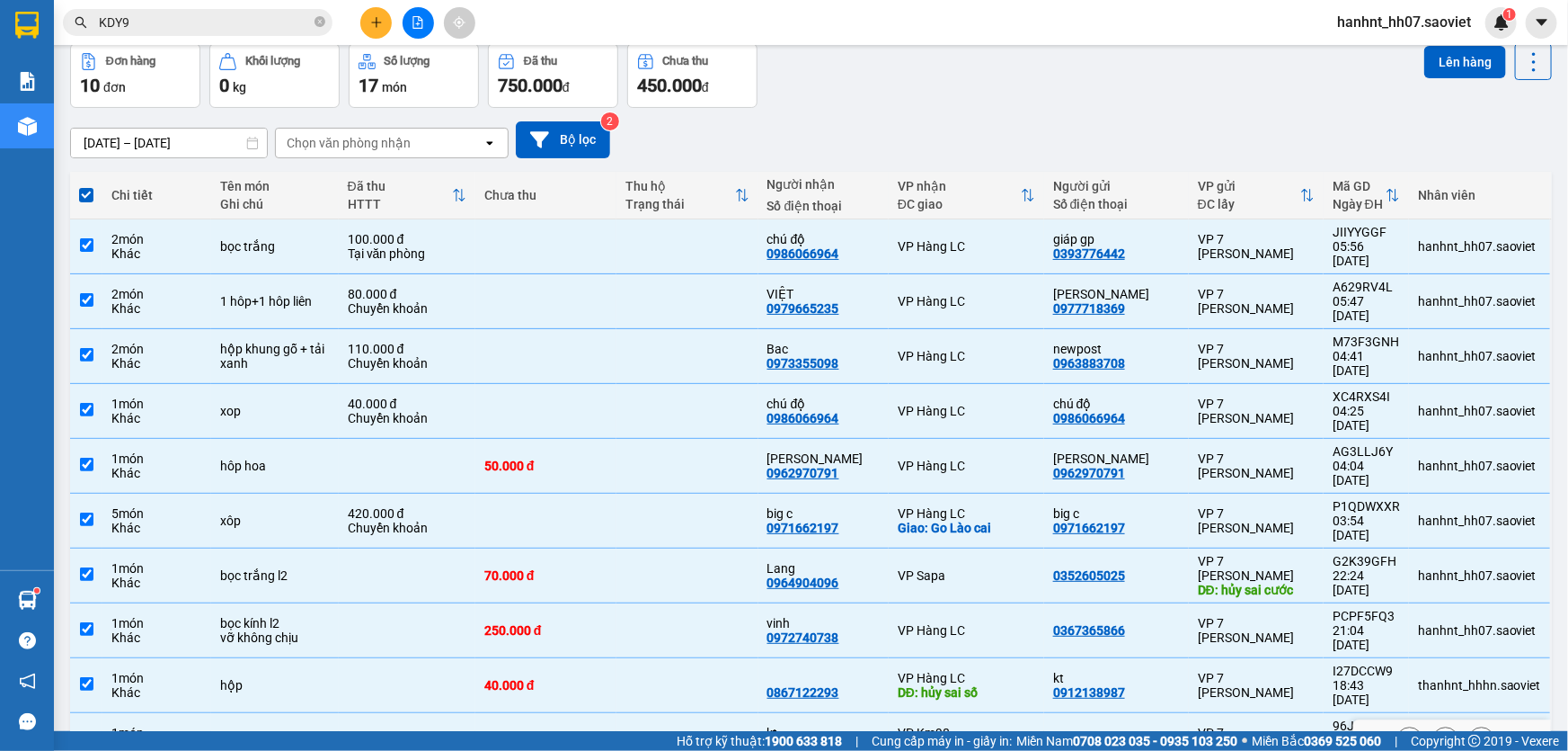
click at [84, 732] on input "checkbox" at bounding box center [86, 738] width 13 height 13
checkbox input "false"
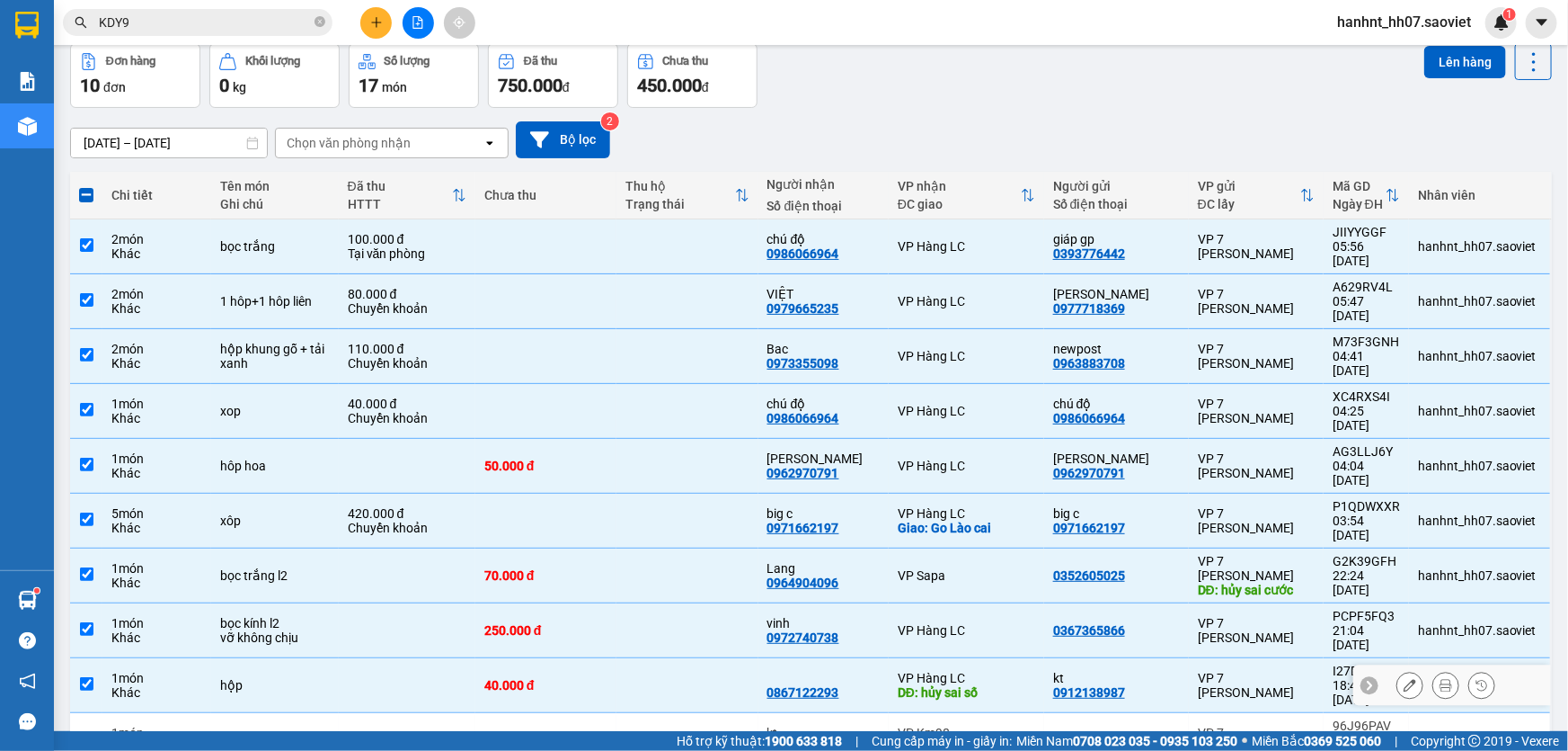
click at [85, 677] on input "checkbox" at bounding box center [86, 683] width 13 height 13
checkbox input "false"
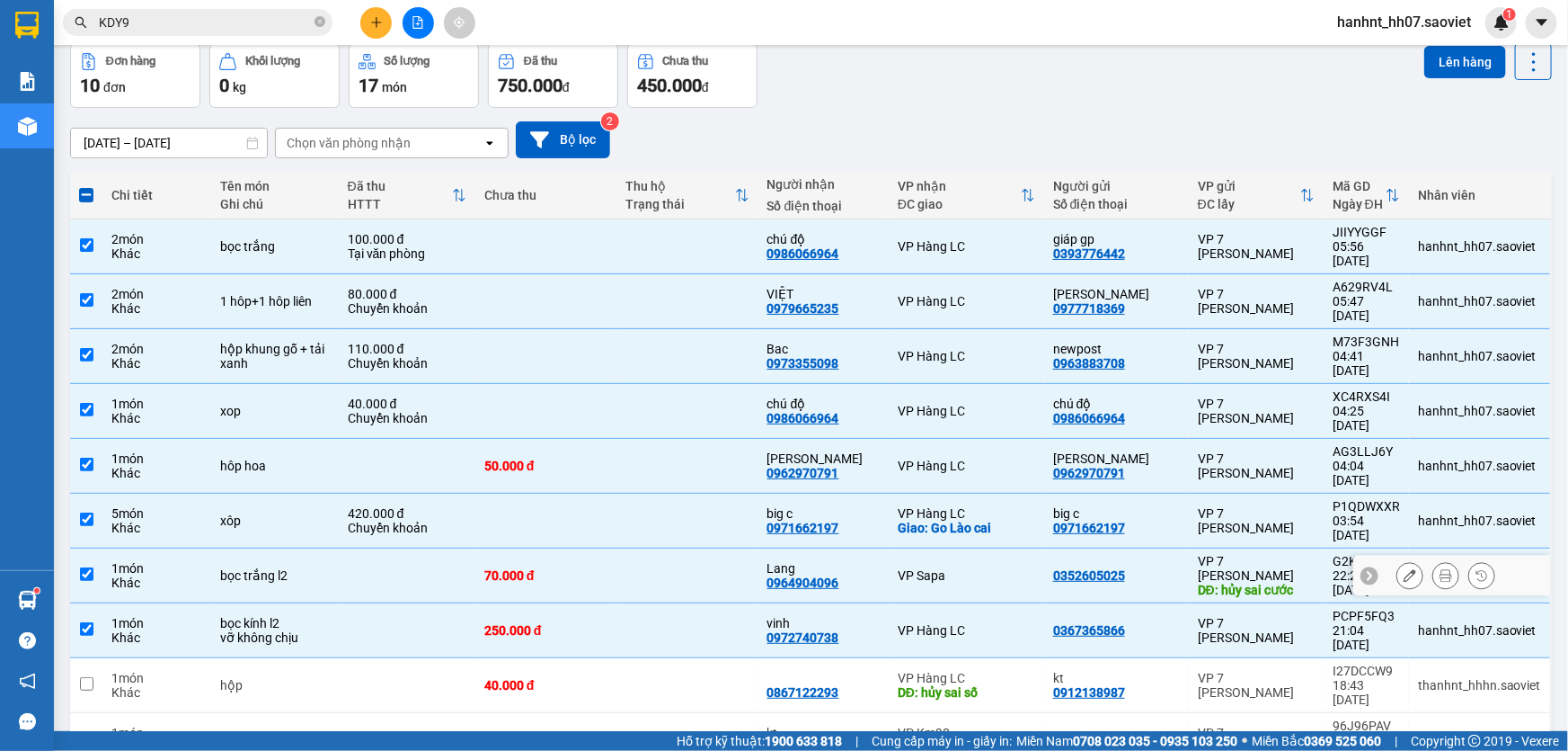
click at [98, 549] on td at bounding box center [86, 576] width 32 height 55
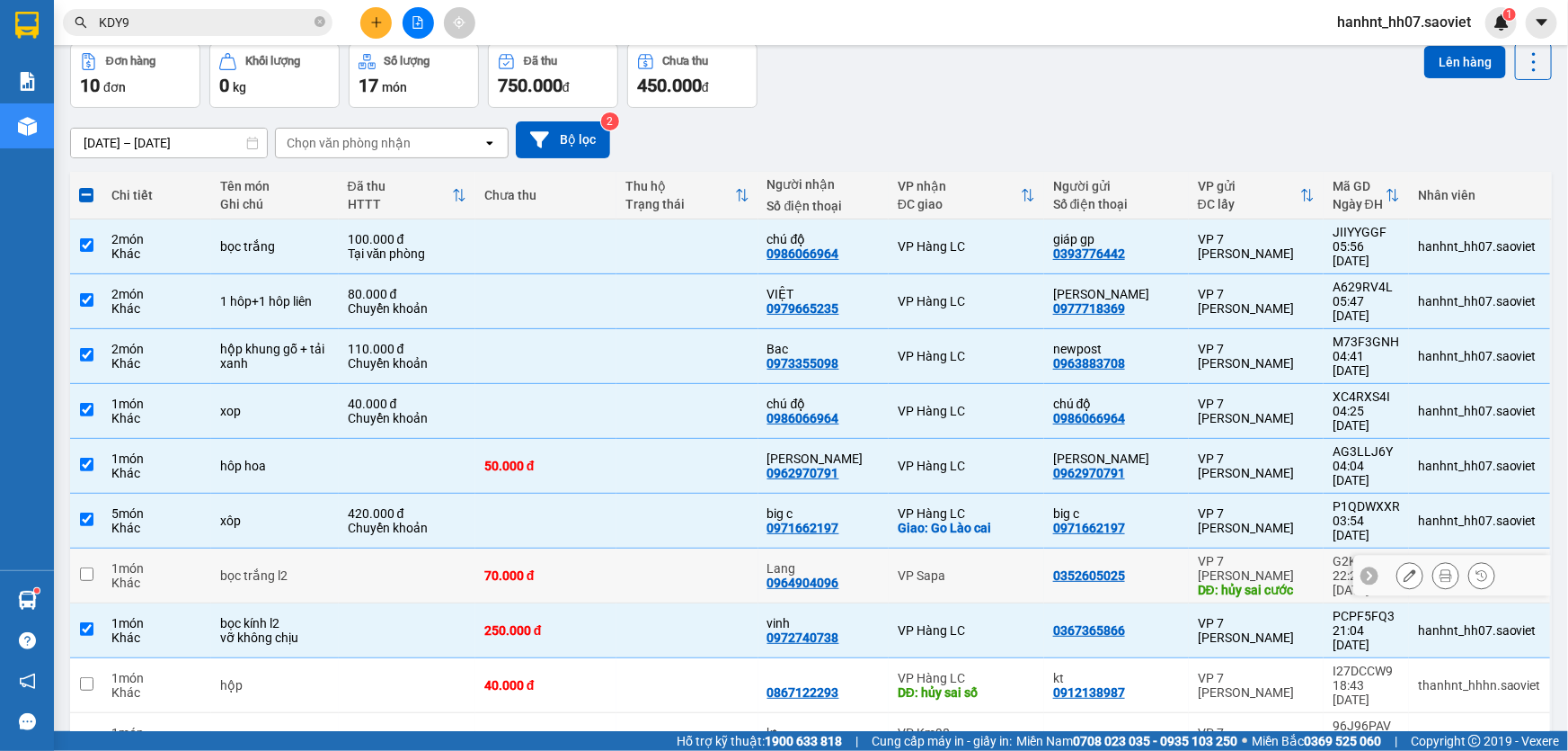
click at [103, 549] on td "1 món Khác" at bounding box center [157, 576] width 109 height 55
checkbox input "true"
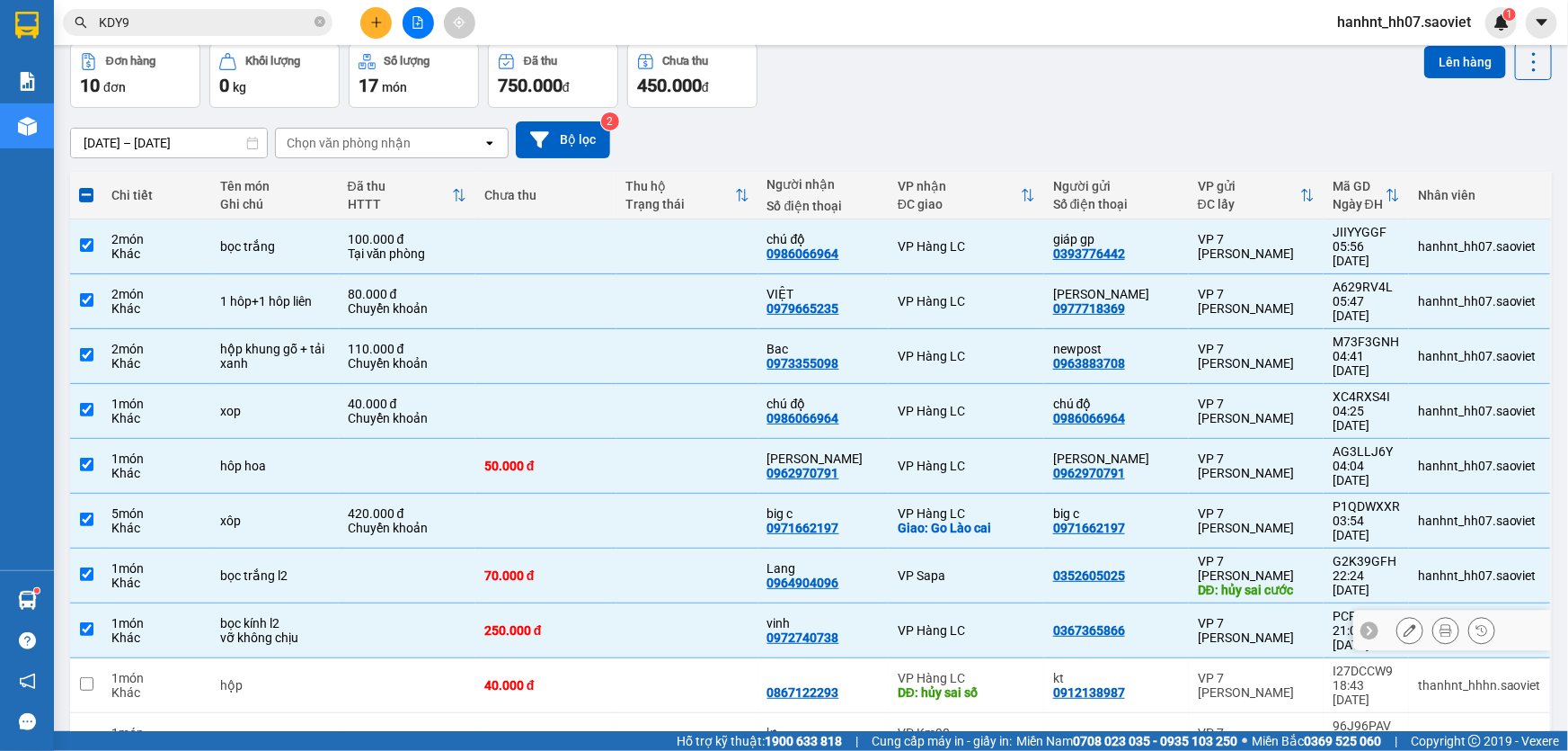
click at [117, 630] on div "Khác" at bounding box center [157, 637] width 91 height 14
checkbox input "false"
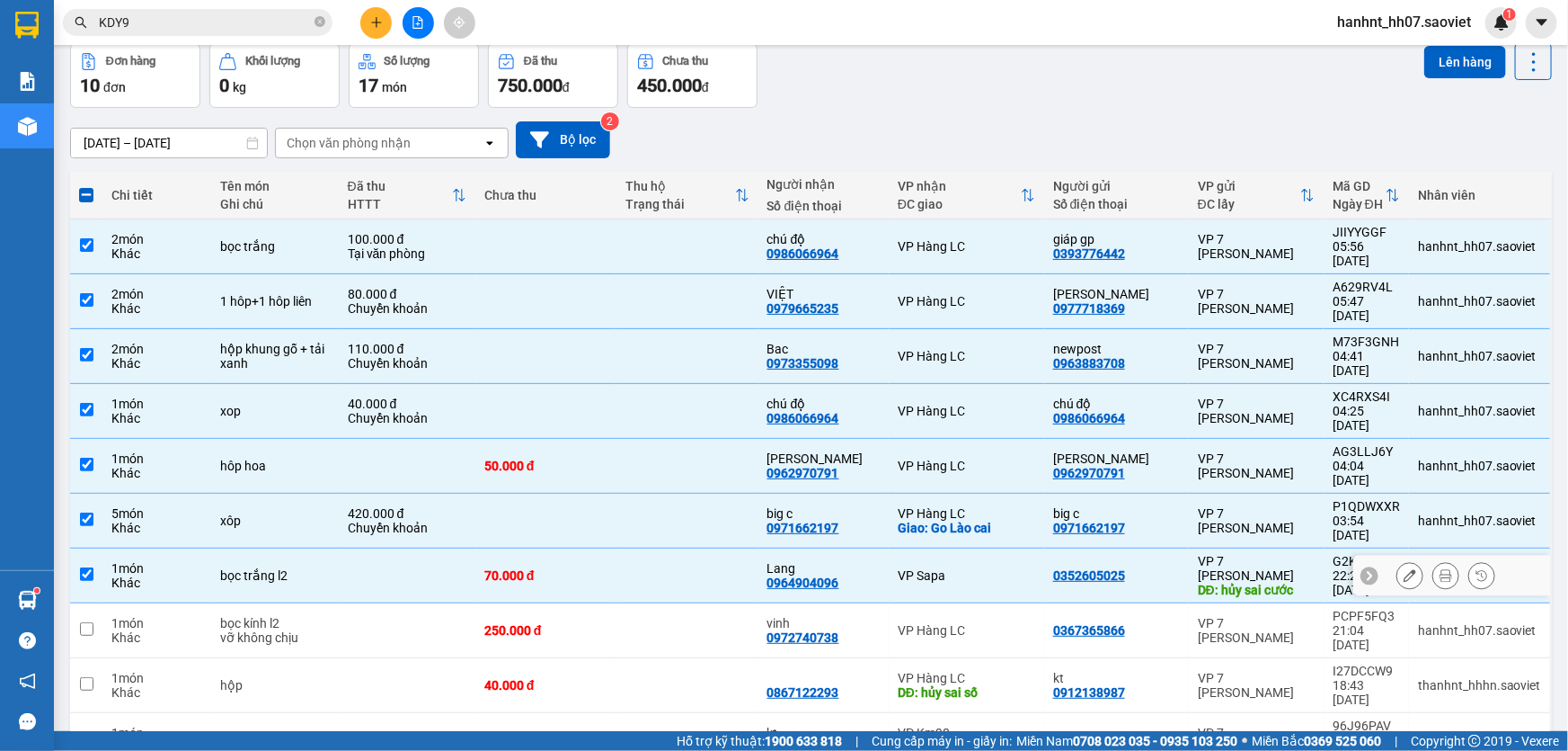
click at [126, 576] on div "Khác" at bounding box center [157, 583] width 91 height 14
checkbox input "false"
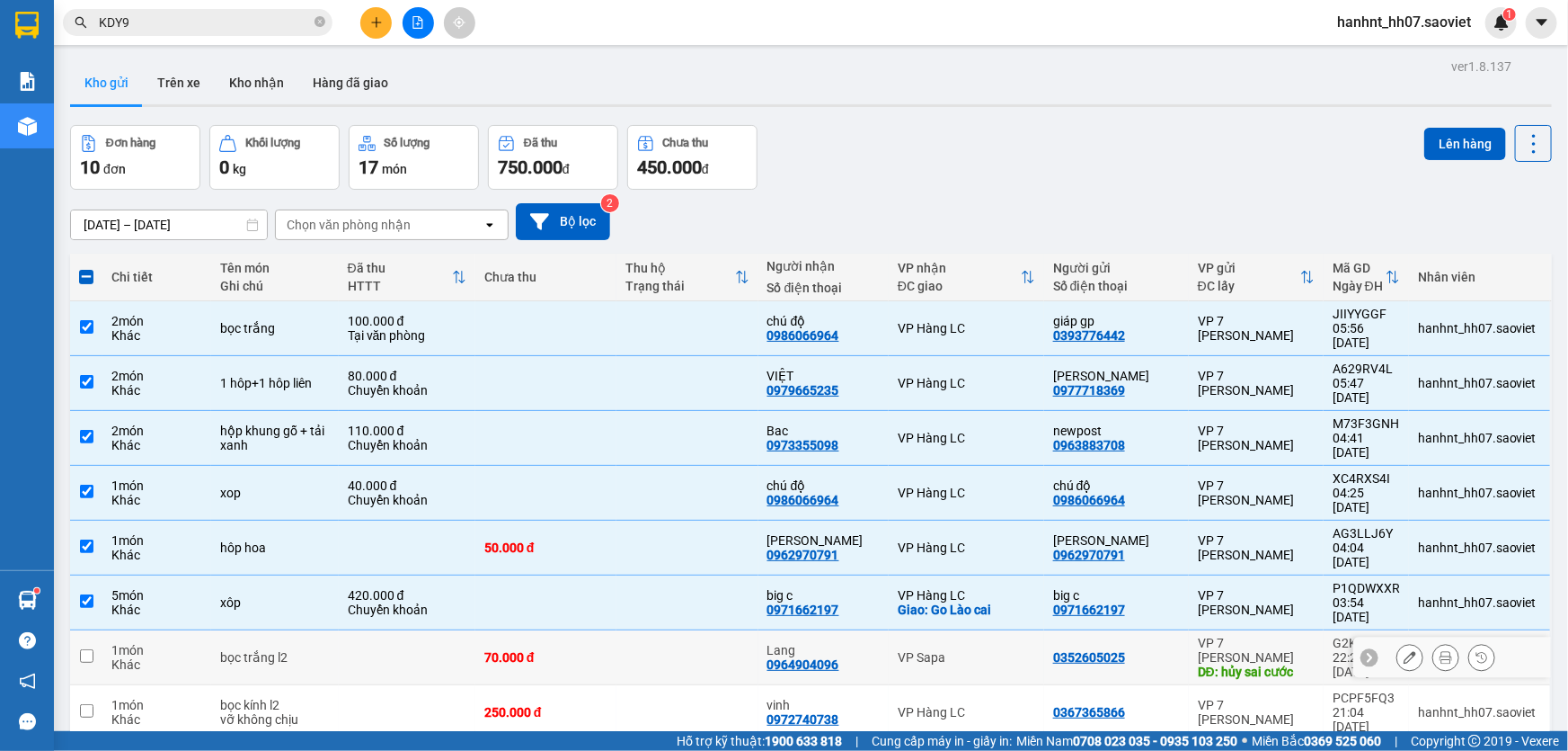
scroll to position [0, 0]
click at [1433, 140] on button "Lên hàng" at bounding box center [1465, 144] width 82 height 32
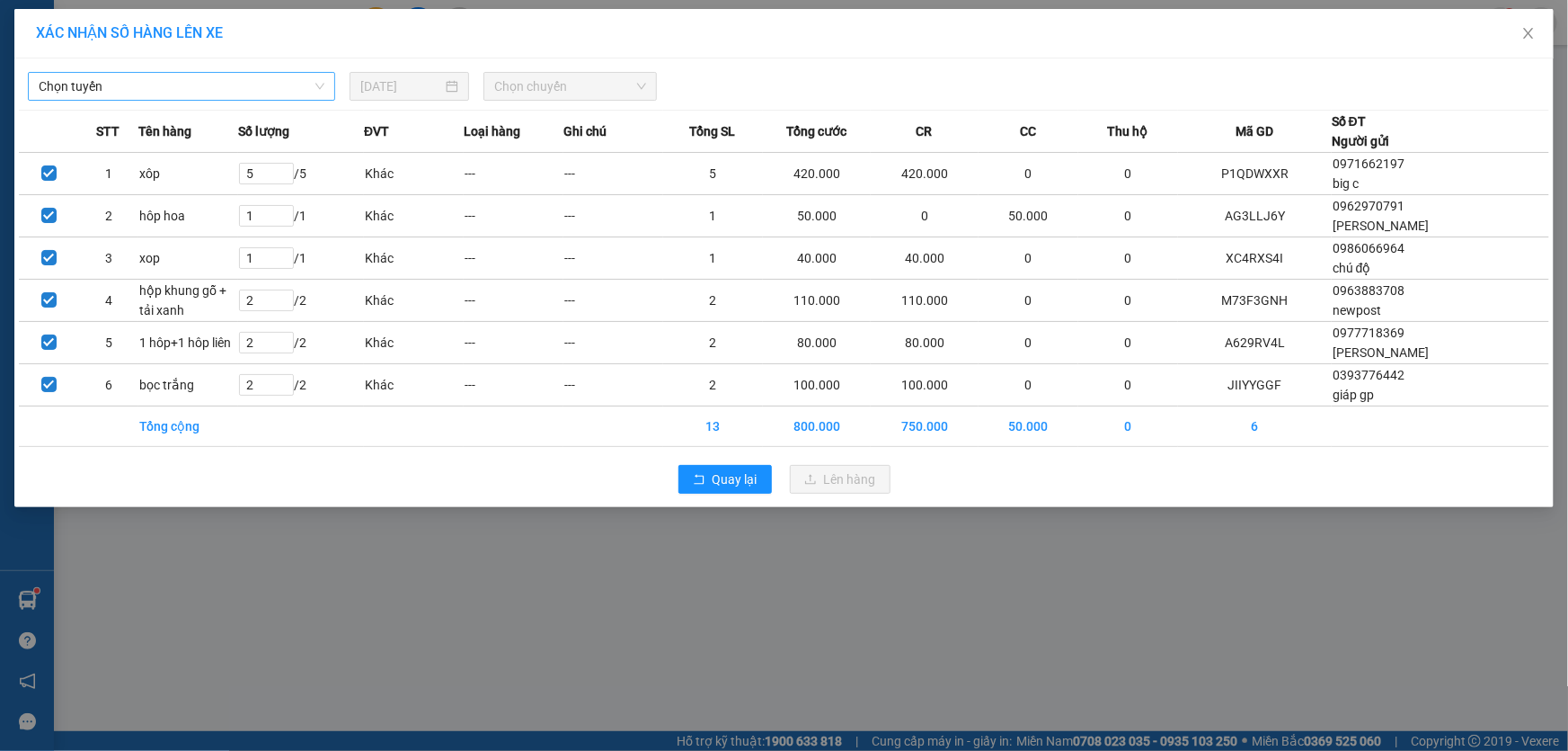
click at [158, 86] on span "Chọn tuyến" at bounding box center [182, 86] width 286 height 27
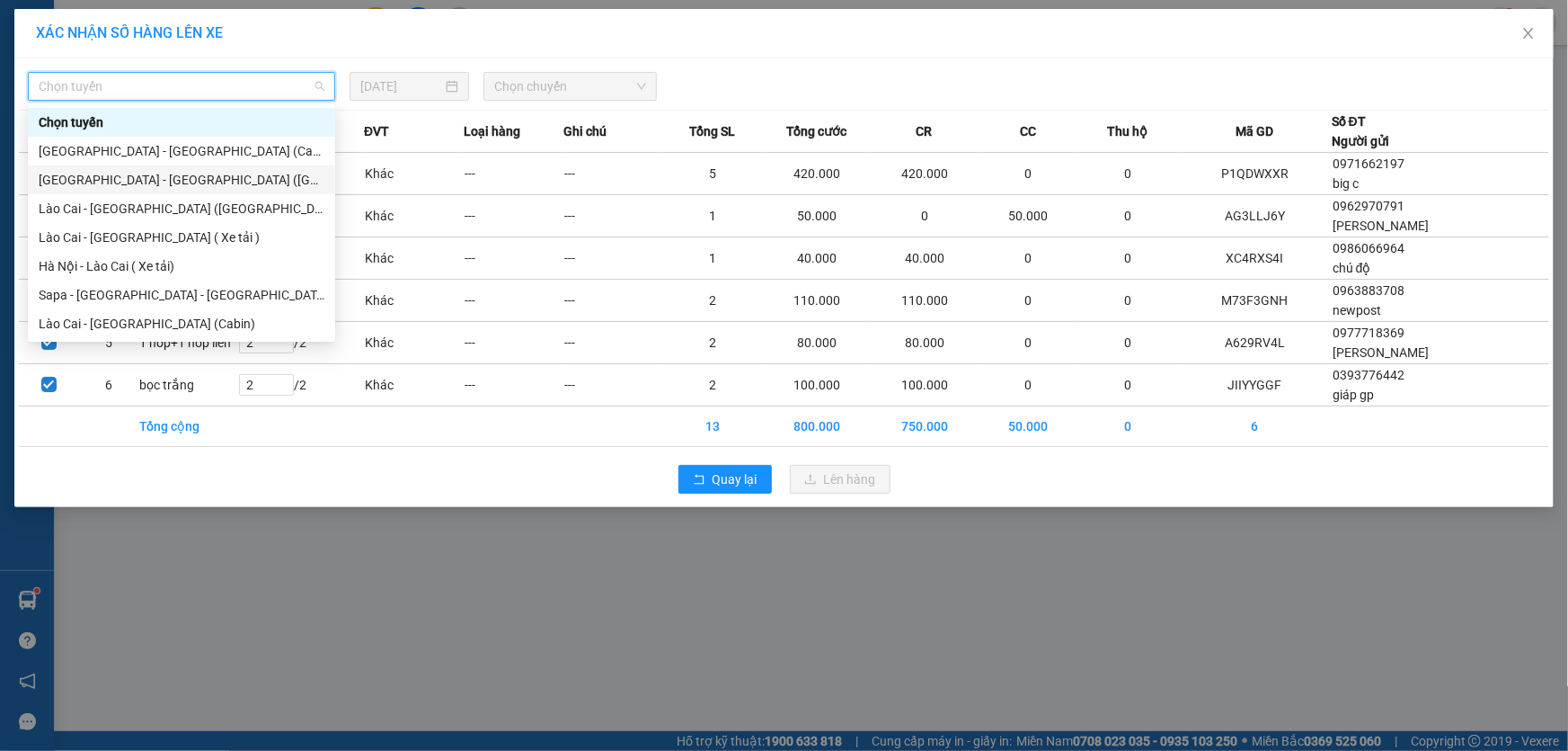
click at [127, 180] on div "Hà Nội - Lào Cai (Giường)" at bounding box center [182, 180] width 286 height 20
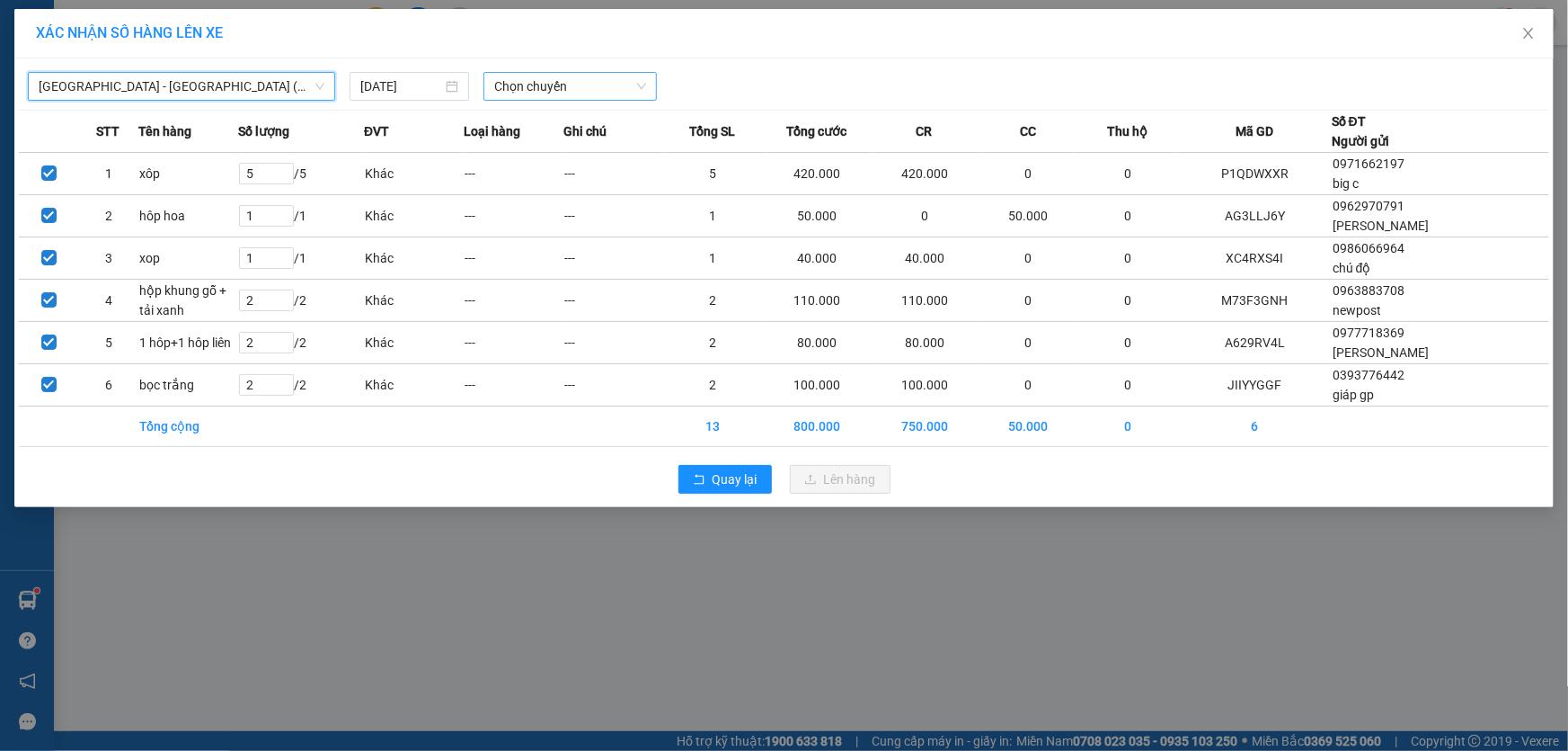
click at [515, 88] on span "Chọn chuyến" at bounding box center [571, 86] width 152 height 27
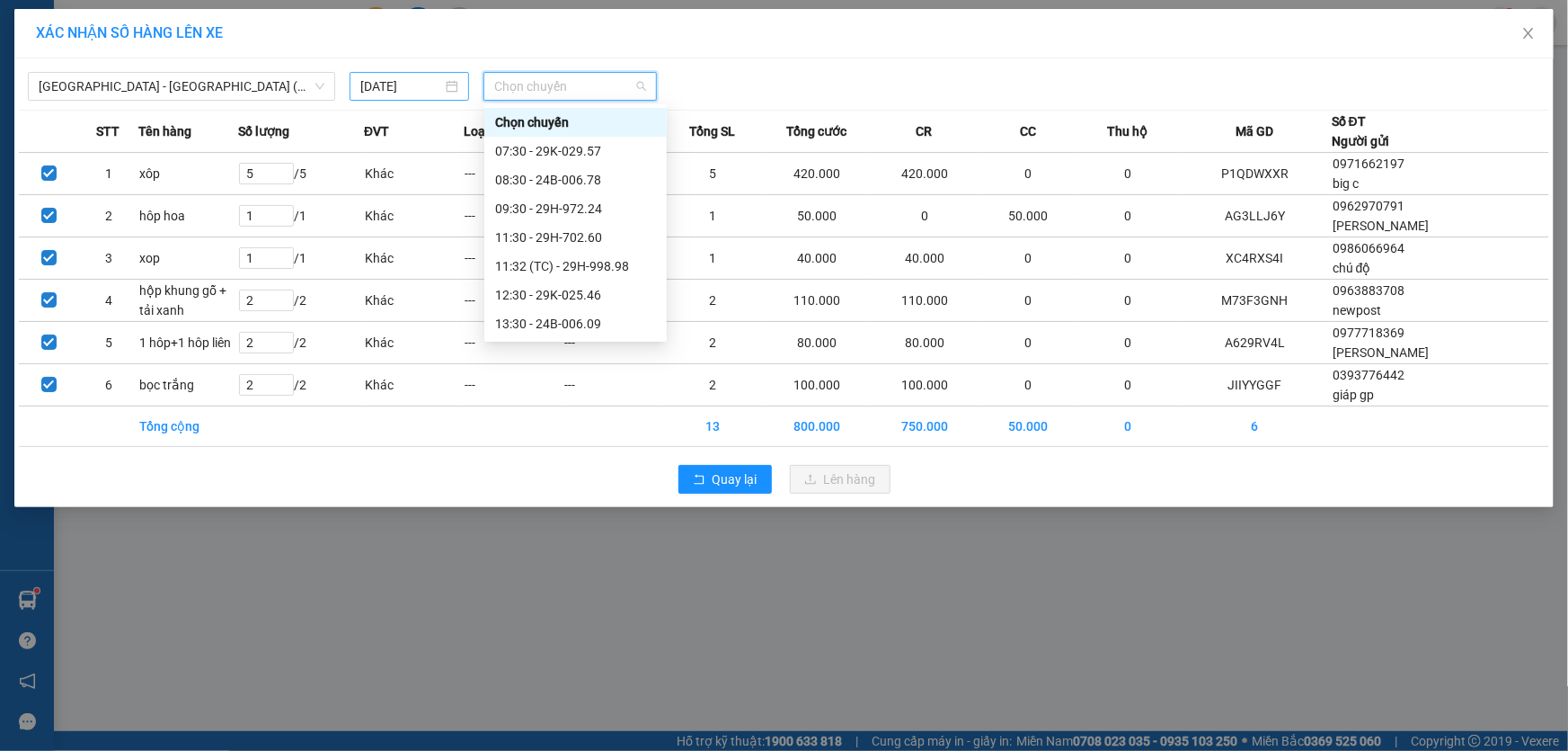
click at [376, 85] on input "[DATE]" at bounding box center [402, 86] width 82 height 20
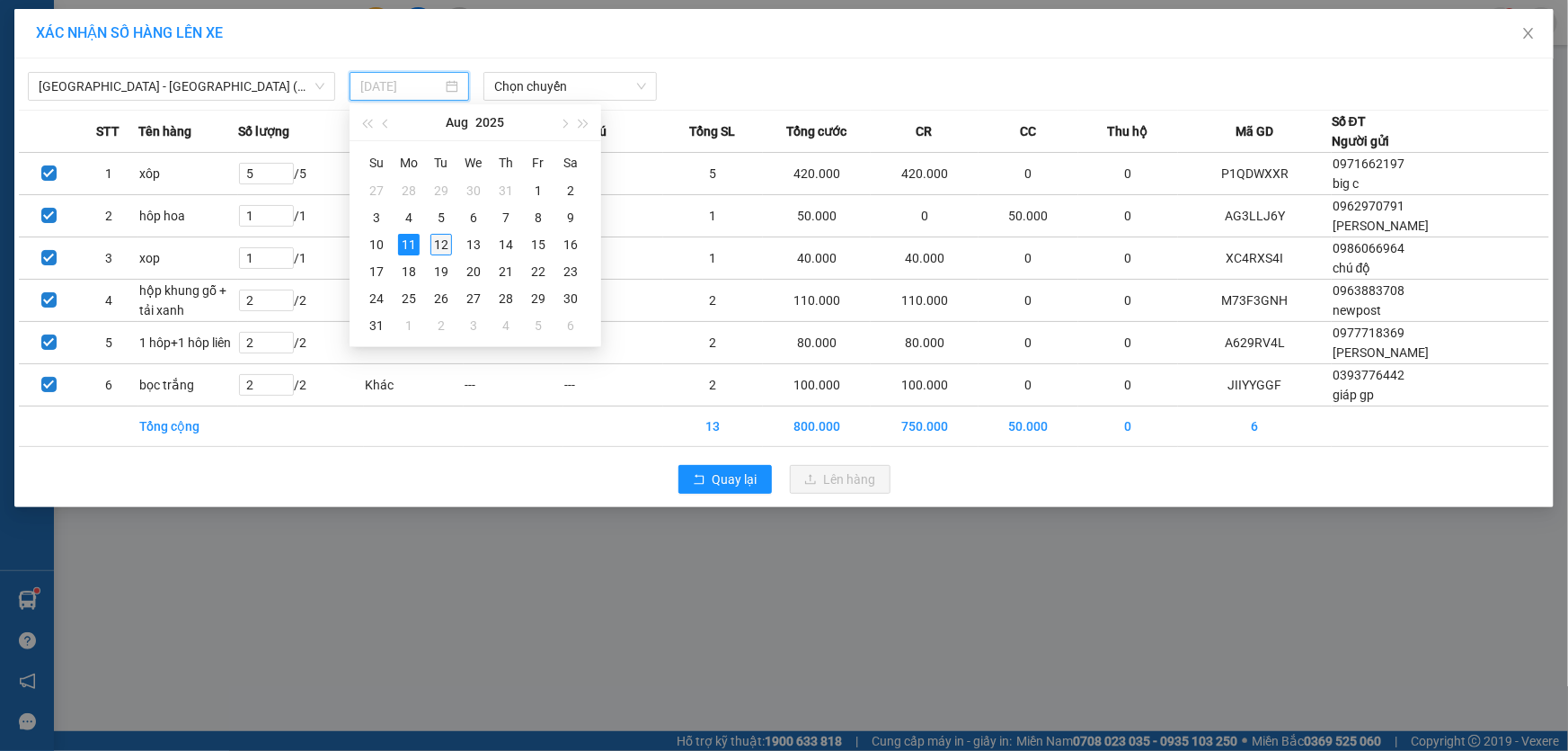
click at [442, 242] on div "12" at bounding box center [442, 245] width 22 height 22
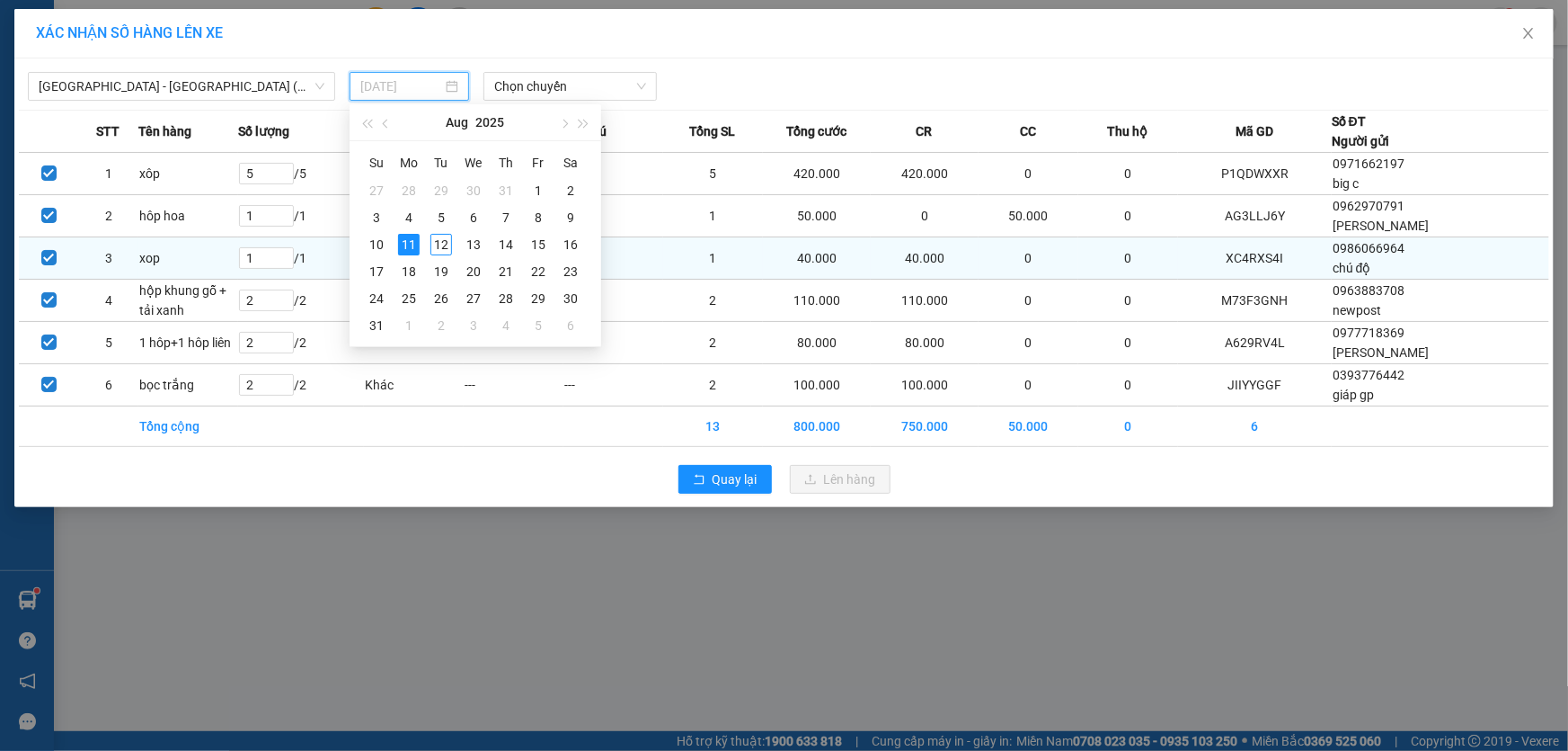
type input "12/08/2025"
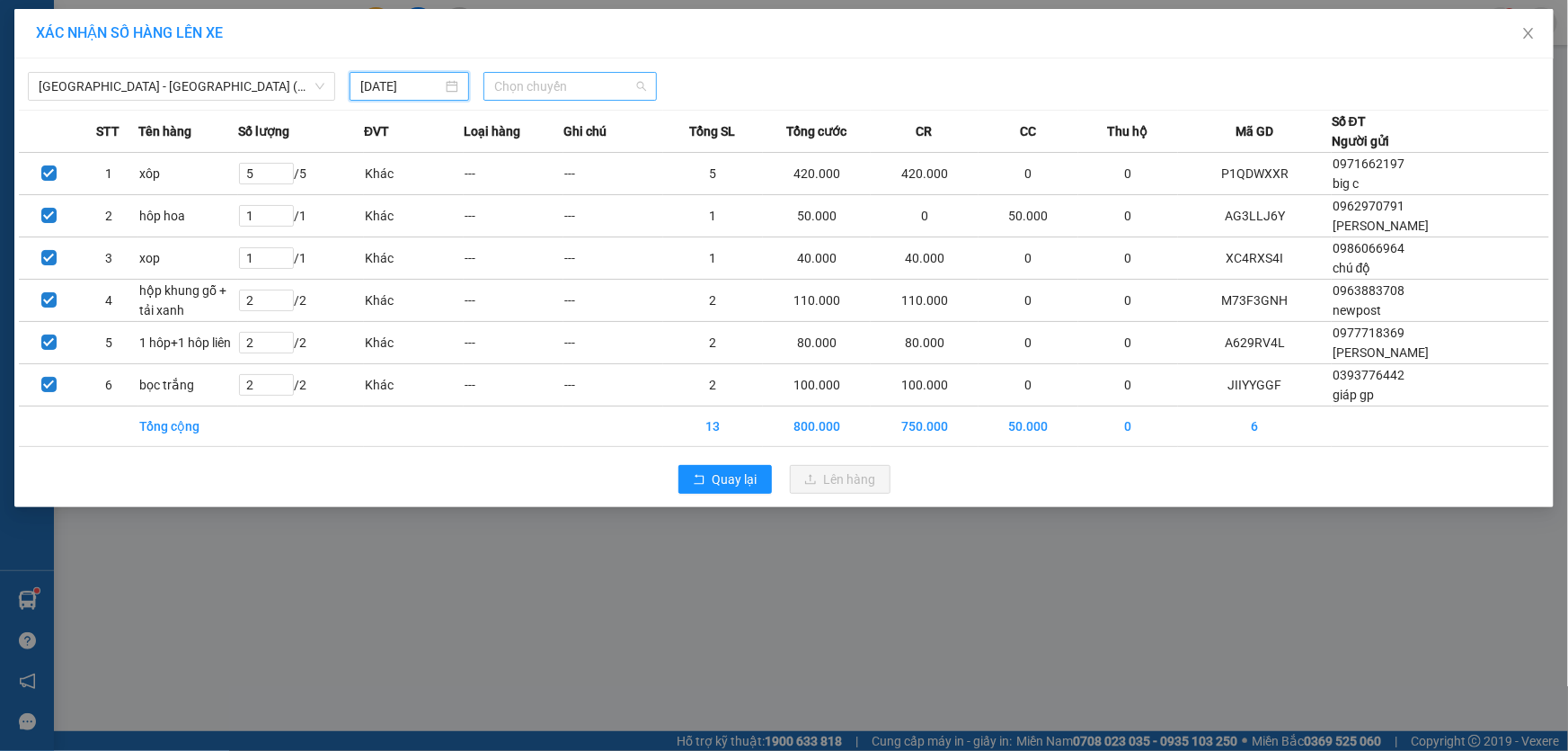
click at [549, 84] on span "Chọn chuyến" at bounding box center [571, 86] width 152 height 27
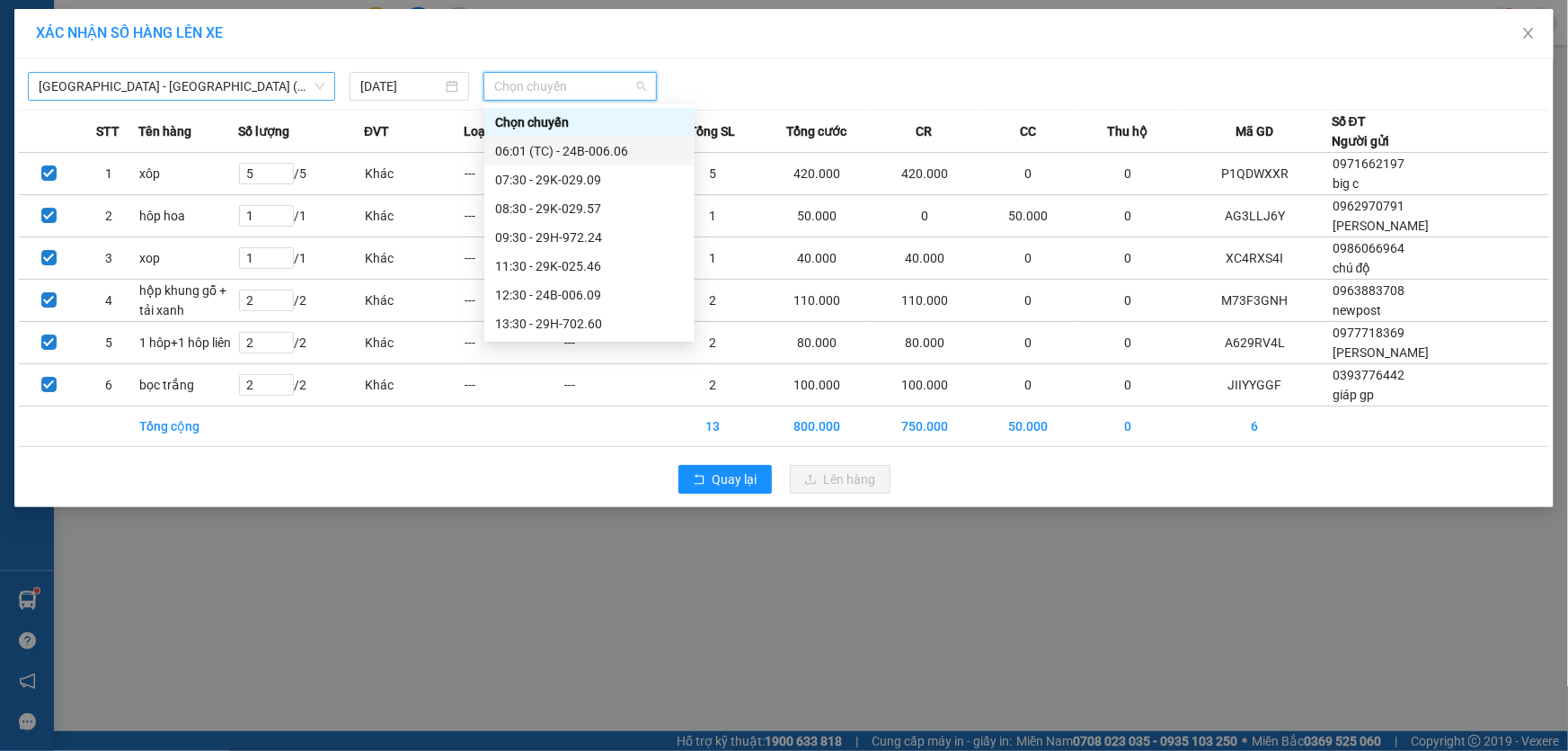
click at [155, 84] on span "Hà Nội - Lào Cai (Giường)" at bounding box center [182, 86] width 286 height 27
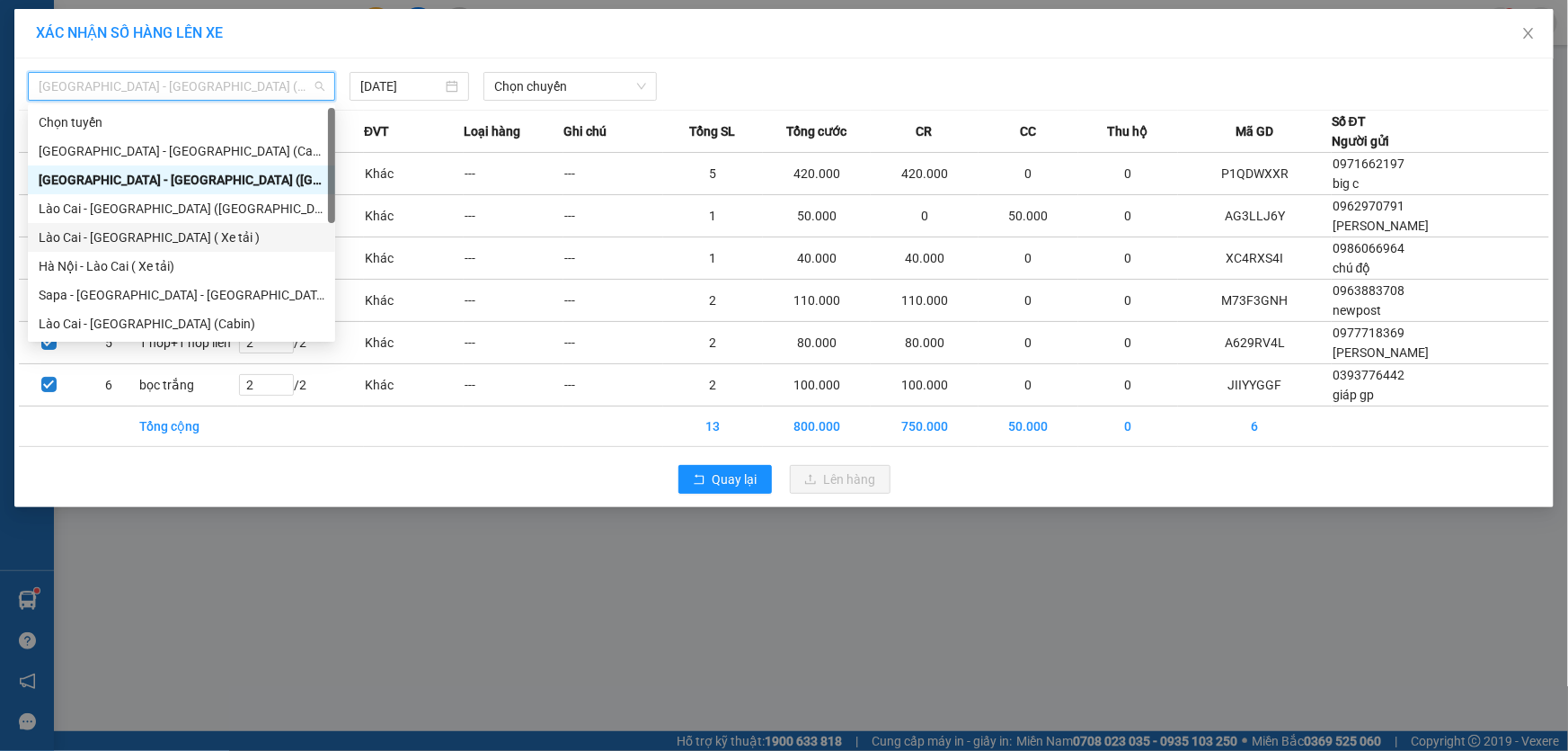
scroll to position [144, 0]
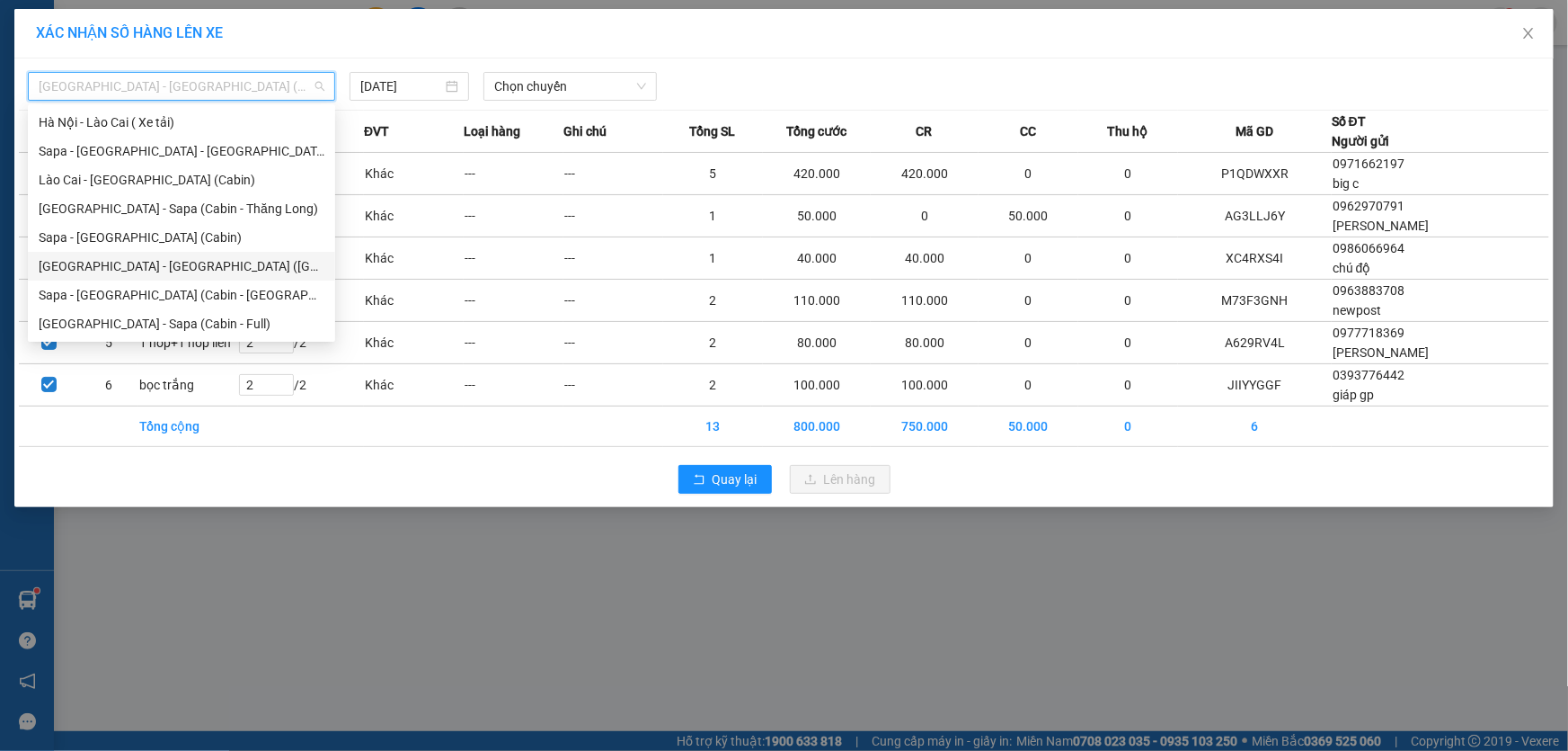
click at [146, 269] on div "Hà Nội - Lào Cai - Sapa (Giường)" at bounding box center [182, 266] width 286 height 20
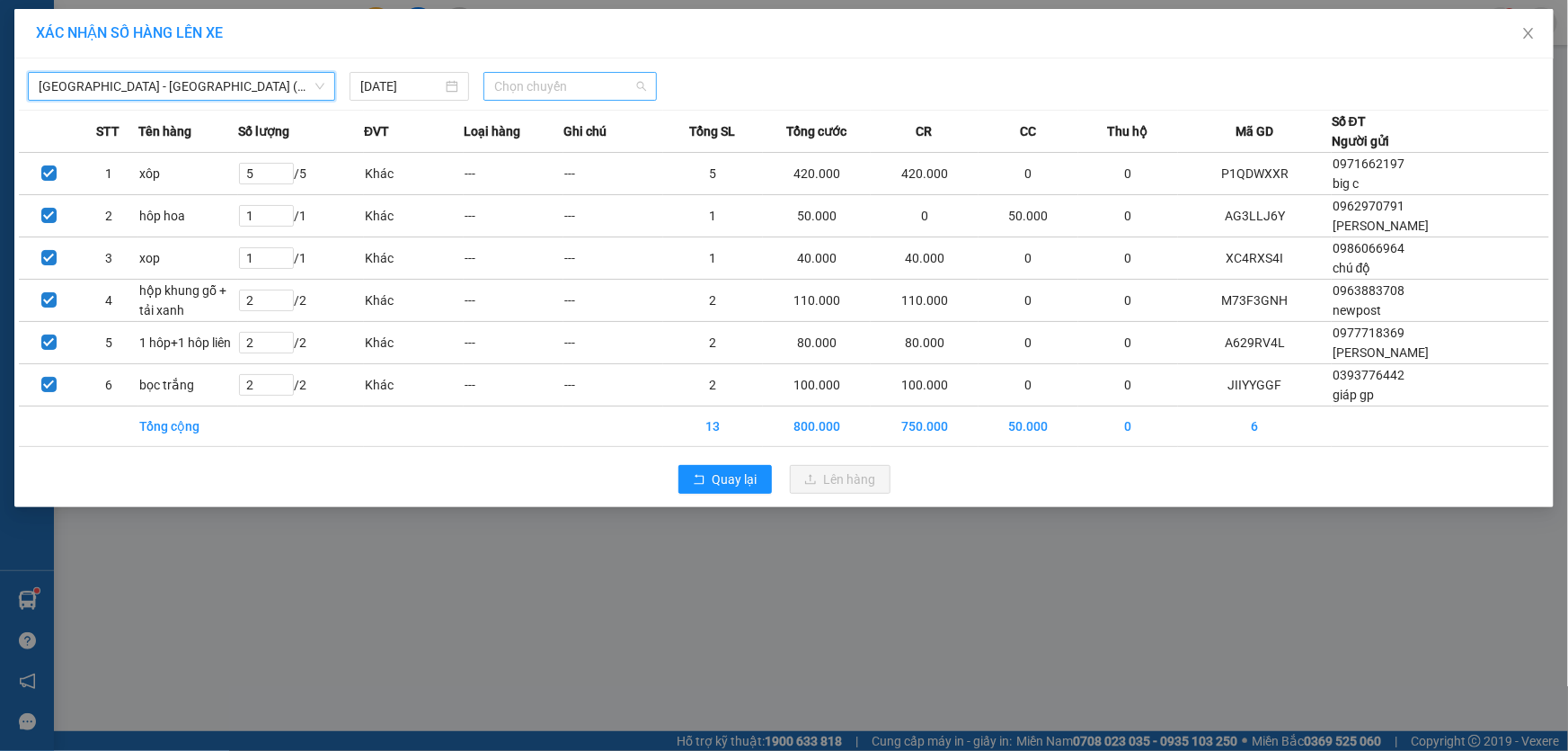
click at [520, 87] on span "Chọn chuyến" at bounding box center [571, 86] width 152 height 27
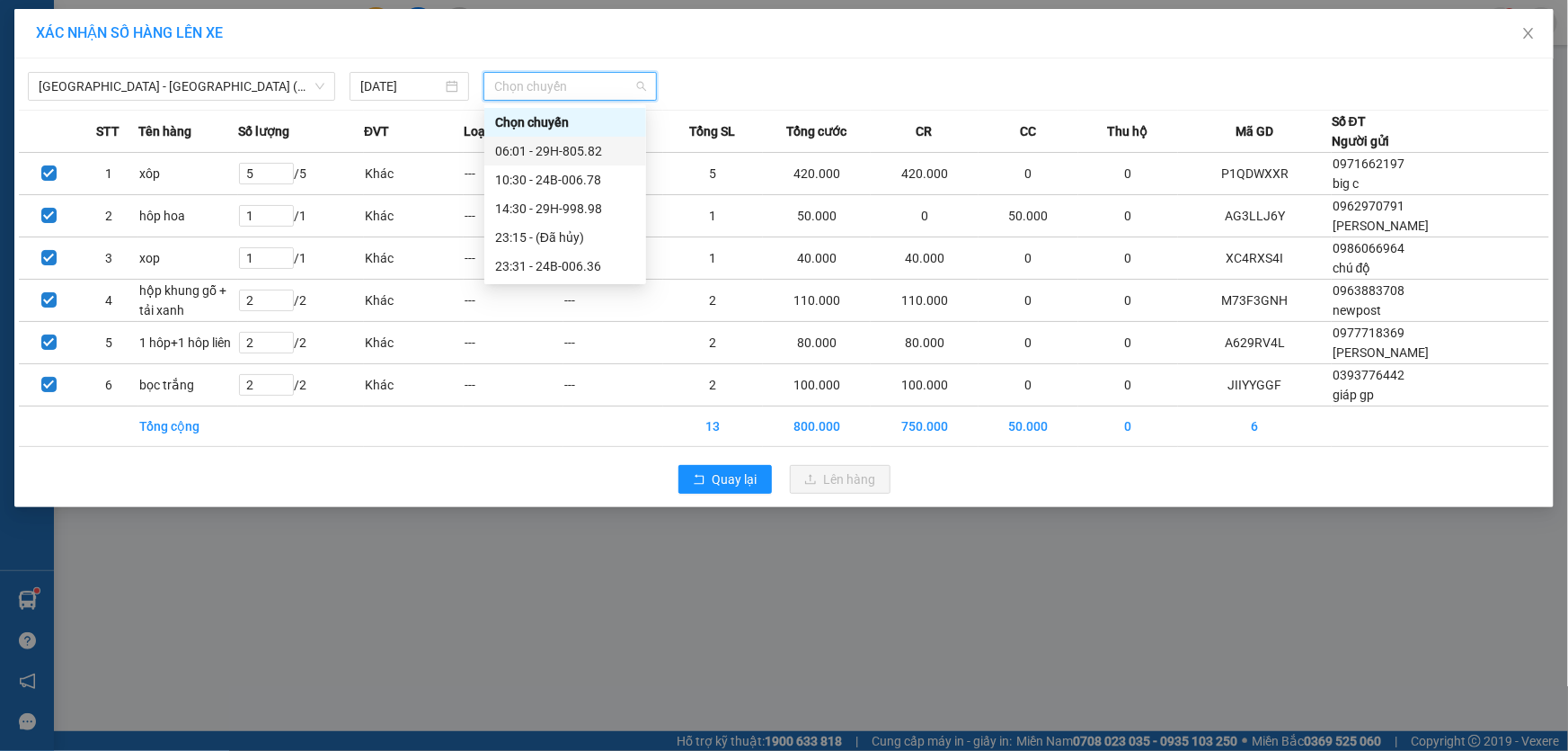
click at [568, 154] on div "06:01 - 29H-805.82" at bounding box center [566, 151] width 140 height 20
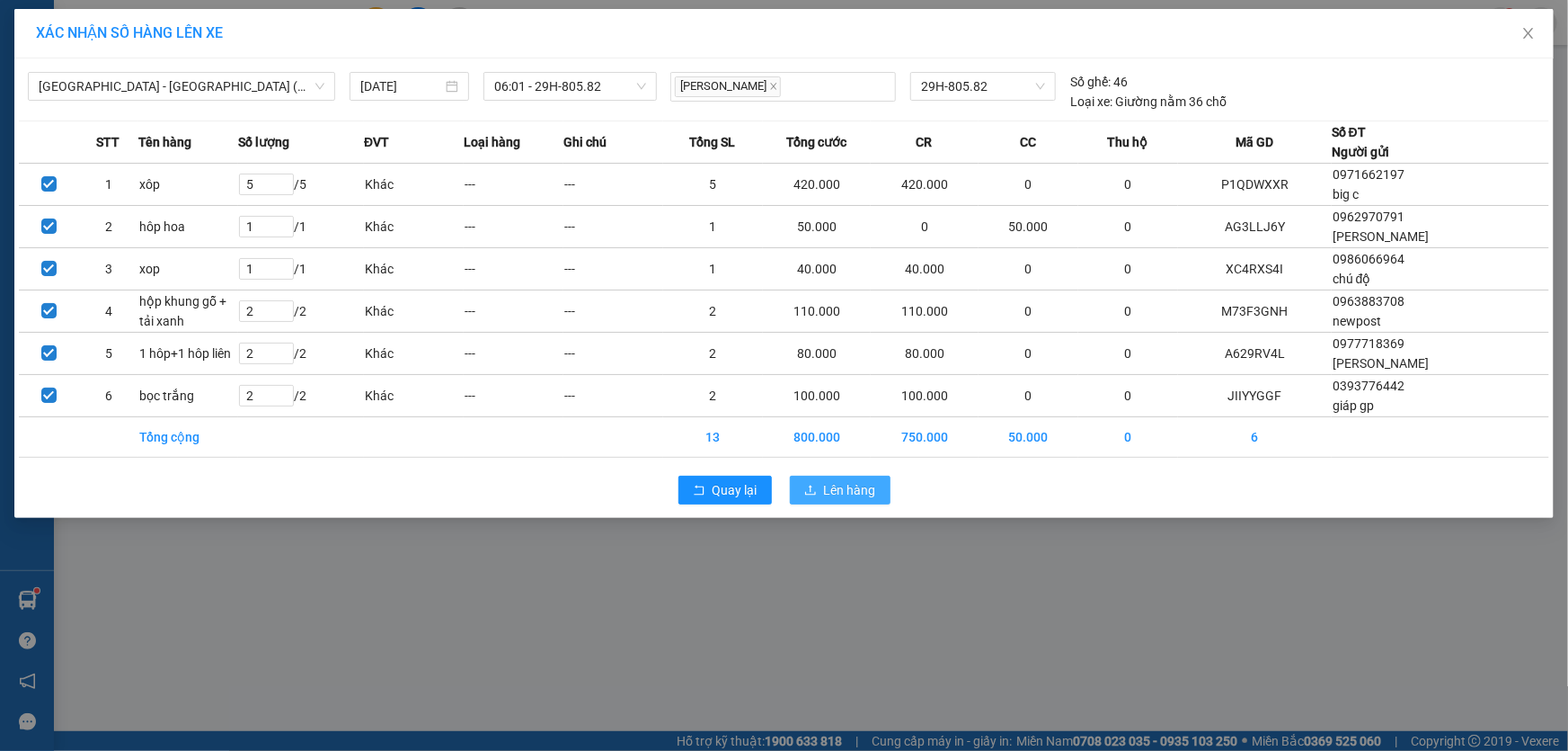
click at [833, 487] on span "Lên hàng" at bounding box center [850, 490] width 52 height 20
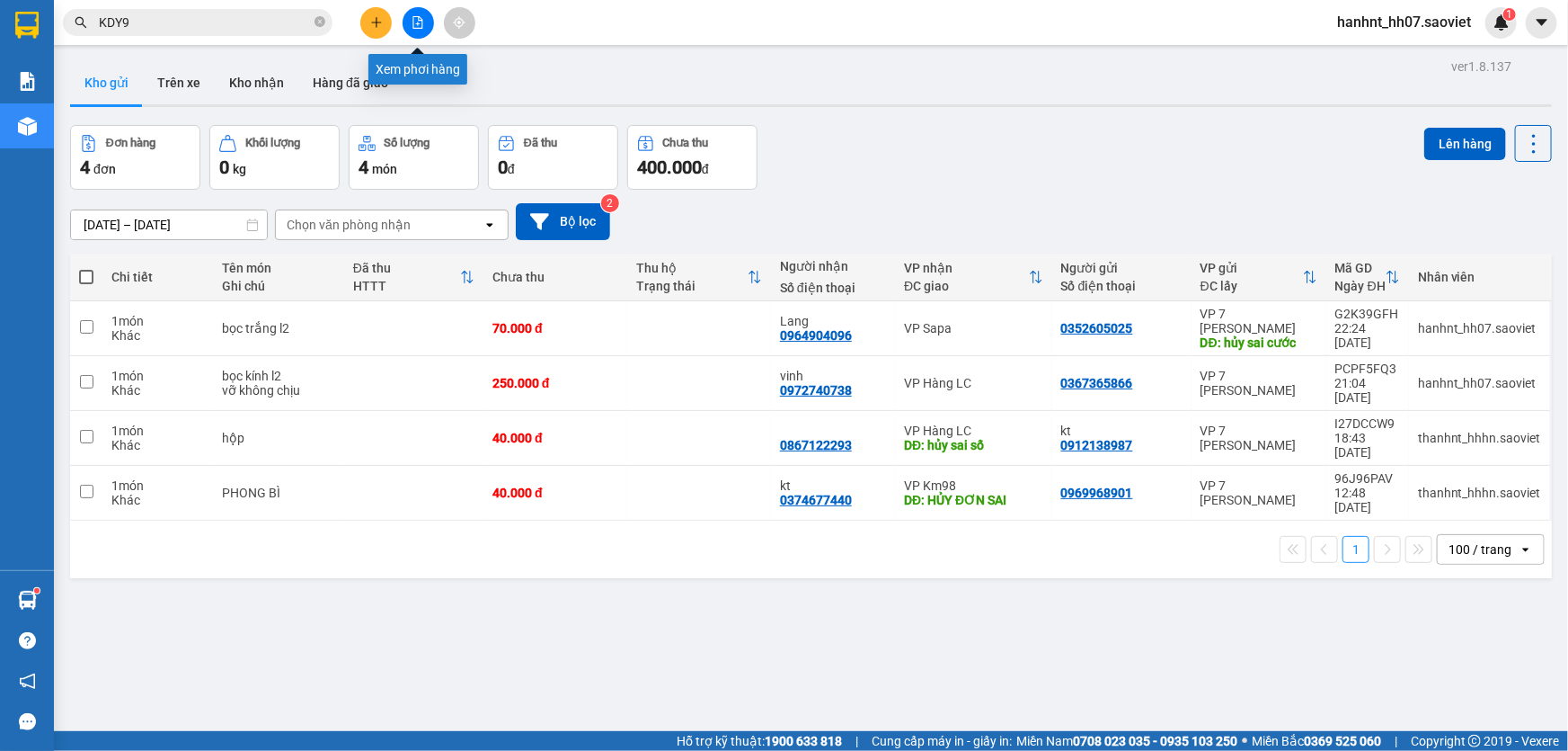
click at [418, 16] on icon "file-add" at bounding box center [419, 22] width 10 height 13
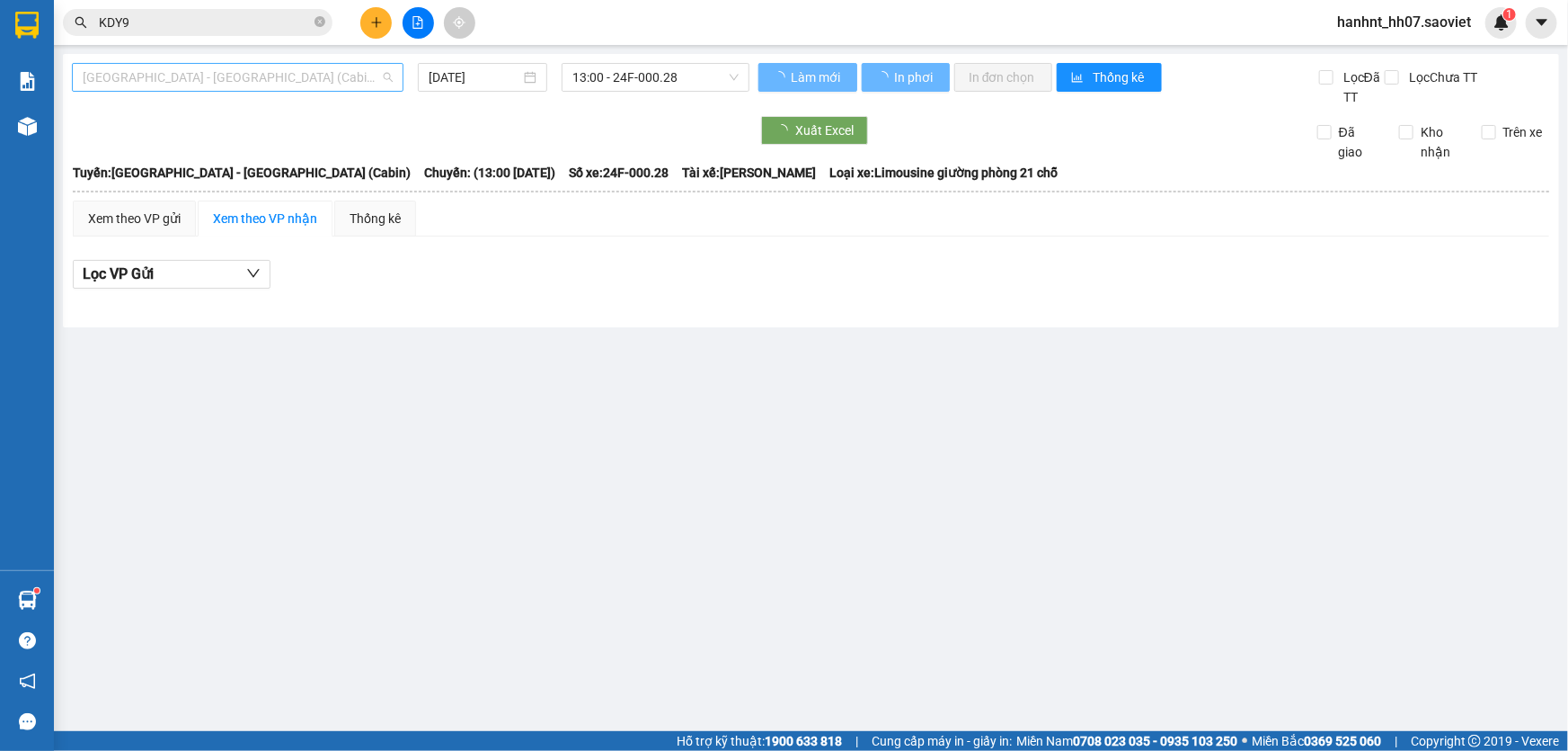
click at [274, 81] on span "Hà Nội - Lào Cai (Cabin)" at bounding box center [238, 77] width 310 height 27
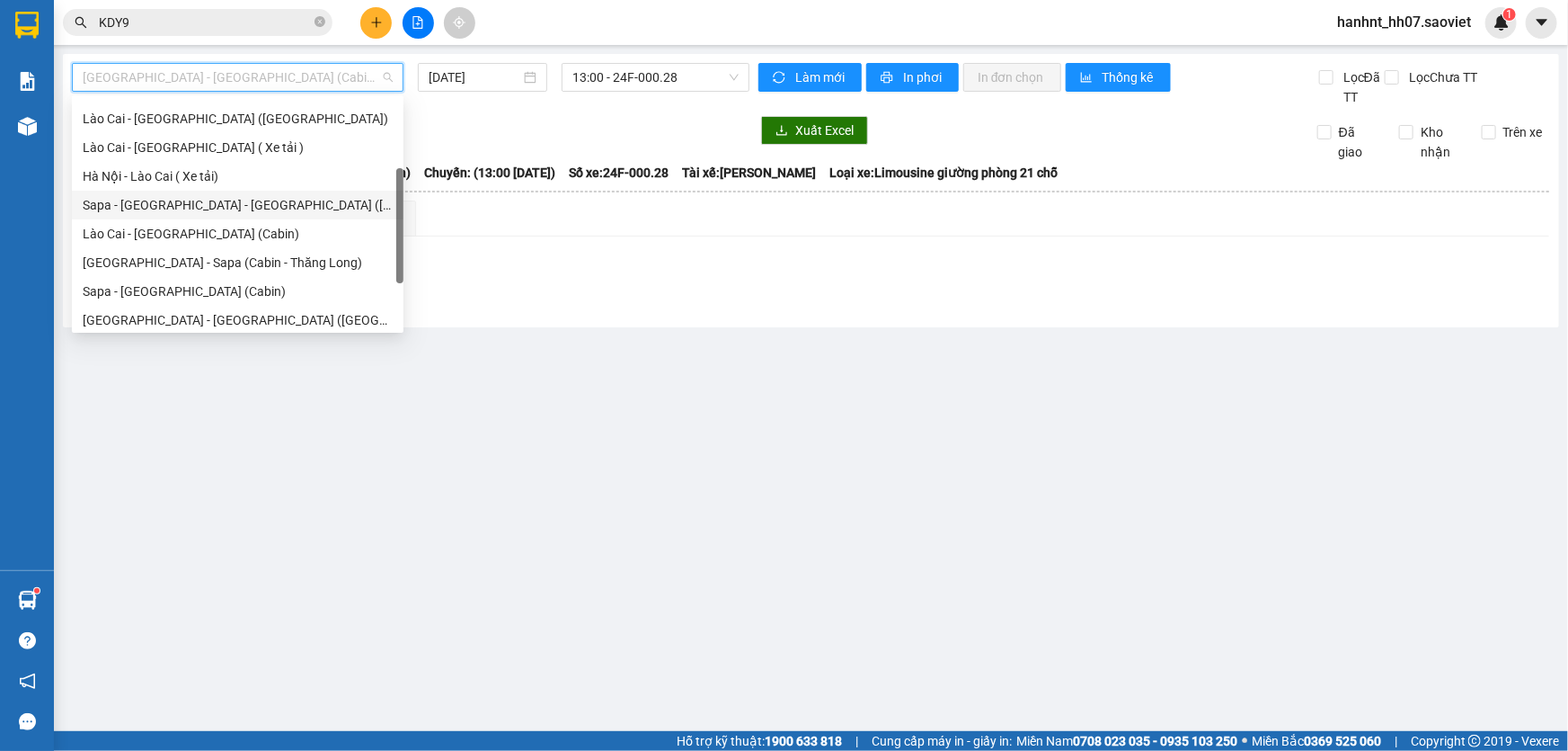
scroll to position [136, 0]
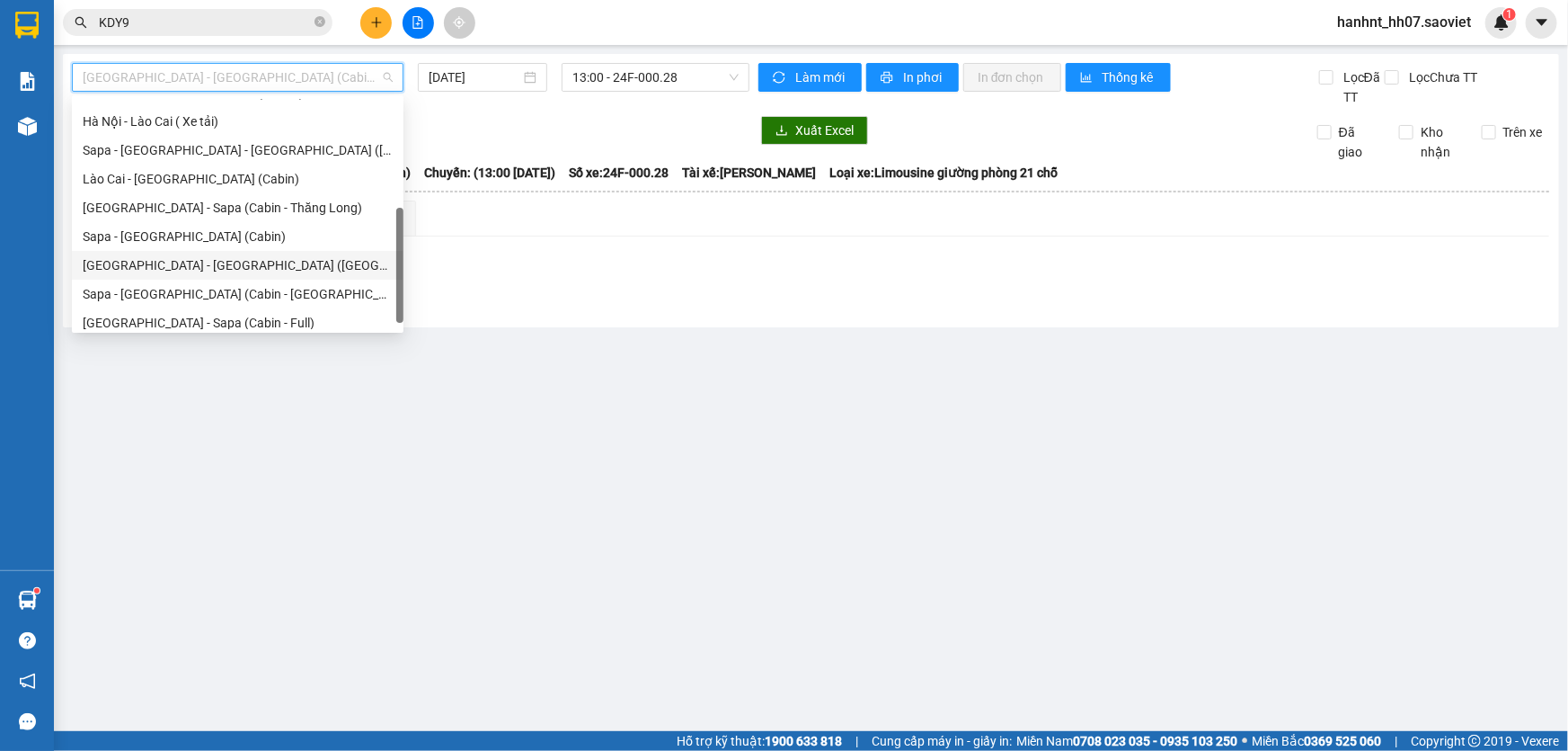
click at [195, 262] on div "Hà Nội - Lào Cai - Sapa (Giường)" at bounding box center [238, 265] width 310 height 20
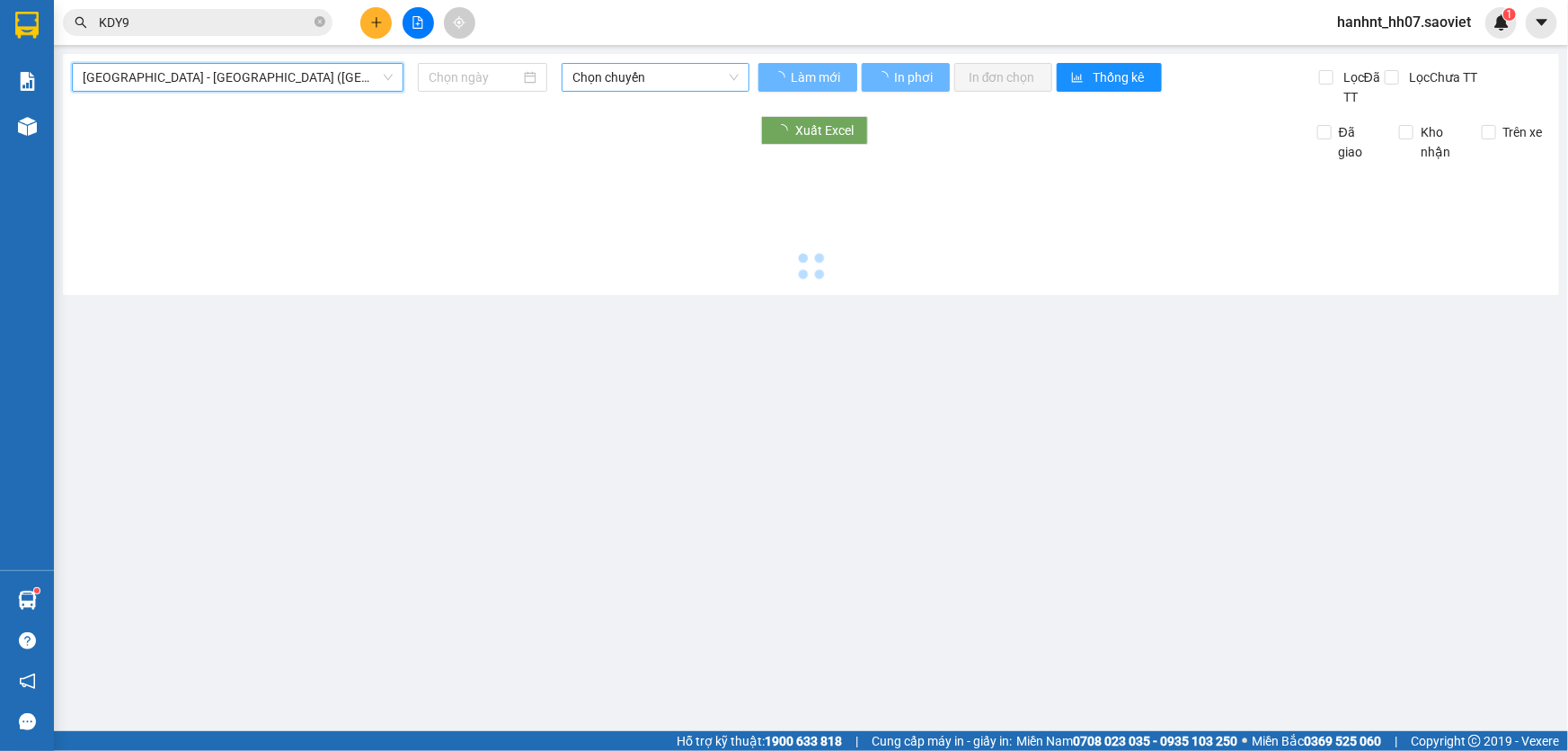
type input "12/08/2025"
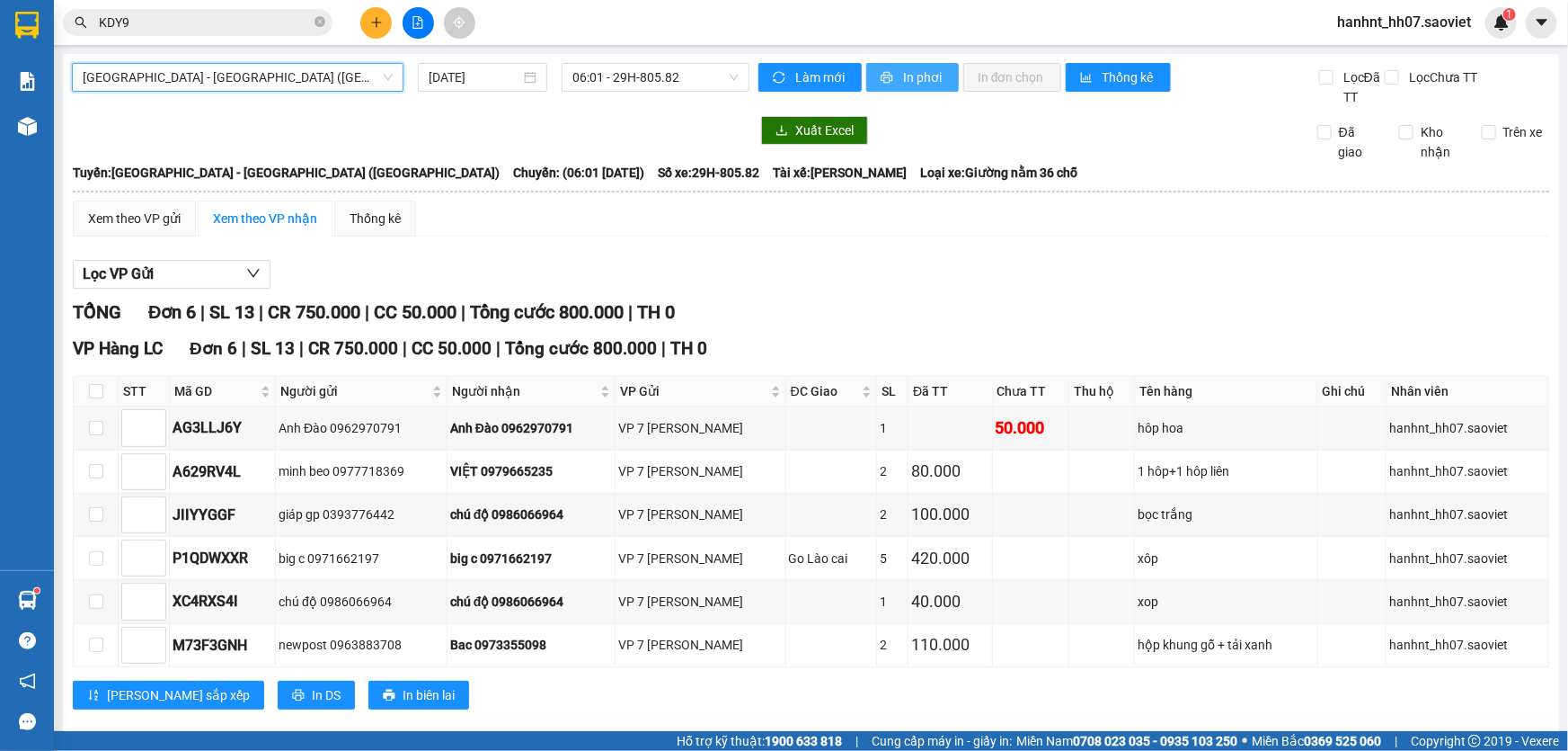
click at [913, 78] on span "In phơi" at bounding box center [923, 77] width 41 height 20
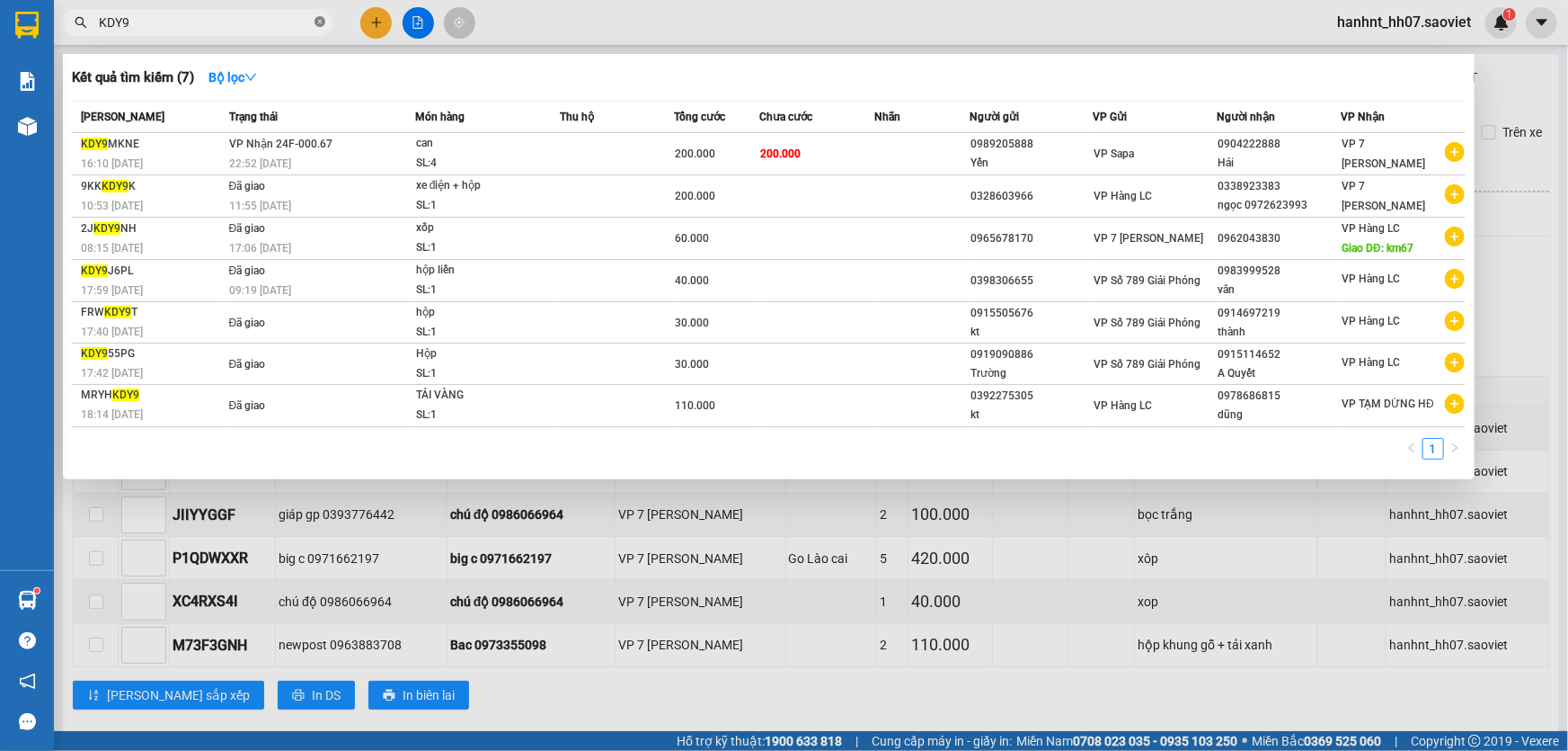
click at [318, 18] on icon "close-circle" at bounding box center [320, 21] width 11 height 11
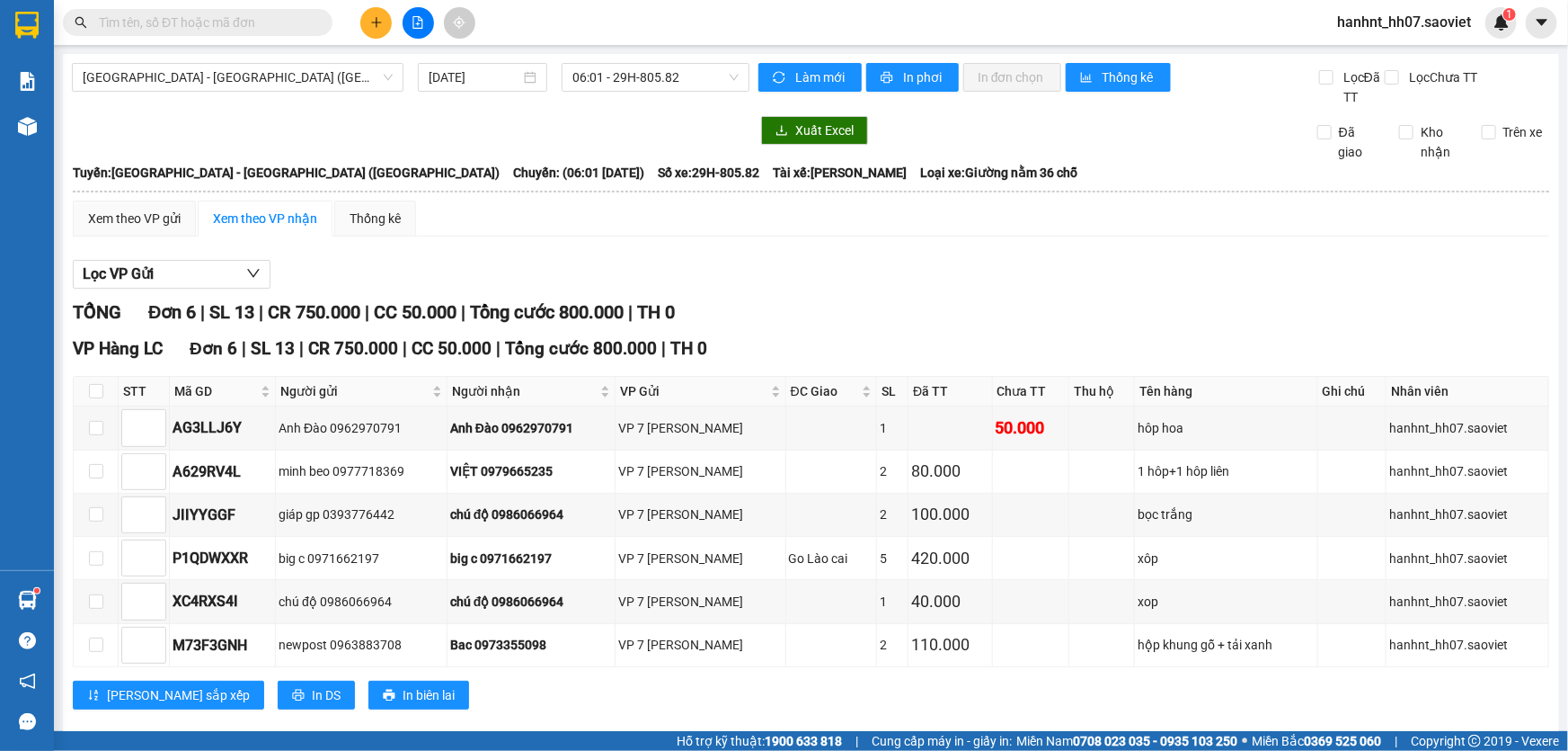
click at [290, 25] on input "text" at bounding box center [205, 23] width 212 height 20
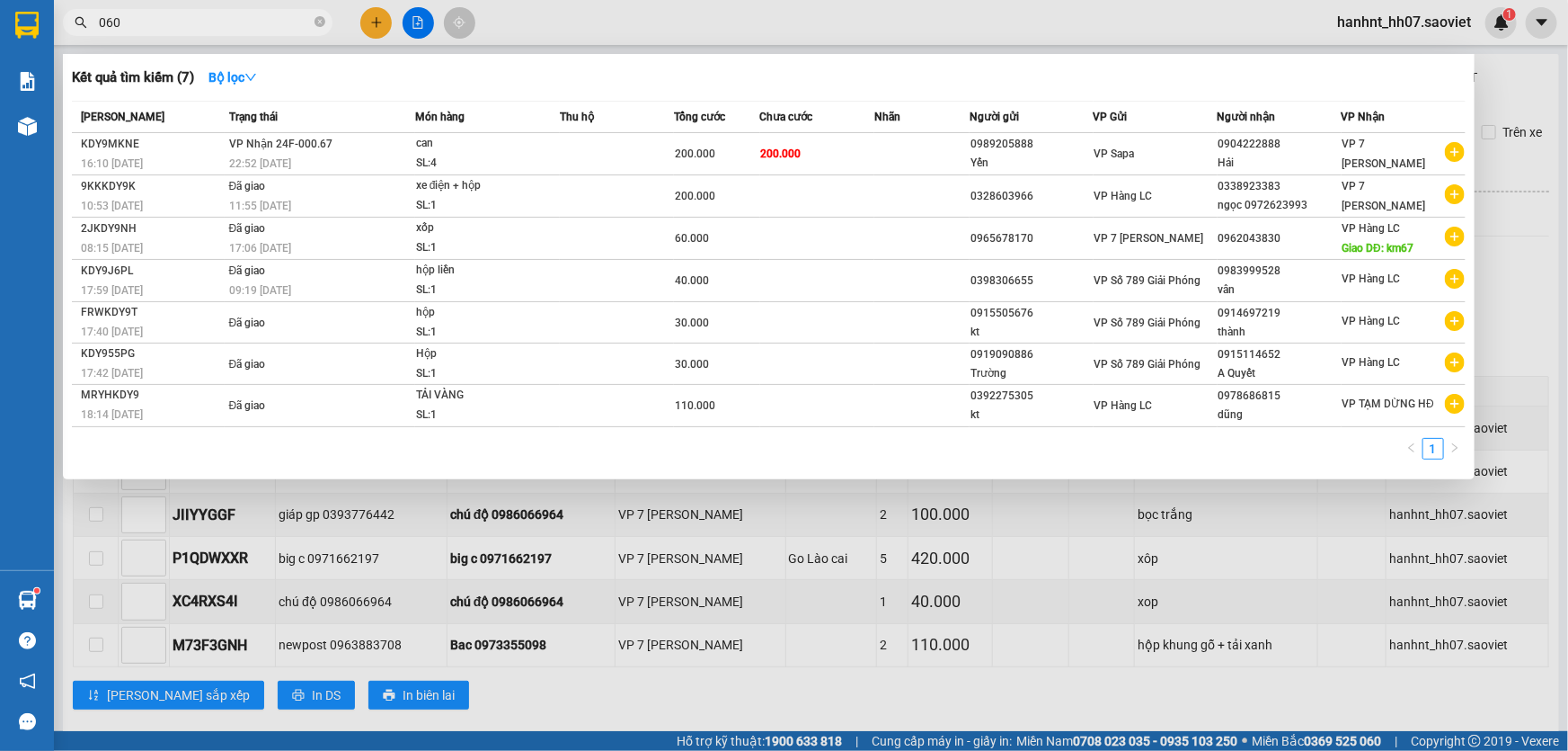
type input "0609"
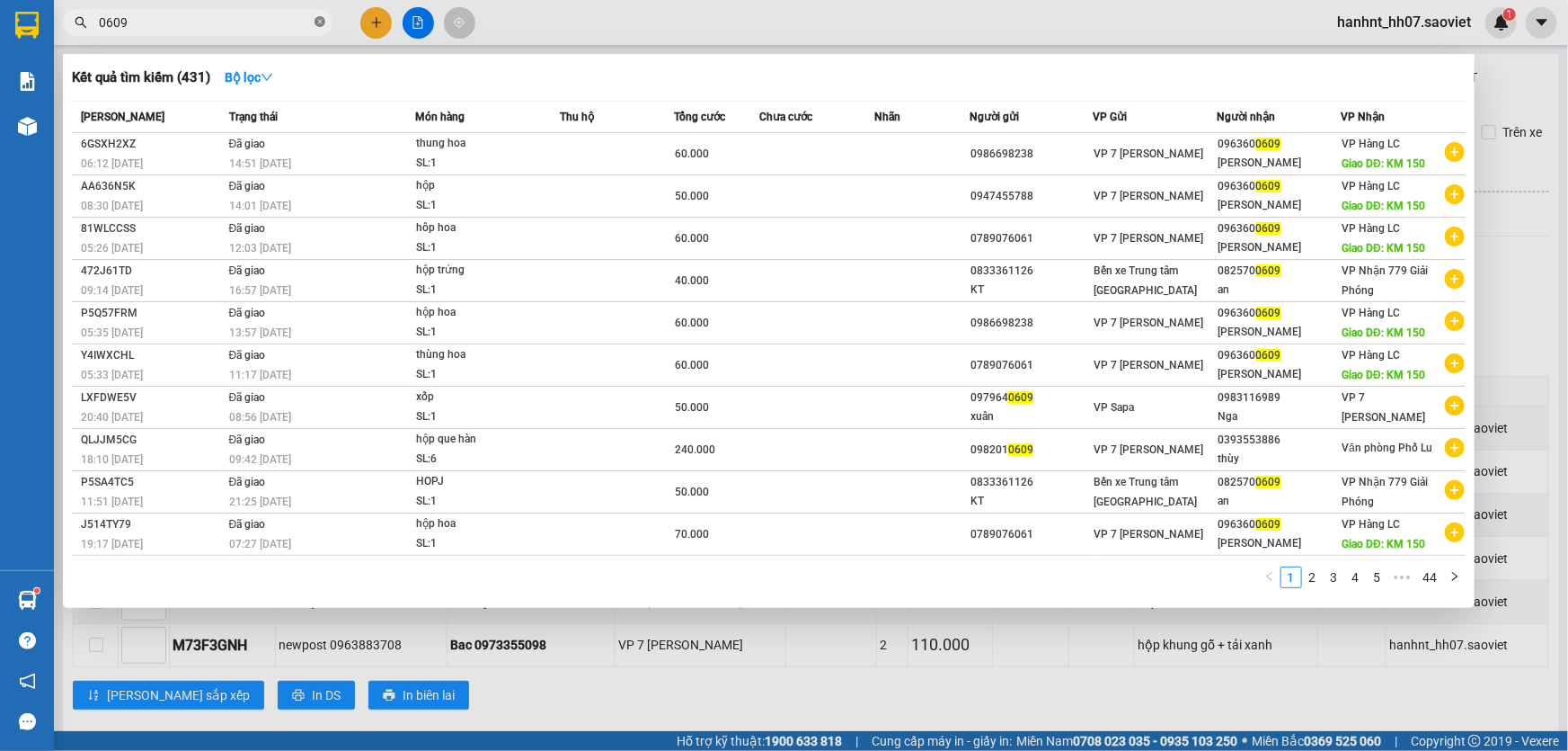
click at [318, 24] on icon "close-circle" at bounding box center [320, 21] width 11 height 11
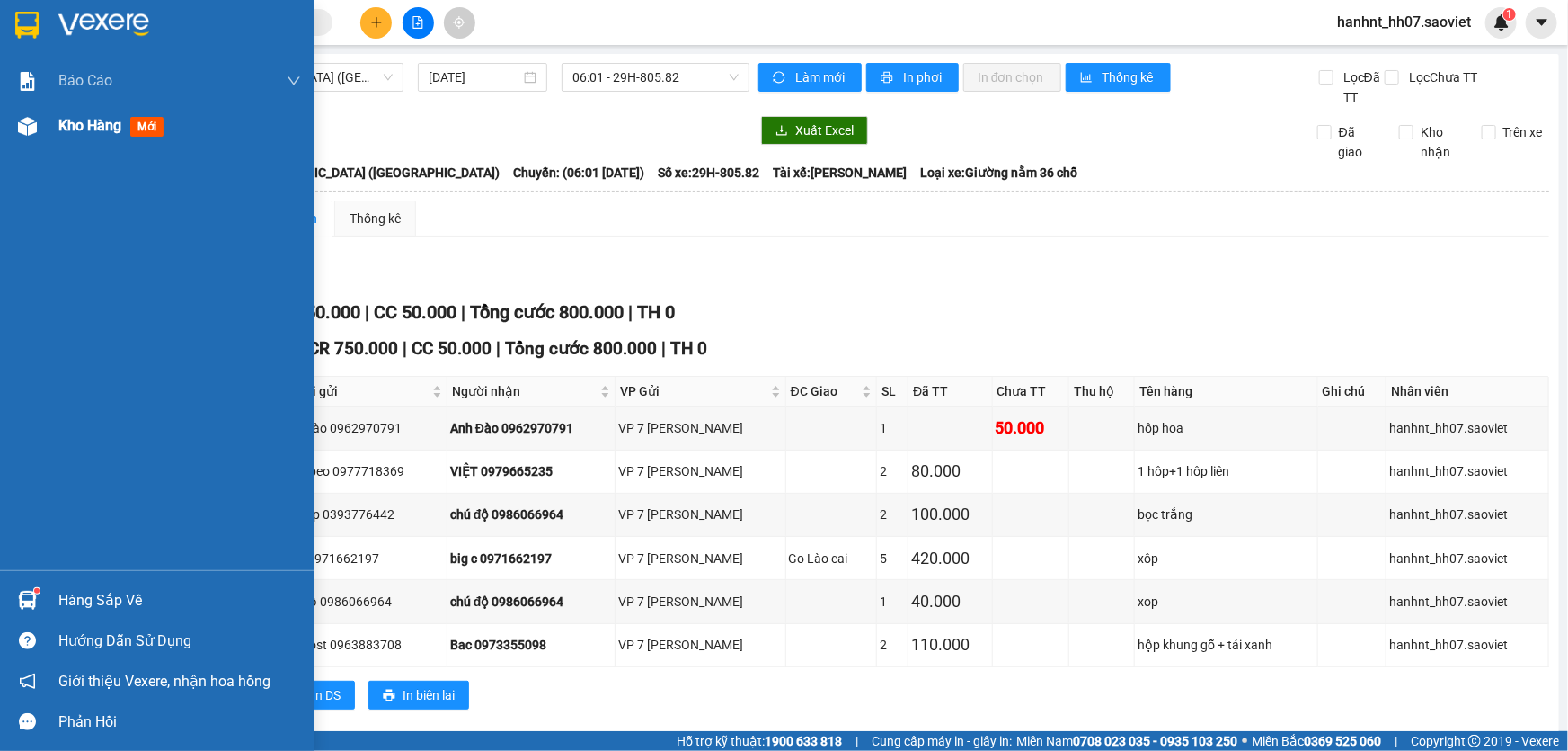
click at [156, 129] on span "mới" at bounding box center [146, 127] width 33 height 20
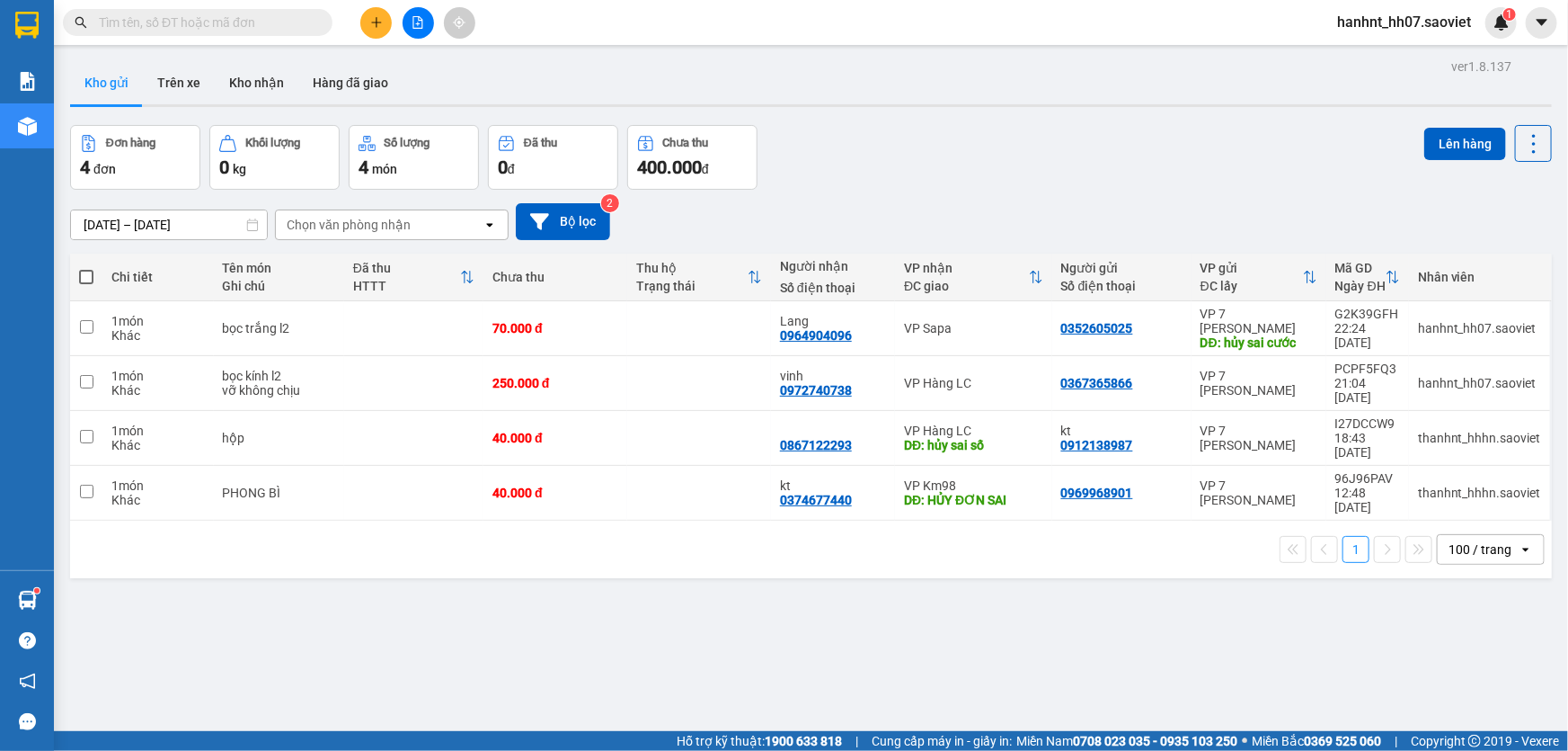
click at [189, 23] on input "text" at bounding box center [205, 23] width 212 height 20
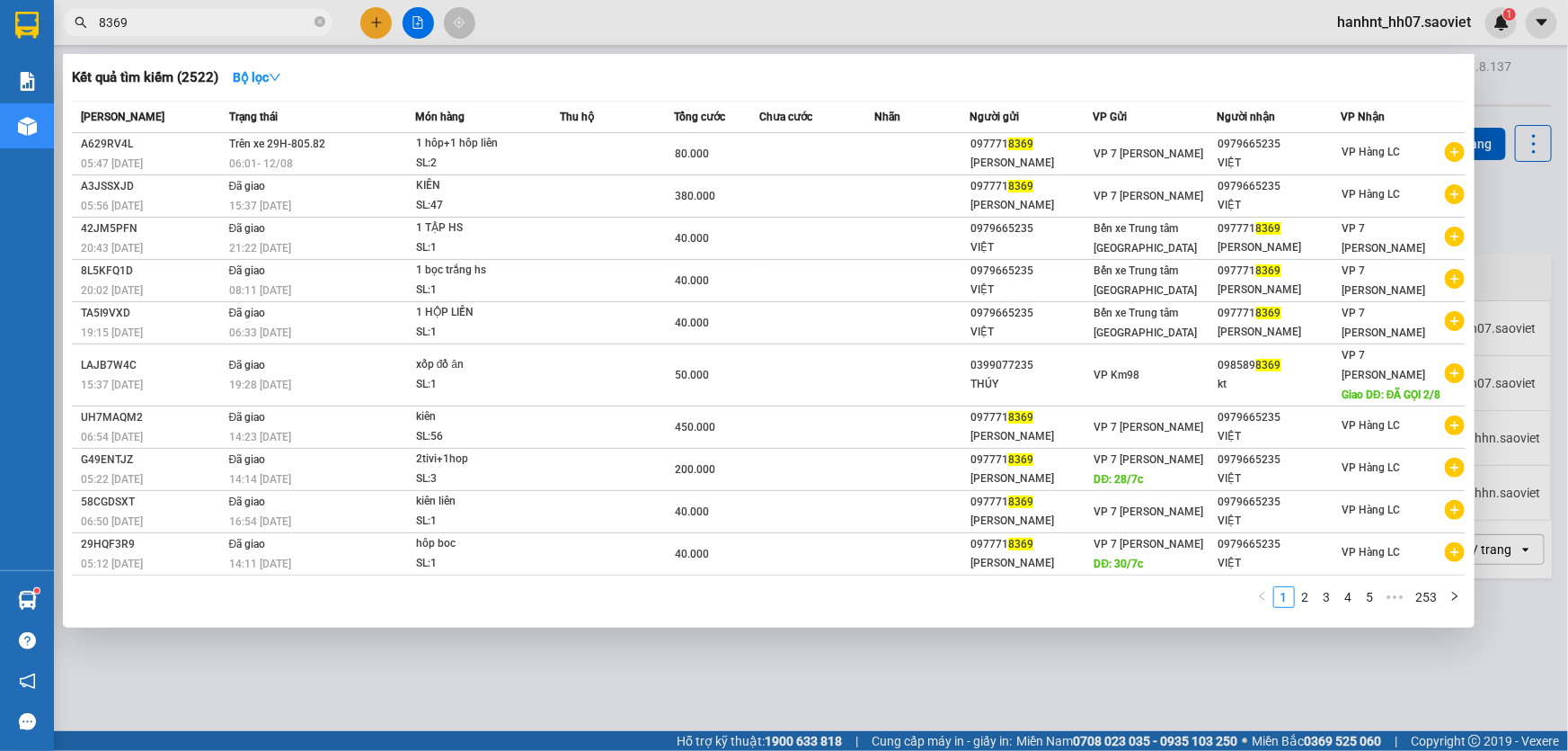
type input "8369"
click at [376, 20] on div at bounding box center [784, 375] width 1568 height 751
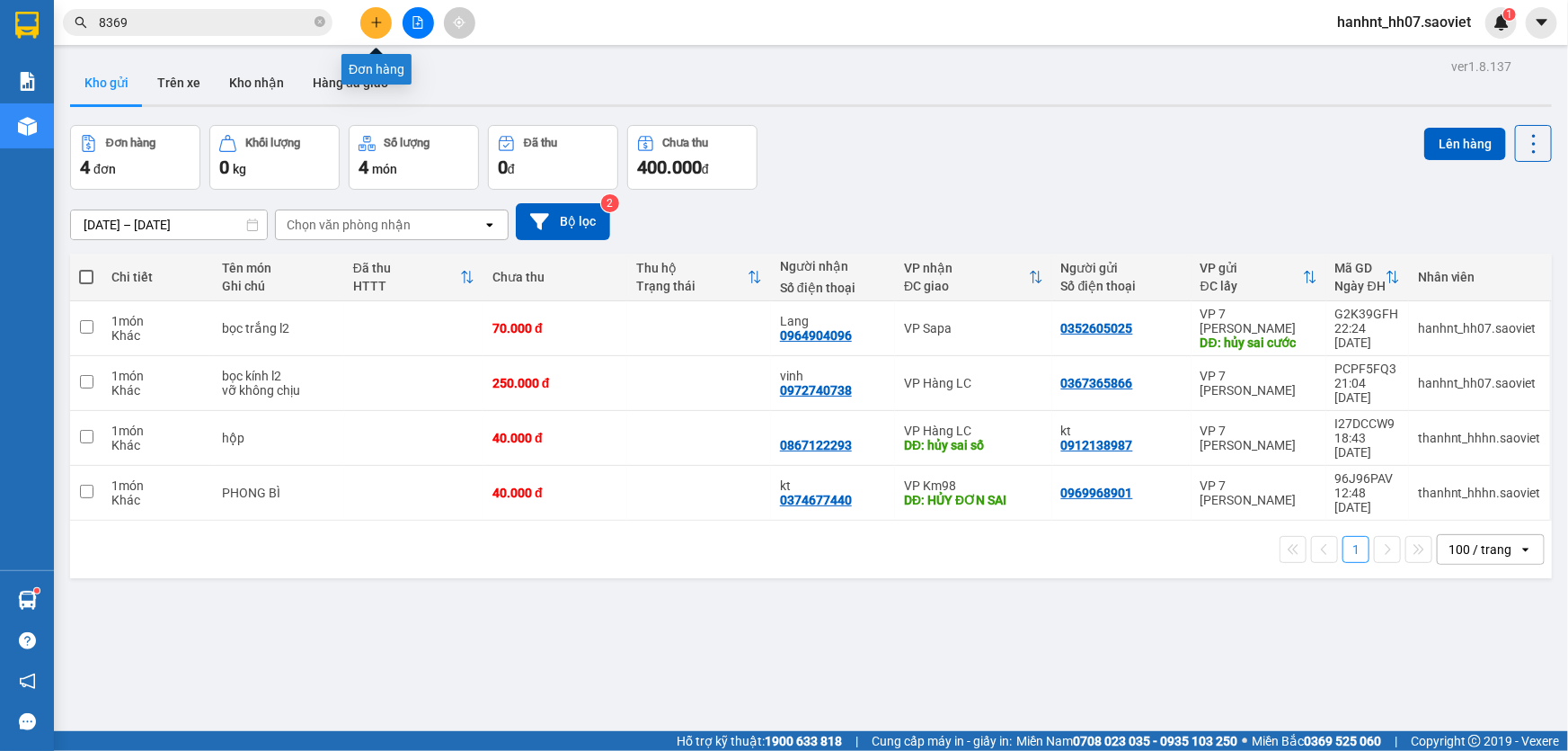
click at [386, 19] on button at bounding box center [376, 22] width 31 height 31
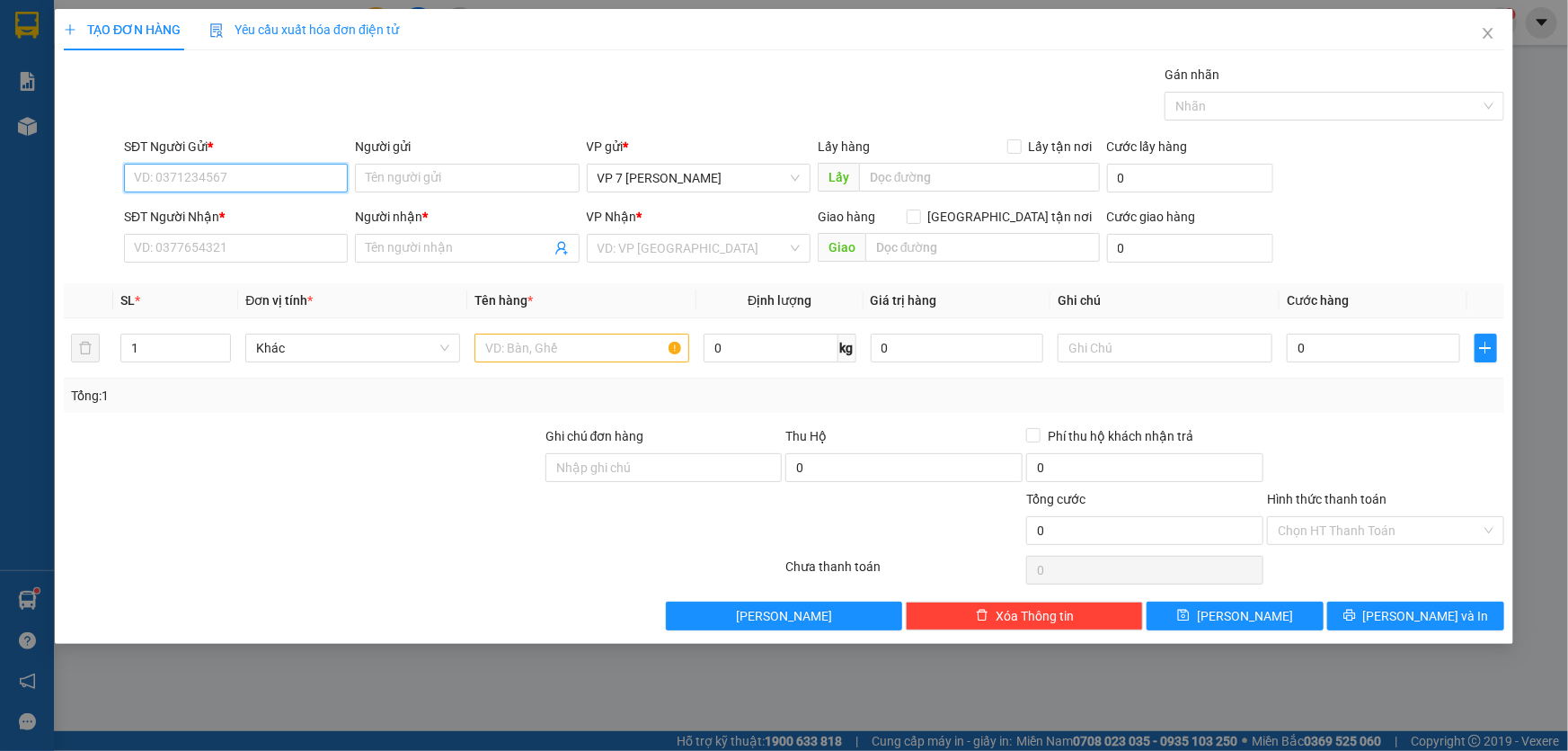
click at [178, 178] on input "SĐT Người Gửi *" at bounding box center [236, 178] width 224 height 29
click at [216, 210] on div "0977718369 - minh beo" at bounding box center [236, 214] width 202 height 20
type input "0977718369"
type input "minh beo"
type input "0979665235"
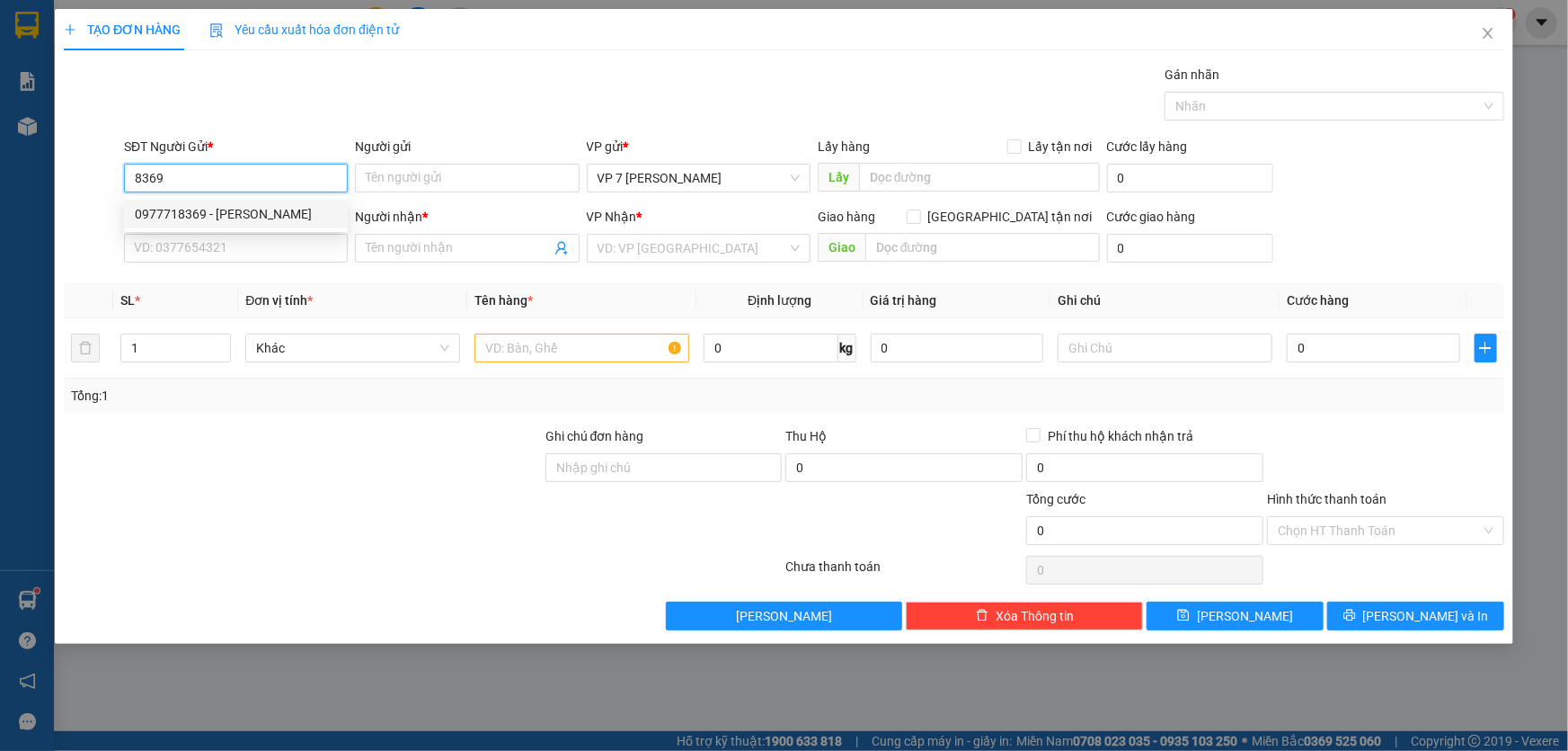
type input "VIỆT"
type input "0977718369"
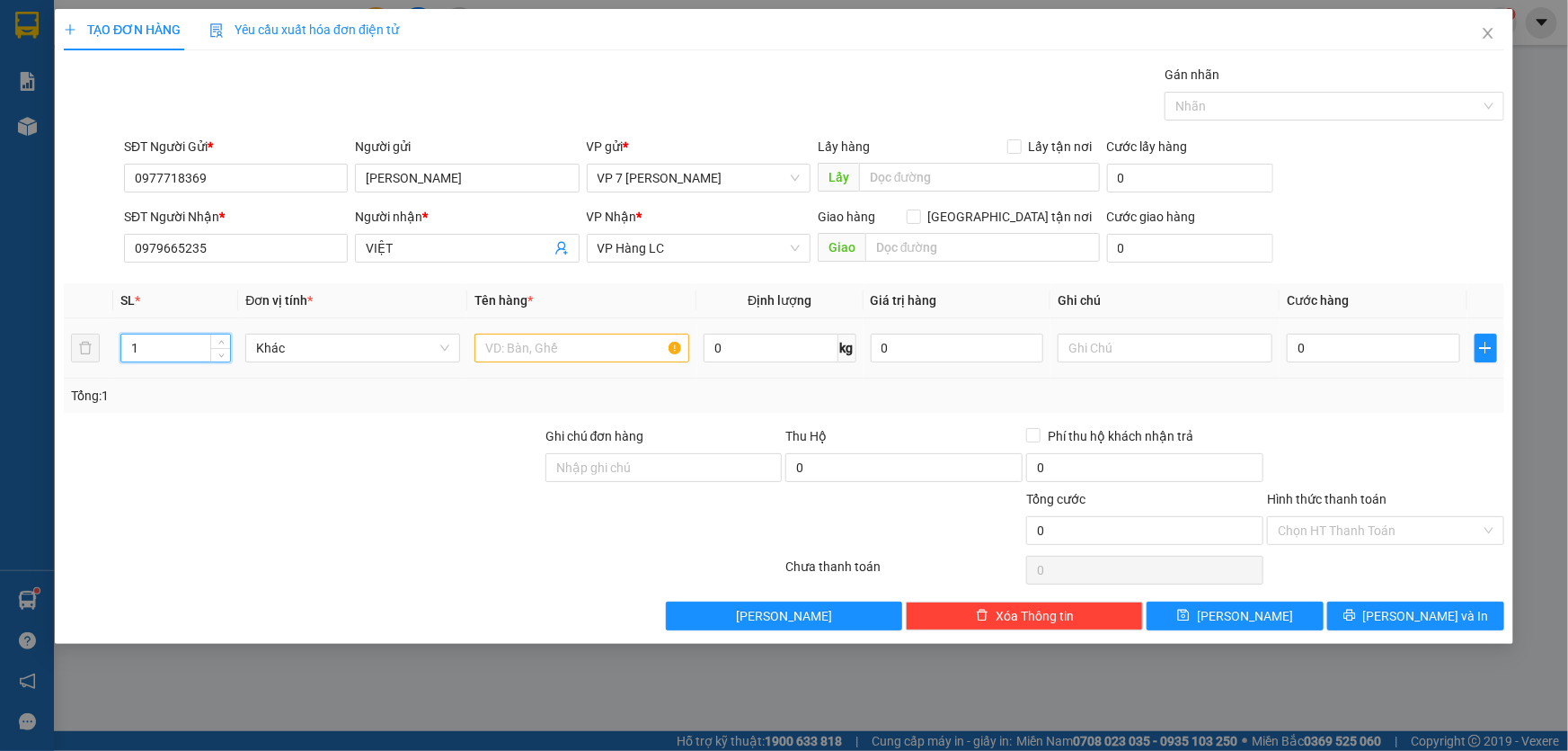
click at [162, 352] on input "1" at bounding box center [175, 348] width 109 height 27
type input "3"
click at [517, 345] on input "text" at bounding box center [582, 348] width 215 height 29
click at [545, 345] on input "2 HÔP+1" at bounding box center [582, 348] width 215 height 29
click at [593, 352] on input "2 HÔP+1 TI VI" at bounding box center [582, 348] width 215 height 29
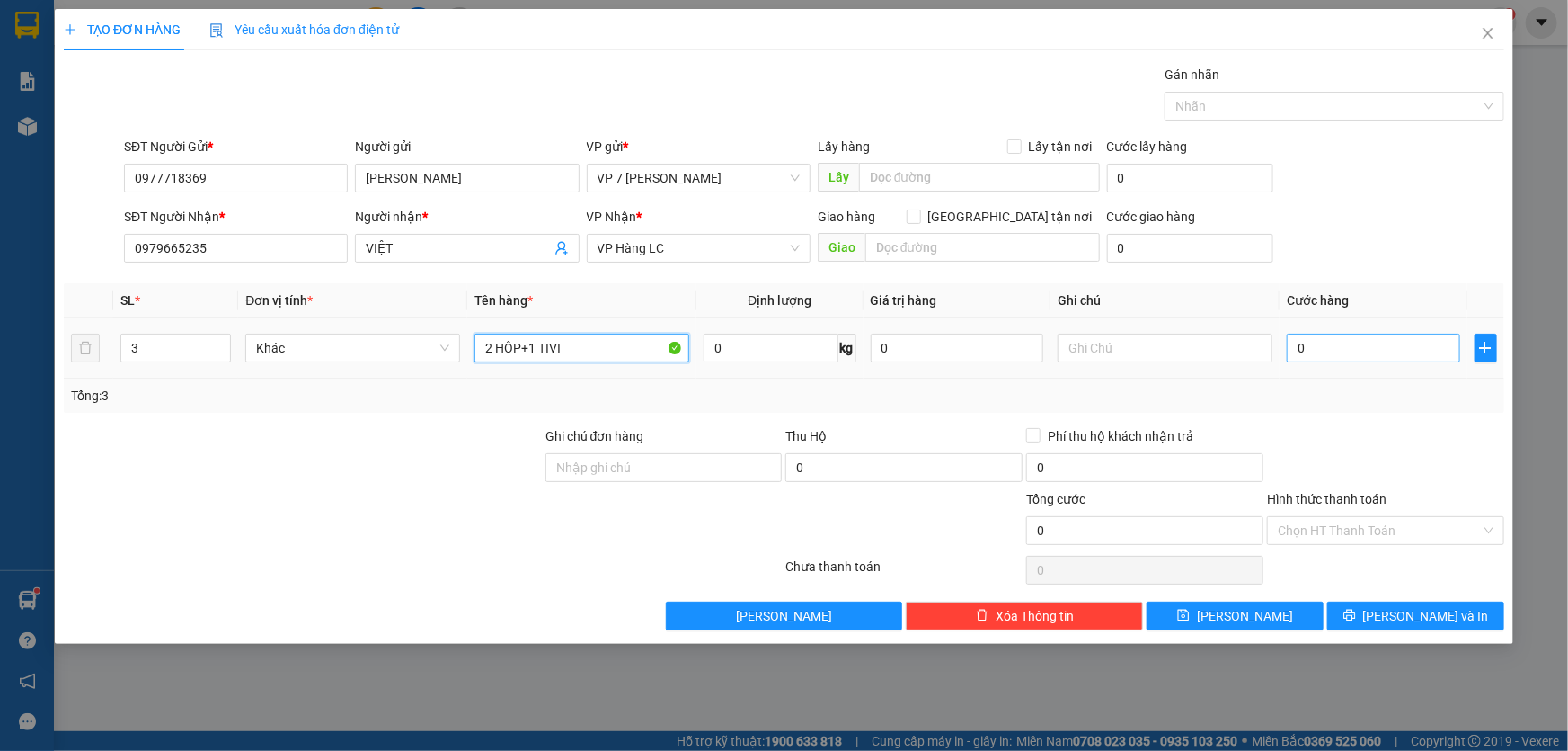
type input "2 HÔP+1 TIVI"
click at [1351, 354] on input "0" at bounding box center [1374, 348] width 174 height 29
type input "1"
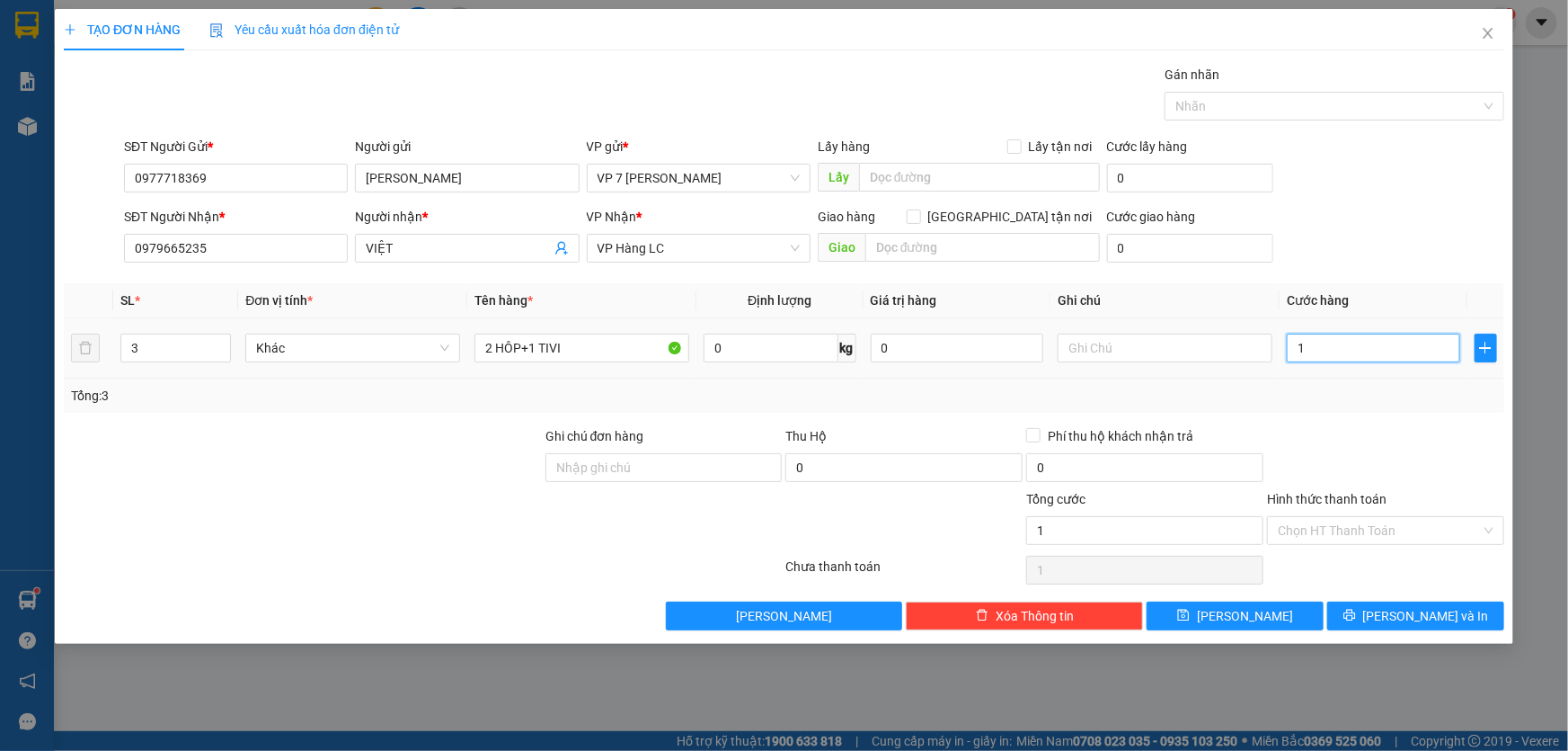
type input "12"
type input "120"
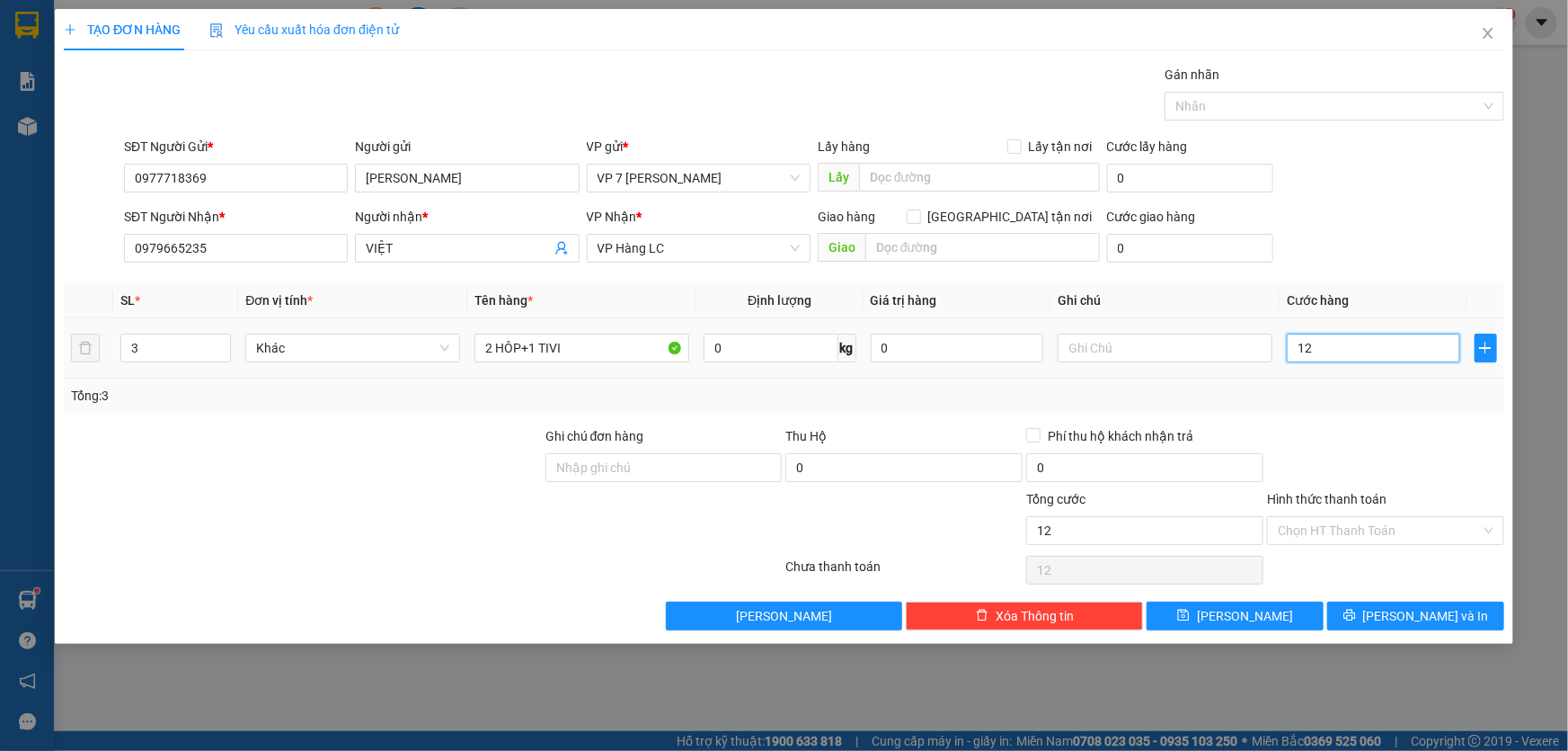
type input "120"
type input "120.000"
click at [1335, 382] on div "Tổng: 3" at bounding box center [784, 396] width 1441 height 34
click at [1328, 495] on label "Hình thức thanh toán" at bounding box center [1327, 499] width 120 height 14
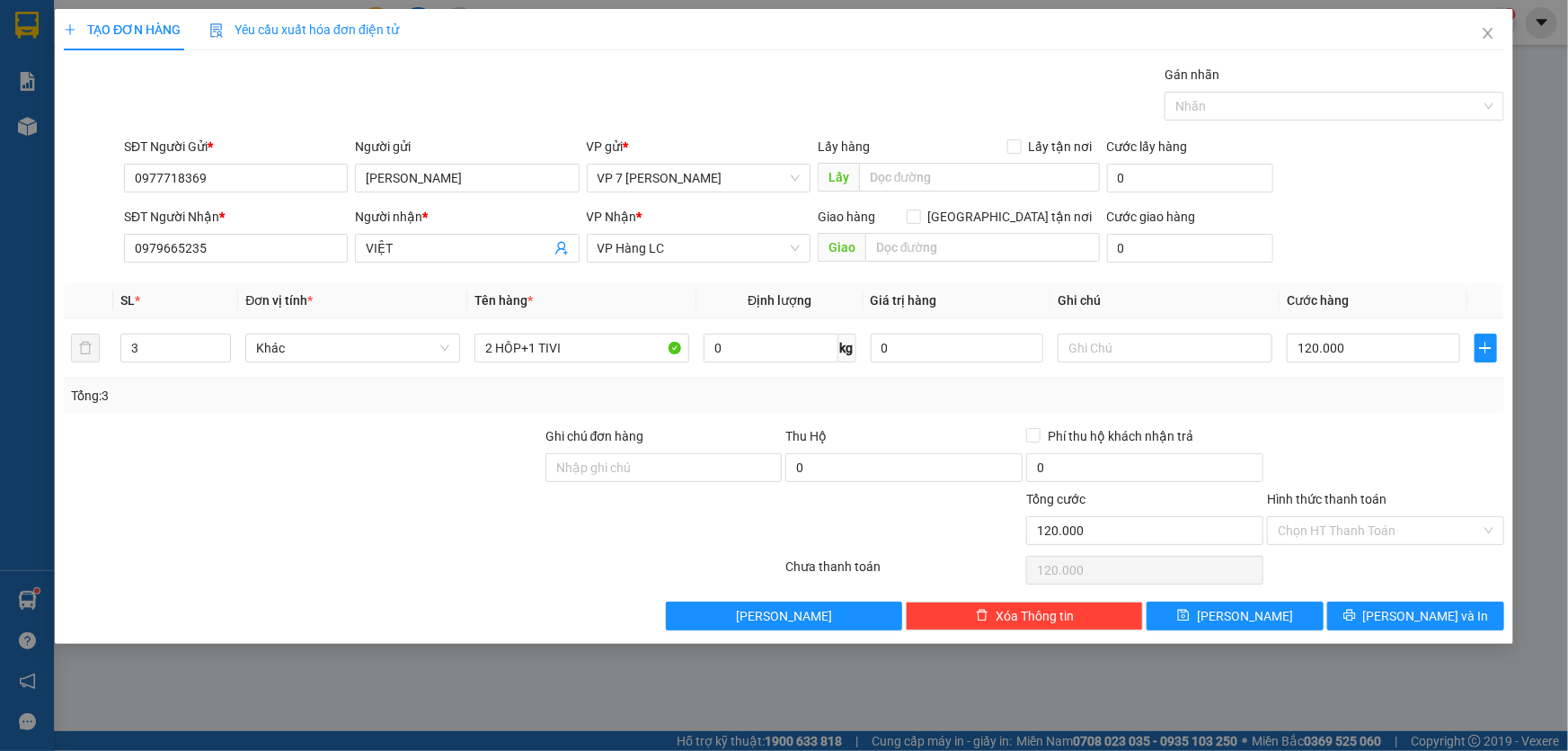
click at [1328, 517] on input "Hình thức thanh toán" at bounding box center [1379, 530] width 203 height 27
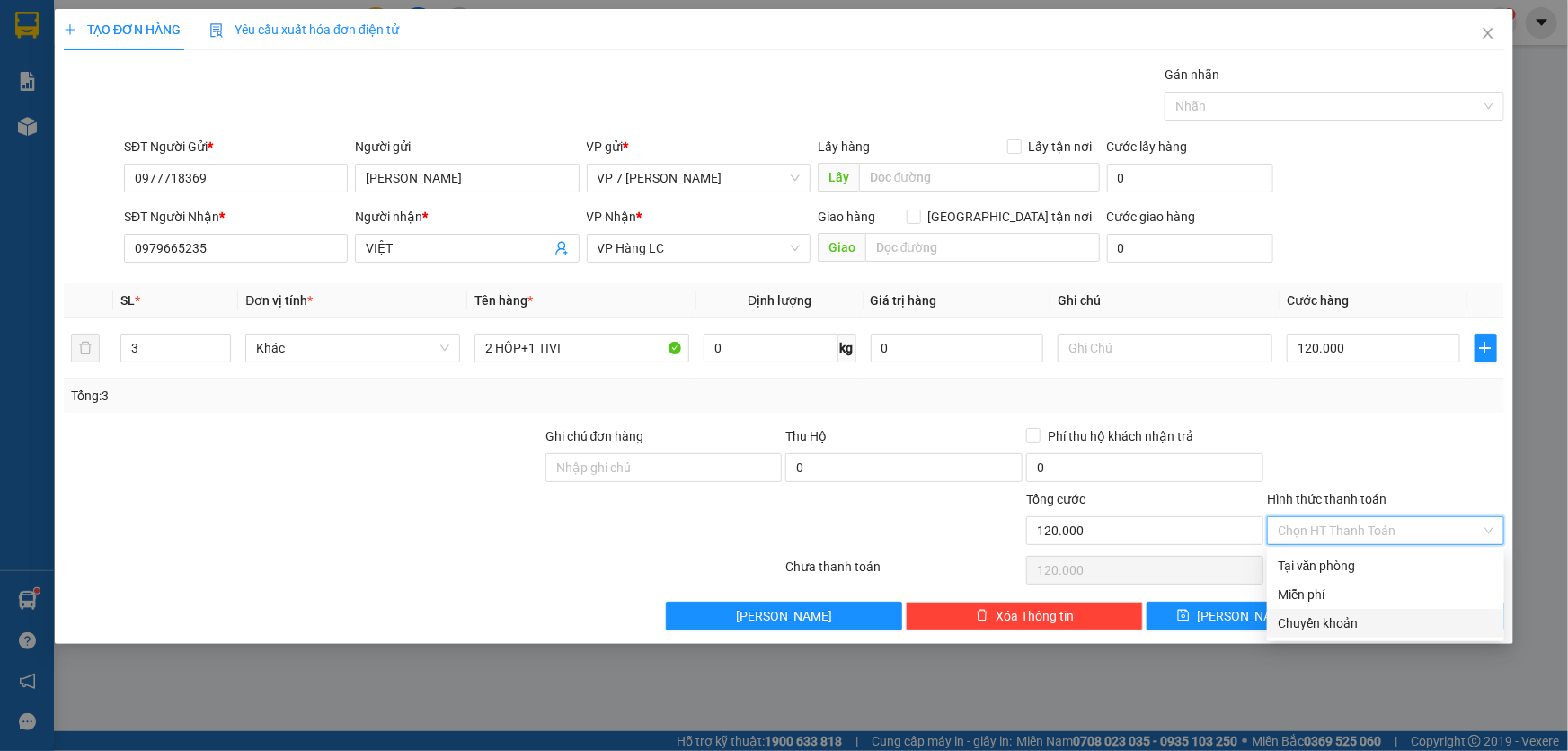
click at [1318, 621] on div "Chuyển khoản" at bounding box center [1386, 623] width 216 height 20
type input "0"
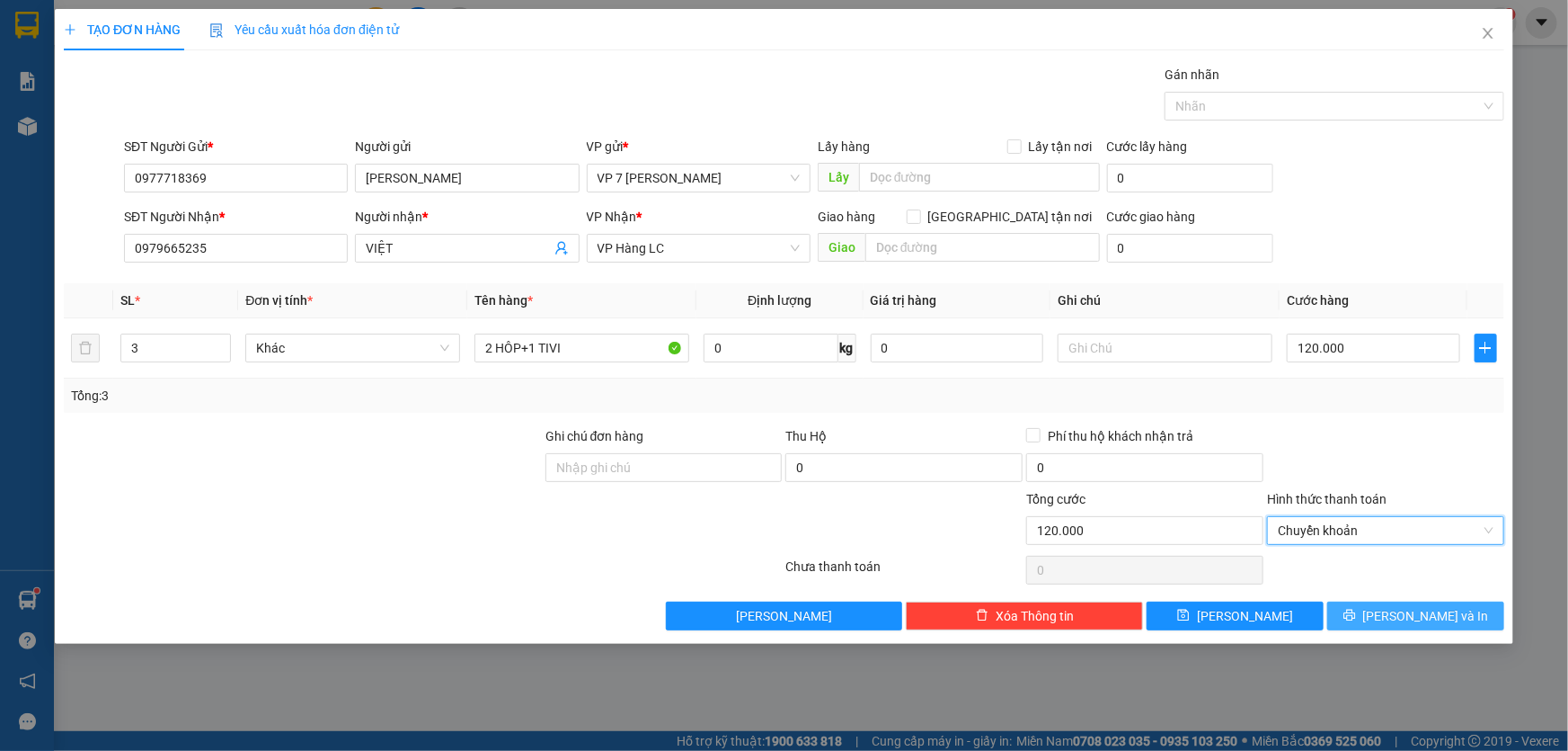
click at [1356, 609] on icon "printer" at bounding box center [1350, 615] width 13 height 13
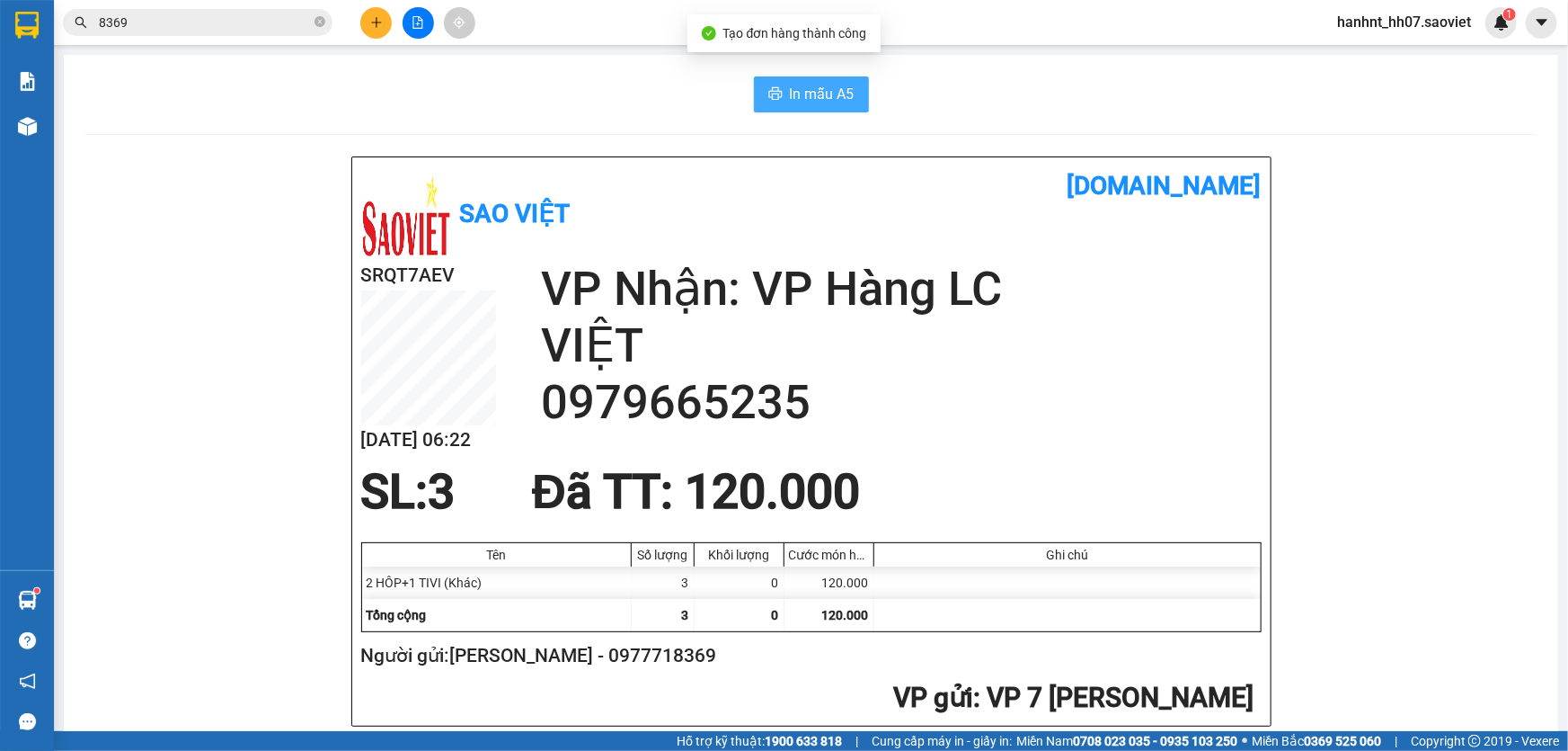
click at [790, 98] on span "In mẫu A5" at bounding box center [822, 94] width 65 height 22
